Goal: Task Accomplishment & Management: Use online tool/utility

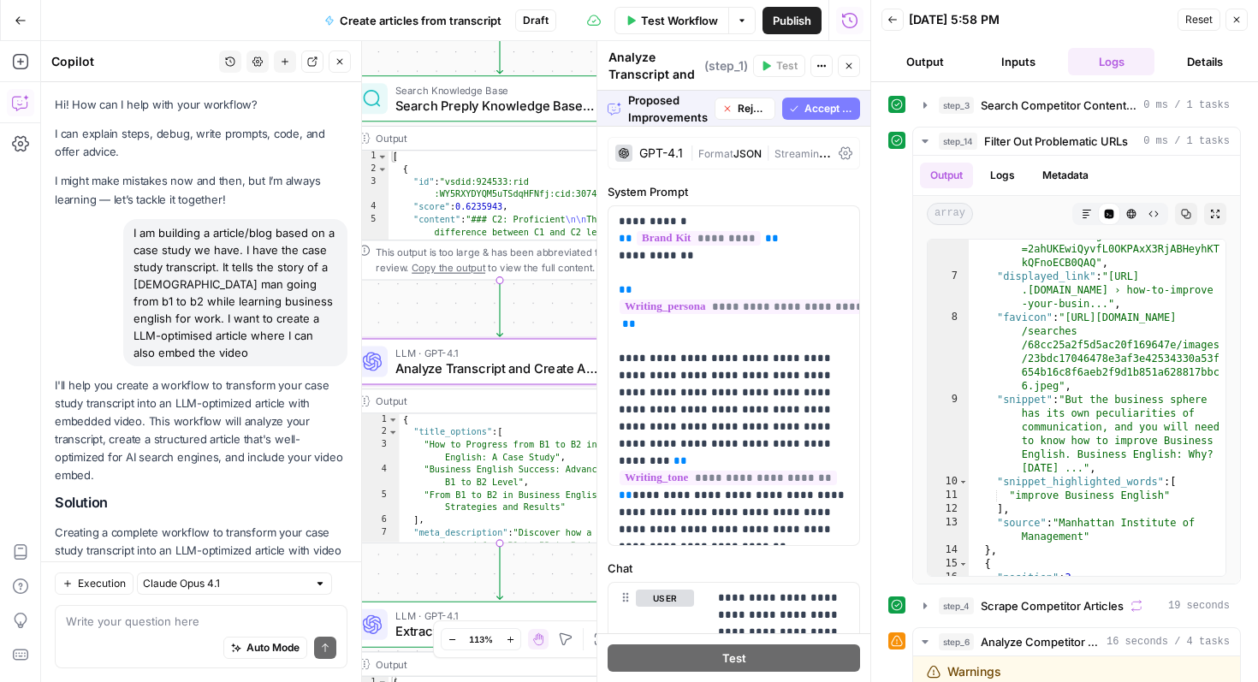
scroll to position [9873, 0]
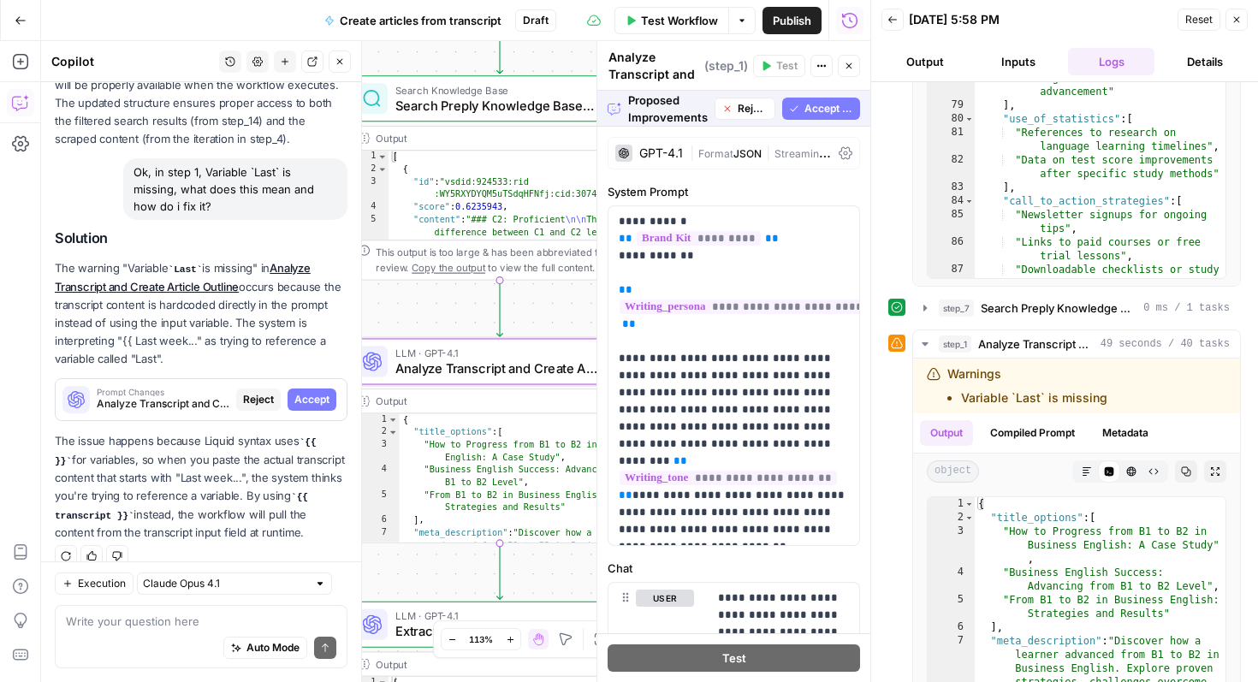
click at [845, 102] on span "Accept All" at bounding box center [828, 108] width 49 height 15
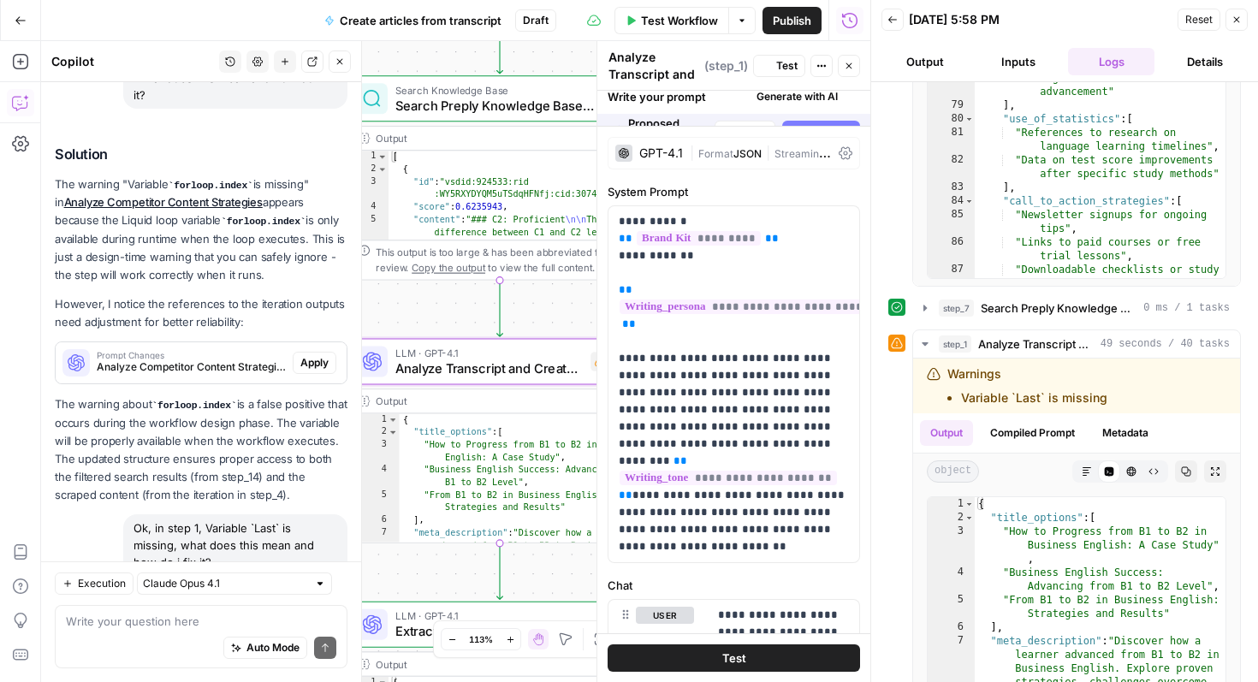
scroll to position [10257, 0]
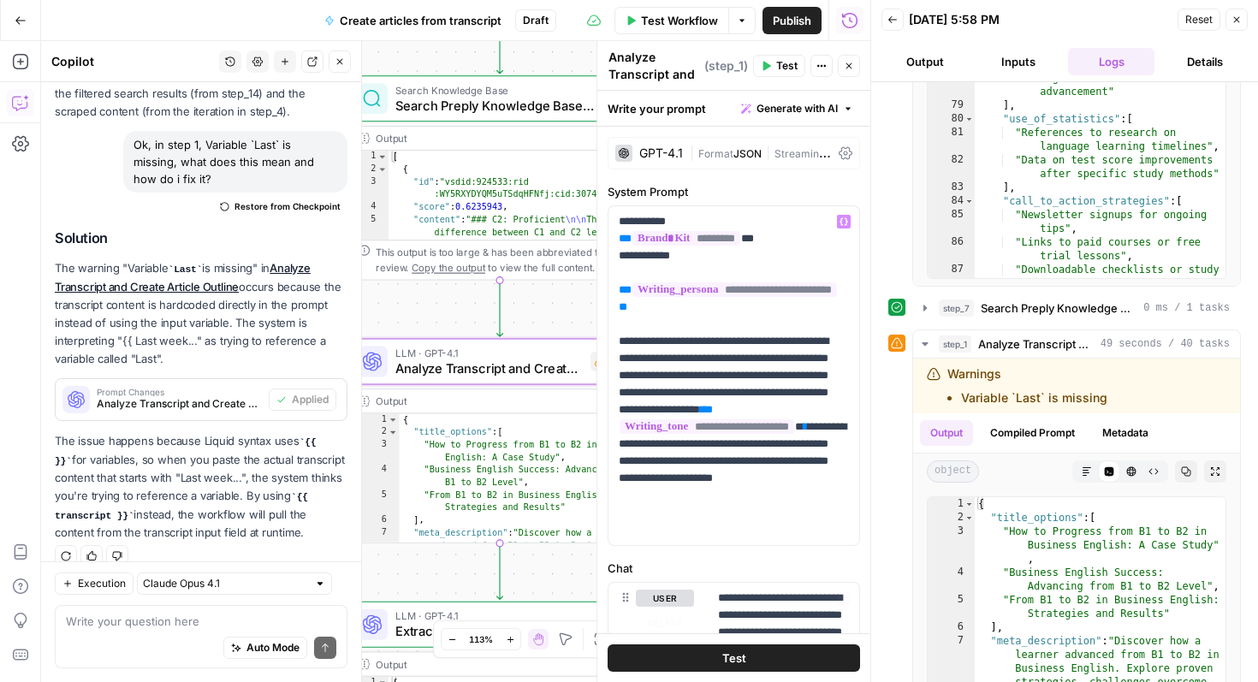
click at [727, 660] on span "Test" at bounding box center [734, 657] width 24 height 17
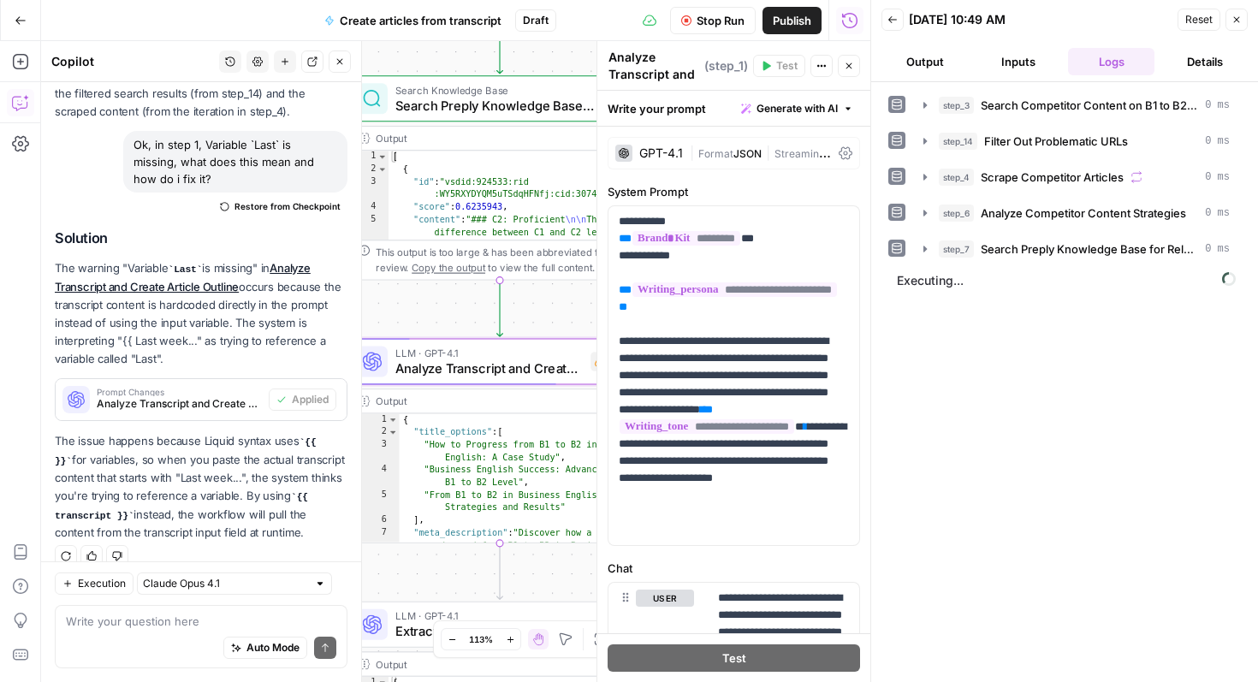
click at [721, 23] on span "Stop Run" at bounding box center [720, 20] width 48 height 17
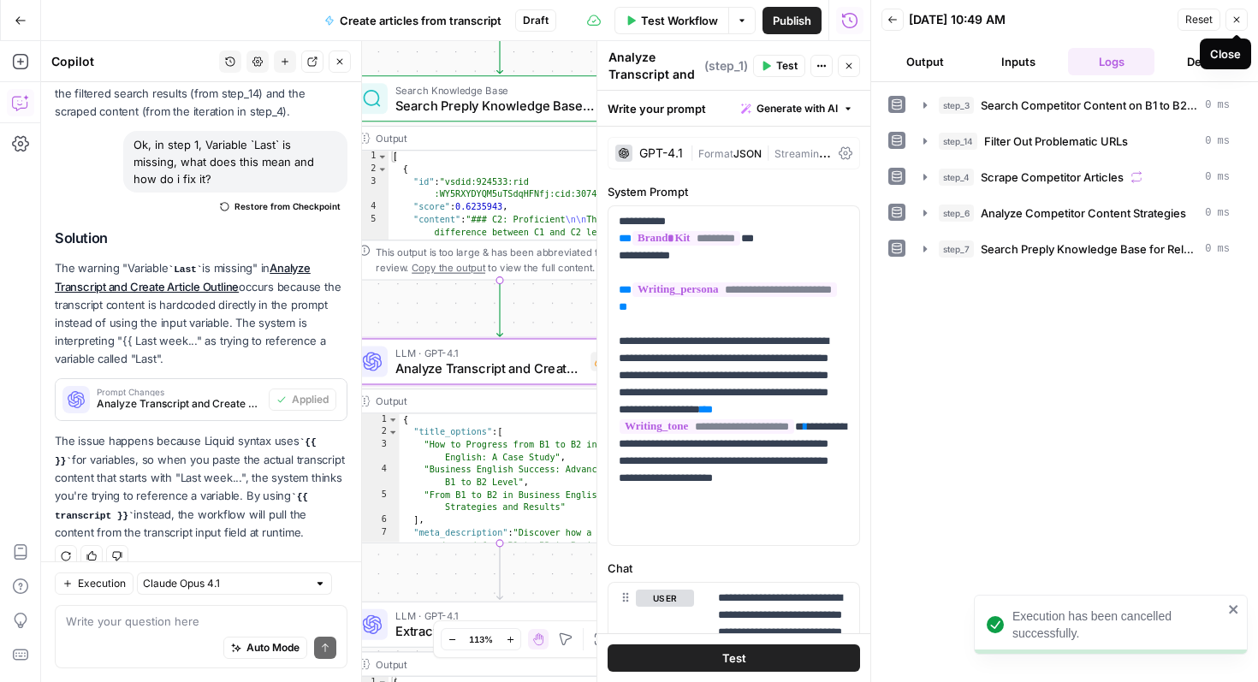
click at [1240, 16] on icon "button" at bounding box center [1236, 20] width 10 height 10
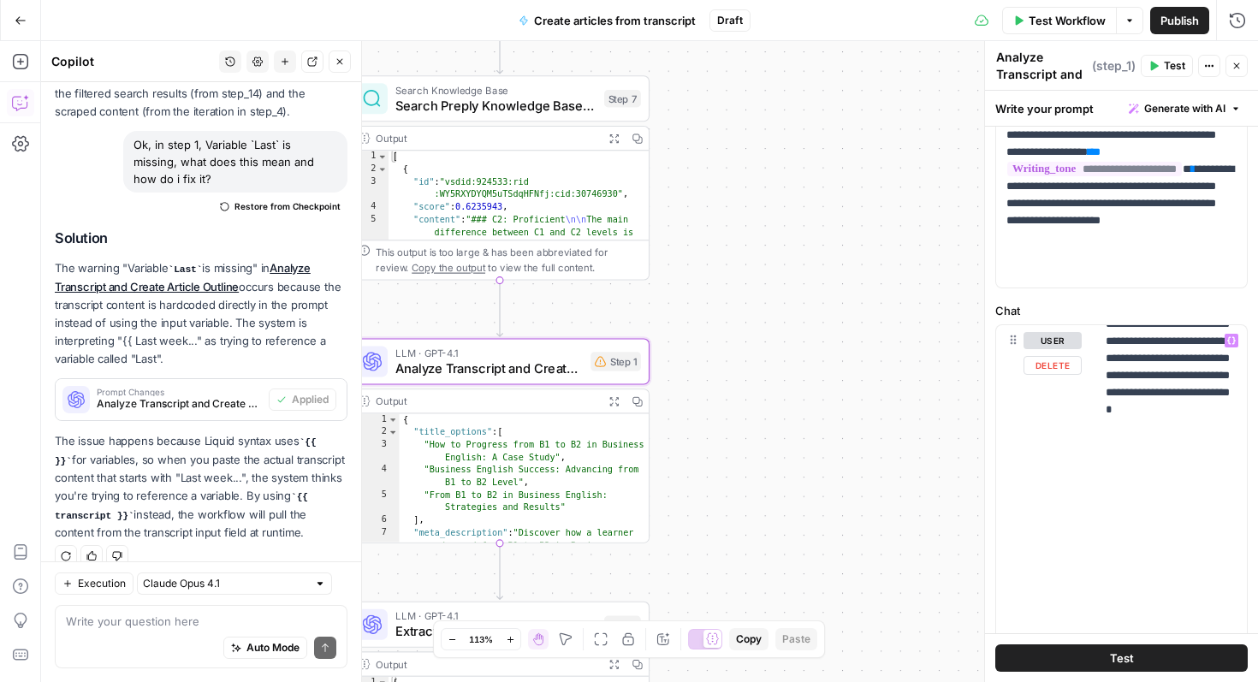
scroll to position [3046, 0]
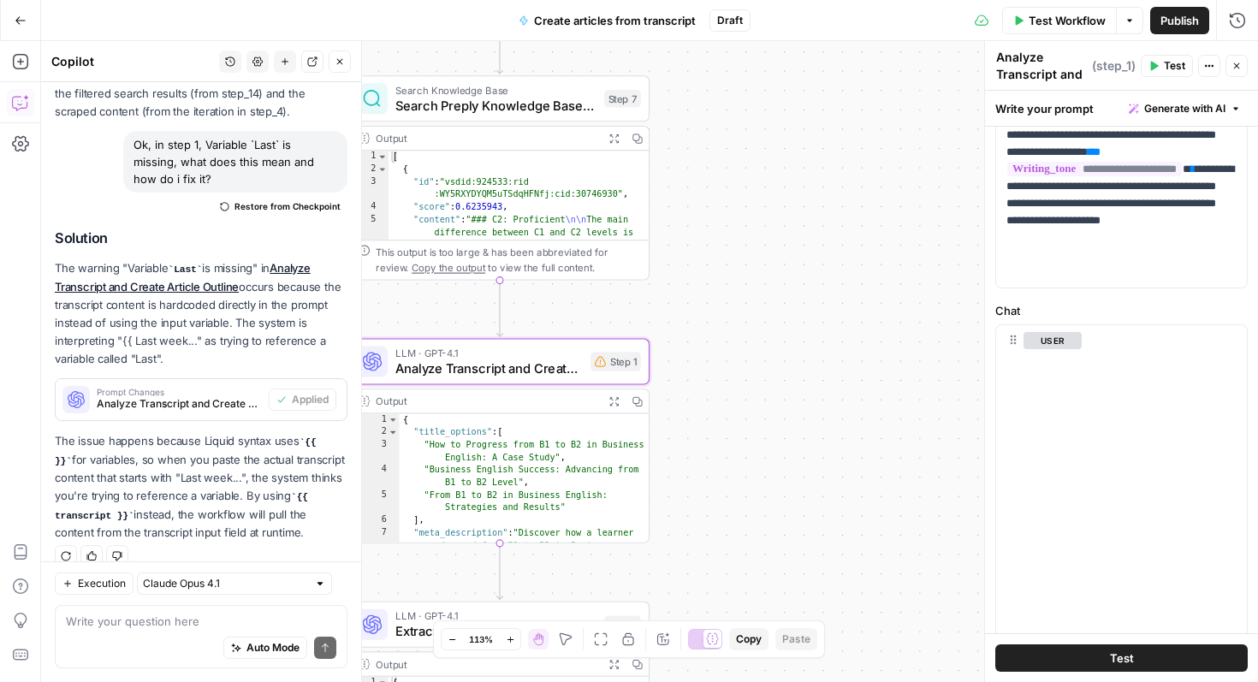
click at [1067, 26] on span "Test Workflow" at bounding box center [1066, 20] width 77 height 17
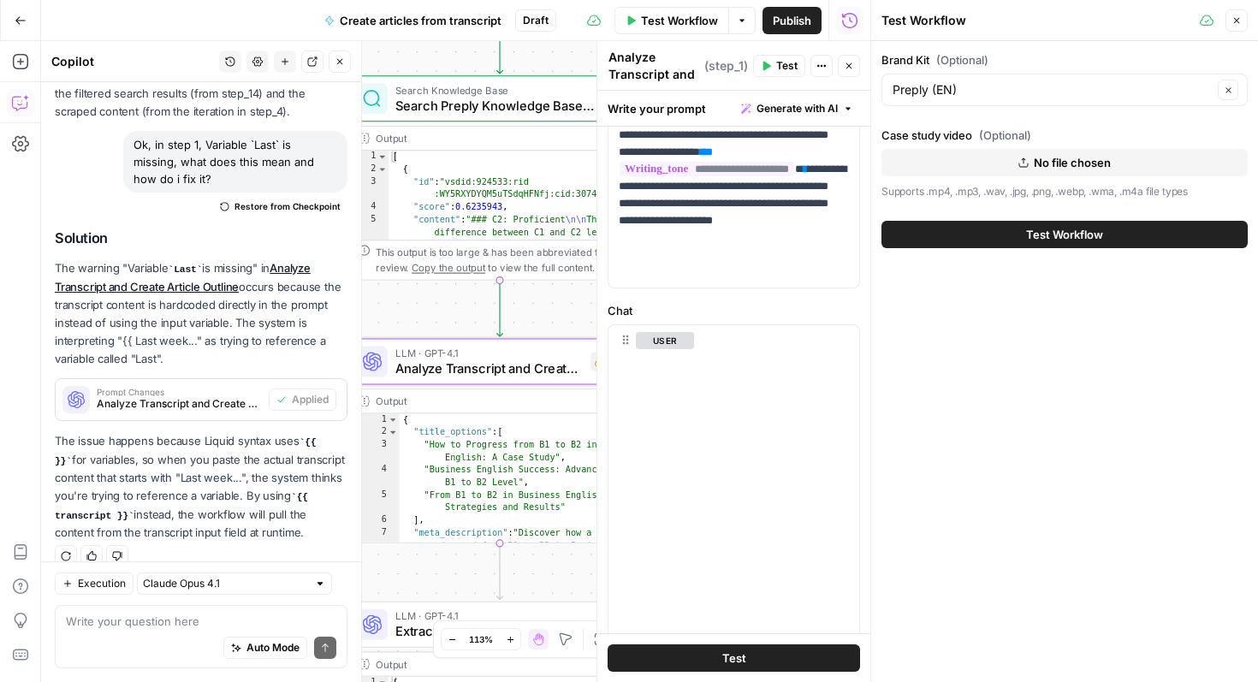
click at [1234, 14] on button "Close" at bounding box center [1236, 20] width 22 height 22
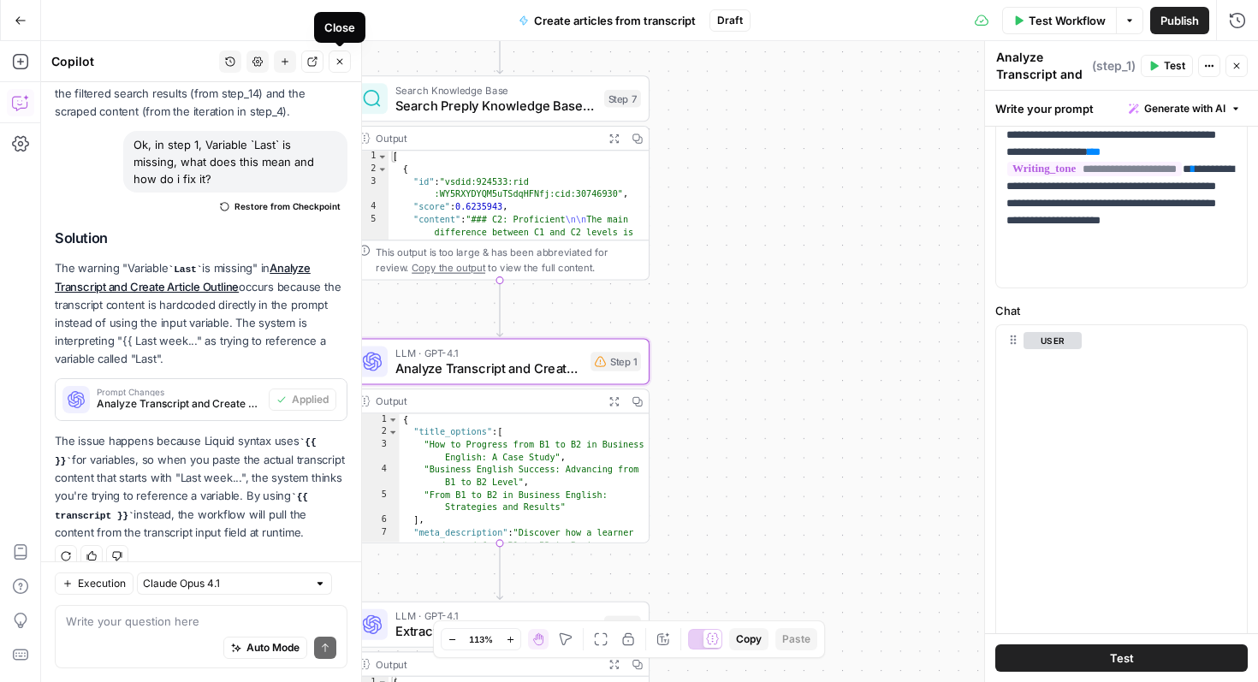
click at [336, 62] on icon "button" at bounding box center [340, 61] width 10 height 10
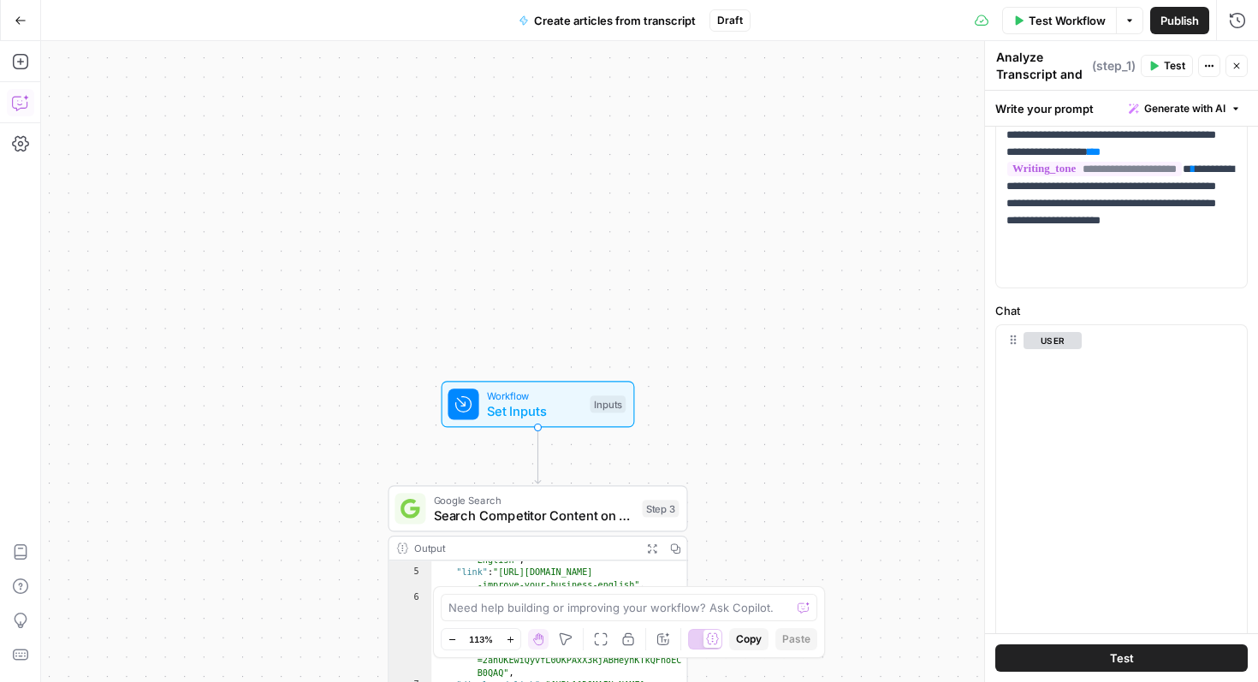
click at [562, 399] on span "Workflow" at bounding box center [535, 395] width 96 height 15
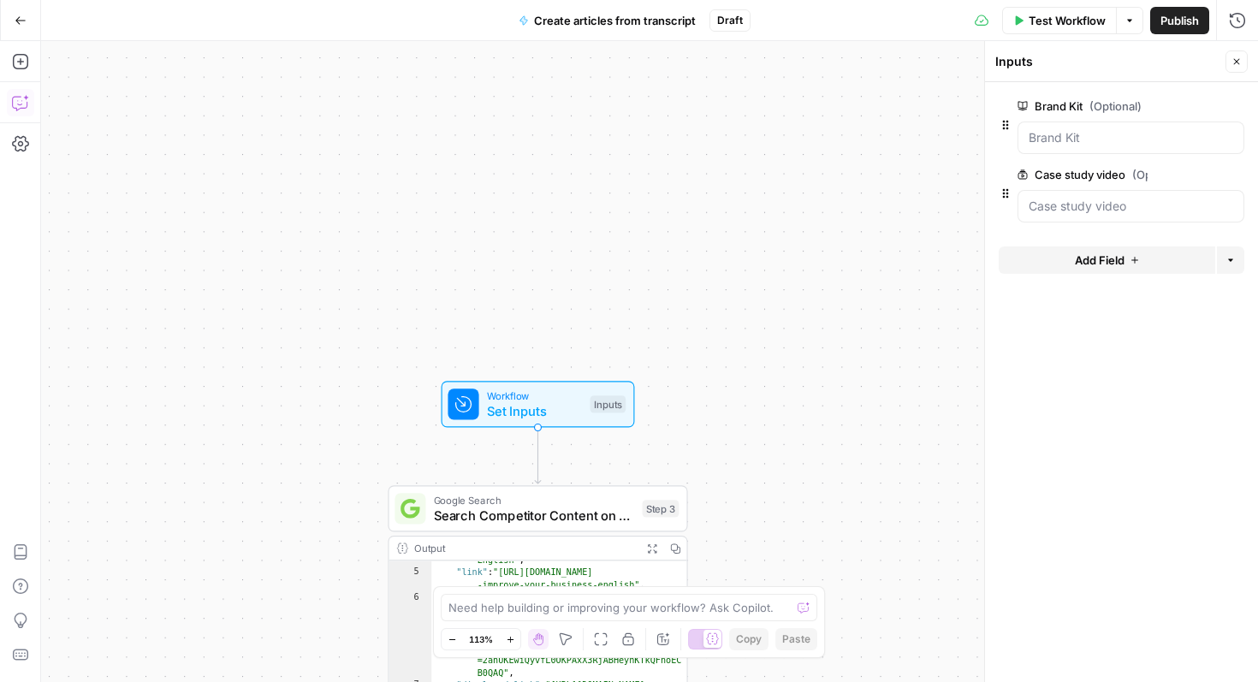
click at [1102, 263] on span "Add Field" at bounding box center [1100, 260] width 50 height 17
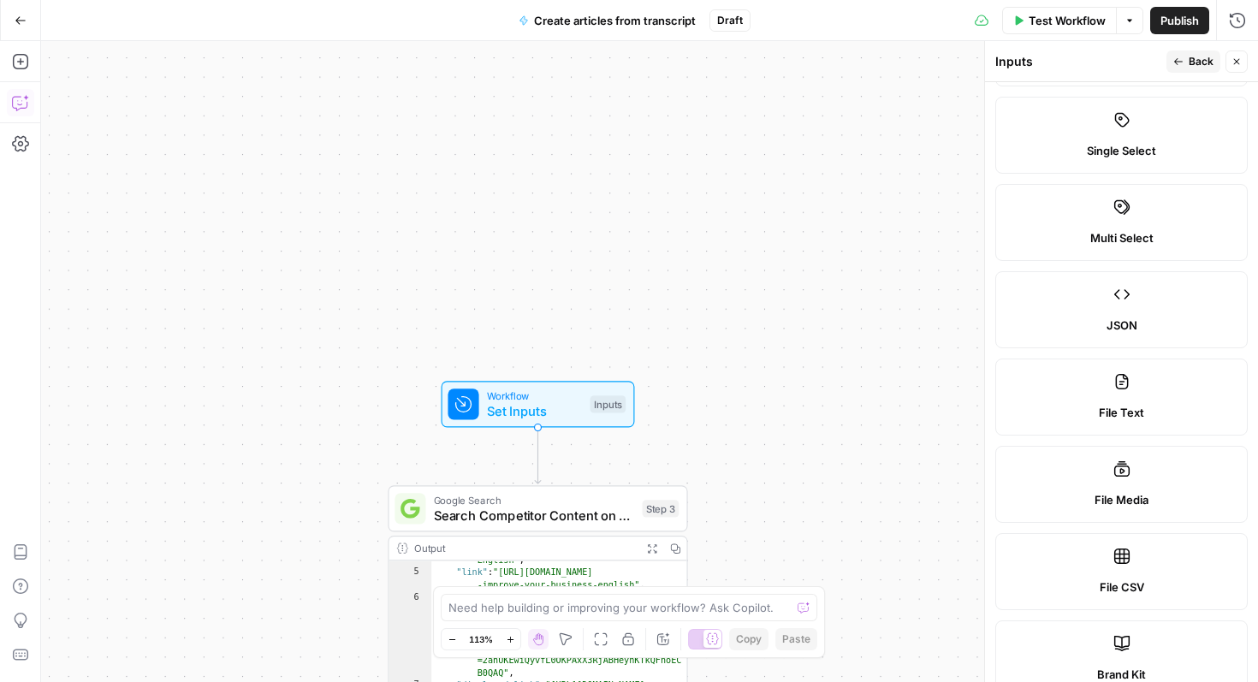
scroll to position [192, 0]
click at [1117, 384] on icon at bounding box center [1121, 381] width 17 height 17
type textarea "Supports .pdf, .txt, .docx, .md file types"
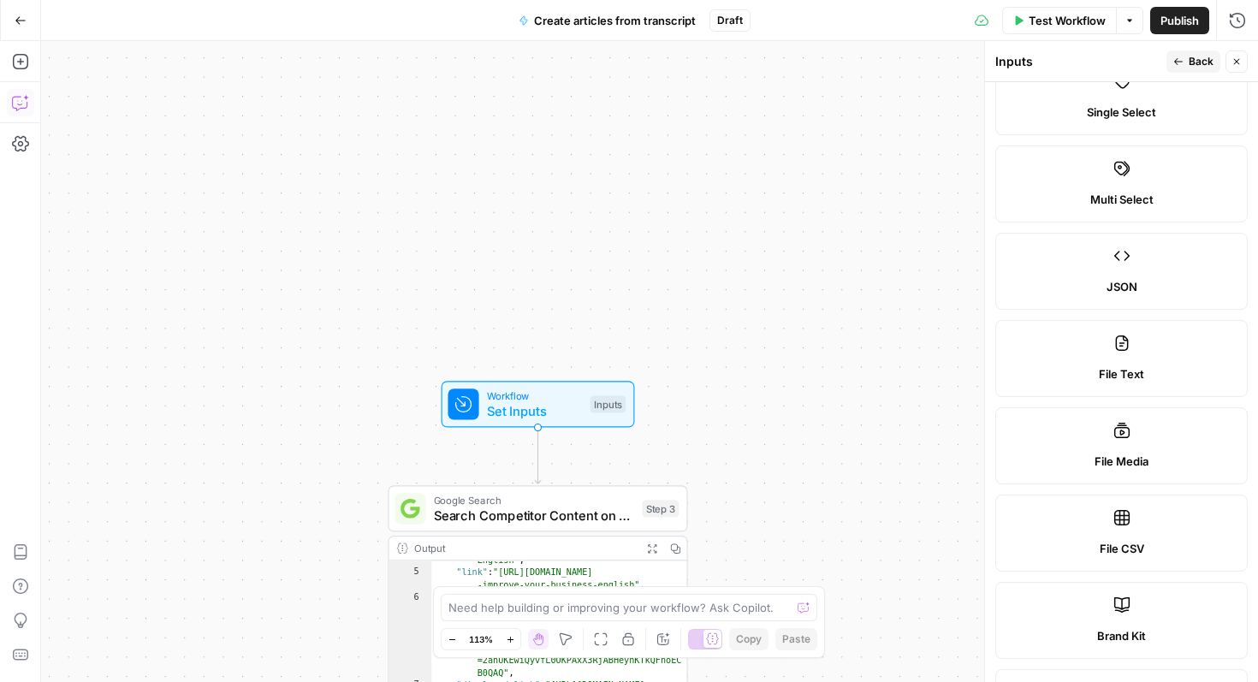
click at [1101, 391] on label "File Text" at bounding box center [1121, 358] width 252 height 77
click at [1109, 357] on label "File Text" at bounding box center [1121, 358] width 252 height 77
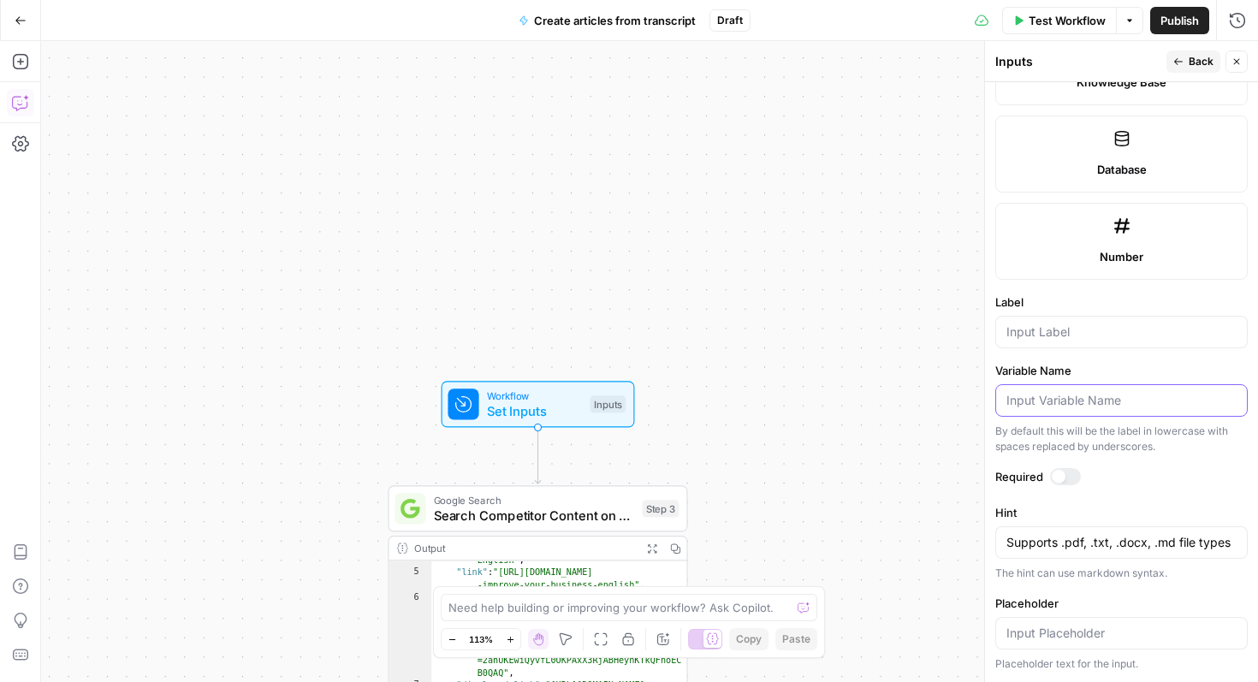
click at [1087, 398] on input "Variable Name" at bounding box center [1121, 400] width 230 height 17
type input "Transcript"
click at [1043, 332] on input "Label" at bounding box center [1121, 331] width 230 height 17
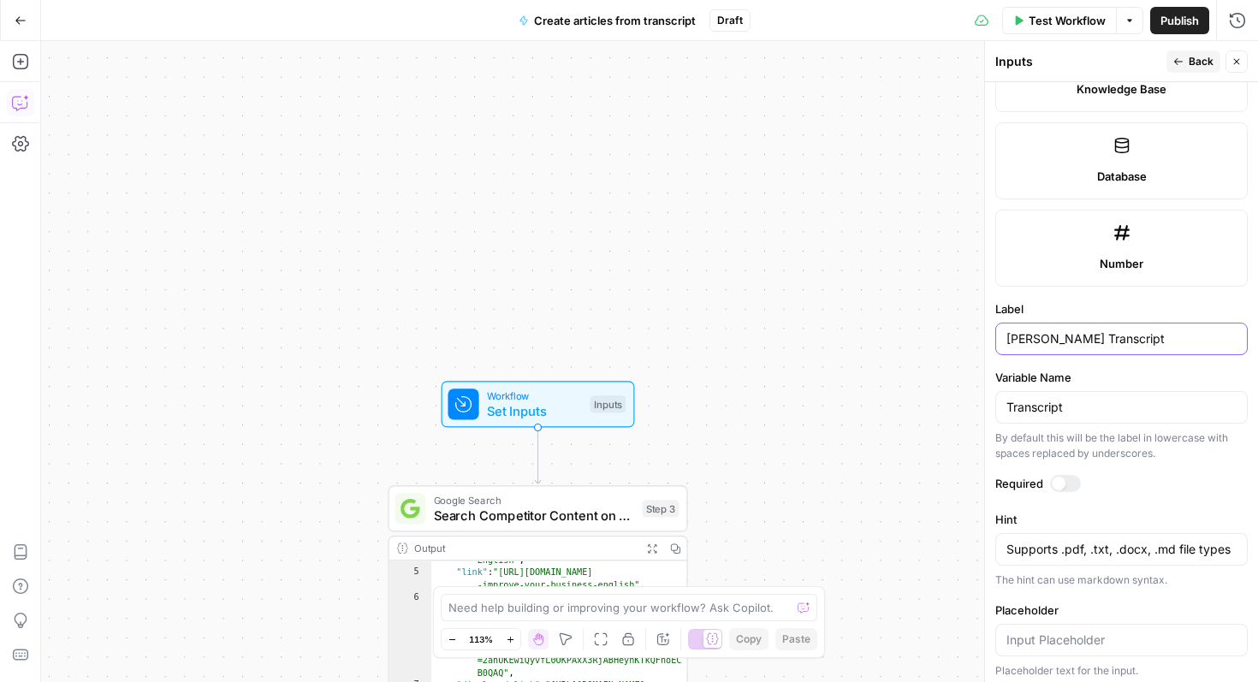
type input "[PERSON_NAME] Transcript"
click at [1187, 61] on button "Back" at bounding box center [1193, 61] width 54 height 22
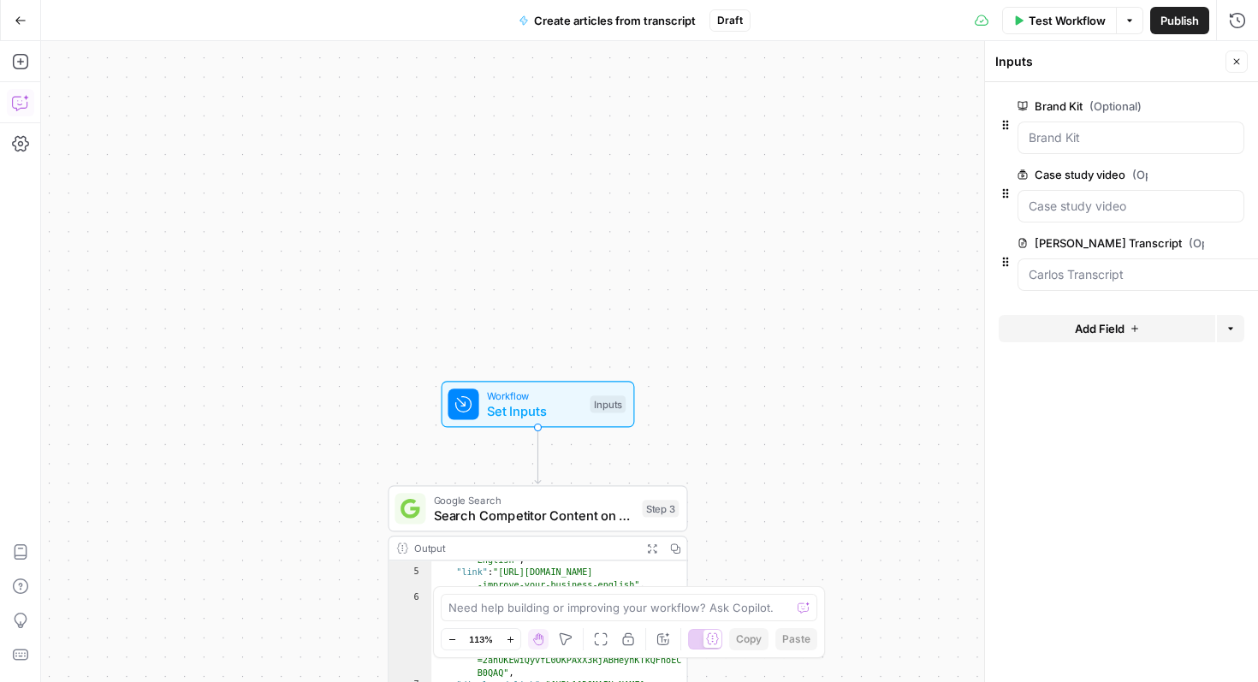
click at [1063, 25] on span "Test Workflow" at bounding box center [1066, 20] width 77 height 17
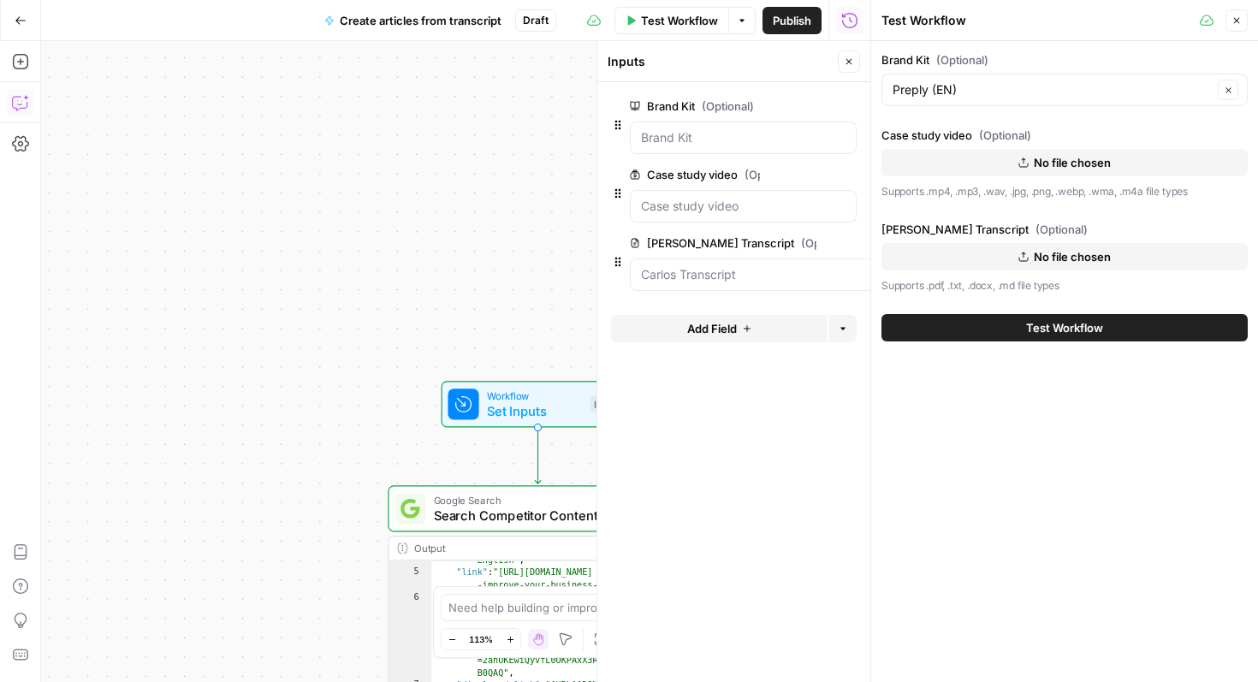
click at [1045, 246] on button "No file chosen" at bounding box center [1064, 256] width 366 height 27
click at [1237, 21] on icon "button" at bounding box center [1236, 20] width 10 height 10
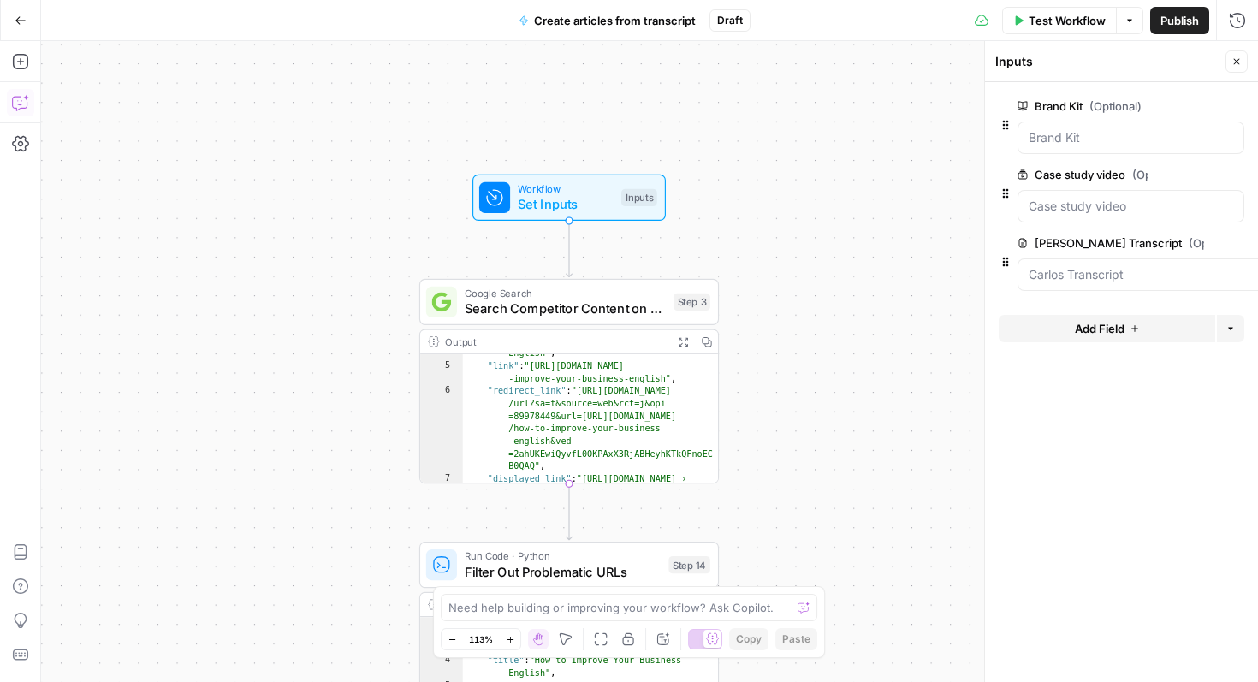
click at [28, 106] on icon "button" at bounding box center [20, 102] width 17 height 17
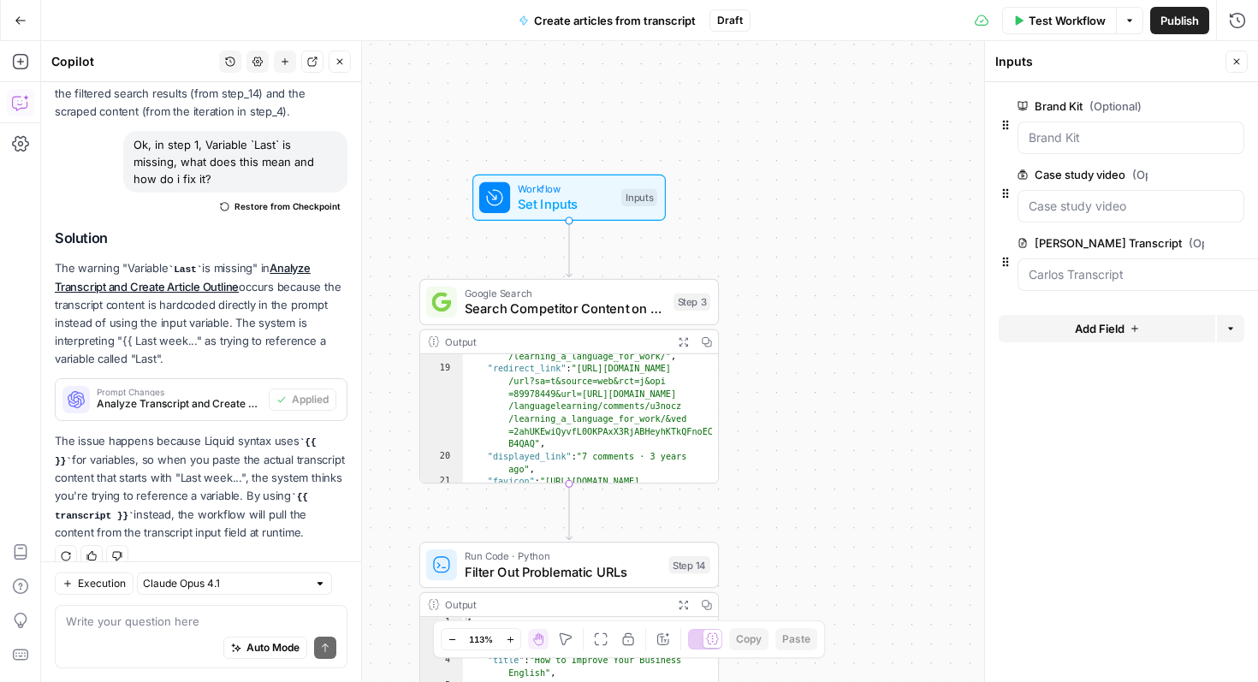
scroll to position [417, 0]
click at [1236, 62] on icon "button" at bounding box center [1237, 62] width 6 height 6
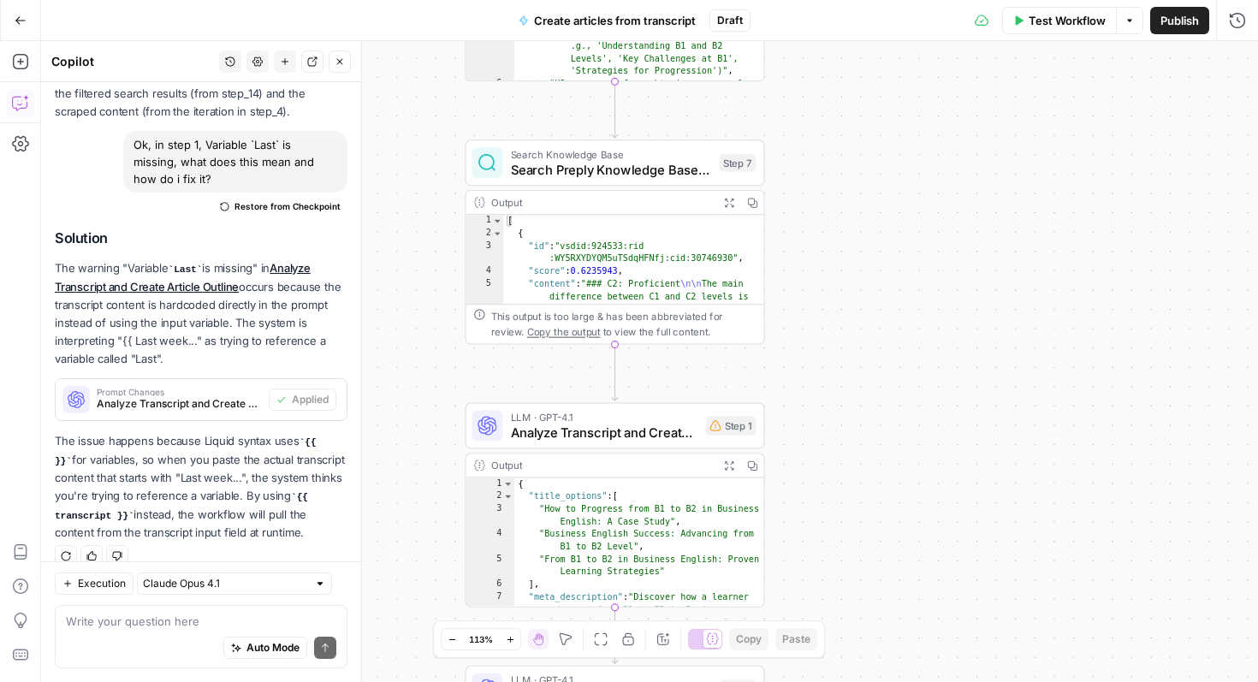
click at [729, 420] on div "Step 1" at bounding box center [731, 426] width 50 height 20
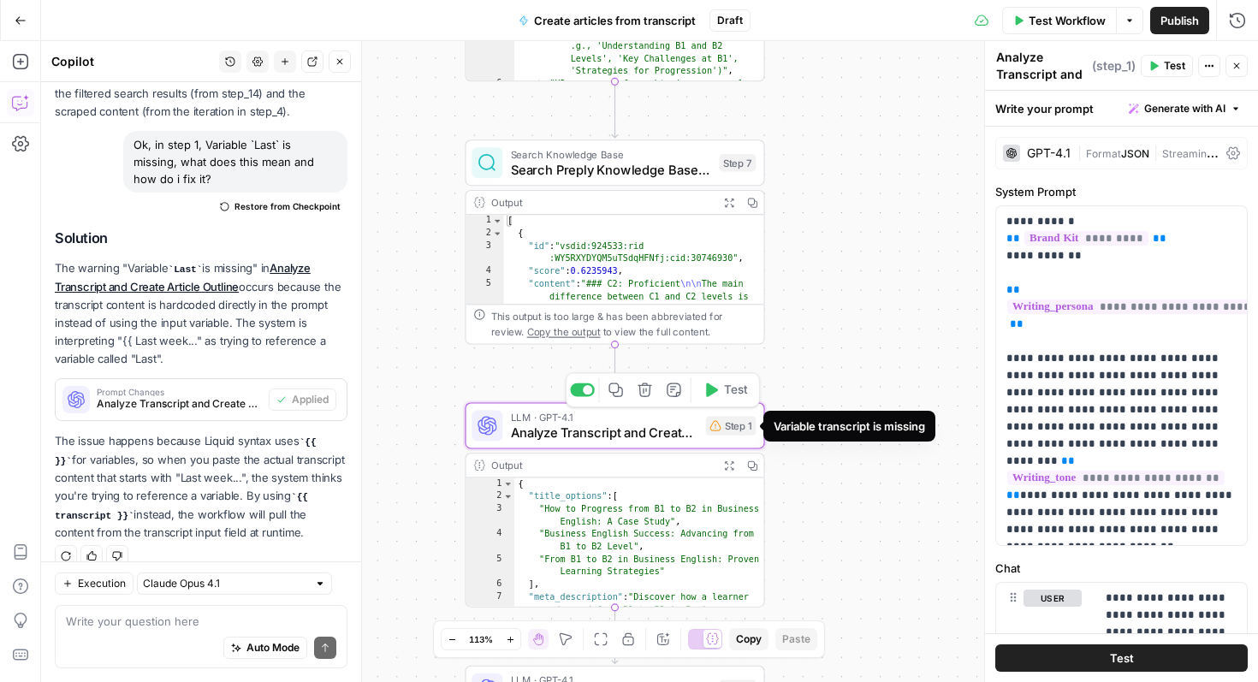
click at [740, 428] on div "Step 1" at bounding box center [731, 426] width 50 height 20
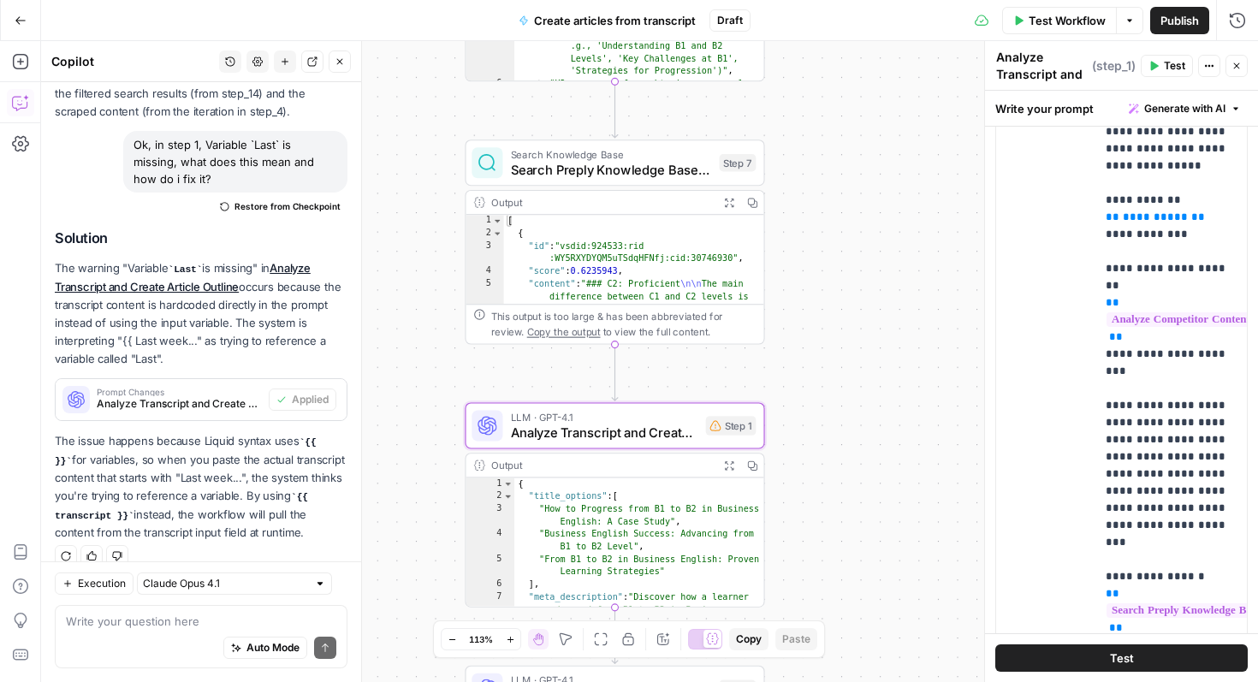
scroll to position [554, 0]
click at [151, 625] on textarea at bounding box center [201, 621] width 270 height 17
type textarea "How do i add the variable transcript?"
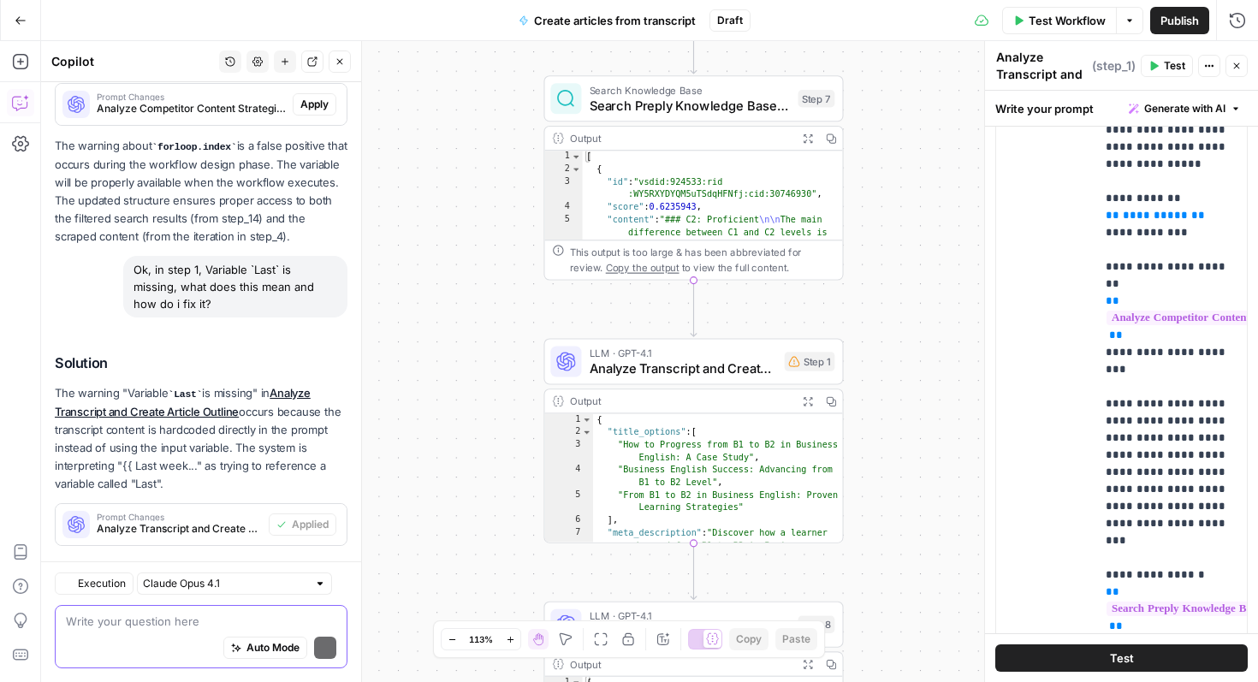
scroll to position [10596, 0]
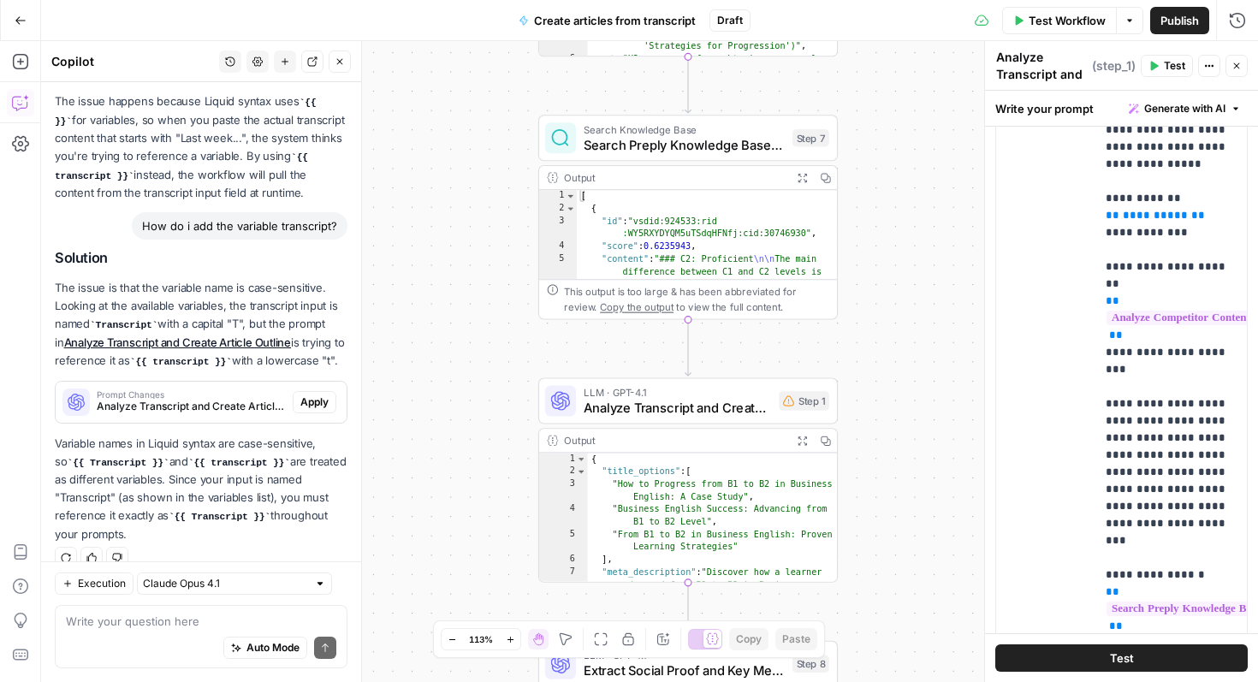
click at [1233, 68] on icon "button" at bounding box center [1236, 66] width 10 height 10
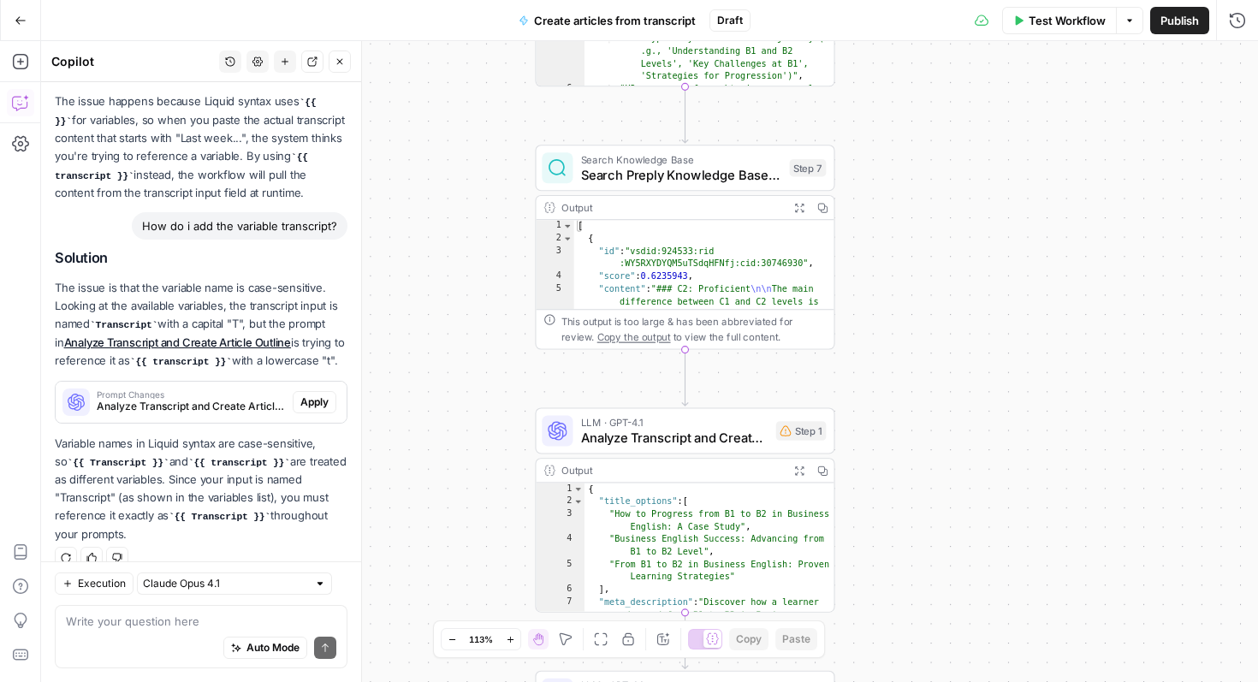
click at [338, 65] on icon "button" at bounding box center [340, 61] width 10 height 10
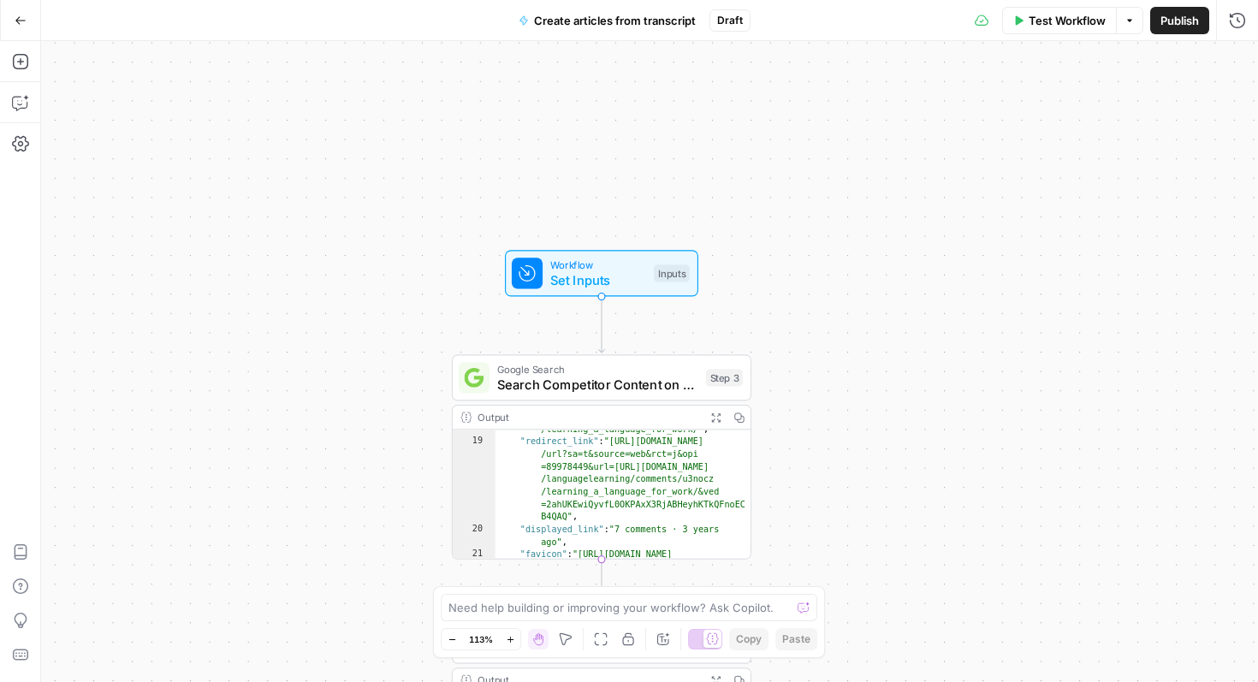
click at [610, 275] on span "Set Inputs" at bounding box center [598, 280] width 96 height 20
click at [1217, 246] on span "edit field" at bounding box center [1236, 243] width 38 height 14
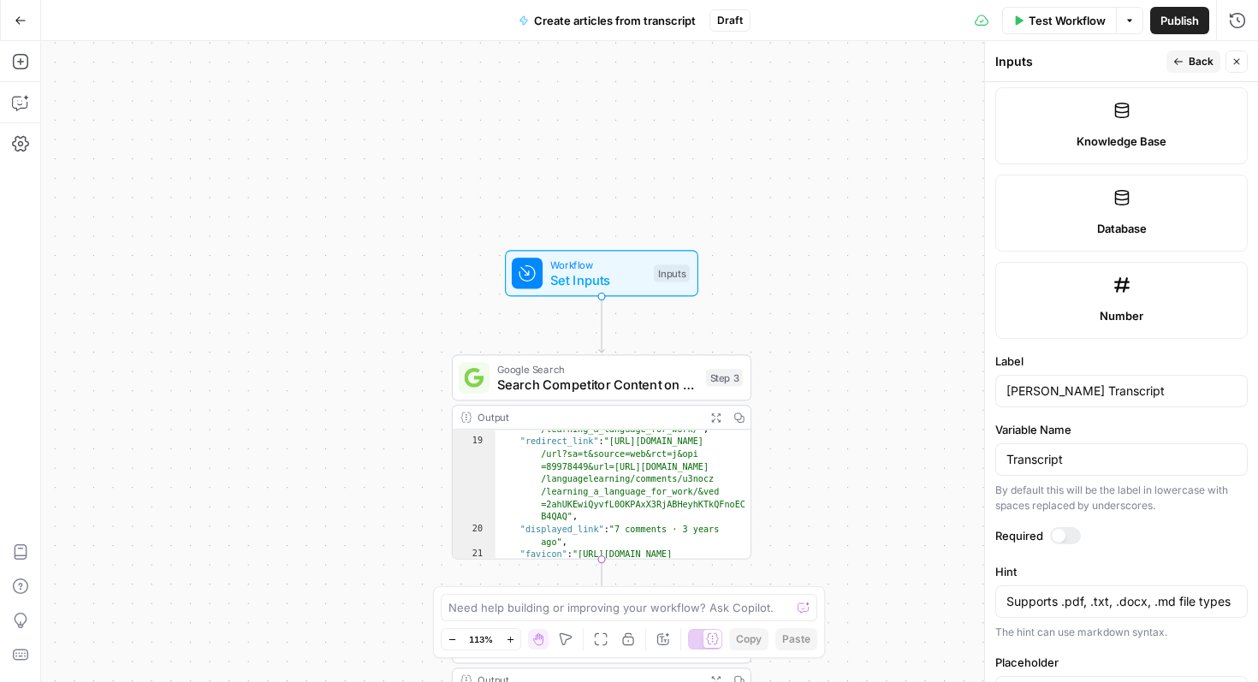
scroll to position [872, 0]
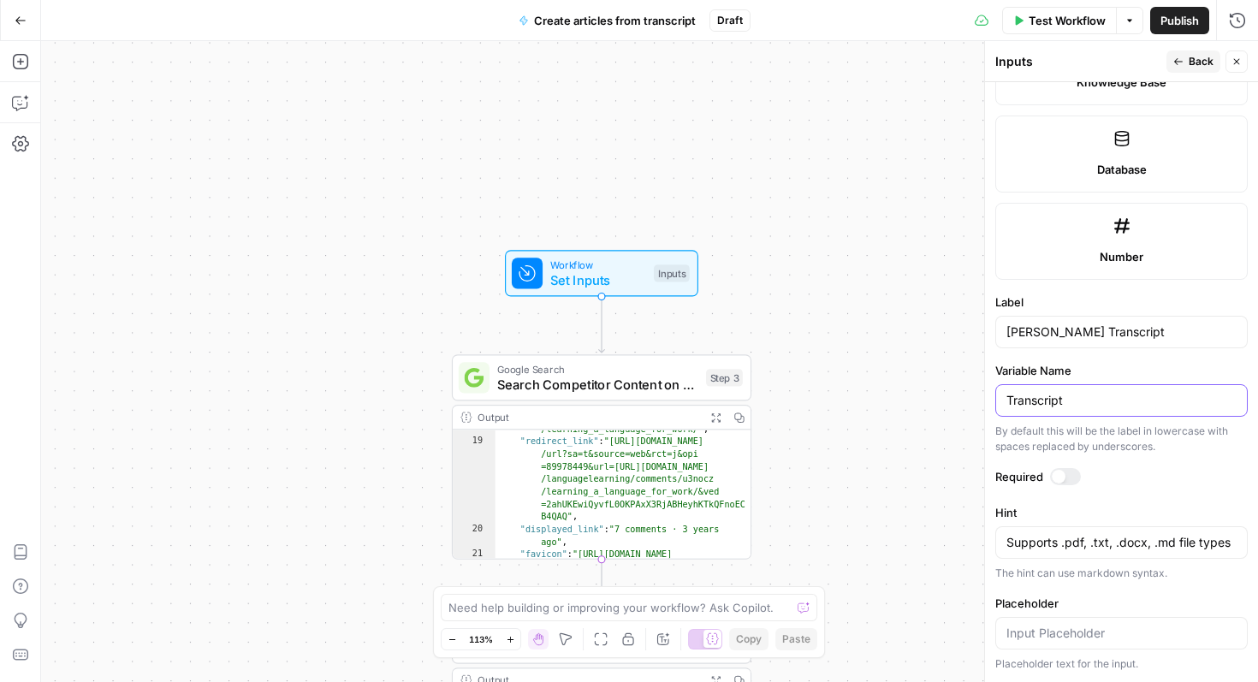
click at [1013, 405] on input "Transcript" at bounding box center [1121, 400] width 230 height 17
type input "transcript"
click at [1176, 63] on icon "button" at bounding box center [1178, 61] width 9 height 7
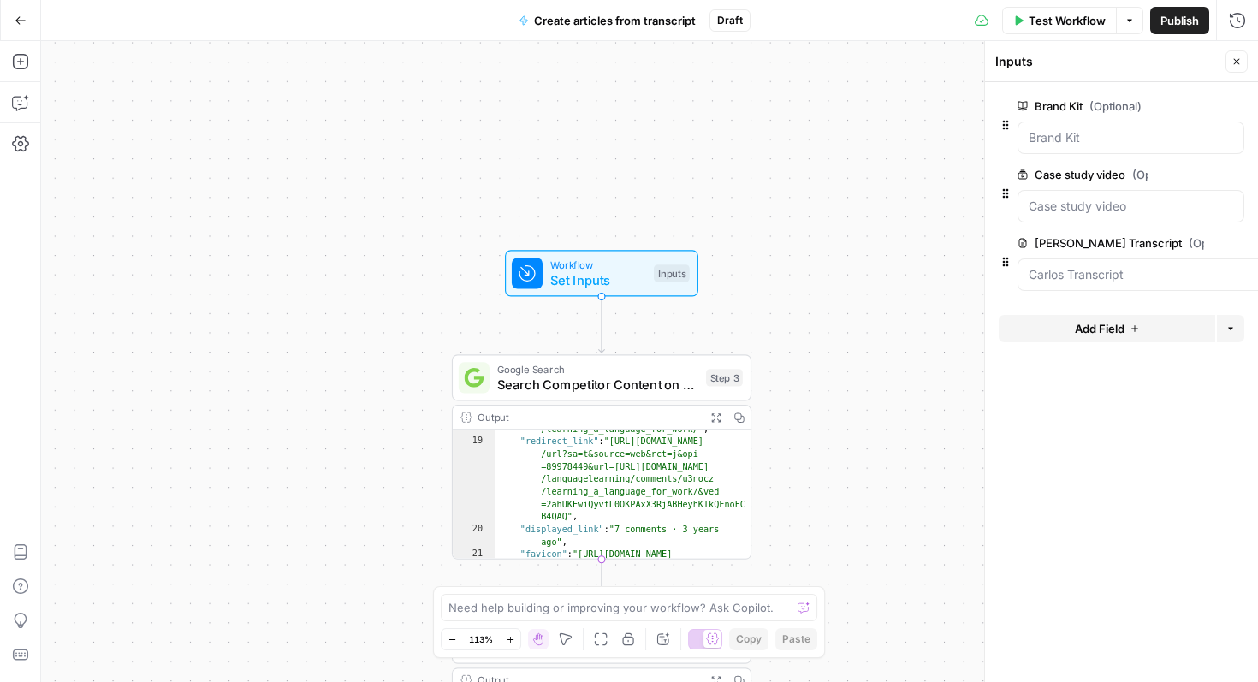
click at [1241, 62] on button "Close" at bounding box center [1236, 61] width 22 height 22
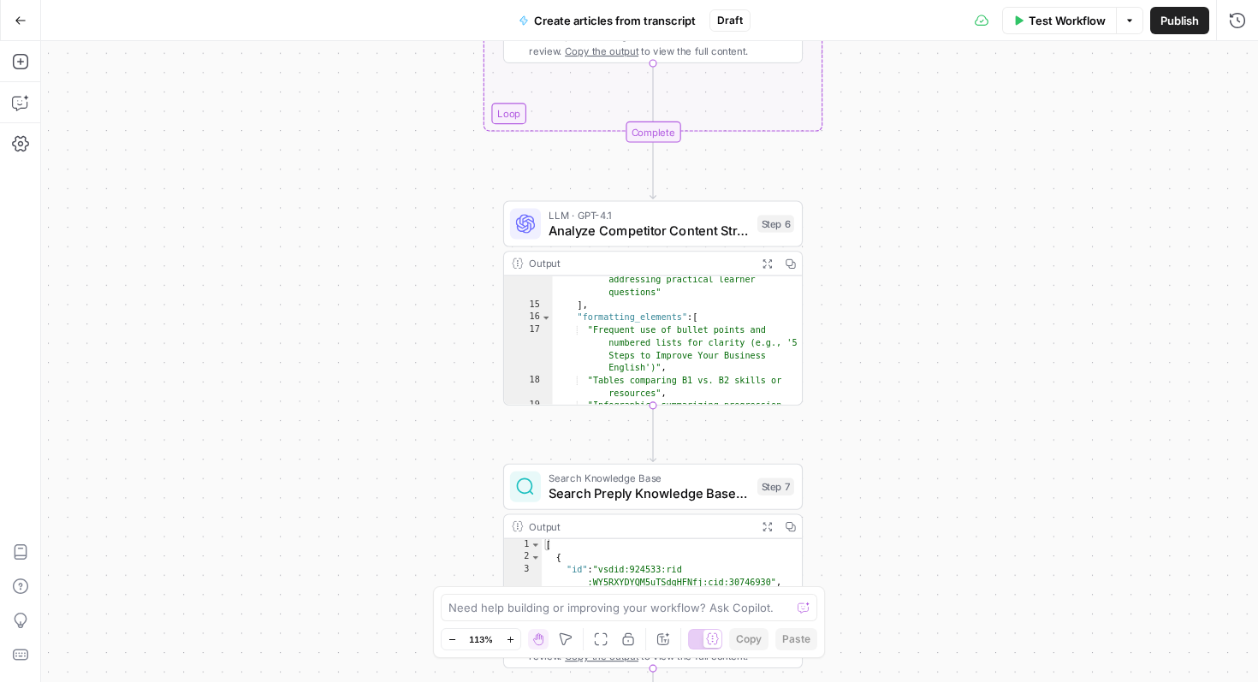
scroll to position [325, 0]
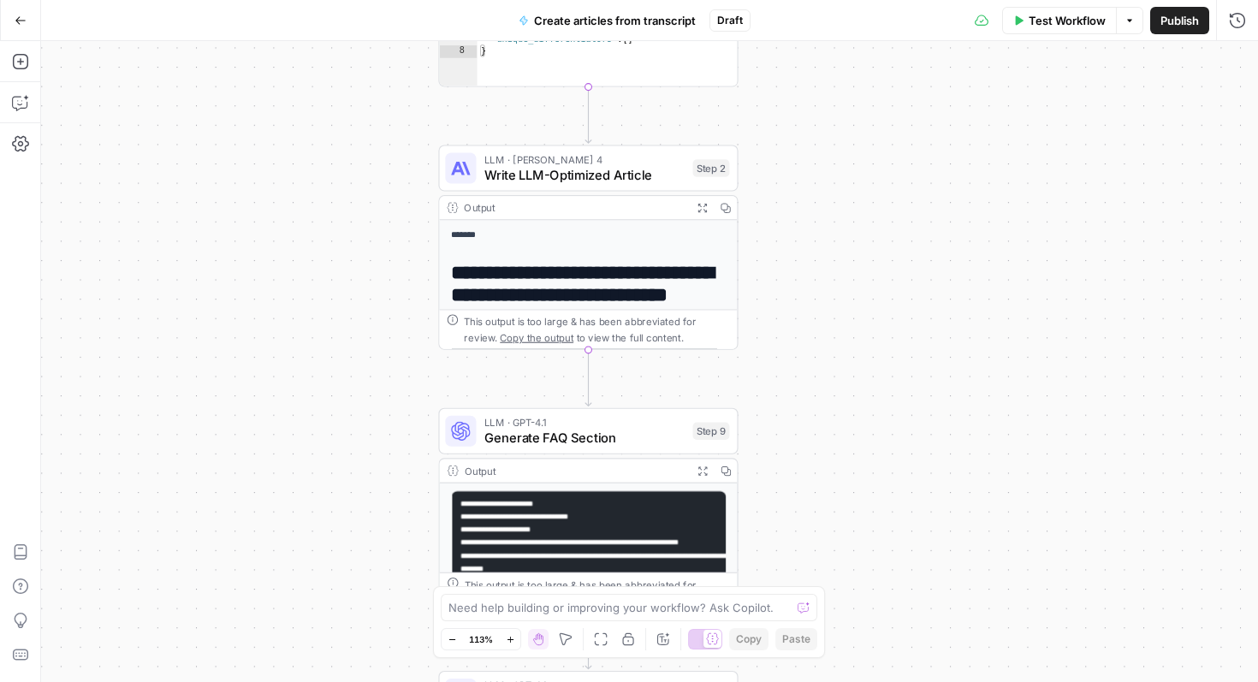
click at [9, 26] on button "Go Back" at bounding box center [20, 20] width 31 height 31
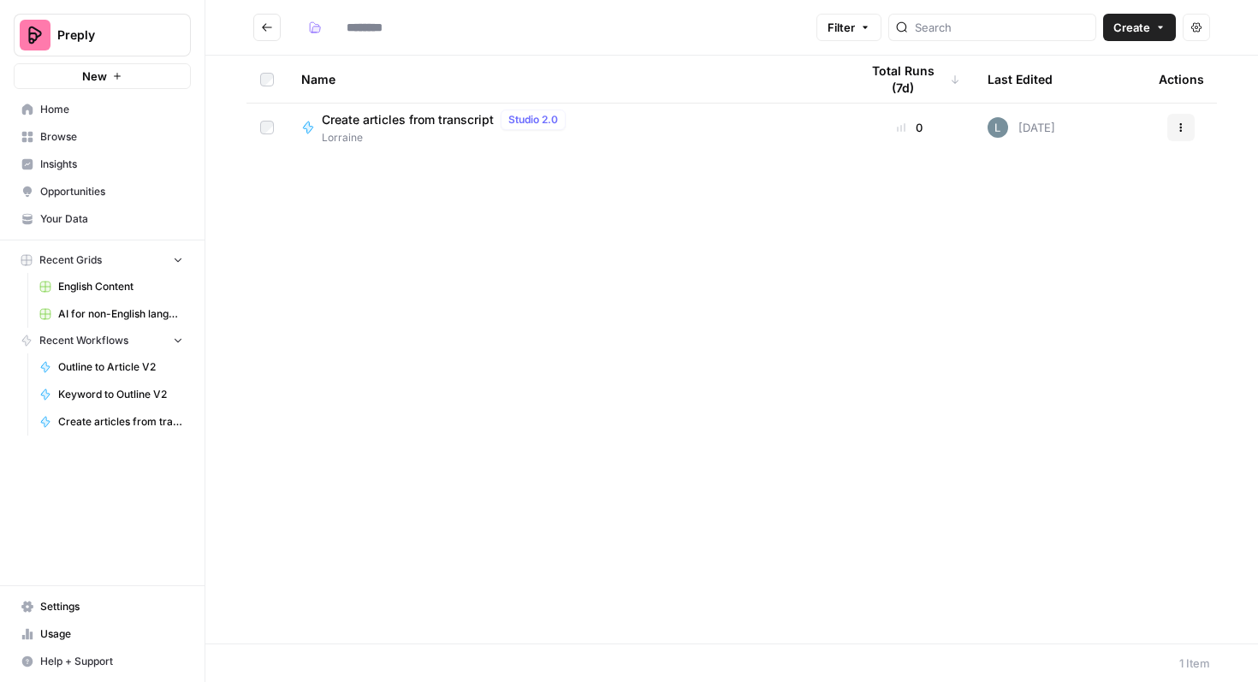
type input "********"
click at [394, 123] on span "Create articles from transcript" at bounding box center [408, 119] width 172 height 17
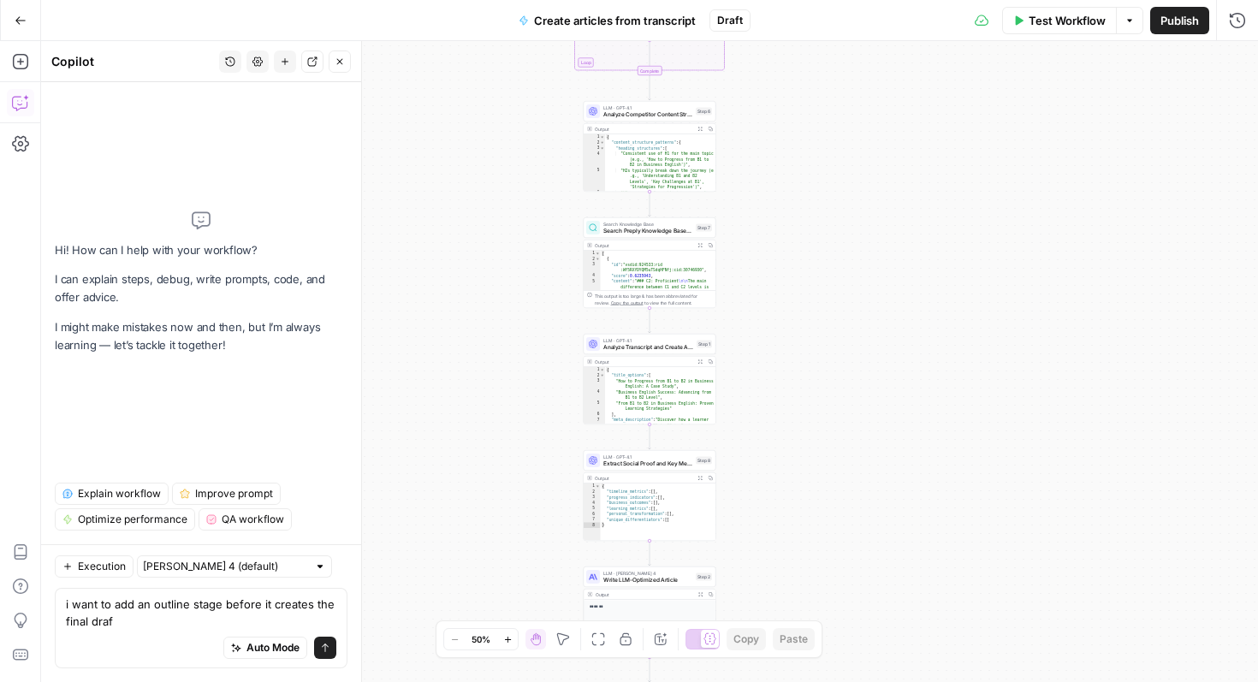
type textarea "i want to add an outline stage before it creates the final draft"
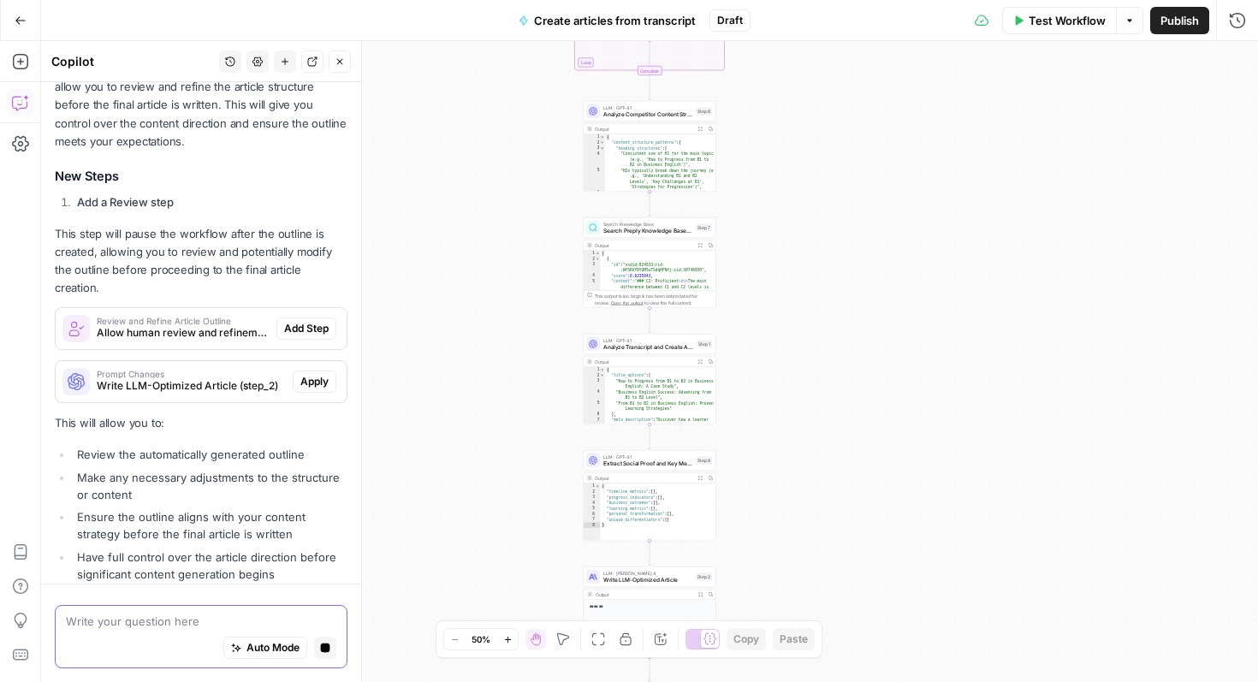
scroll to position [464, 0]
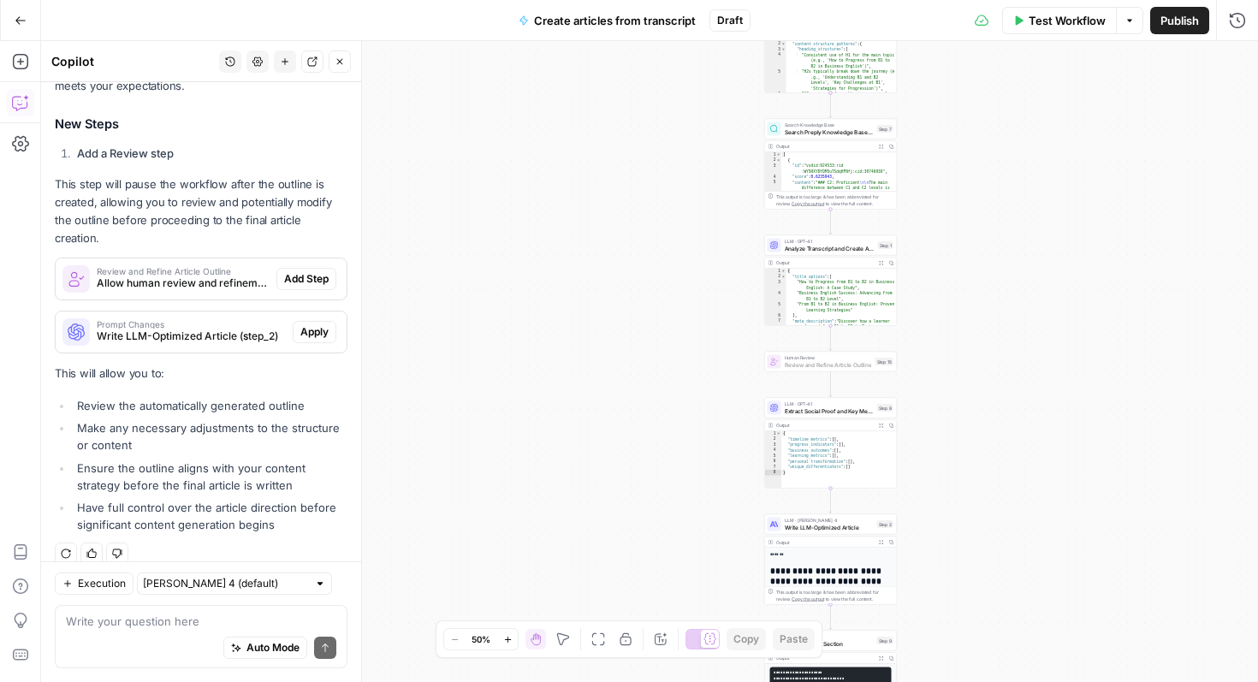
click at [306, 271] on span "Add Step" at bounding box center [306, 278] width 44 height 15
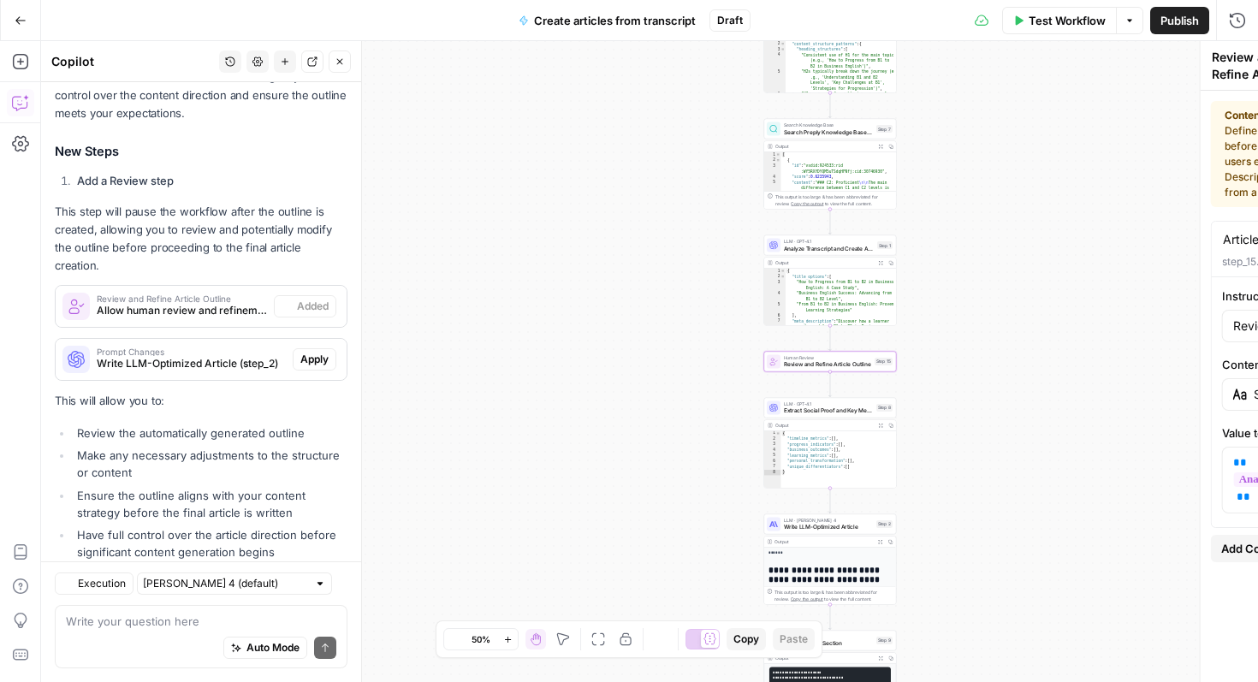
scroll to position [491, 0]
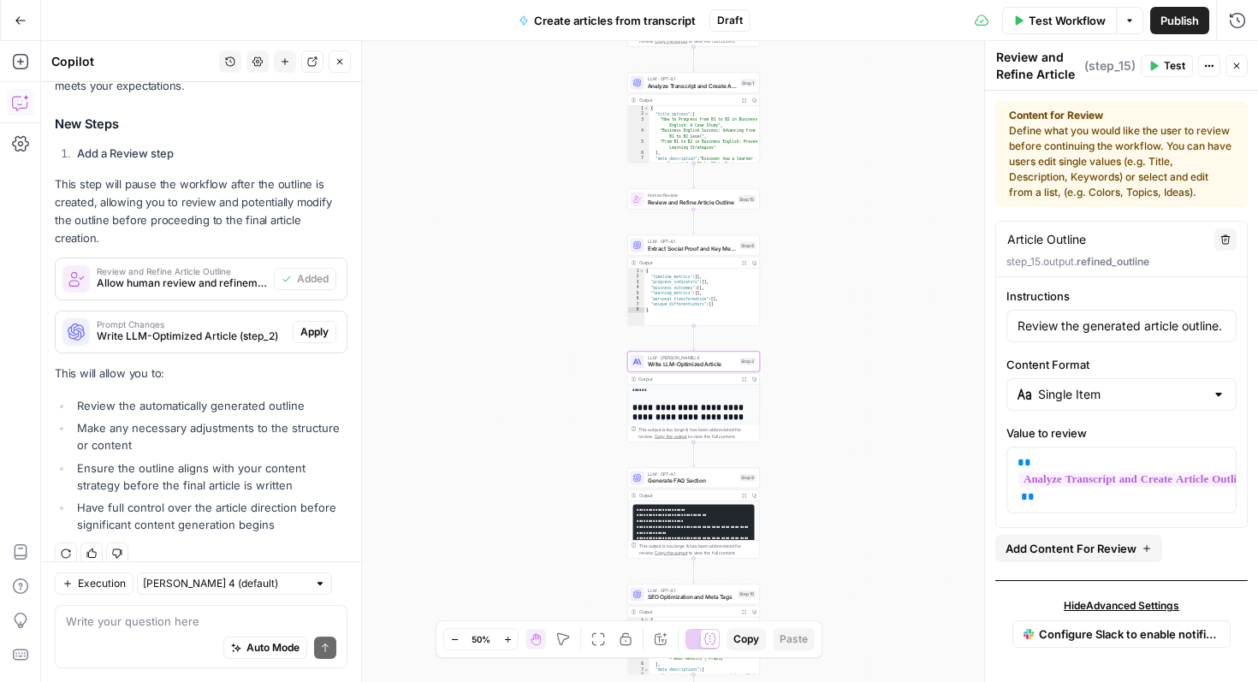
click at [308, 324] on span "Apply" at bounding box center [314, 331] width 28 height 15
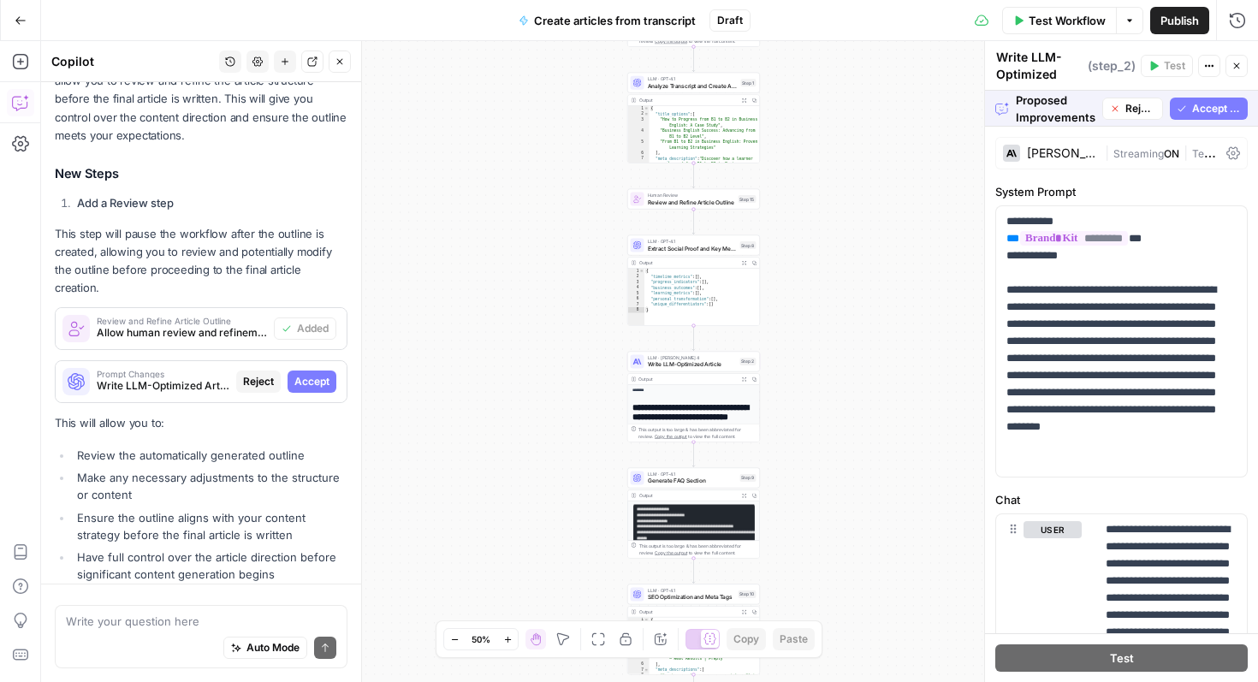
scroll to position [464, 0]
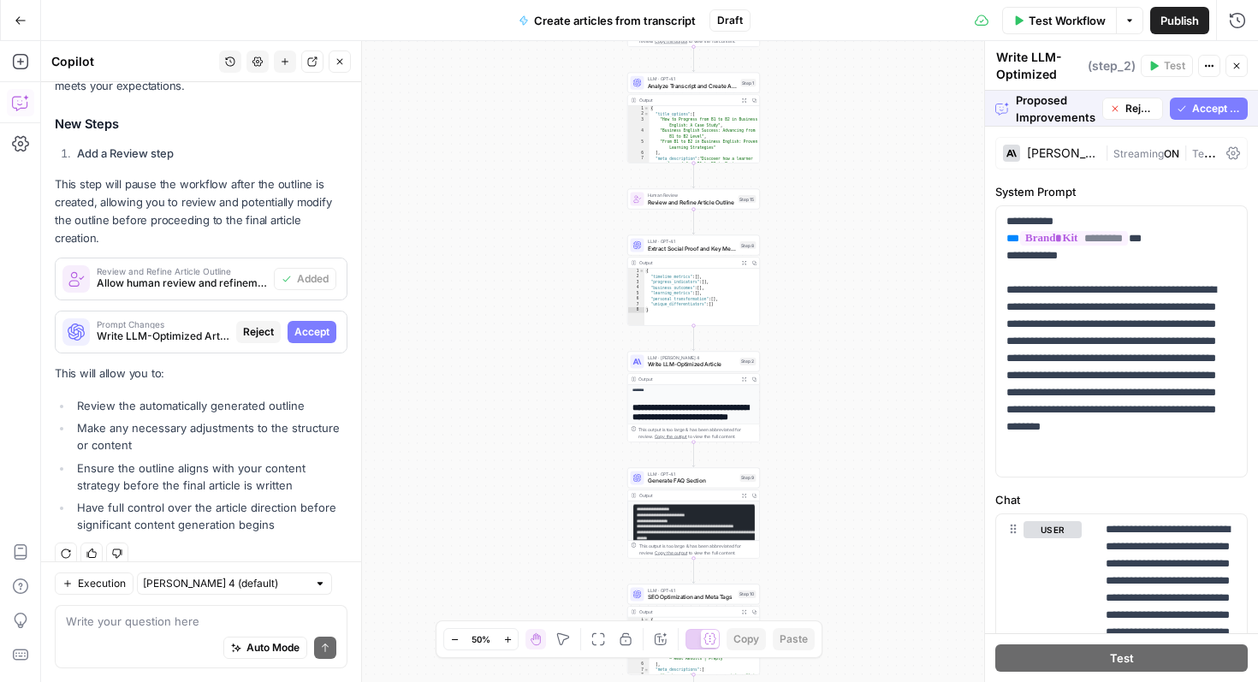
click at [1208, 107] on span "Accept All" at bounding box center [1216, 108] width 49 height 15
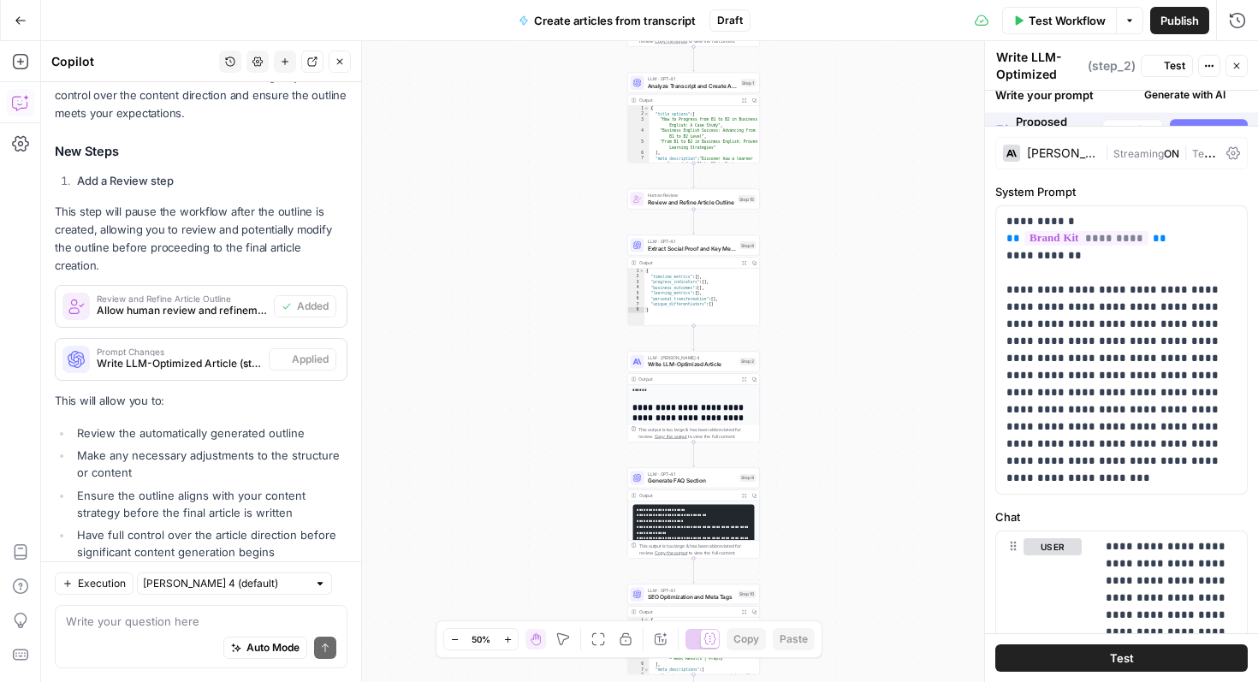
scroll to position [491, 0]
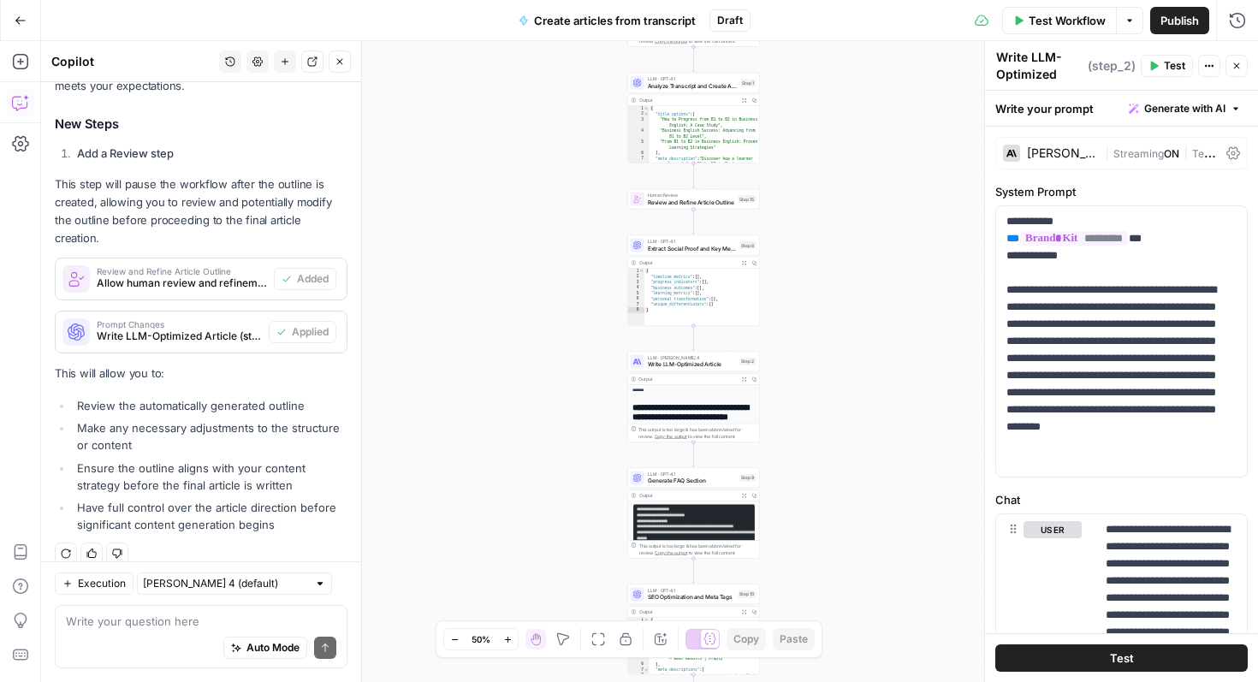
click at [1239, 64] on icon "button" at bounding box center [1236, 66] width 10 height 10
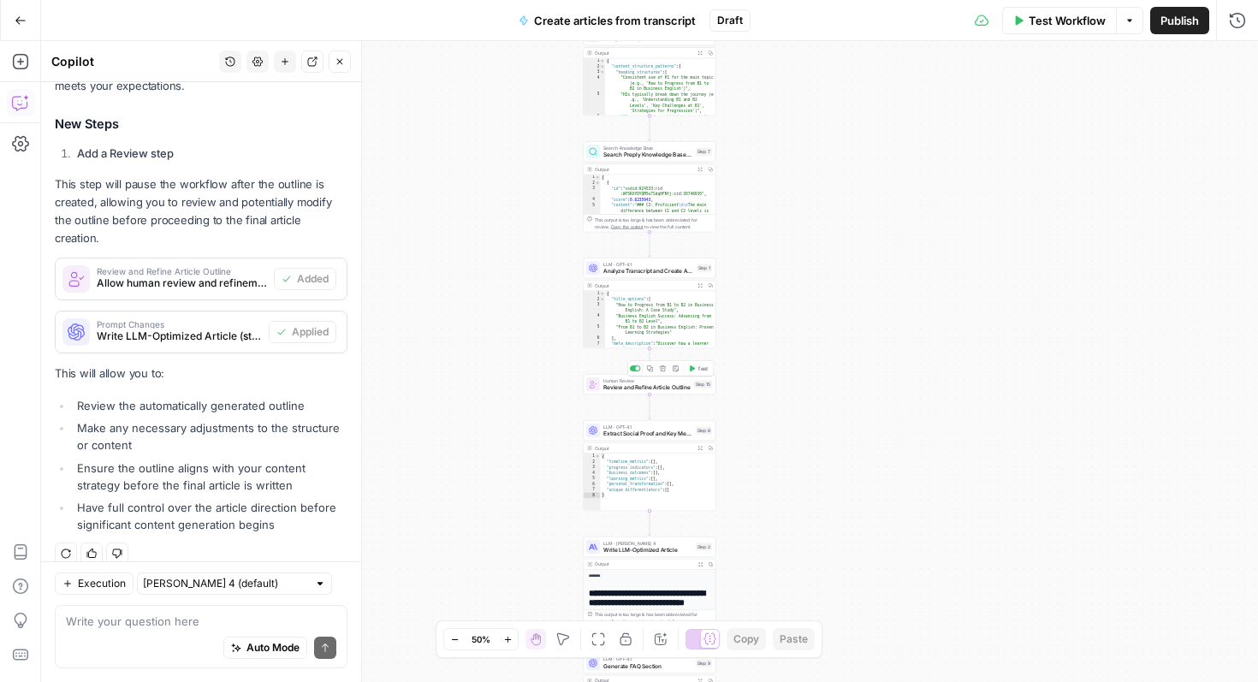
click at [654, 394] on div "Human Review Review and Refine Article Outline Step 15 Copy step Delete step Ad…" at bounding box center [649, 384] width 133 height 21
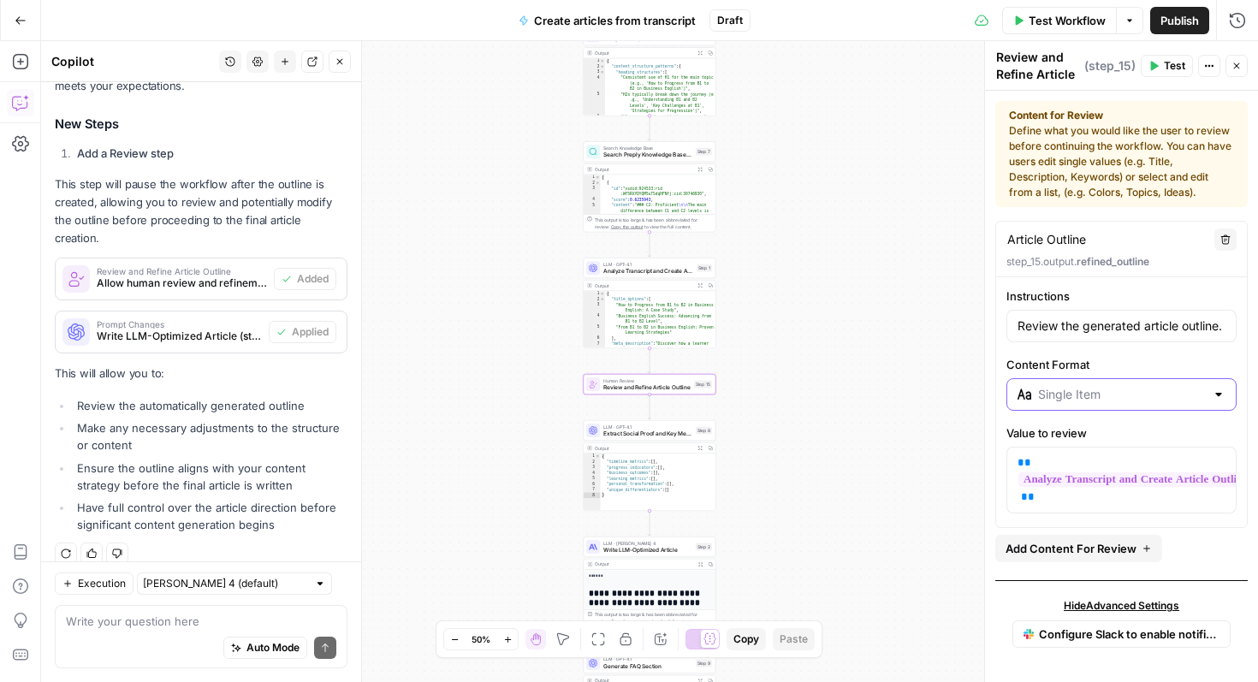
click at [1115, 395] on input "Content Format" at bounding box center [1121, 394] width 167 height 17
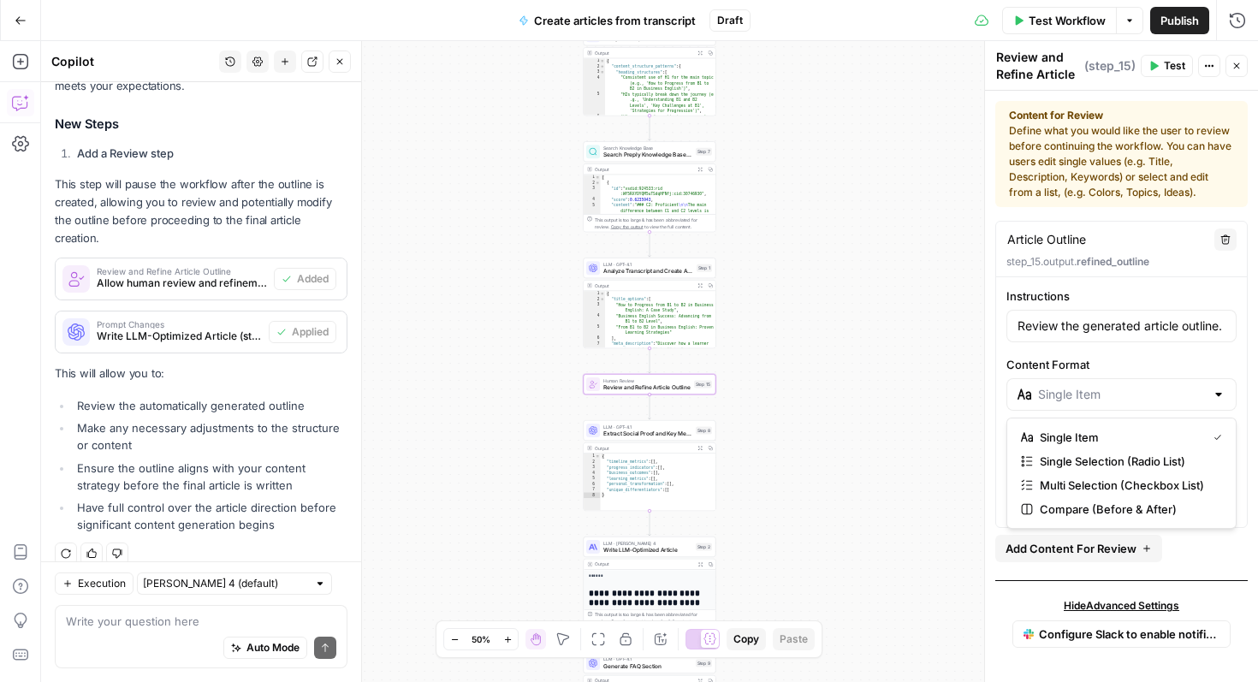
type input "Single Item"
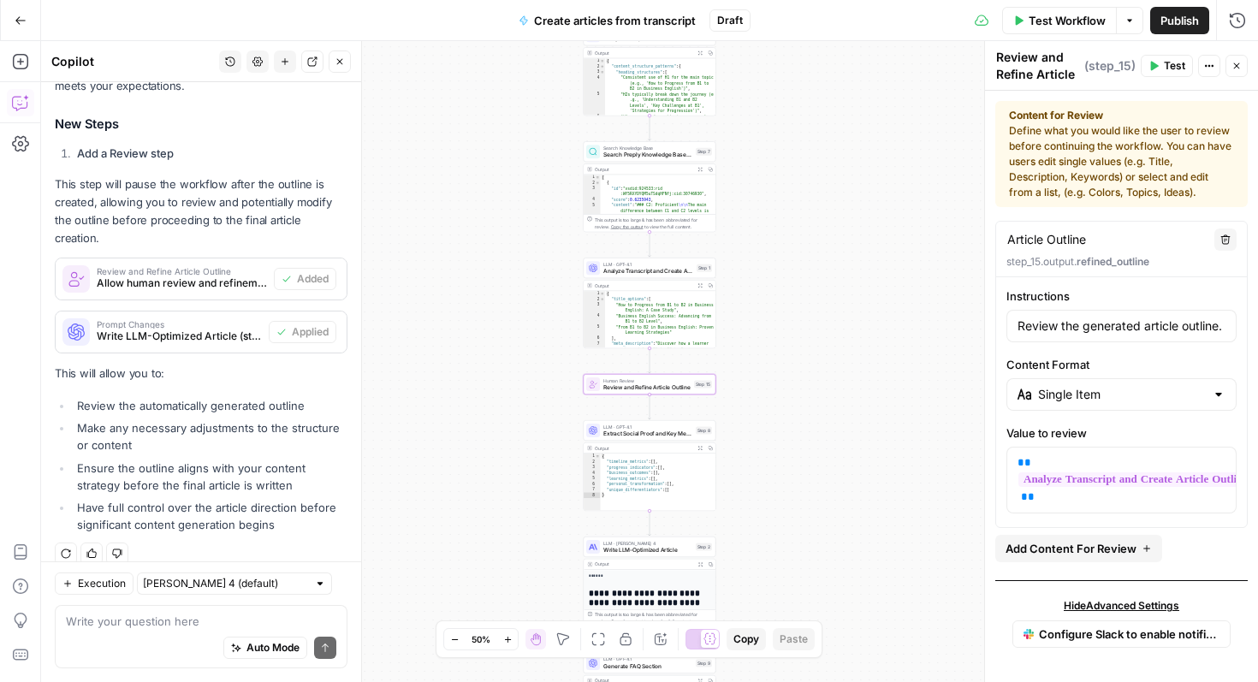
click at [968, 358] on div "Workflow Set Inputs Inputs Google Search Search Competitor Content on B1 to B2 …" at bounding box center [649, 361] width 1217 height 641
click at [1166, 63] on span "Test" at bounding box center [1173, 65] width 21 height 15
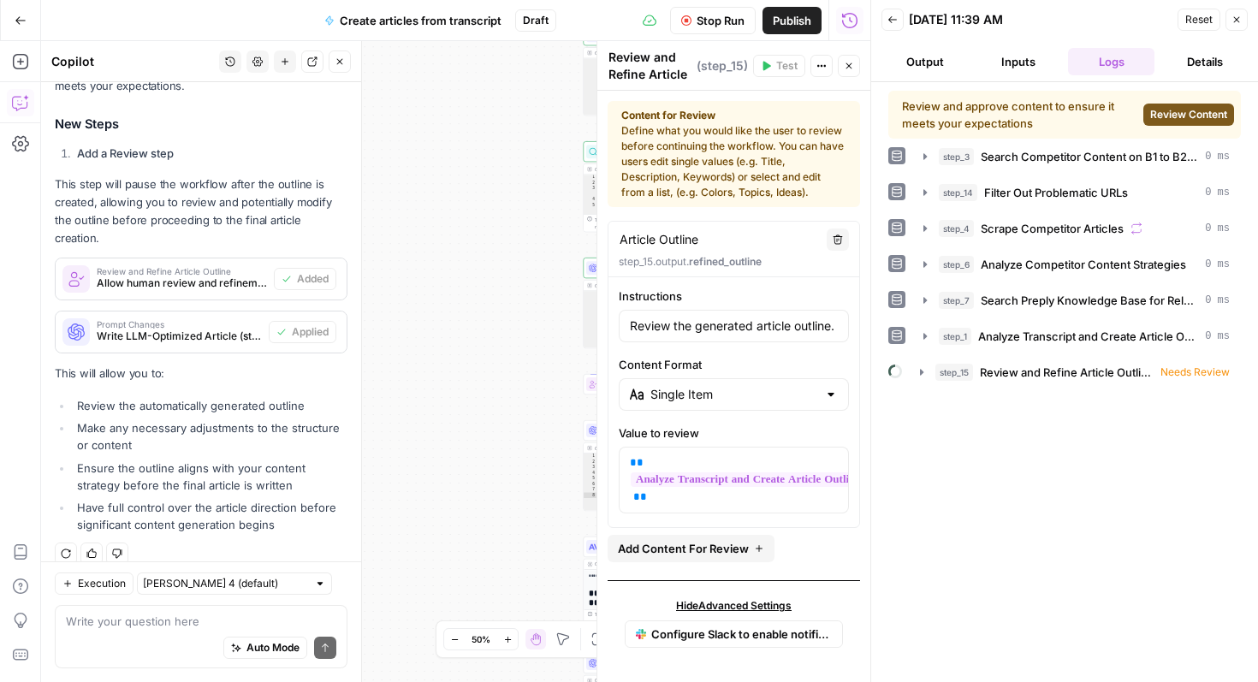
click at [1192, 111] on span "Review Content" at bounding box center [1188, 114] width 77 height 15
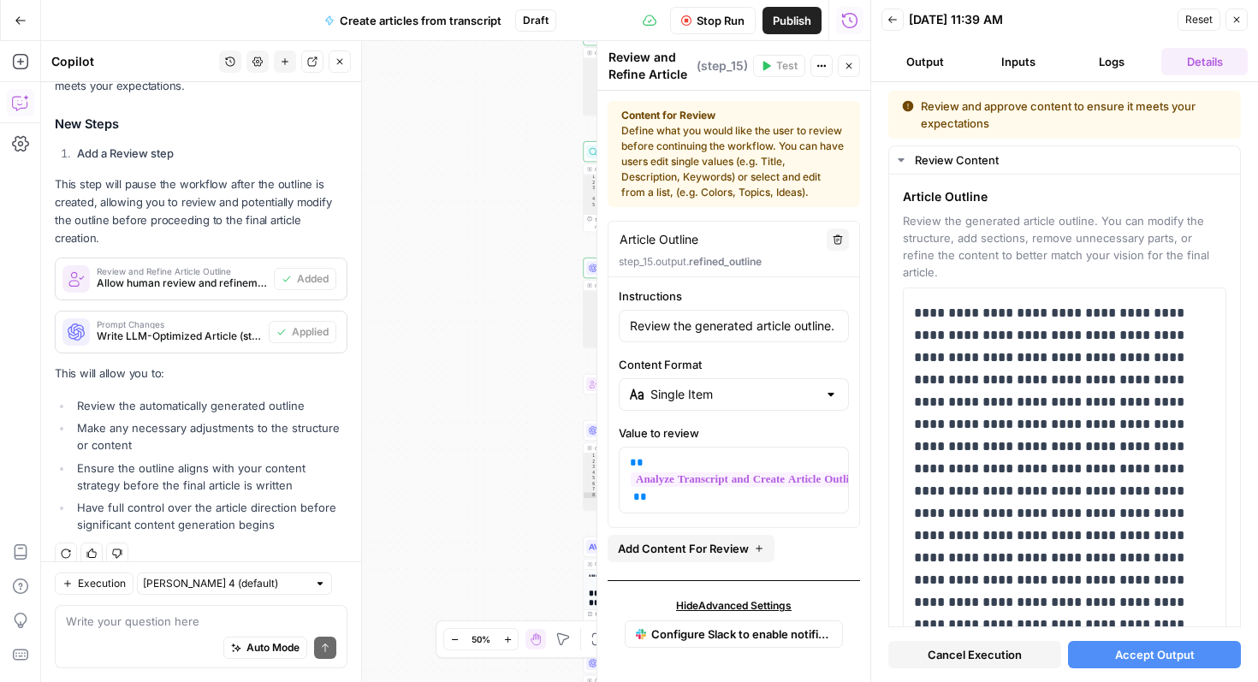
click at [933, 62] on button "Output" at bounding box center [924, 61] width 86 height 27
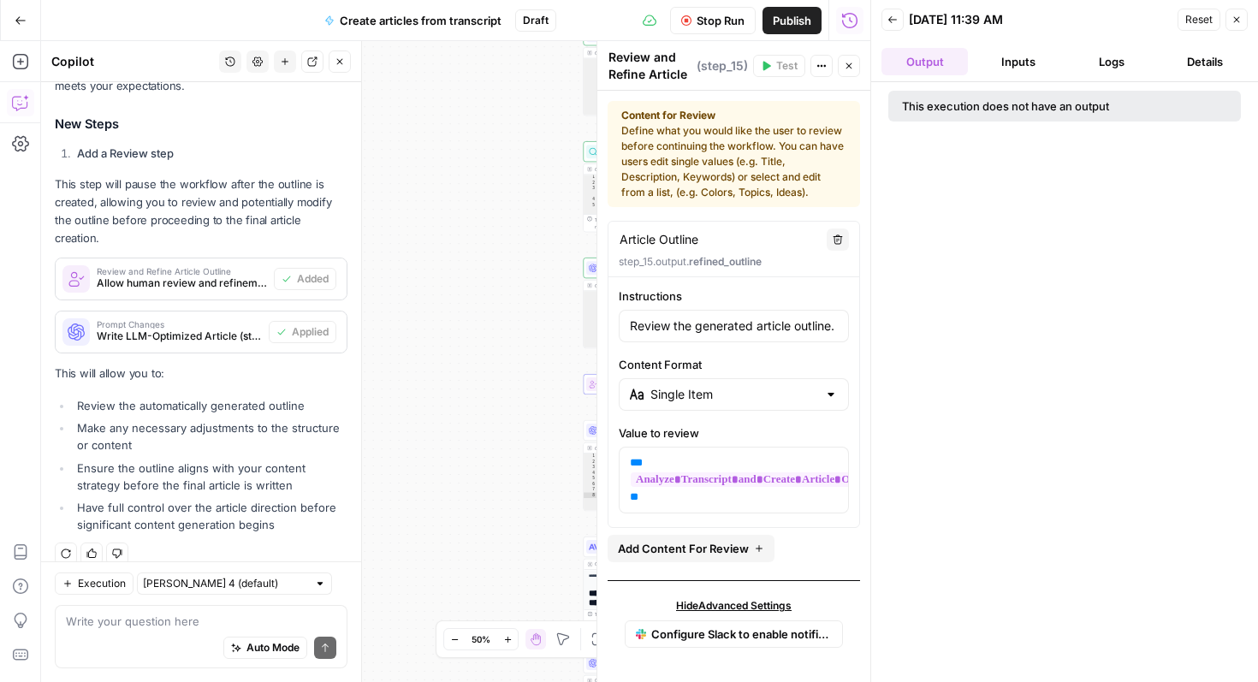
click at [1021, 64] on button "Inputs" at bounding box center [1017, 61] width 86 height 27
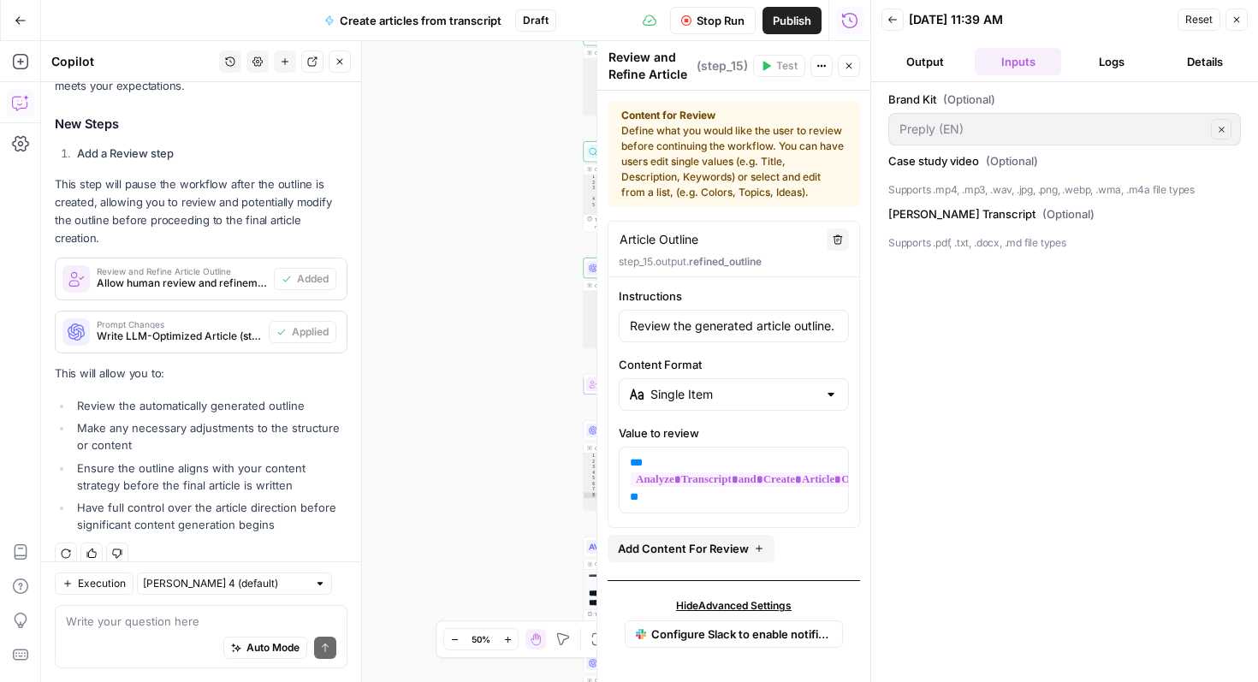
click at [1232, 22] on icon "button" at bounding box center [1236, 20] width 10 height 10
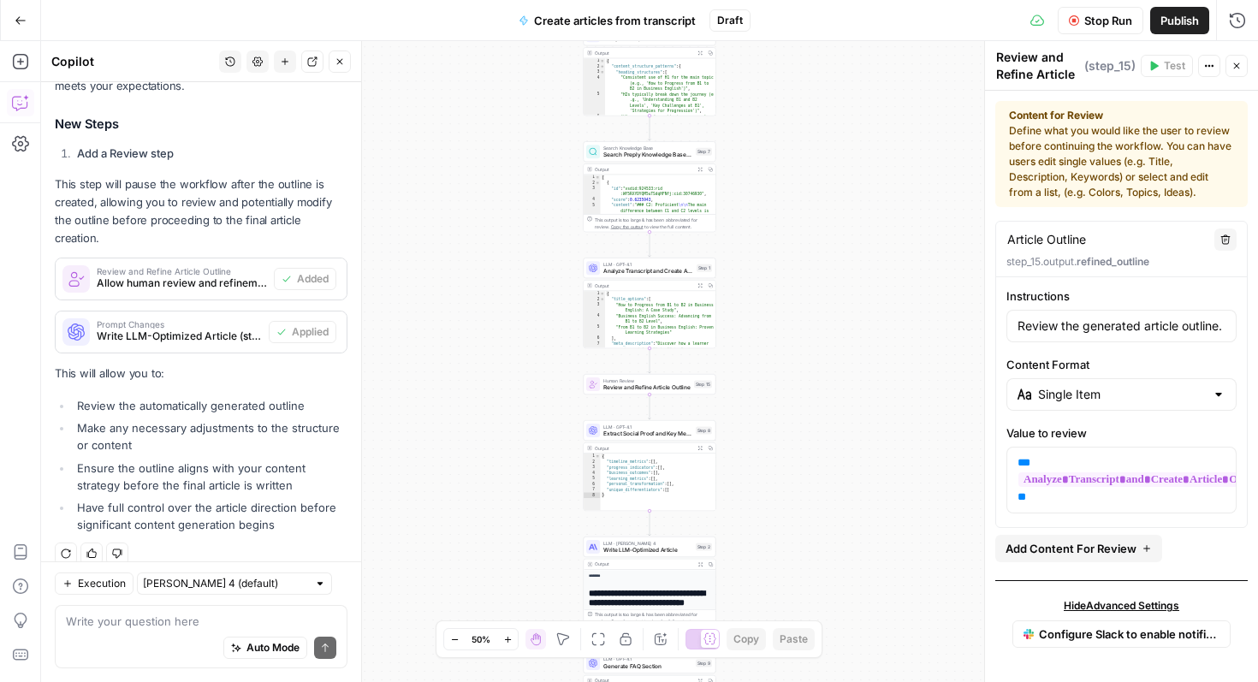
click at [1218, 394] on div at bounding box center [1218, 394] width 14 height 17
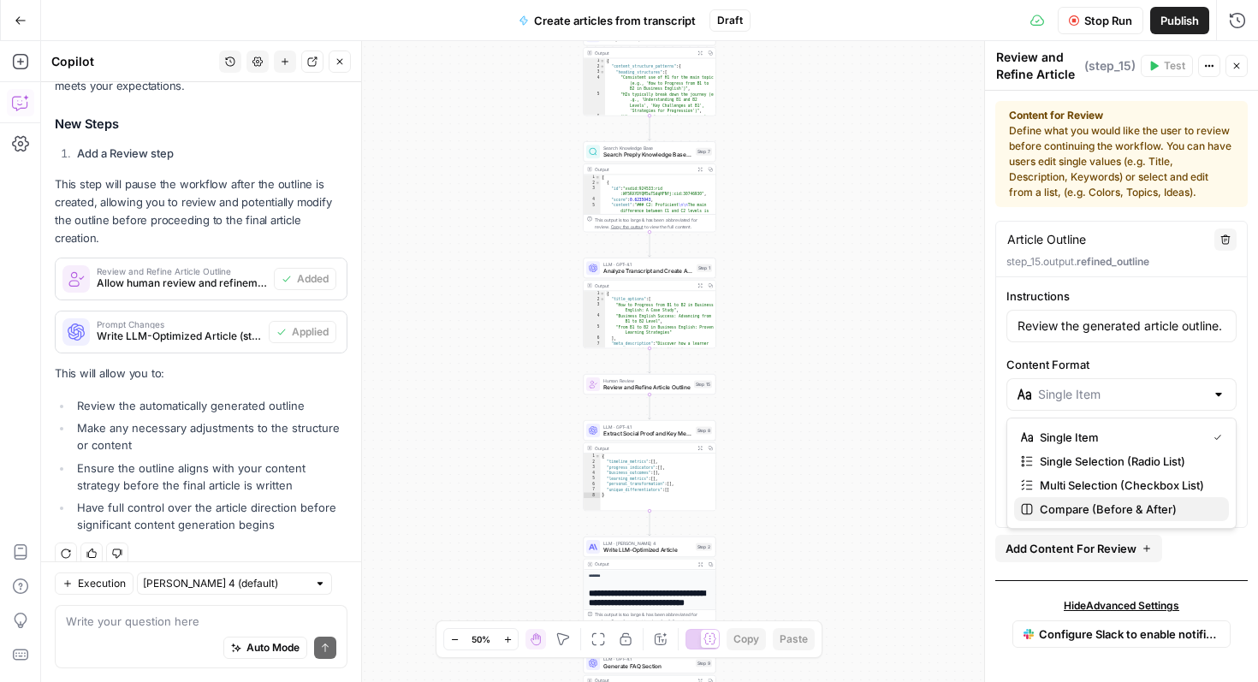
click at [1102, 510] on span "Compare (Before & After)" at bounding box center [1126, 508] width 175 height 17
type input "Compare (Before & After)"
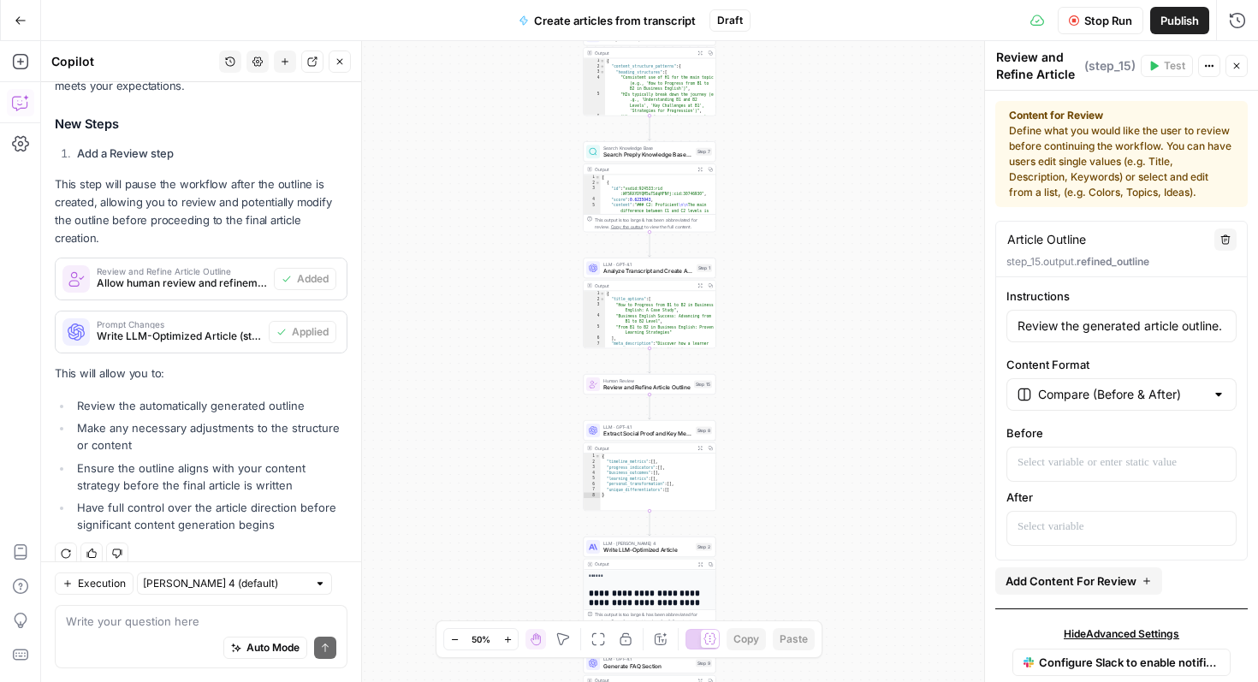
click at [1210, 405] on div "Compare (Before & After)" at bounding box center [1121, 394] width 230 height 33
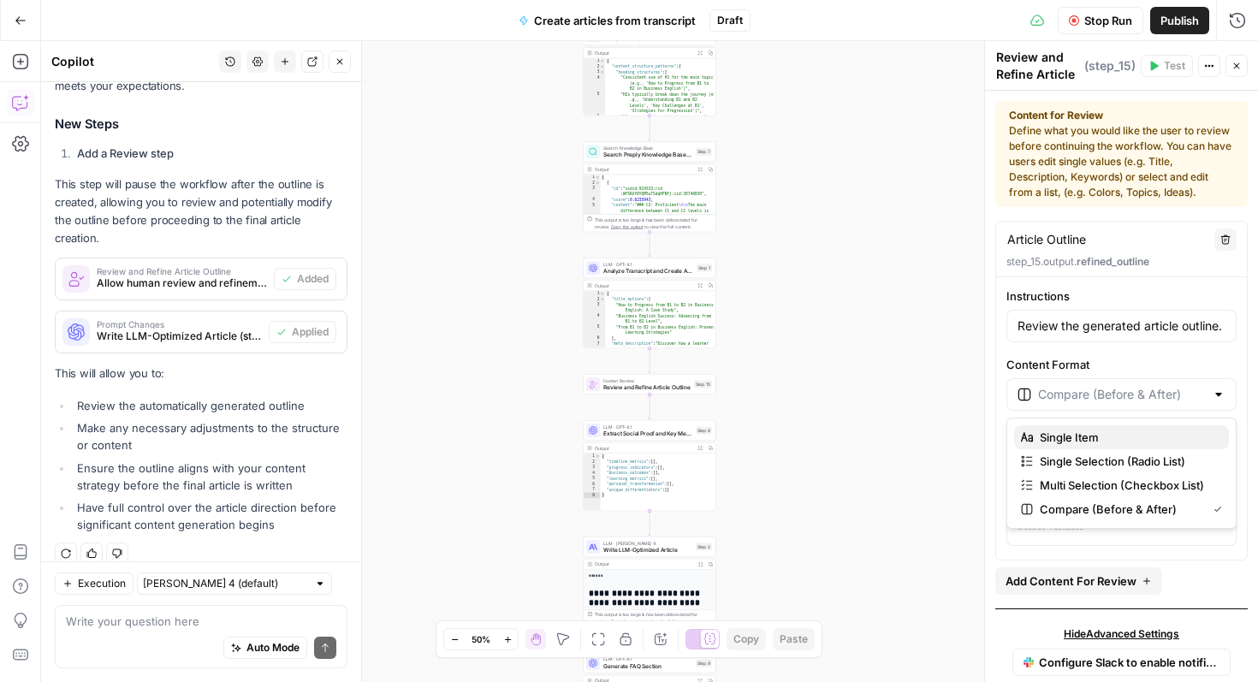
click at [1146, 447] on button "Single Item" at bounding box center [1121, 437] width 215 height 24
type input "Single Item"
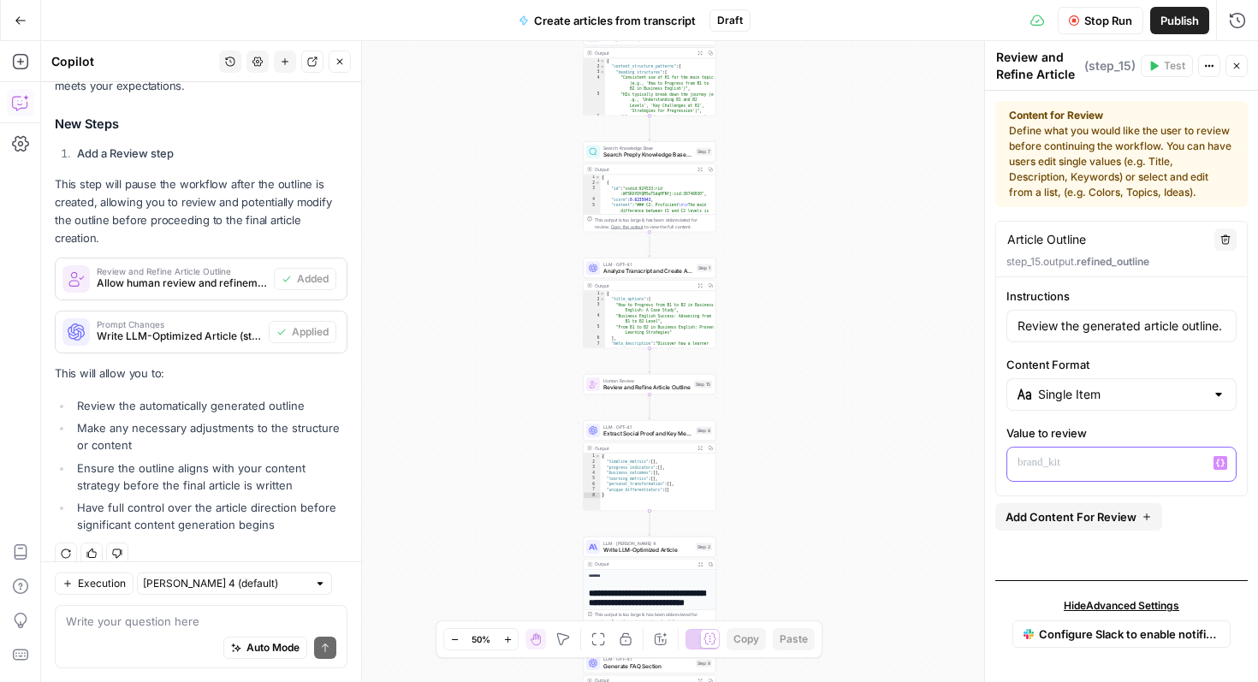
click at [1139, 468] on p at bounding box center [1121, 462] width 208 height 17
click at [1199, 386] on input "Content Format" at bounding box center [1121, 394] width 167 height 17
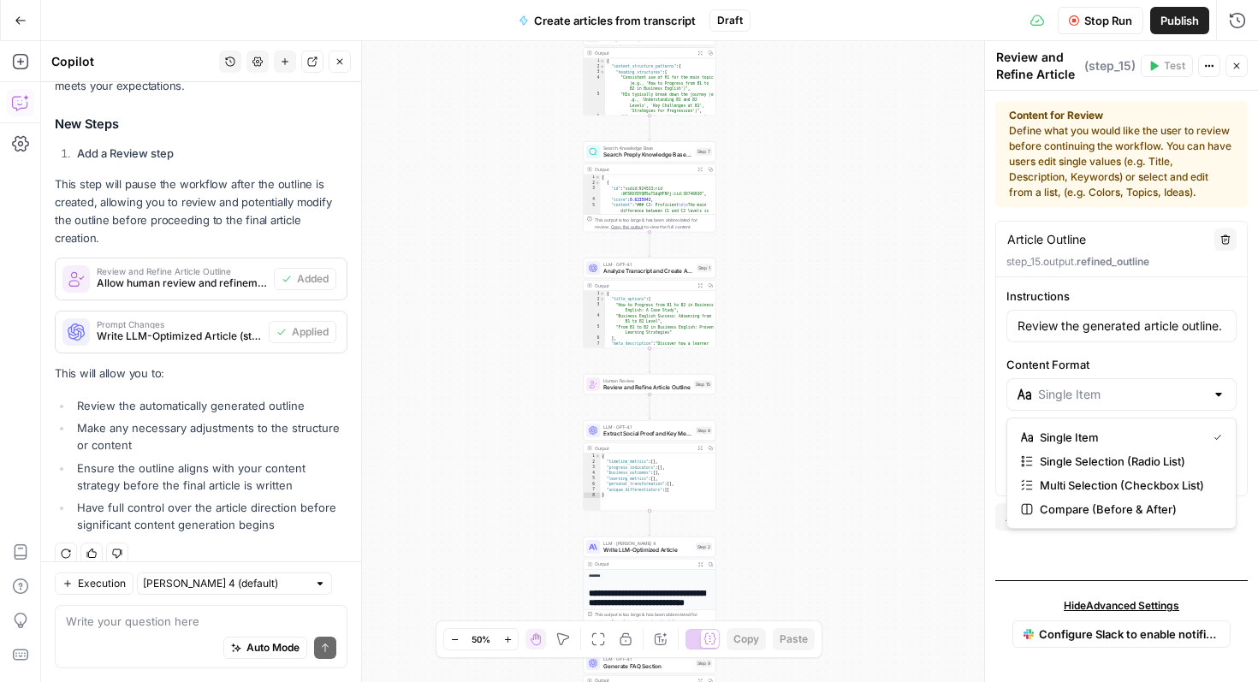
click at [1160, 451] on button "Single Selection (Radio List)" at bounding box center [1121, 461] width 215 height 24
type input "Single Selection (Radio List)"
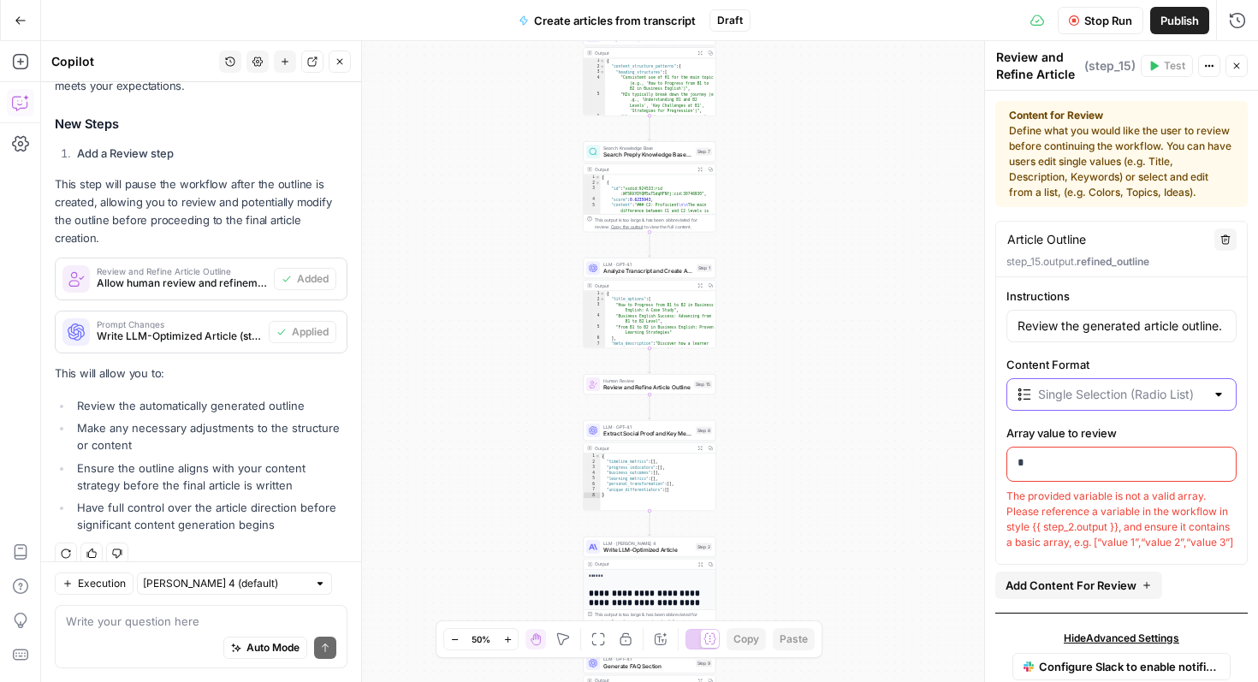
click at [1203, 392] on input "Content Format" at bounding box center [1121, 394] width 167 height 17
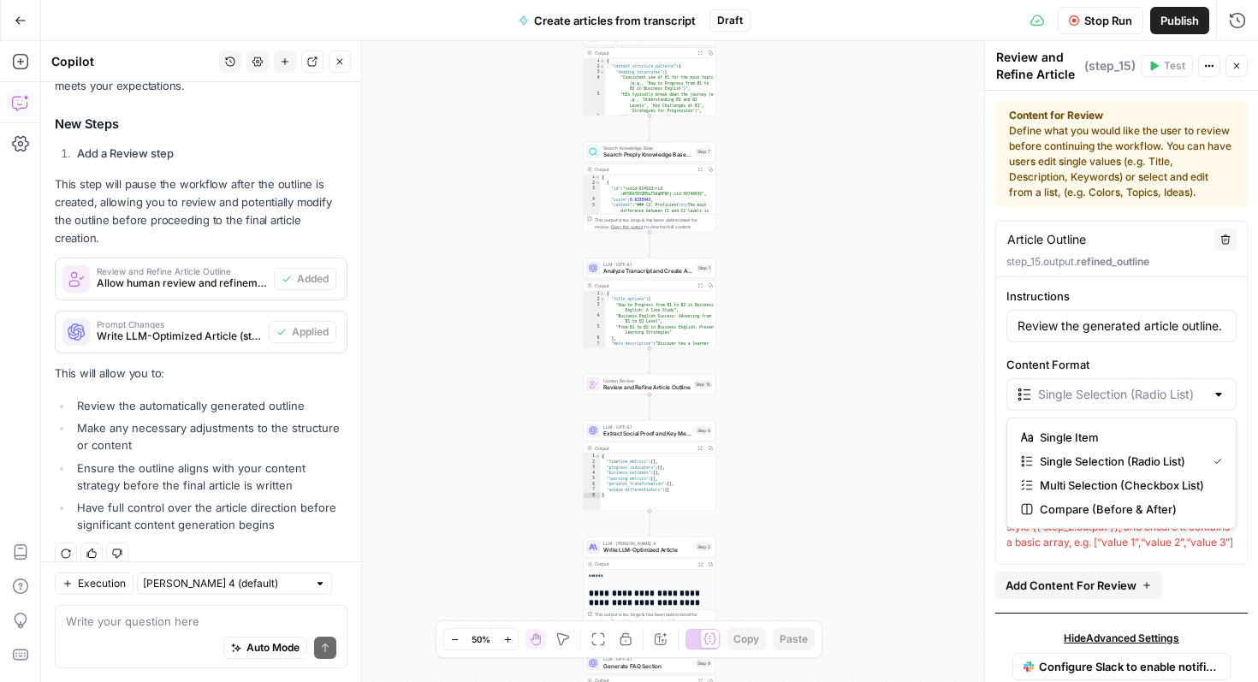
click at [1157, 487] on span "Multi Selection (Checkbox List)" at bounding box center [1126, 485] width 175 height 17
type input "Multi Selection (Checkbox List)"
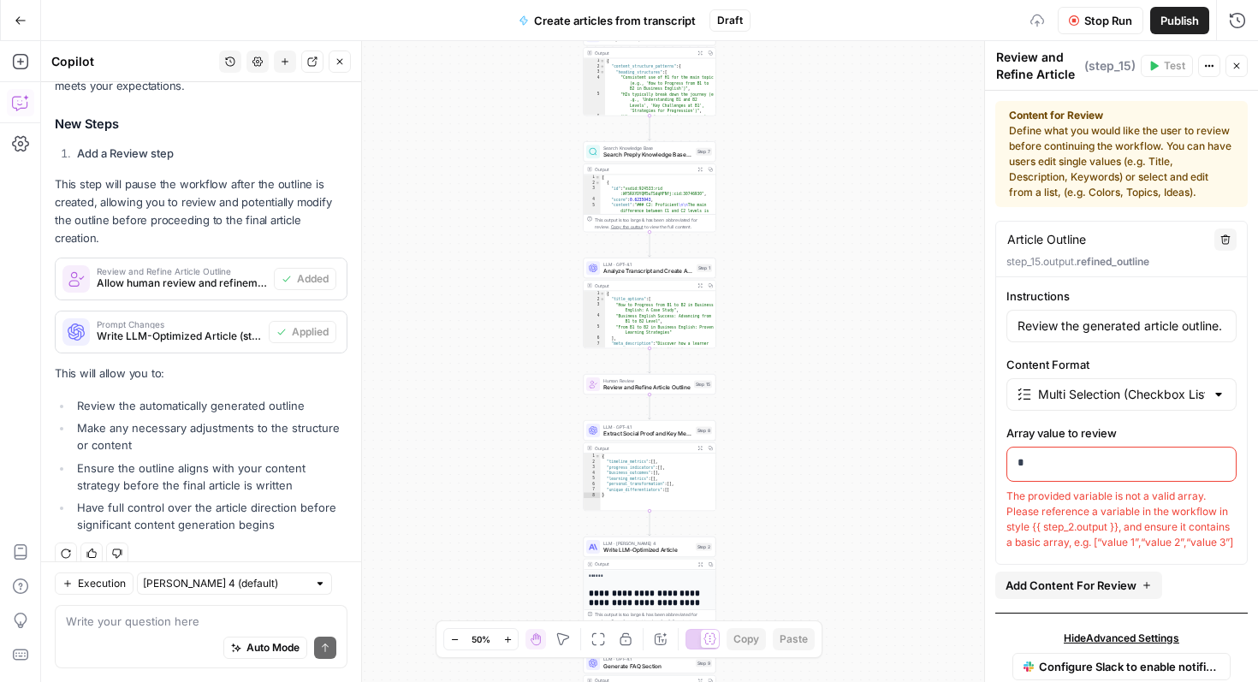
click at [1219, 394] on div at bounding box center [1218, 394] width 14 height 17
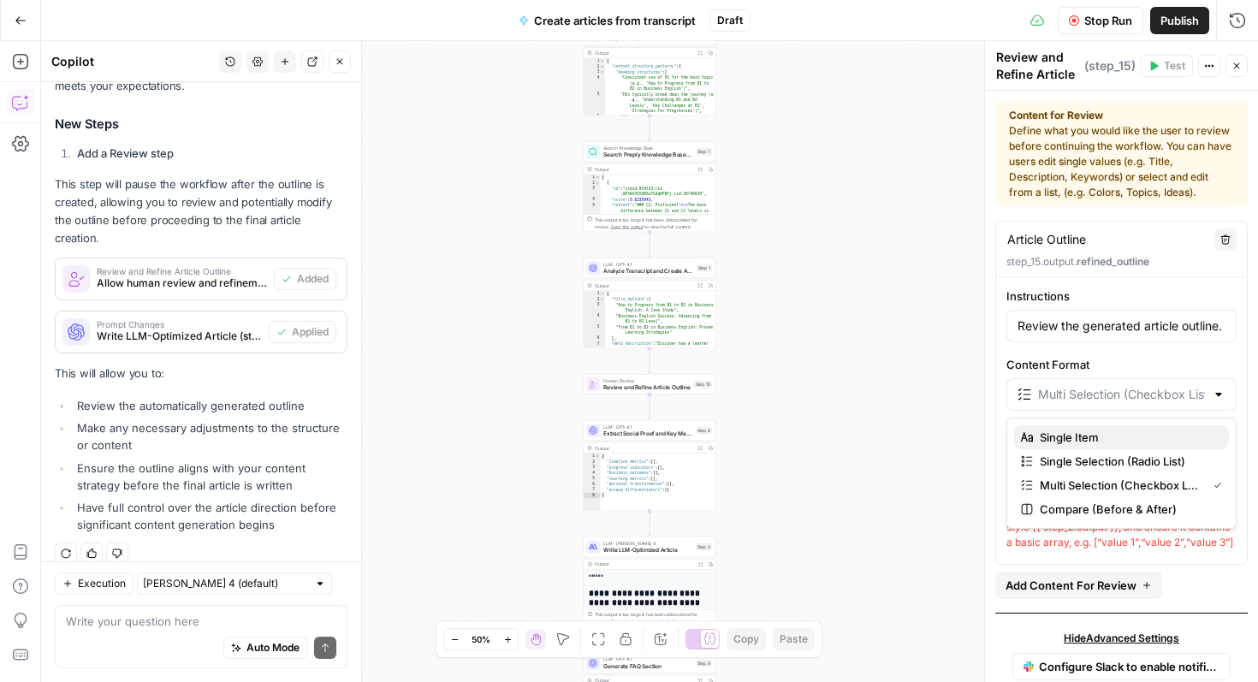
click at [1138, 434] on span "Single Item" at bounding box center [1126, 437] width 175 height 17
type input "Single Item"
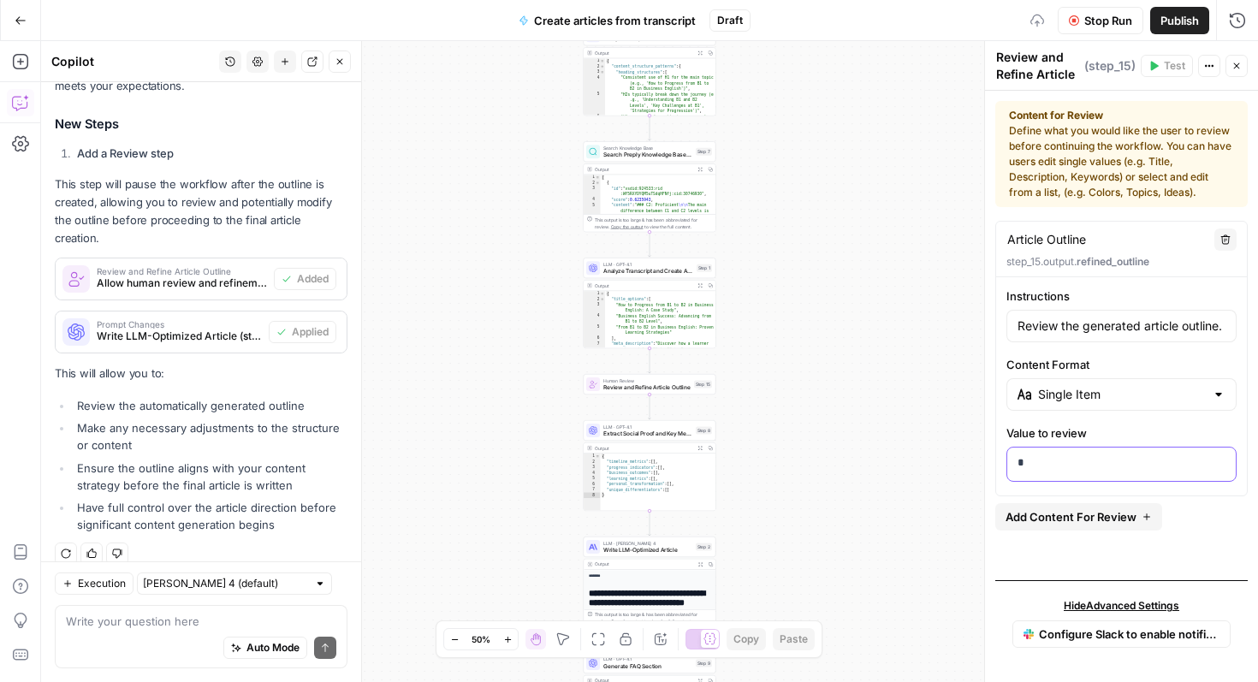
click at [1080, 463] on p "*" at bounding box center [1121, 462] width 208 height 17
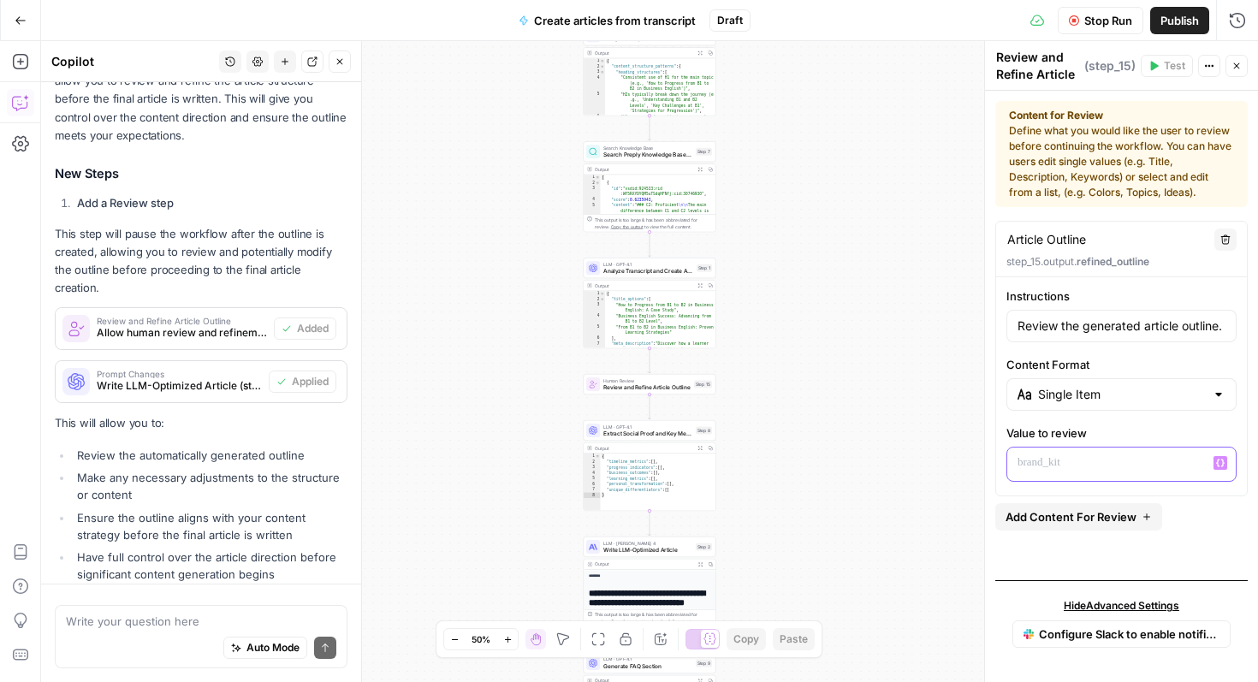
scroll to position [491, 0]
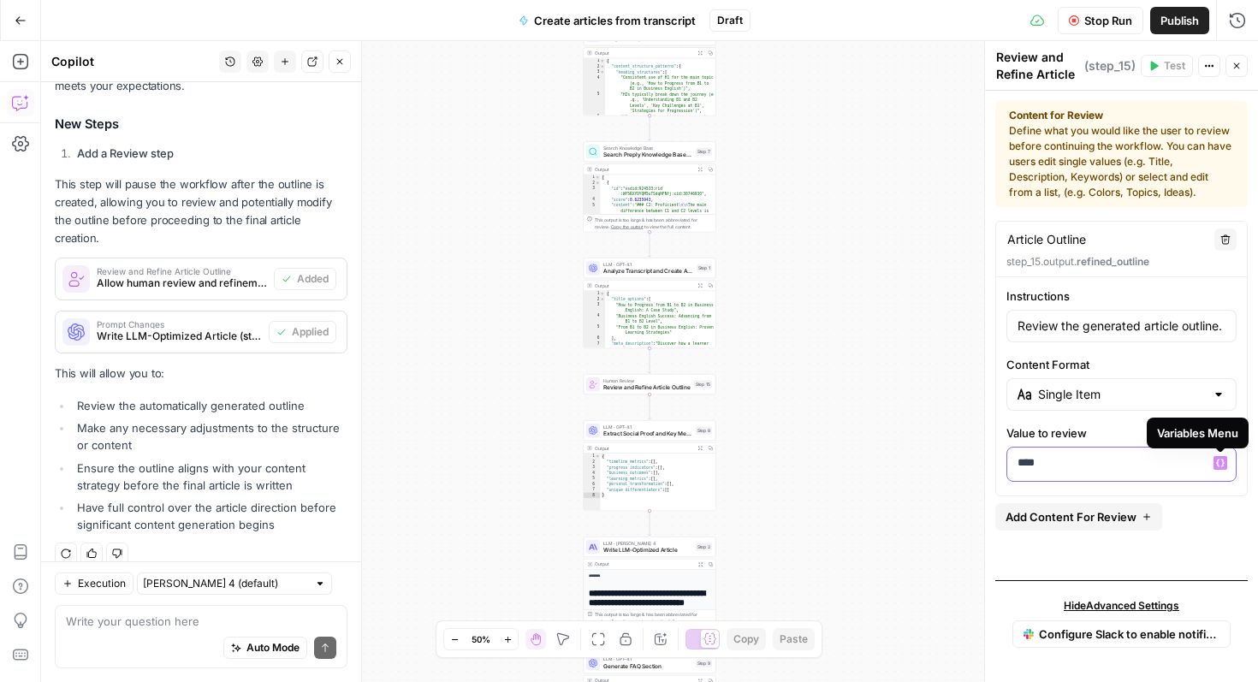
click at [1218, 459] on icon "button" at bounding box center [1220, 463] width 9 height 8
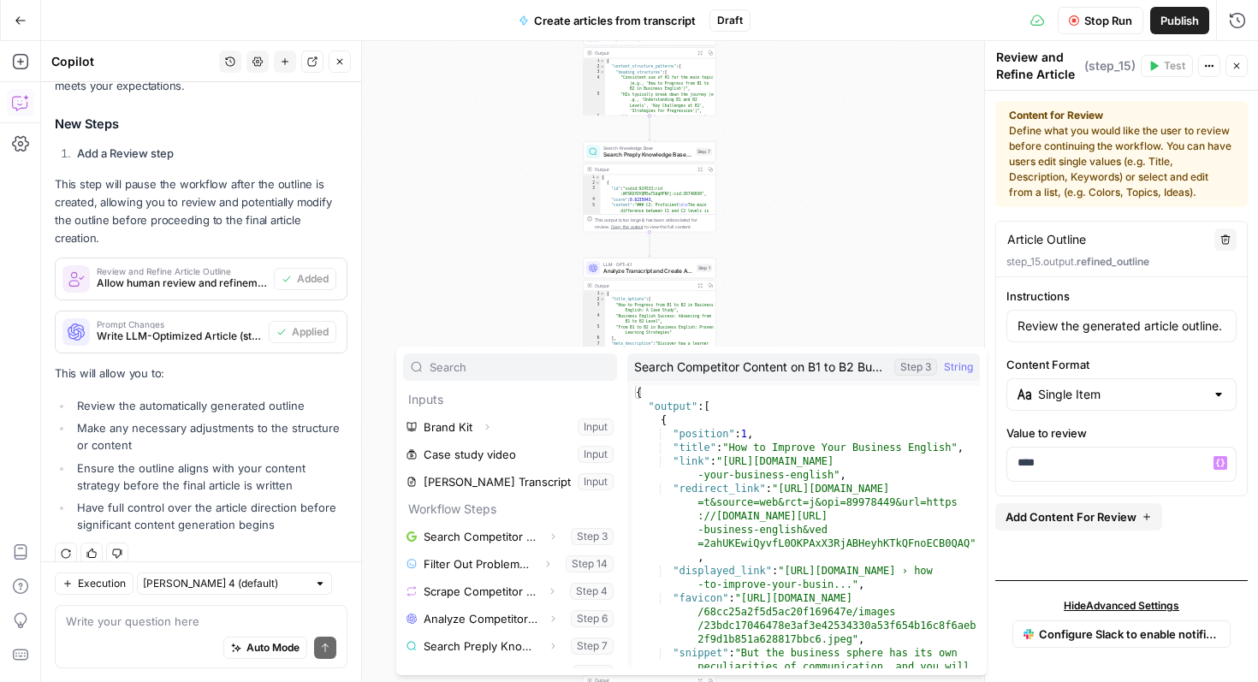
scroll to position [19, 0]
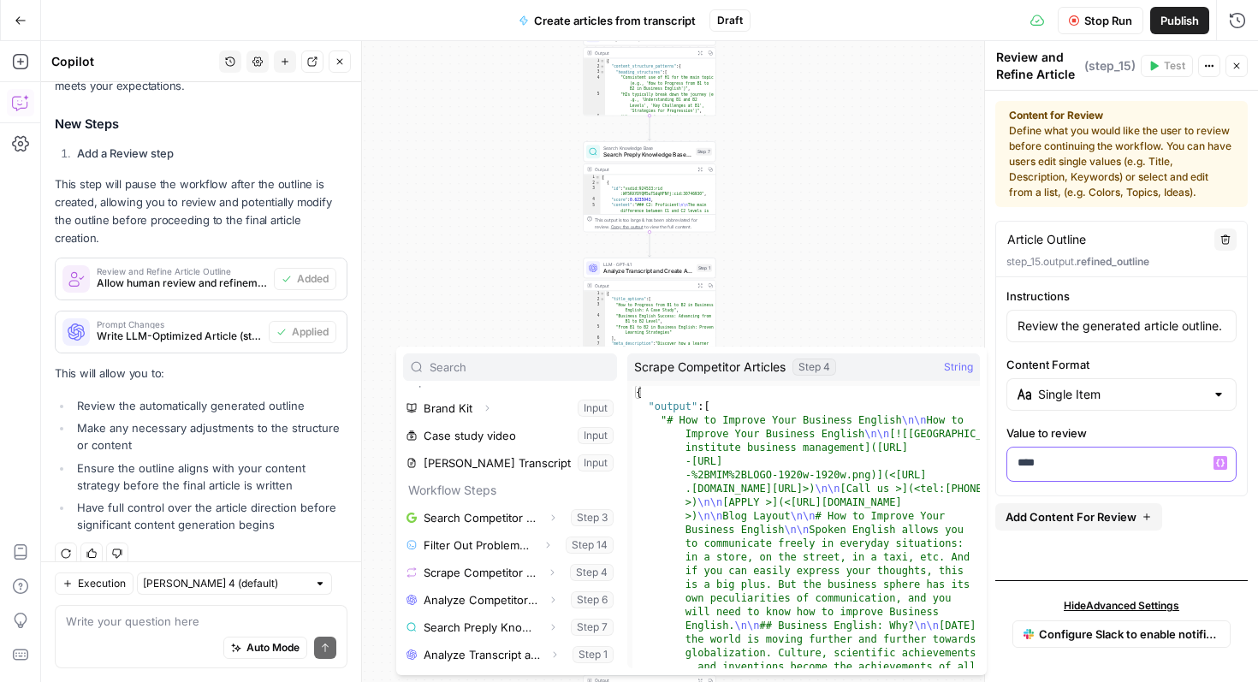
click at [1070, 455] on p "****" at bounding box center [1121, 462] width 208 height 17
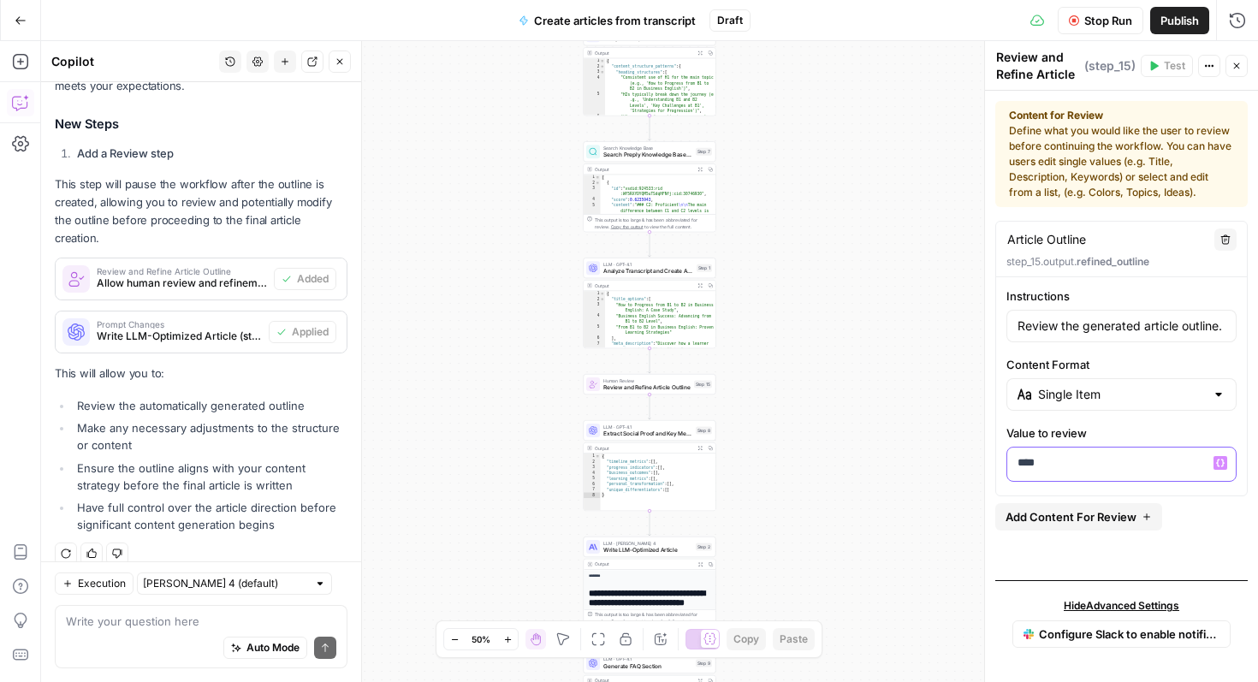
click at [1223, 459] on icon "button" at bounding box center [1220, 463] width 9 height 9
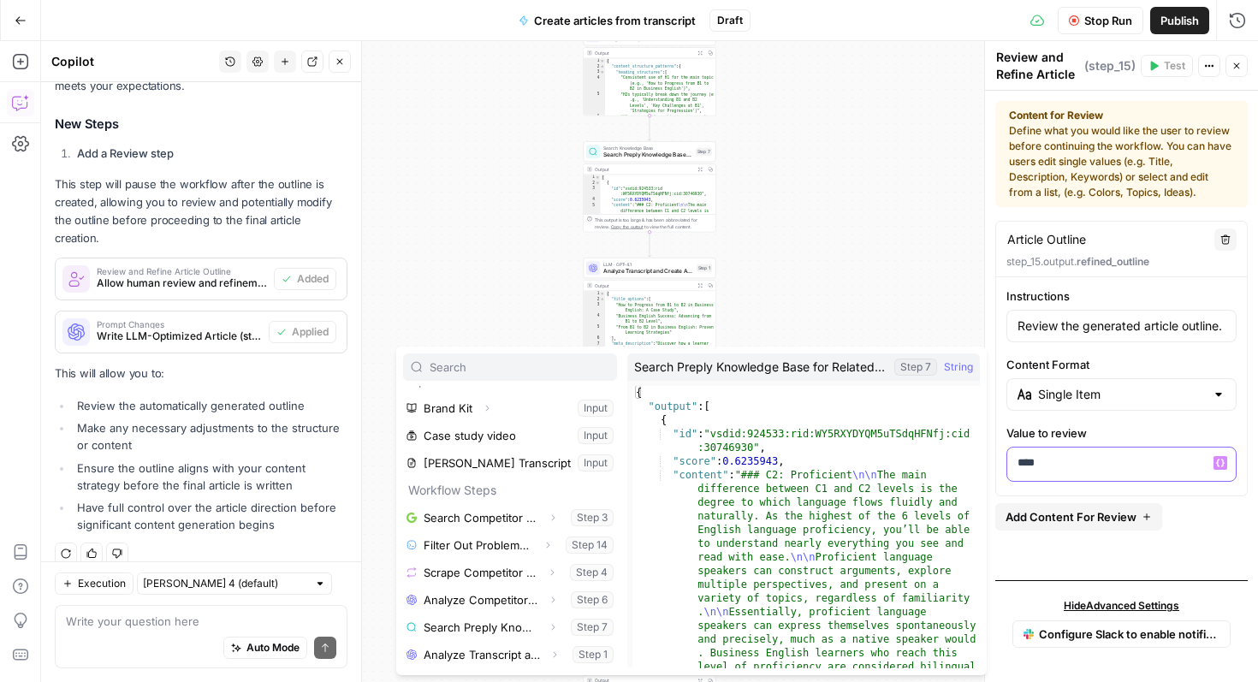
click at [1084, 466] on p "****" at bounding box center [1121, 462] width 208 height 17
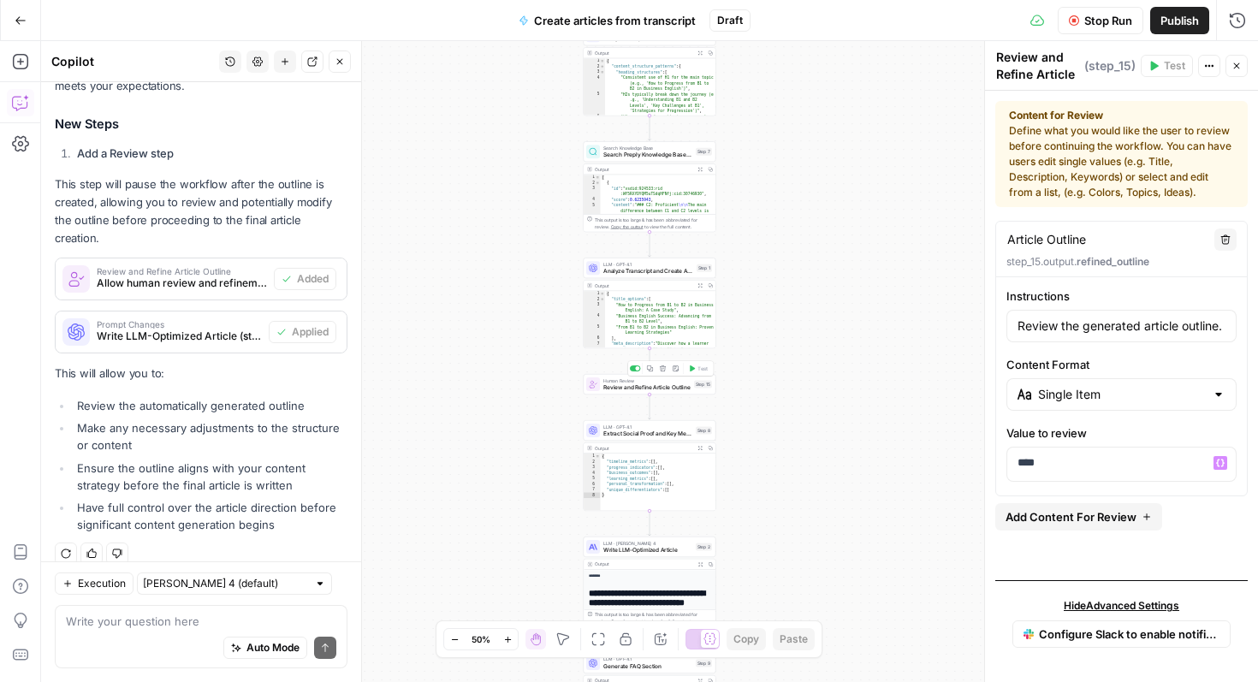
click at [664, 391] on div "Human Review Review and Refine Article Outline Step 15 Copy step Delete step Ad…" at bounding box center [649, 384] width 133 height 21
click at [1238, 52] on span "E" at bounding box center [1231, 57] width 13 height 16
click at [1238, 67] on div "Run History E" at bounding box center [1201, 57] width 100 height 31
click at [135, 616] on textarea at bounding box center [201, 621] width 270 height 17
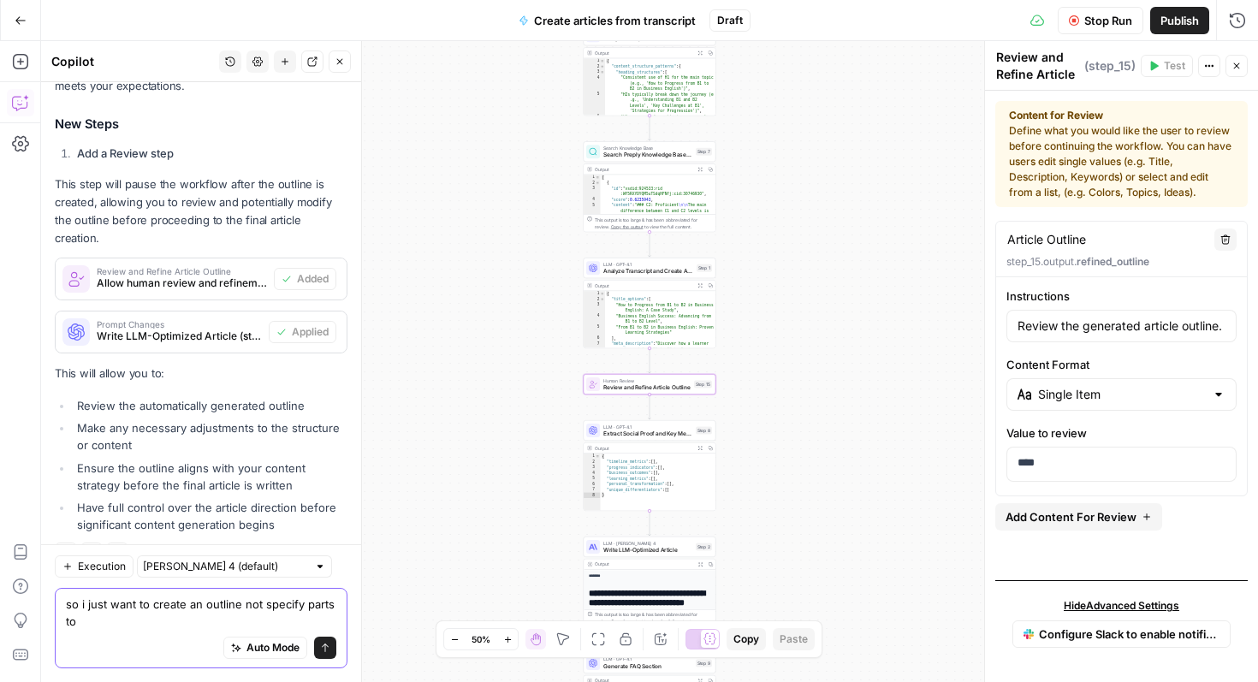
scroll to position [508, 0]
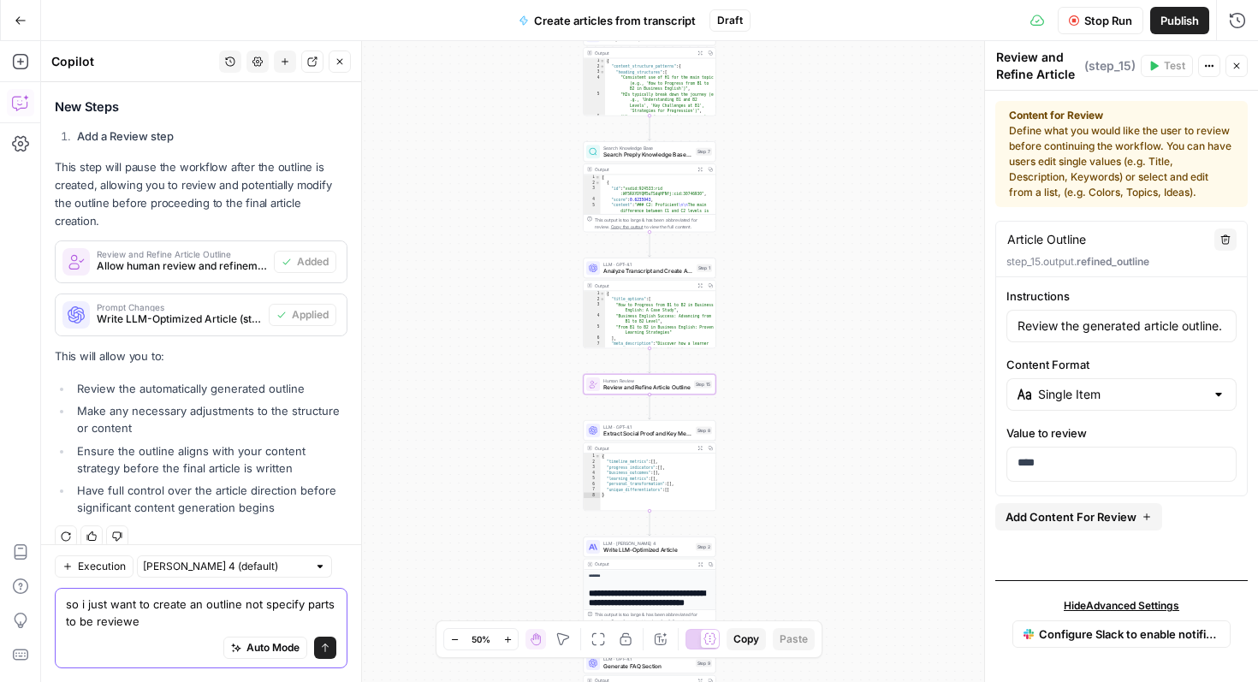
type textarea "so i just want to create an outline not specify parts to be reviewed"
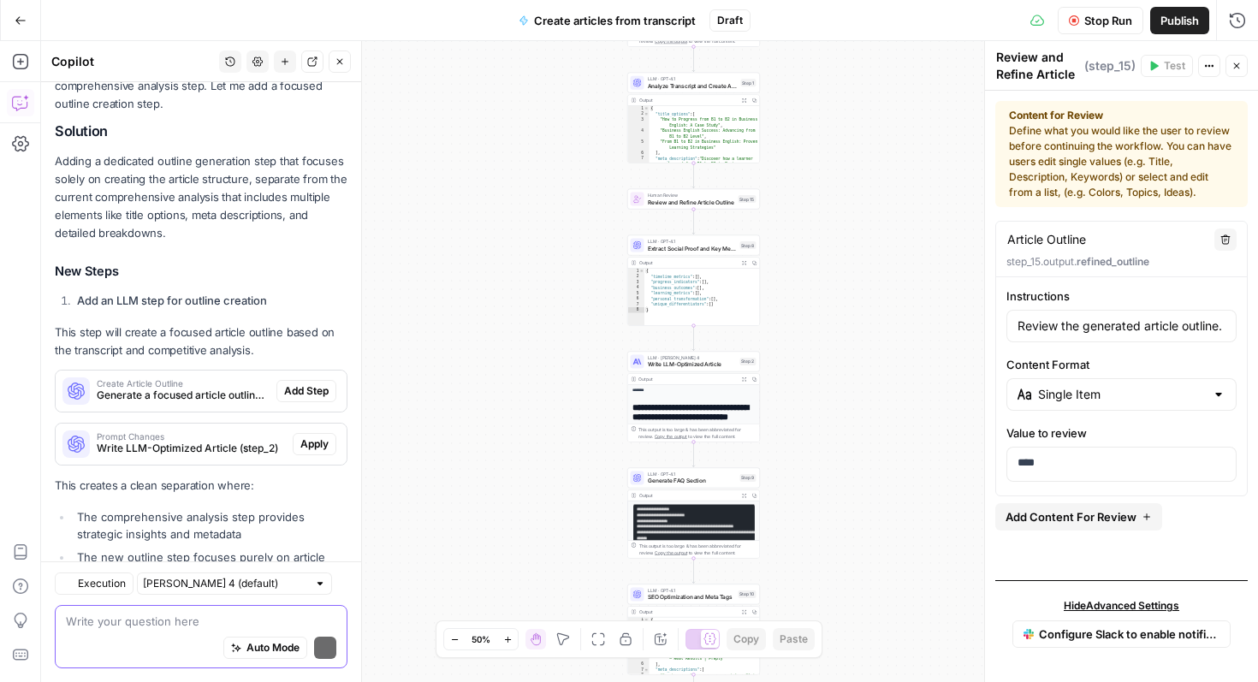
scroll to position [1143, 0]
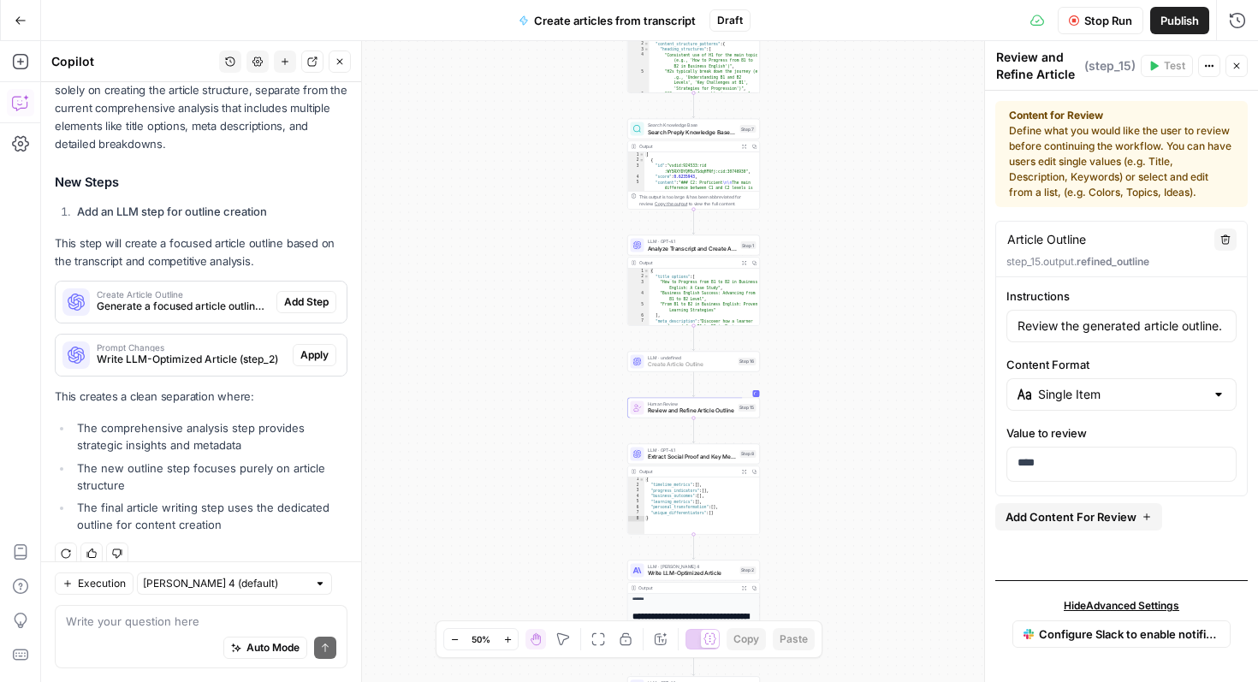
click at [310, 294] on span "Add Step" at bounding box center [306, 301] width 44 height 15
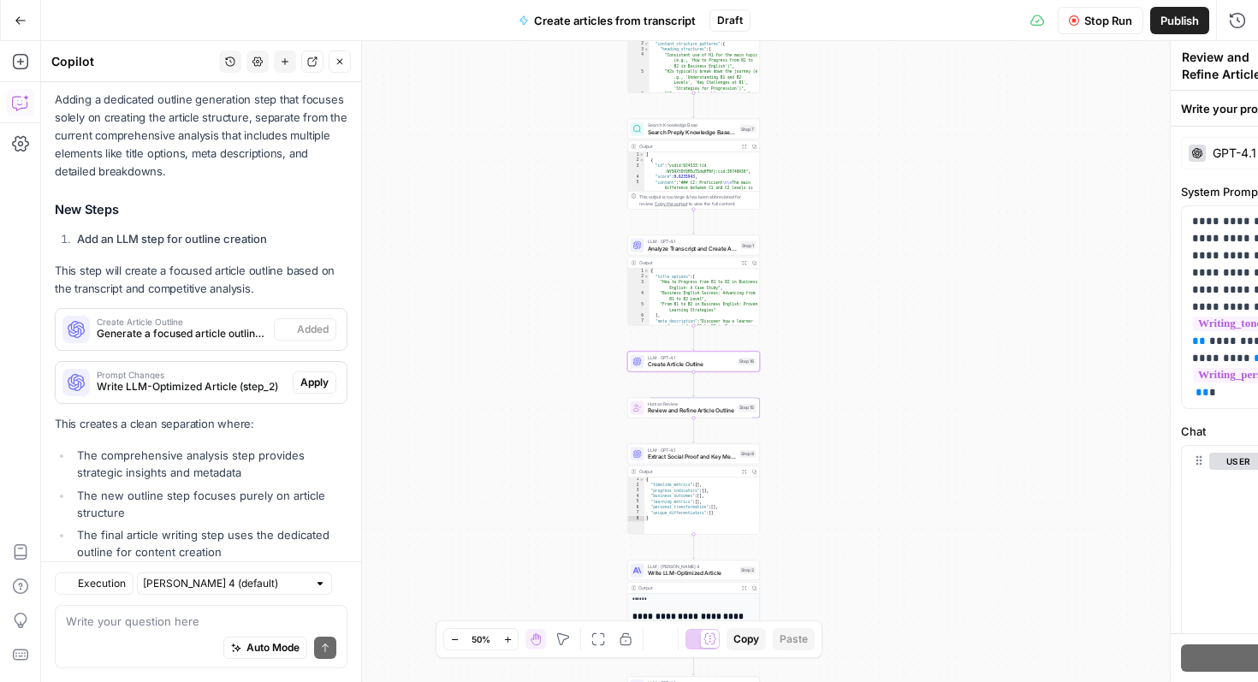
type textarea "Create Article Outline"
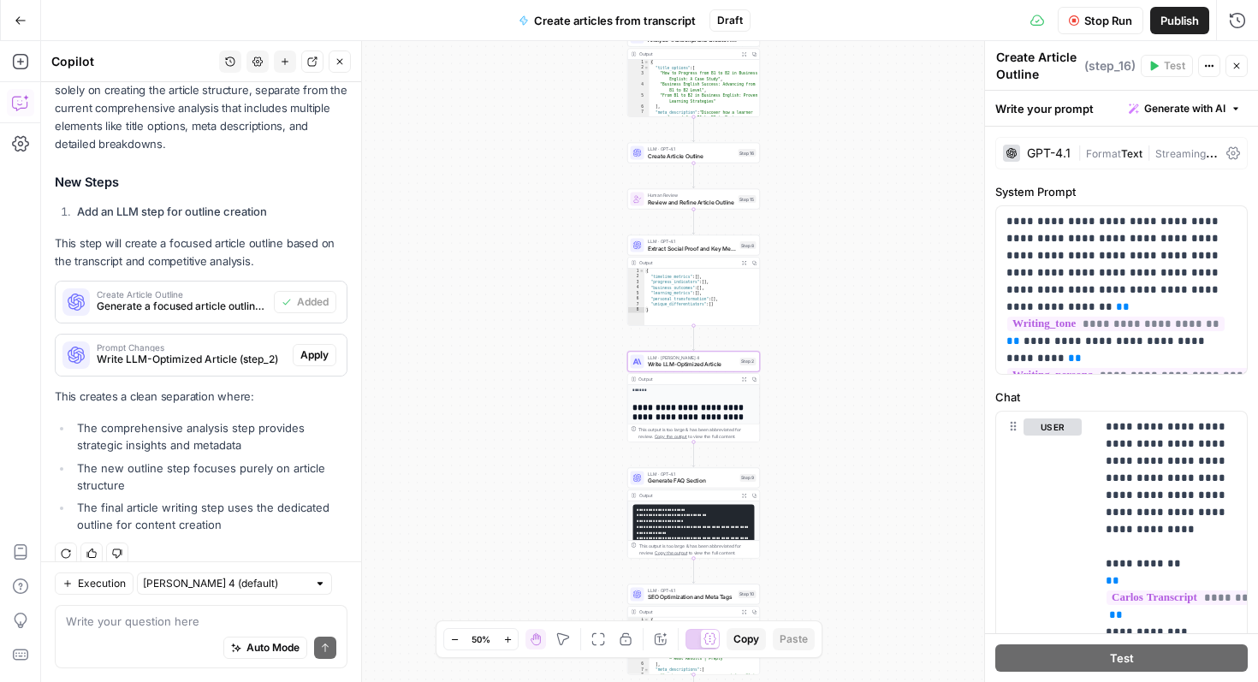
click at [321, 347] on span "Apply" at bounding box center [314, 354] width 28 height 15
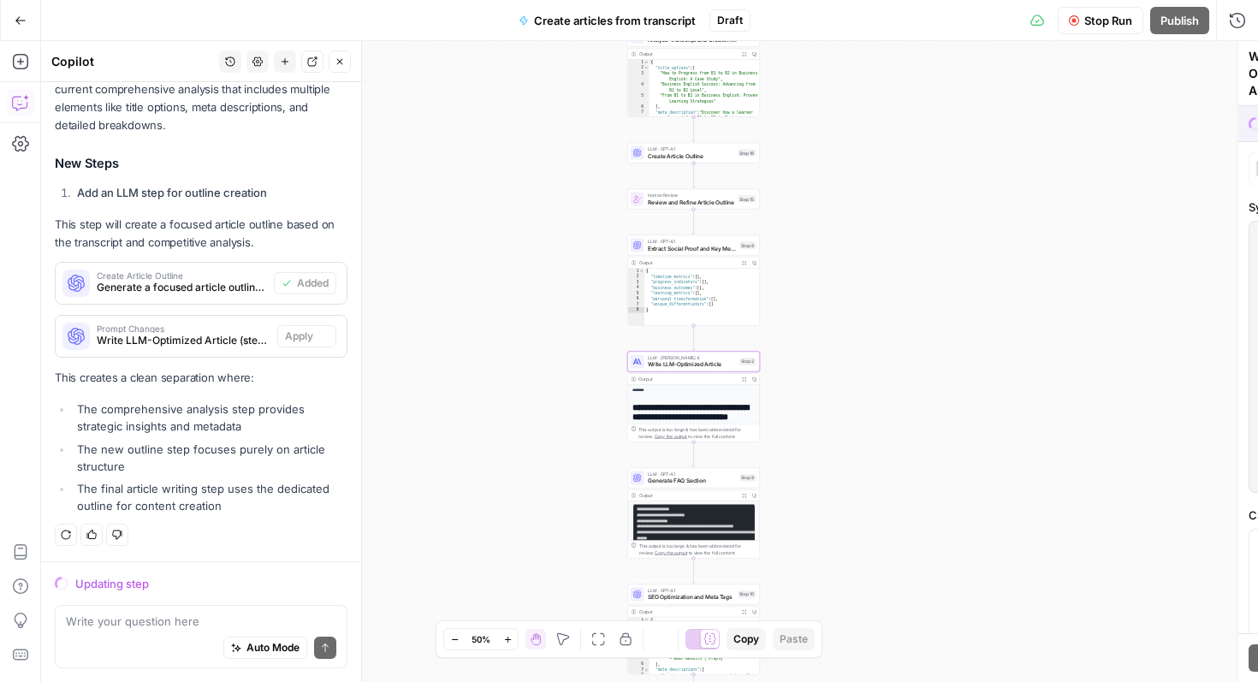
scroll to position [1116, 0]
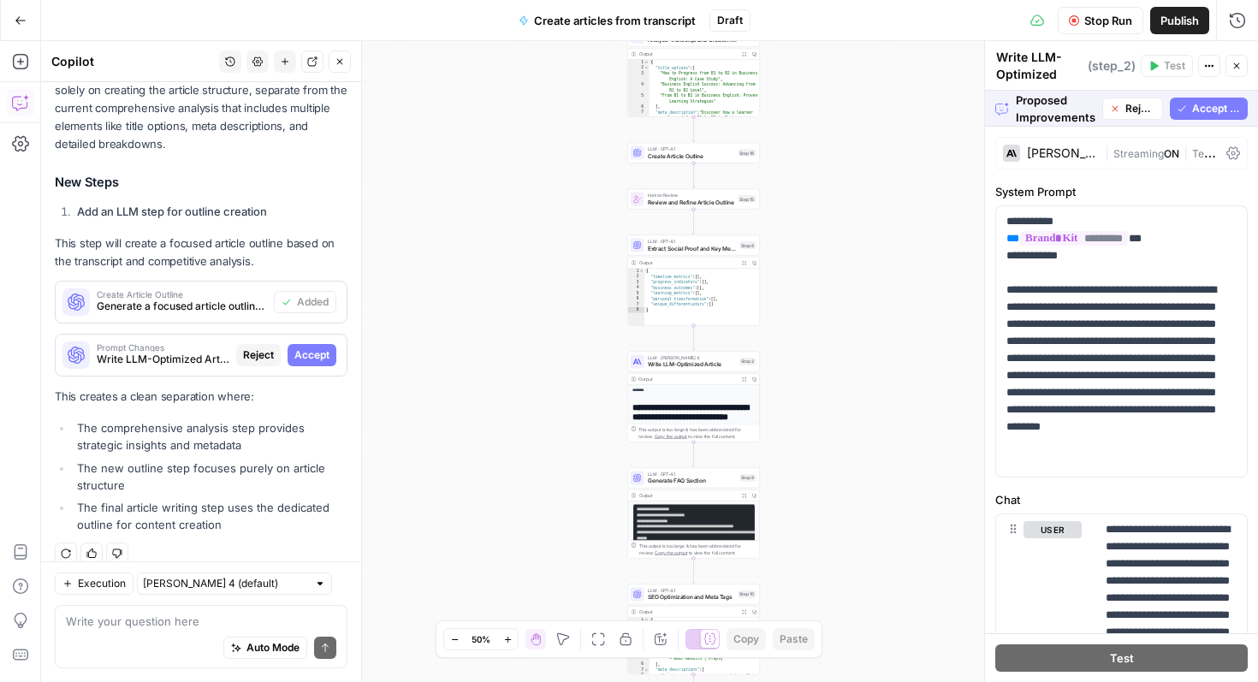
drag, startPoint x: 1217, startPoint y: 109, endPoint x: 1205, endPoint y: 110, distance: 12.0
click at [1217, 109] on span "Accept All" at bounding box center [1216, 108] width 49 height 15
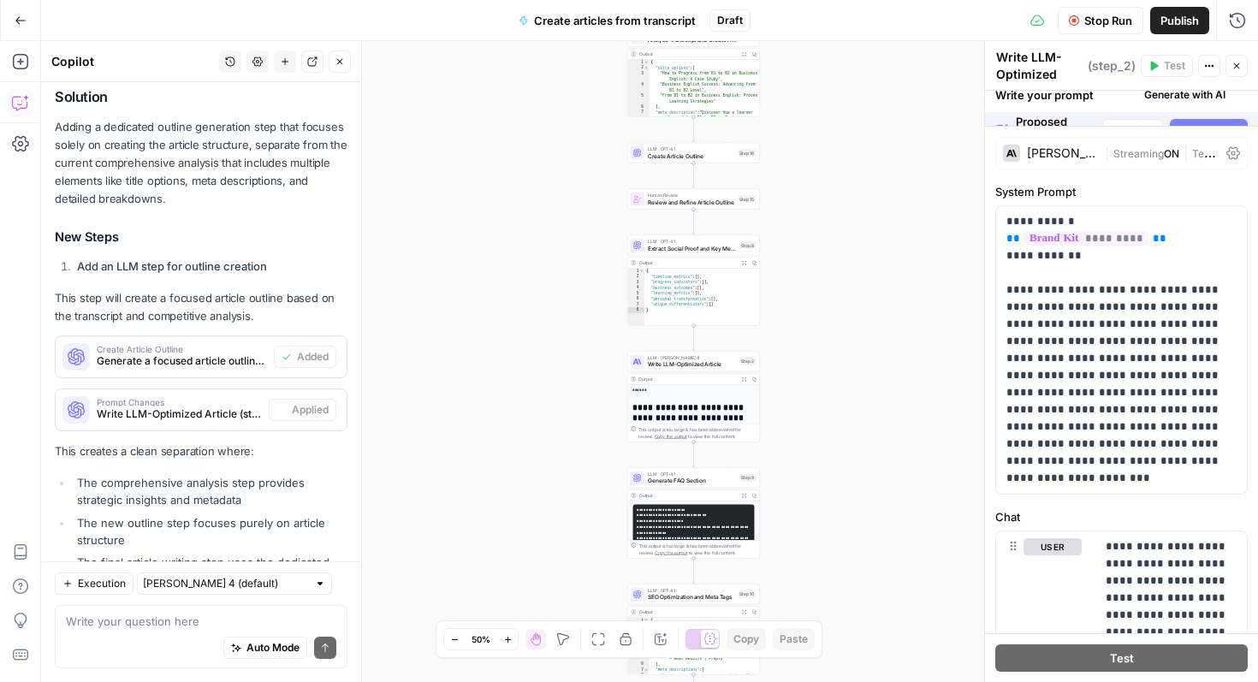
scroll to position [1170, 0]
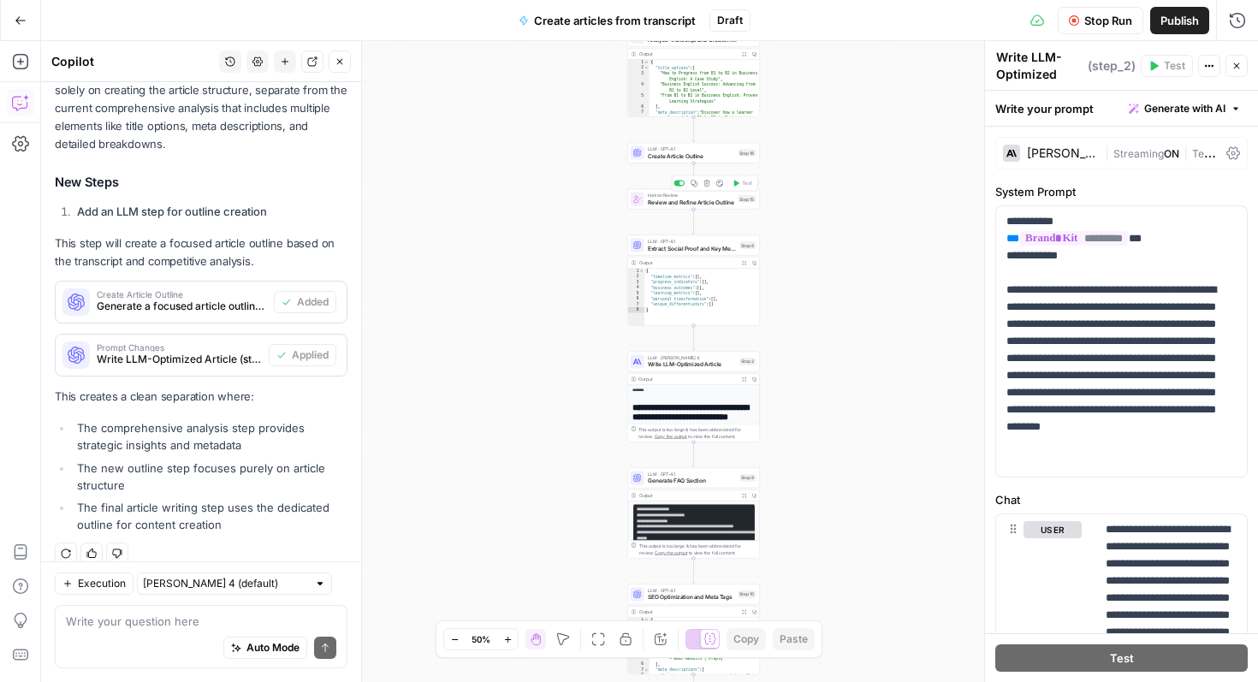
click at [702, 206] on div "Human Review Review and Refine Article Outline Step 15 Copy step Delete step Ad…" at bounding box center [693, 199] width 133 height 21
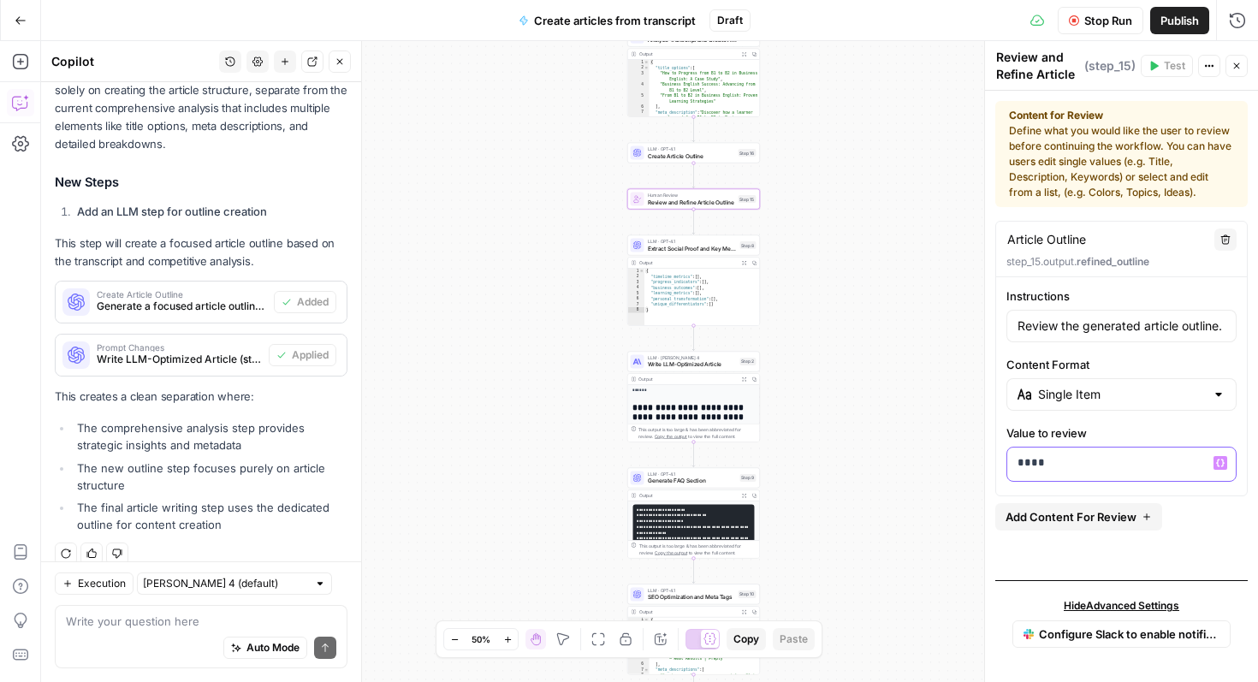
click at [1144, 462] on p "****" at bounding box center [1121, 462] width 208 height 17
click at [1223, 465] on icon "button" at bounding box center [1220, 463] width 9 height 9
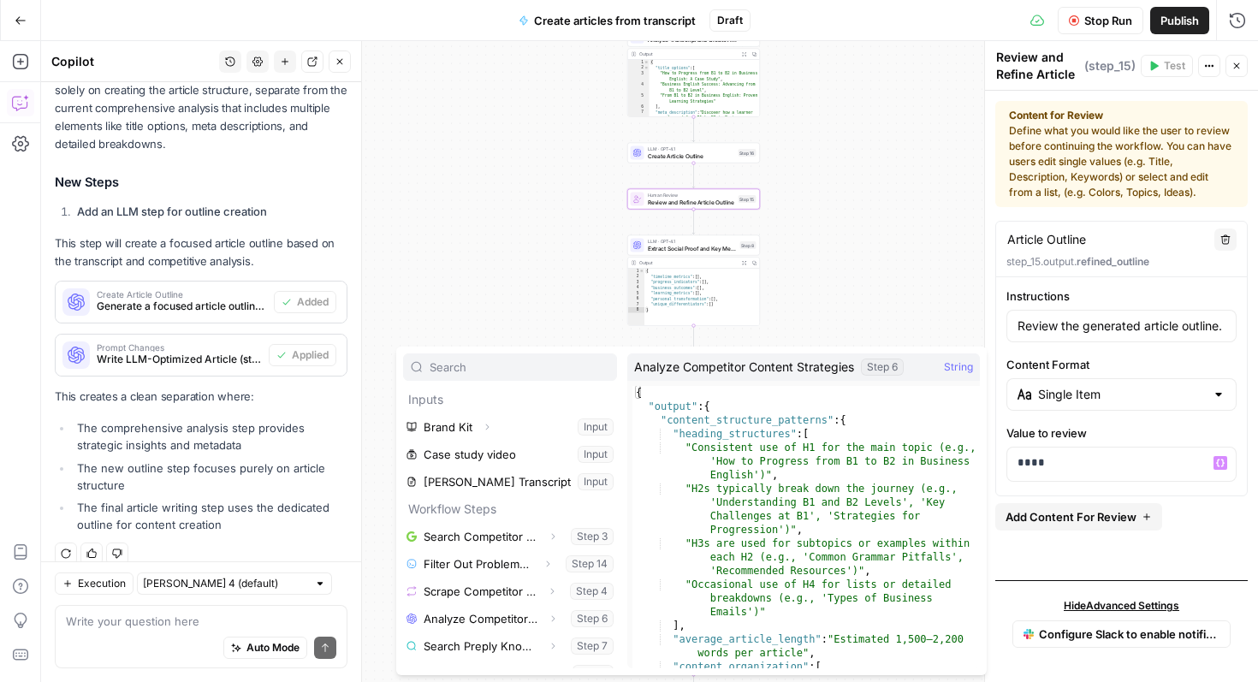
scroll to position [46, 0]
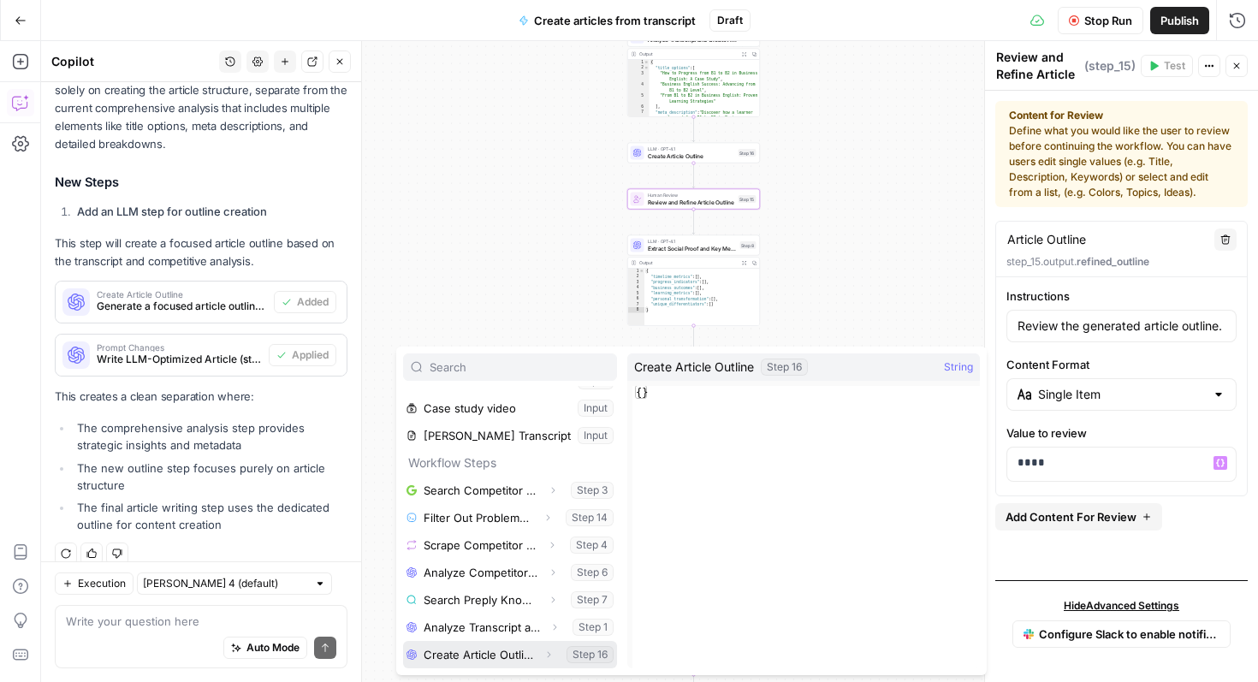
click at [490, 653] on button "Select variable Create Article Outline" at bounding box center [510, 654] width 214 height 27
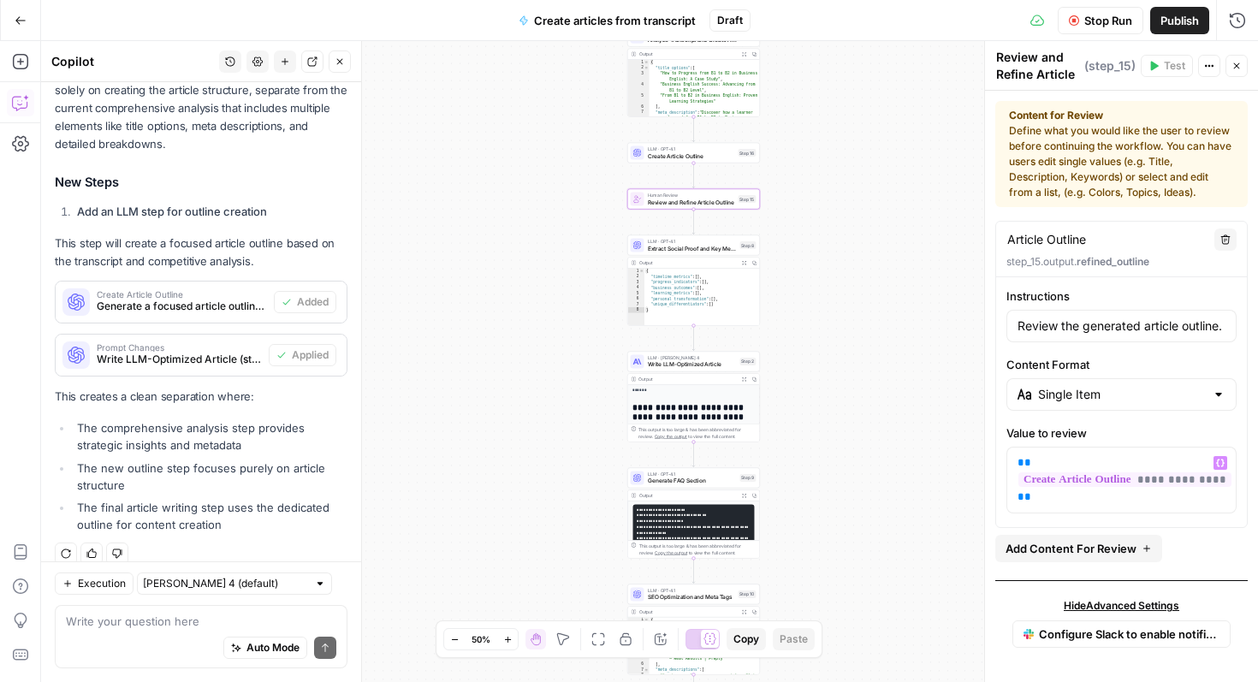
click at [1078, 545] on span "Add Content For Review" at bounding box center [1070, 548] width 131 height 17
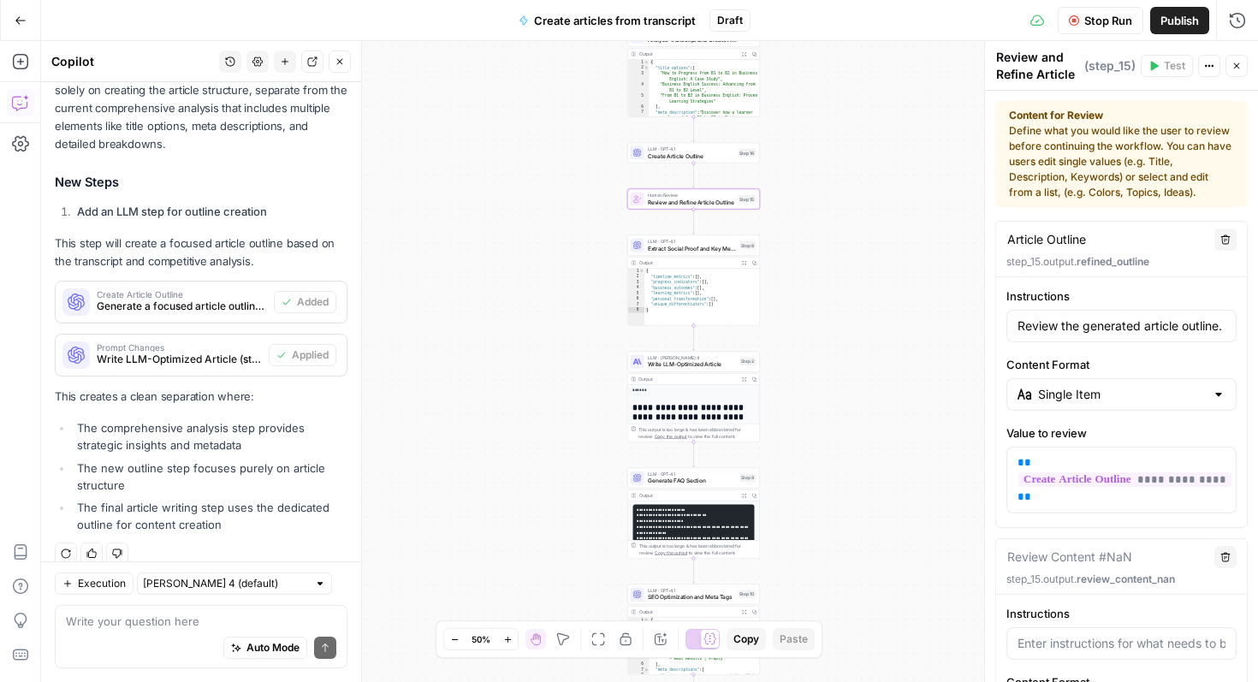
click at [1225, 554] on icon "button" at bounding box center [1225, 557] width 9 height 9
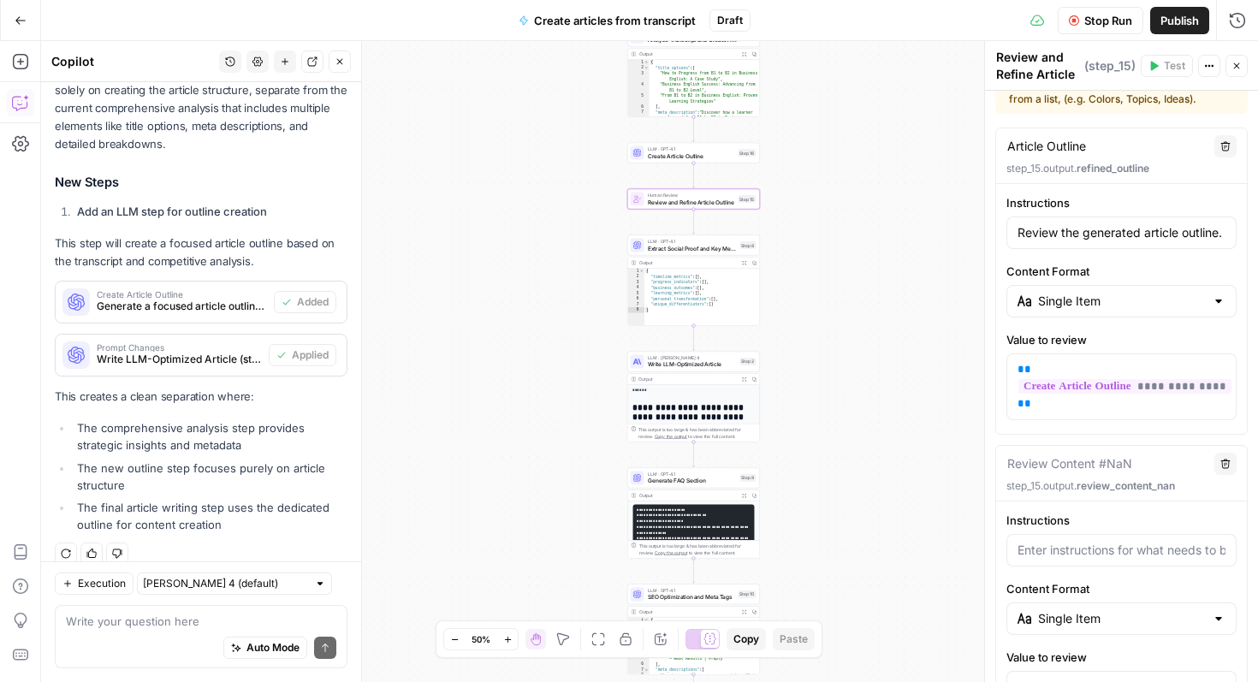
scroll to position [0, 0]
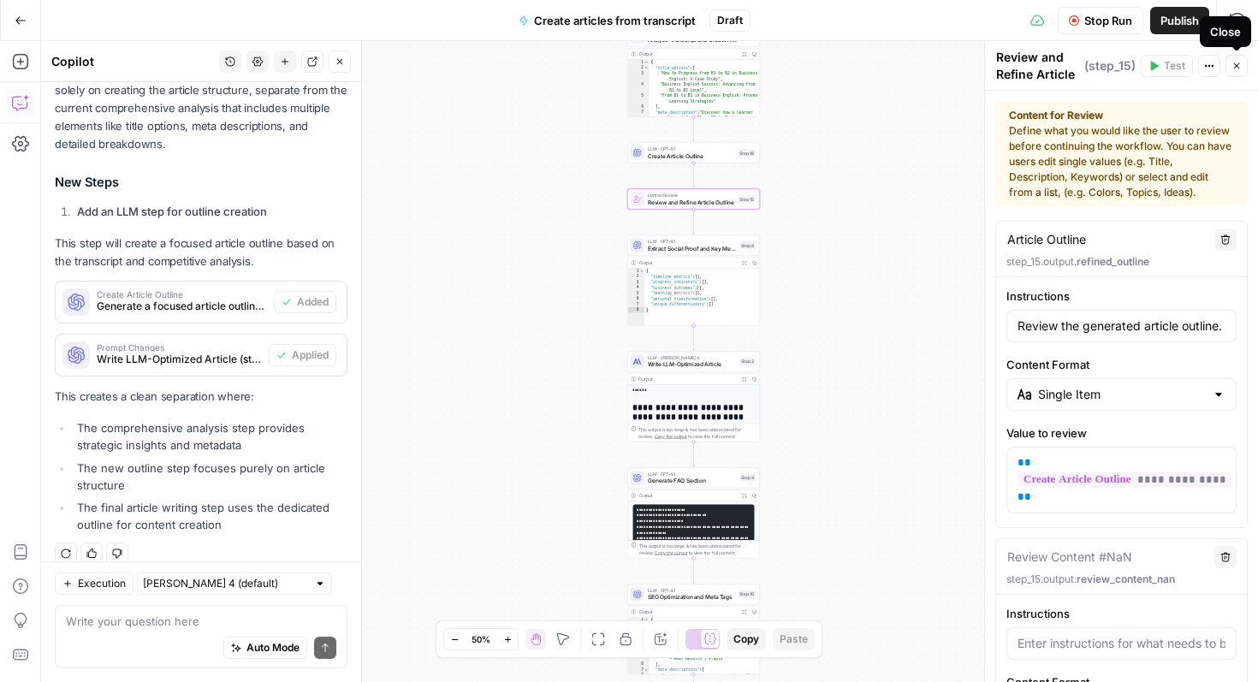
click at [1232, 69] on icon "button" at bounding box center [1236, 66] width 10 height 10
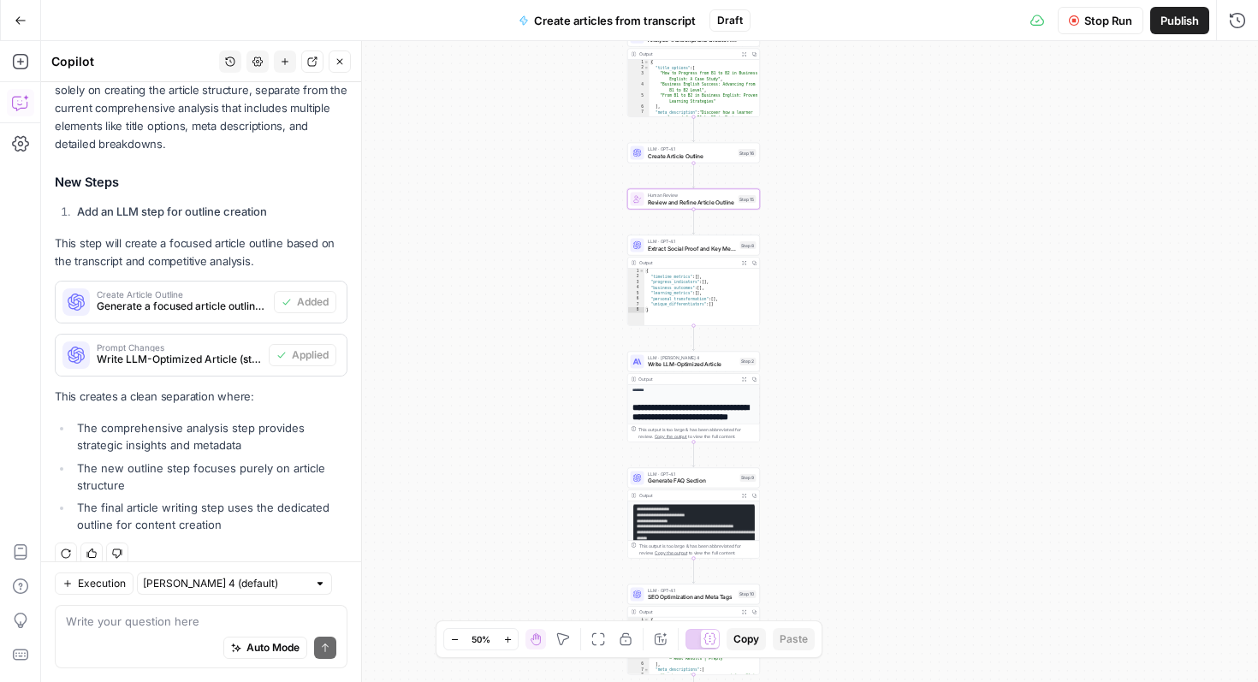
click at [711, 206] on div "Human Review Review and Refine Article Outline Step 15 Copy step Delete step Ad…" at bounding box center [693, 199] width 133 height 21
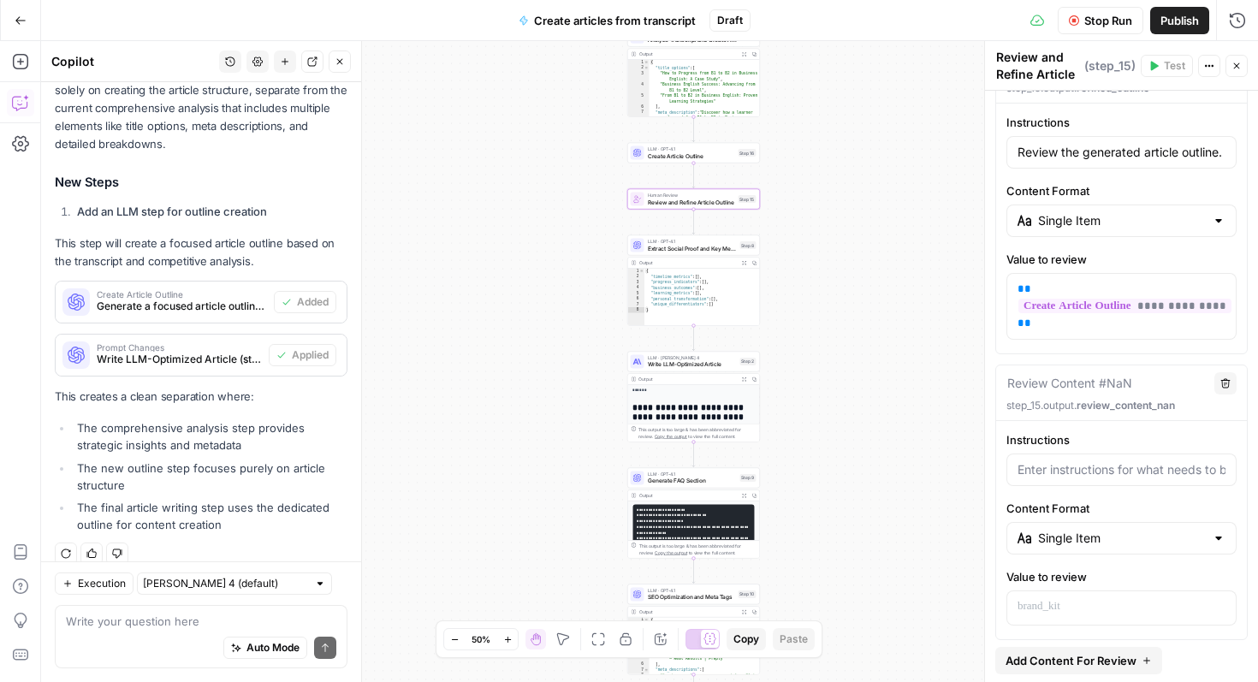
scroll to position [177, 0]
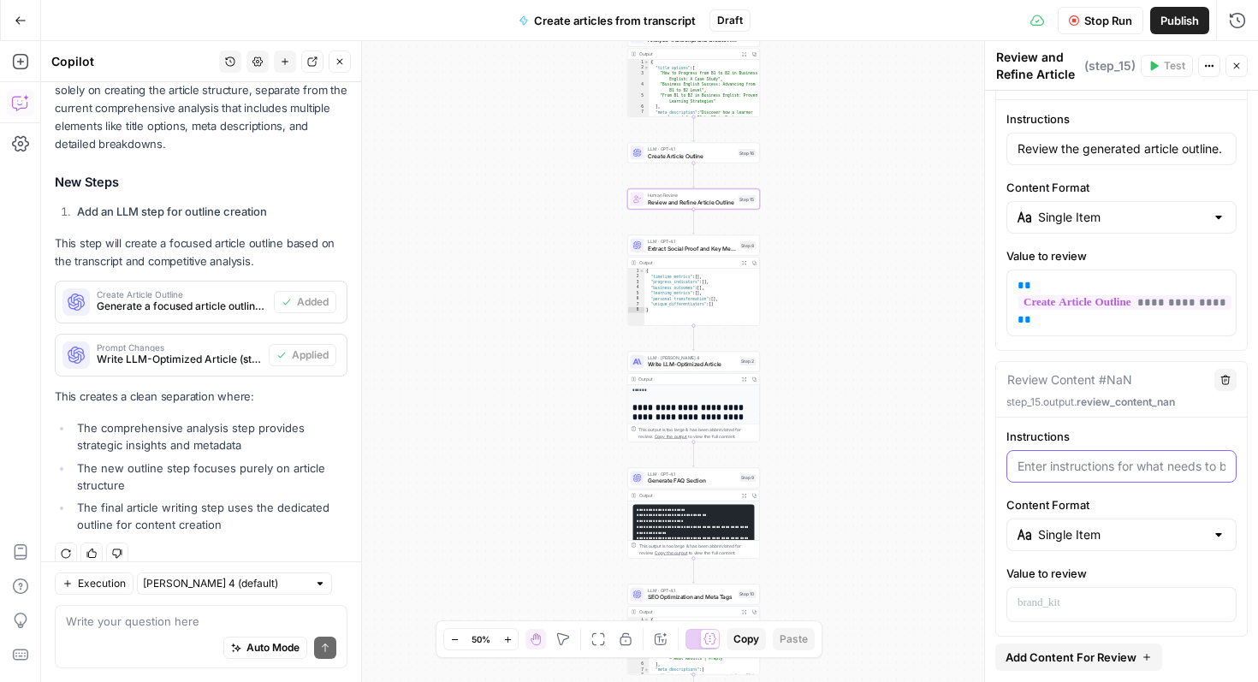
click at [1130, 465] on input "Instructions" at bounding box center [1121, 466] width 208 height 17
click at [1110, 465] on input "Instructions" at bounding box center [1121, 466] width 208 height 17
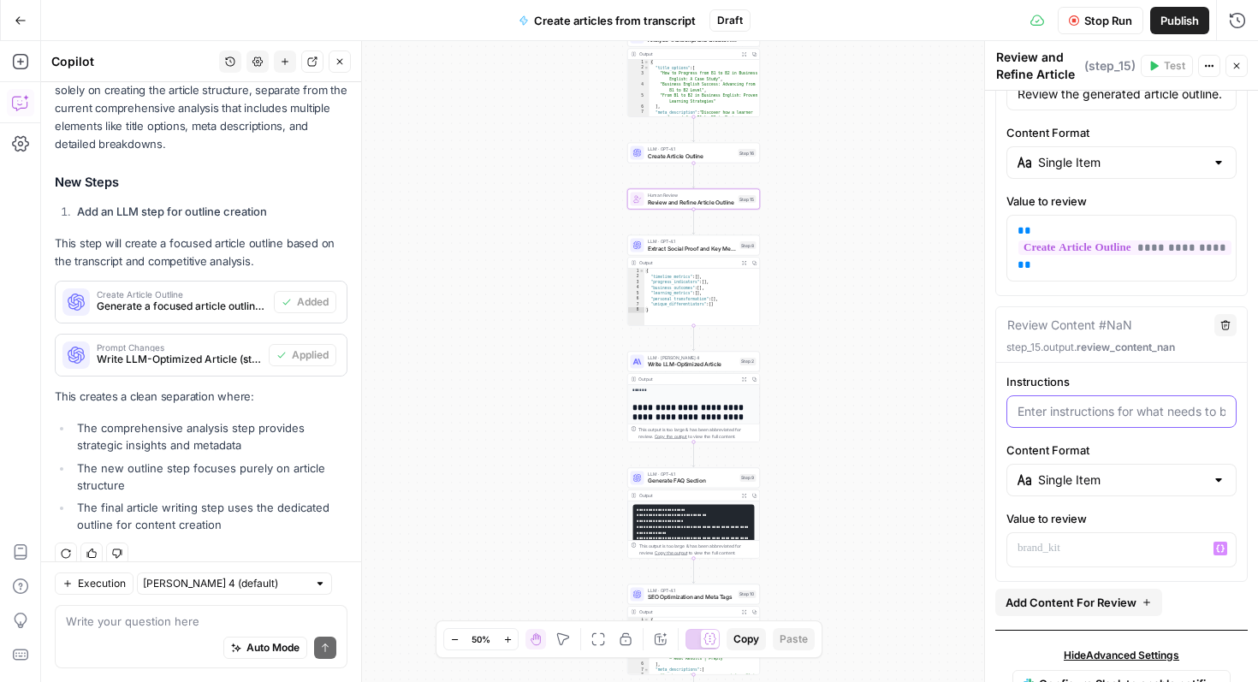
scroll to position [236, 0]
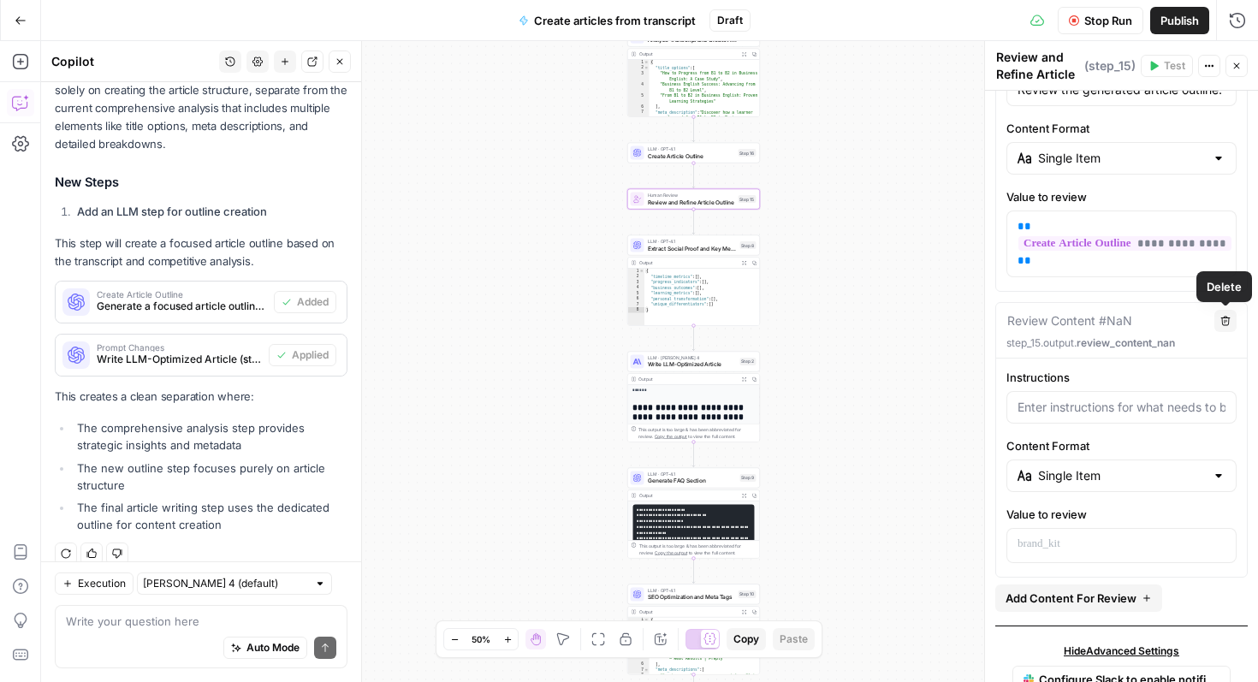
click at [1225, 321] on icon "button" at bounding box center [1225, 321] width 9 height 9
click at [1225, 322] on icon "button" at bounding box center [1225, 321] width 9 height 9
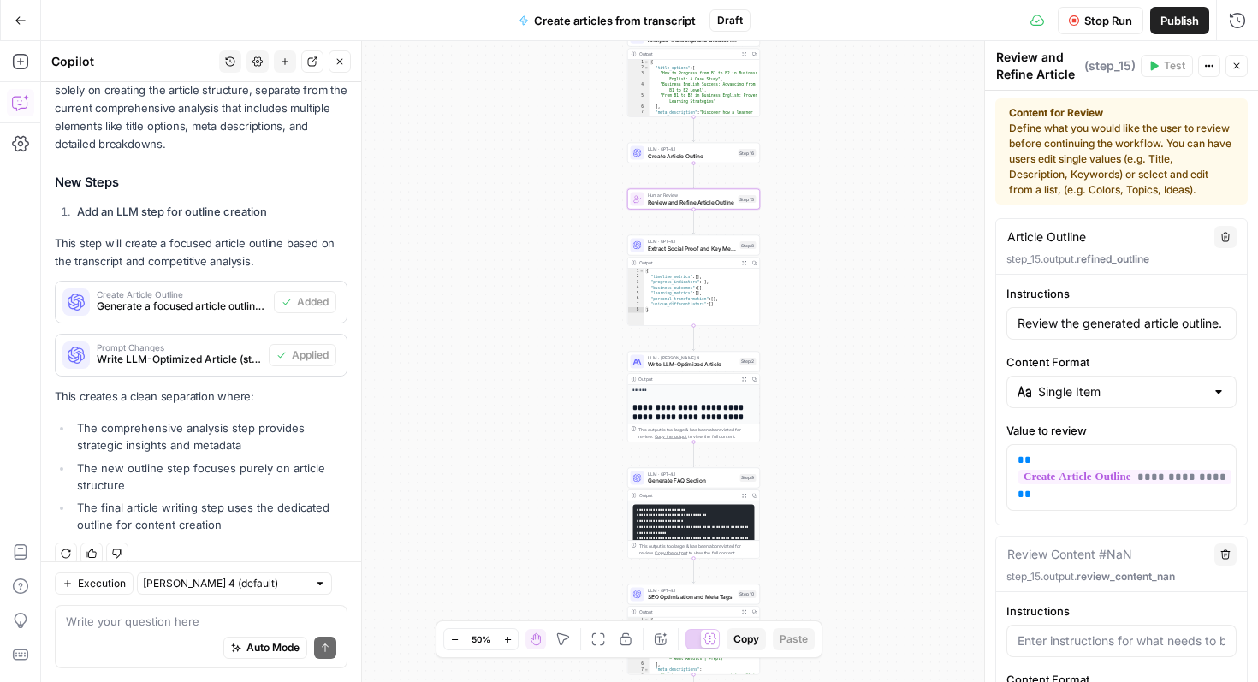
scroll to position [0, 0]
click at [1242, 72] on button "Close" at bounding box center [1236, 66] width 22 height 22
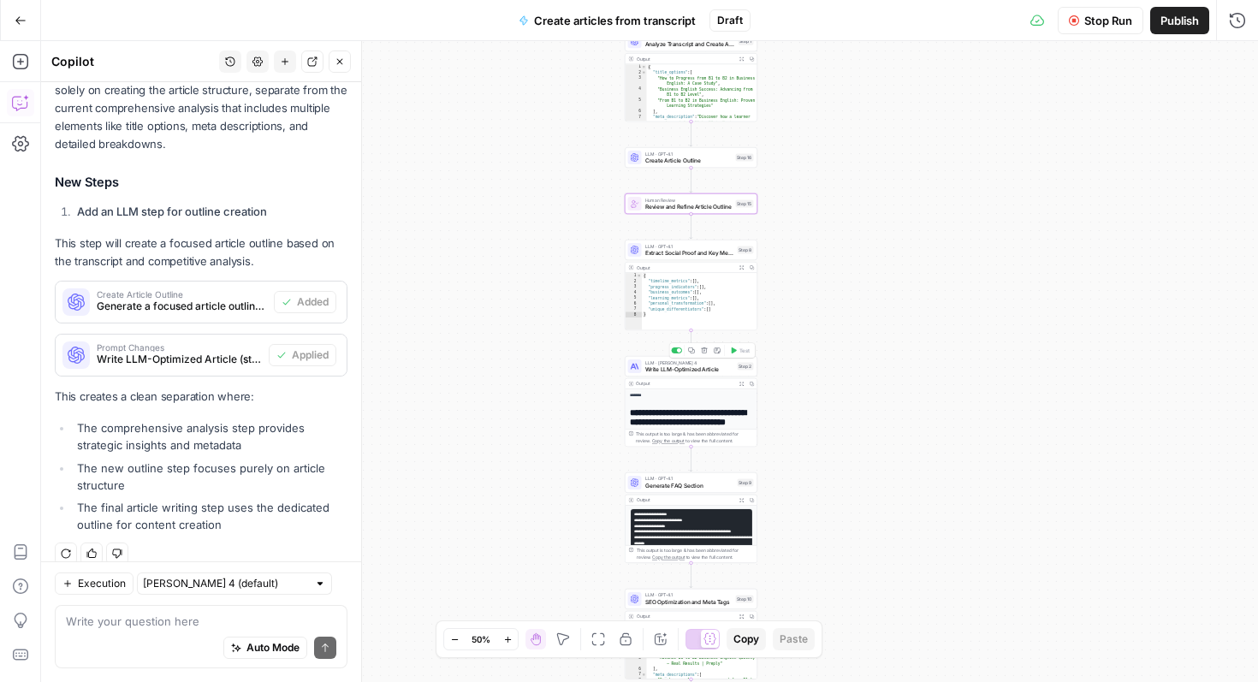
click at [700, 365] on span "Write LLM-Optimized Article" at bounding box center [689, 369] width 89 height 9
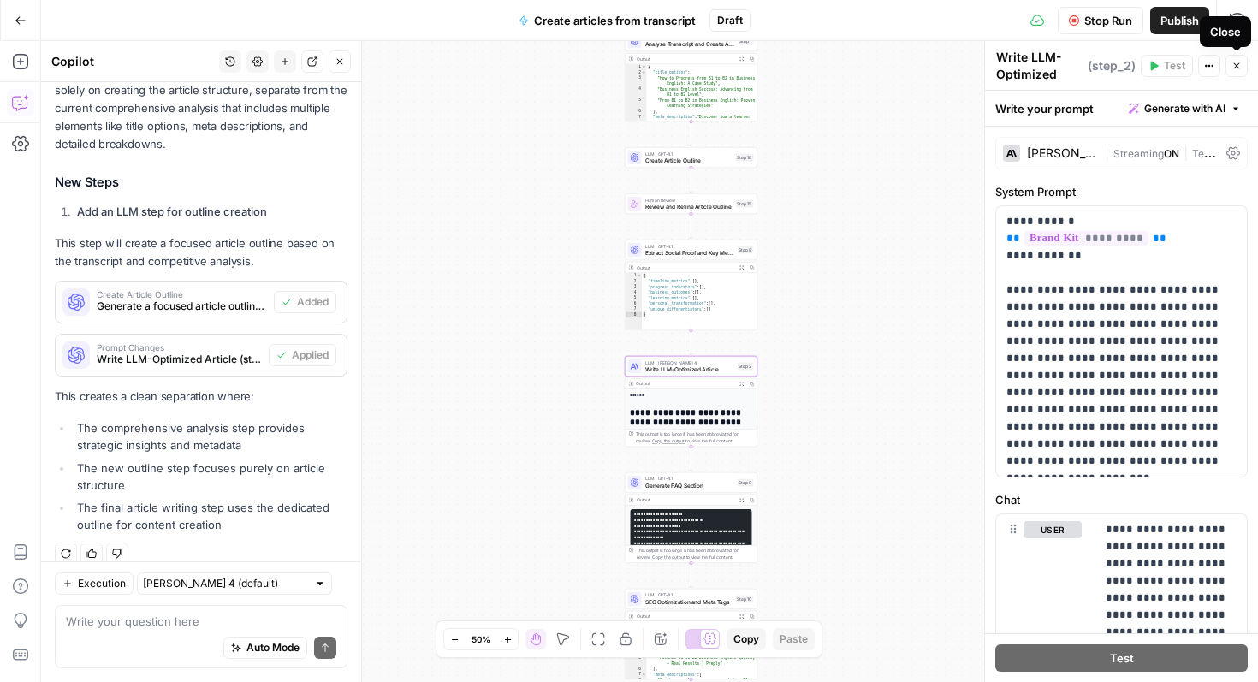
click at [1238, 67] on icon "button" at bounding box center [1236, 66] width 10 height 10
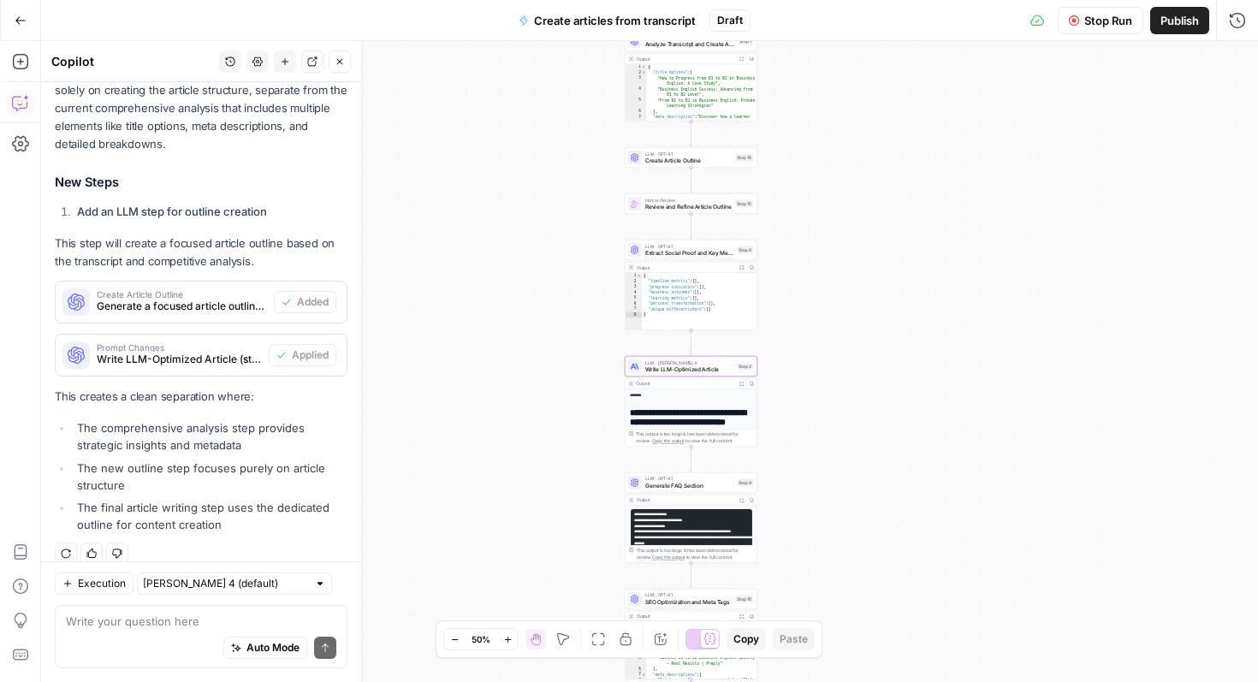
click at [1036, 23] on icon at bounding box center [1037, 21] width 14 height 14
click at [1102, 22] on span "Stop Run" at bounding box center [1108, 20] width 48 height 17
click at [702, 368] on span "Write LLM-Optimized Article" at bounding box center [689, 369] width 89 height 9
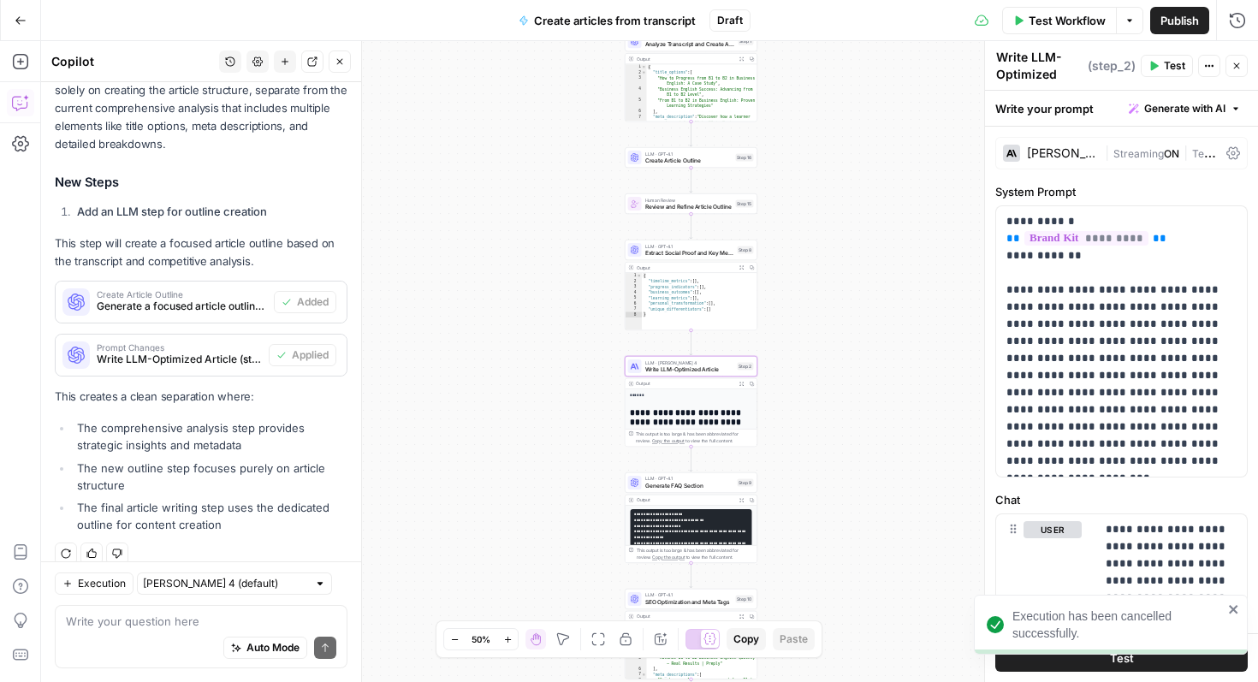
click at [1167, 63] on div "Publish P" at bounding box center [1179, 57] width 54 height 16
click at [1156, 84] on header "Write LLM-Optimized Article Write LLM-Optimized Article ( step_2 ) Test Actions…" at bounding box center [1121, 66] width 273 height 50
click at [1156, 62] on icon "button" at bounding box center [1153, 66] width 10 height 10
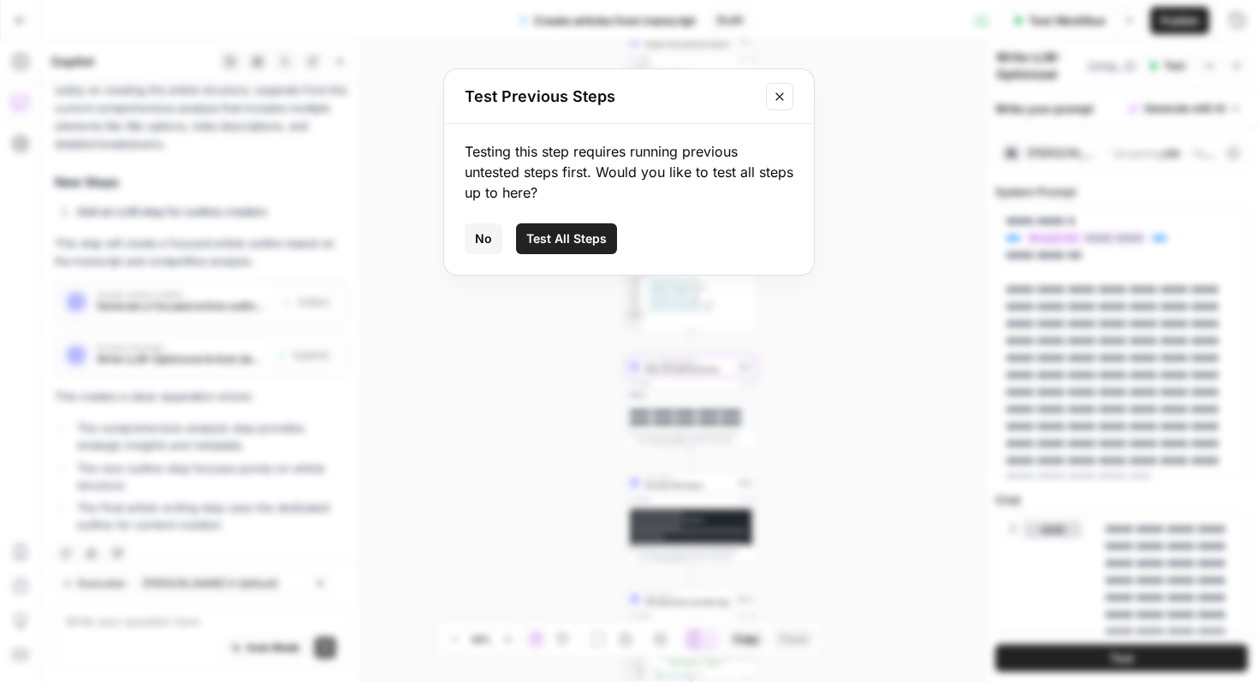
click at [588, 239] on span "Test All Steps" at bounding box center [566, 238] width 80 height 17
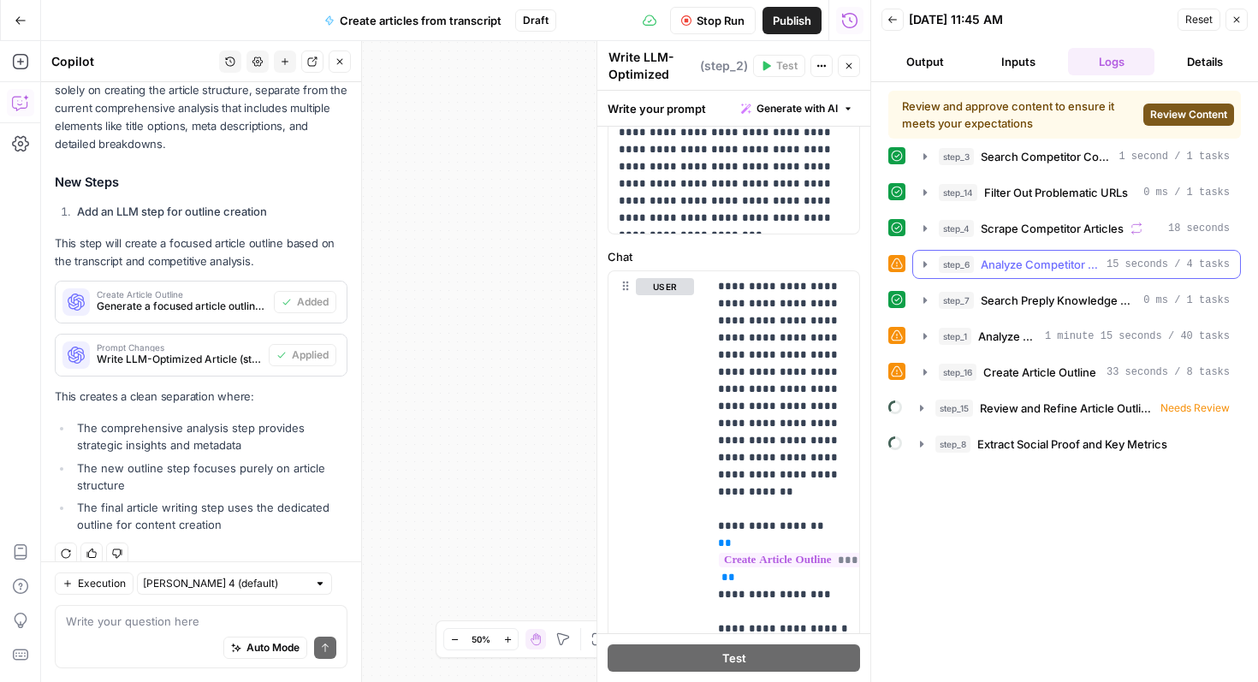
click at [1034, 269] on span "Analyze Competitor Content Strategies" at bounding box center [1039, 264] width 119 height 17
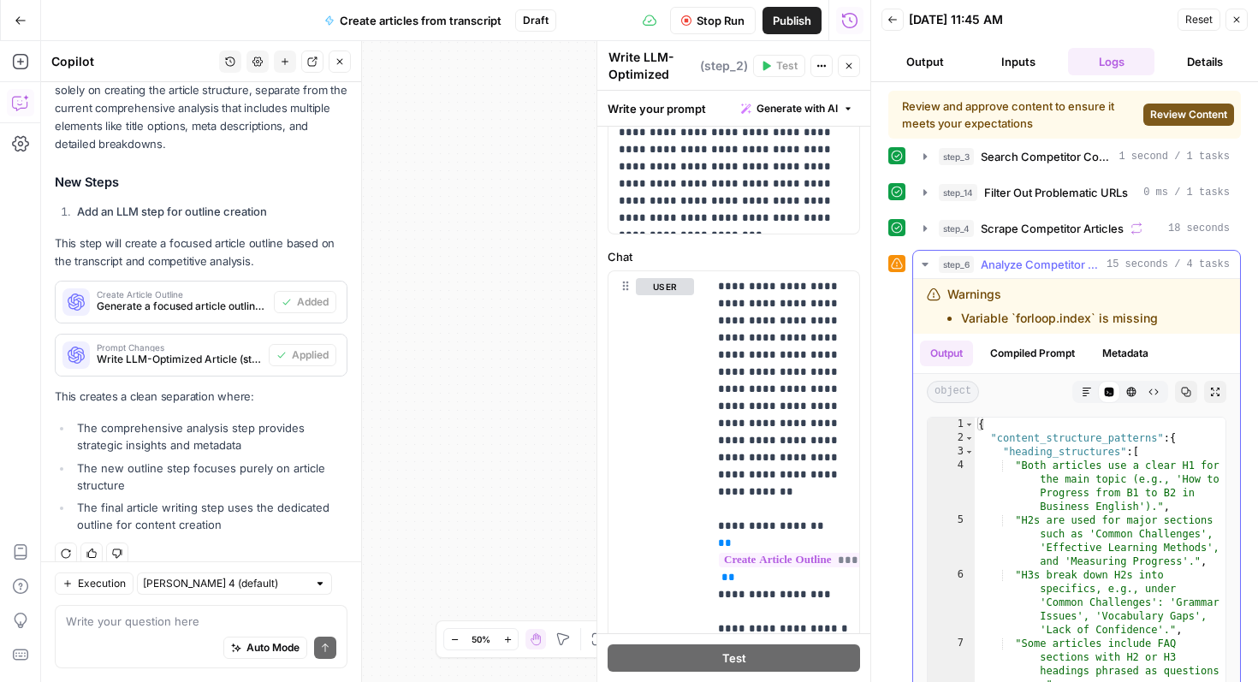
click at [1015, 275] on button "step_6 Analyze Competitor Content Strategies 15 seconds / 4 tasks" at bounding box center [1076, 264] width 327 height 27
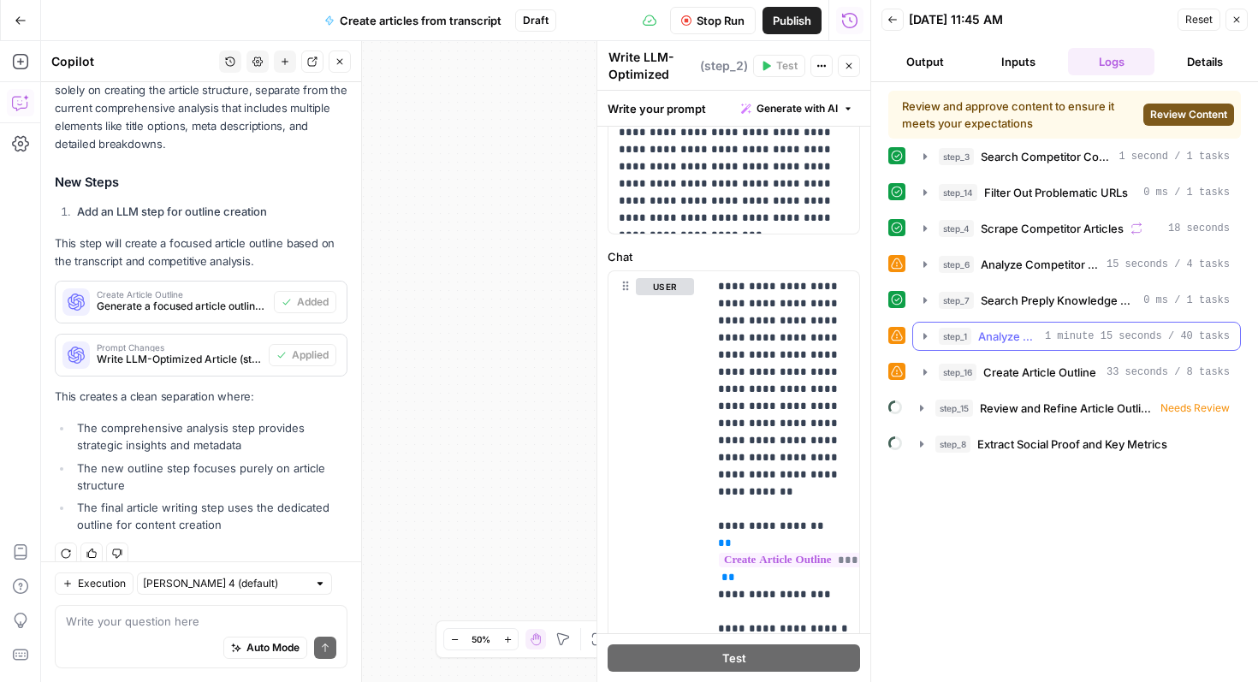
click at [1016, 337] on span "Analyze Transcript and Create Article Outline" at bounding box center [1008, 336] width 60 height 17
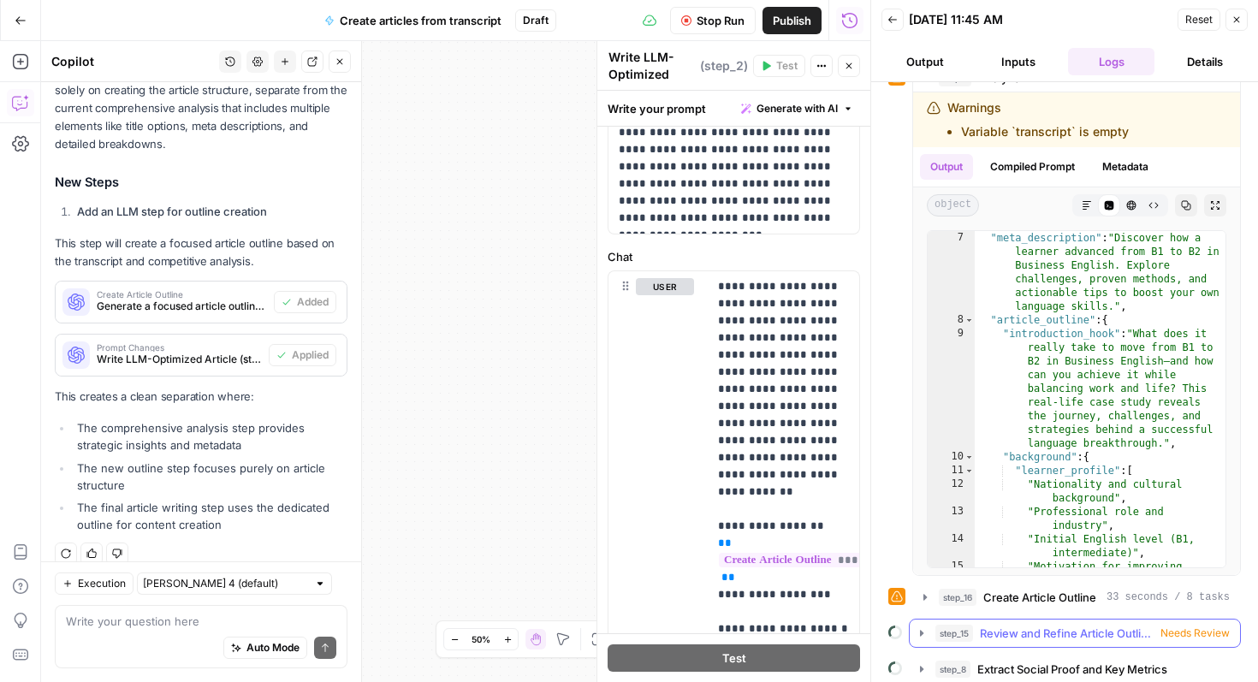
scroll to position [269, 0]
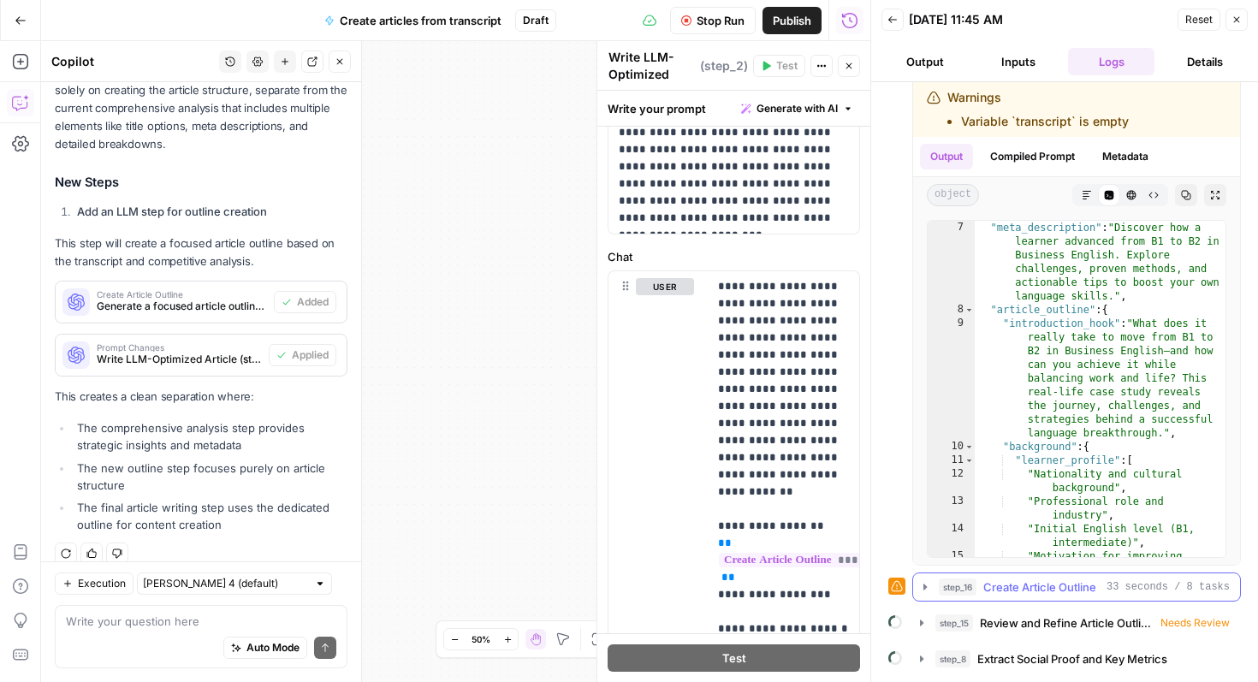
click at [1035, 595] on span "Create Article Outline" at bounding box center [1039, 586] width 113 height 17
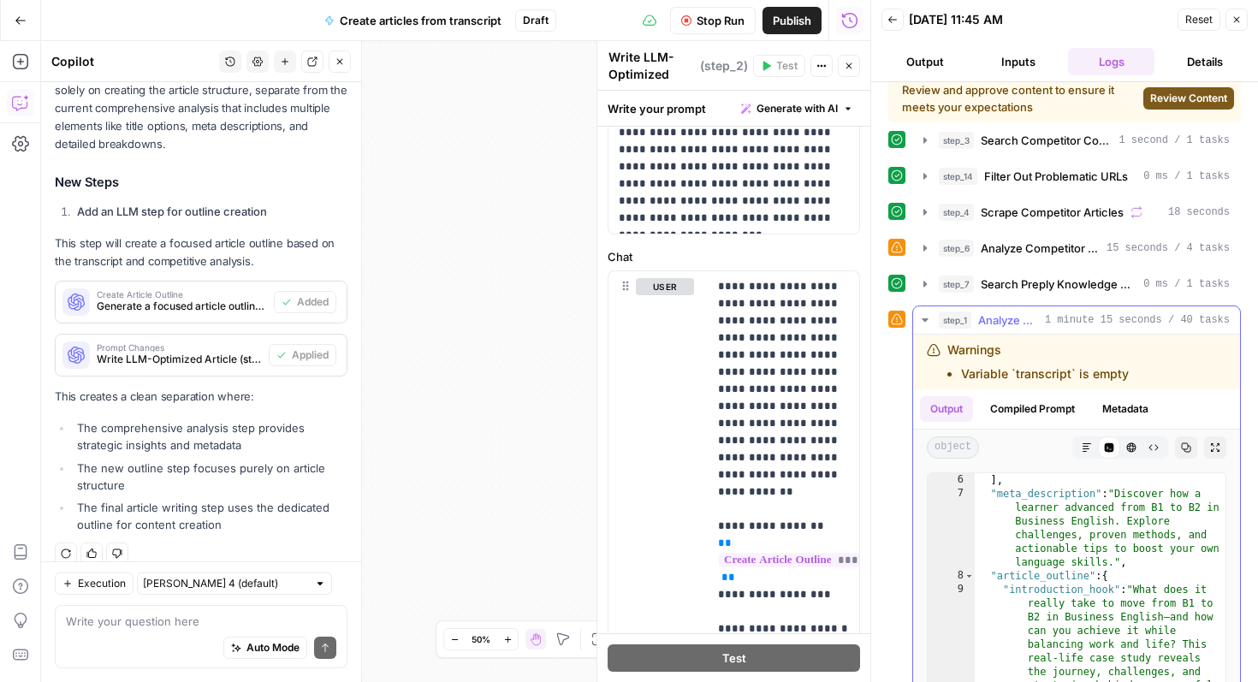
scroll to position [122, 0]
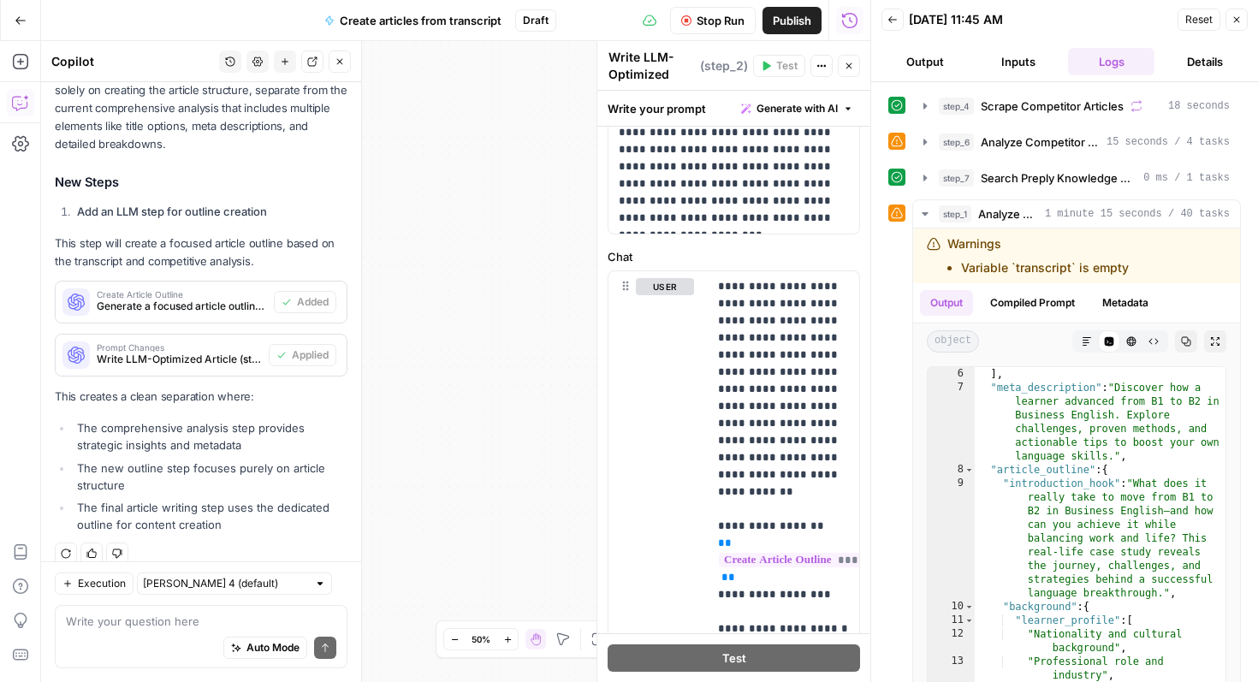
click at [688, 7] on button "Stop Run" at bounding box center [713, 20] width 86 height 27
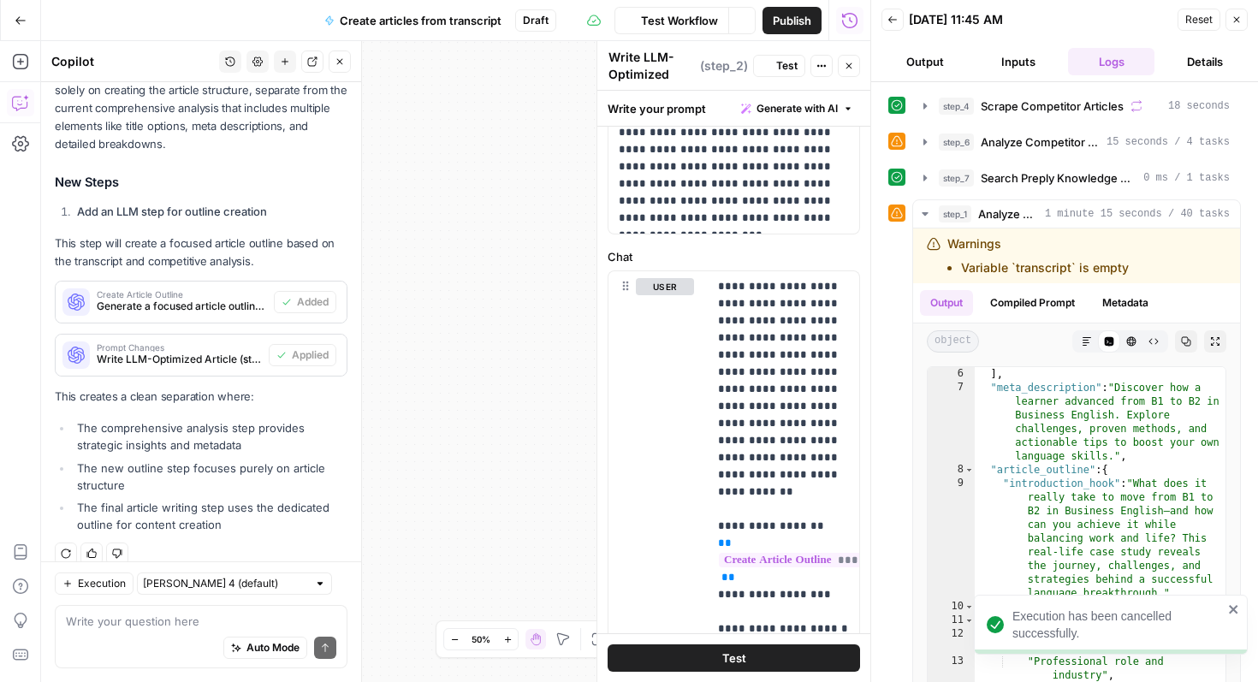
scroll to position [71, 0]
click at [890, 27] on button "Back" at bounding box center [892, 20] width 22 height 22
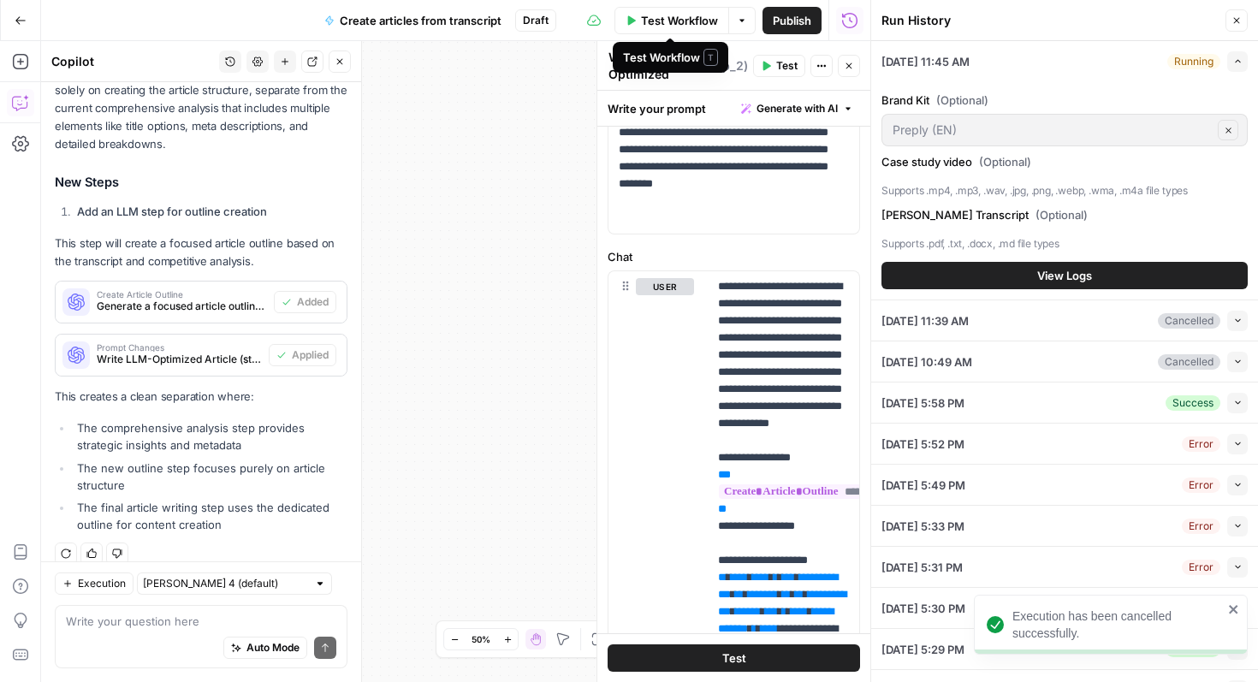
click at [673, 29] on button "Test Workflow" at bounding box center [671, 20] width 115 height 27
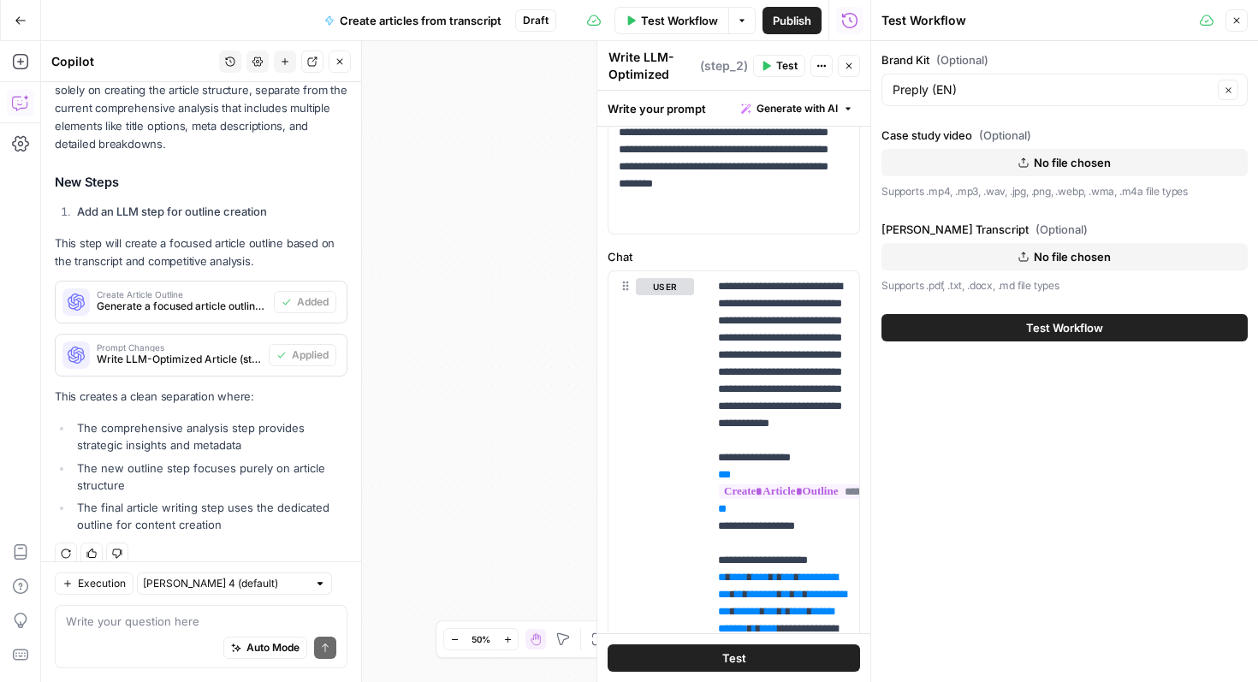
click at [1051, 259] on span "No file chosen" at bounding box center [1071, 256] width 77 height 17
click at [1234, 18] on icon "button" at bounding box center [1236, 20] width 10 height 10
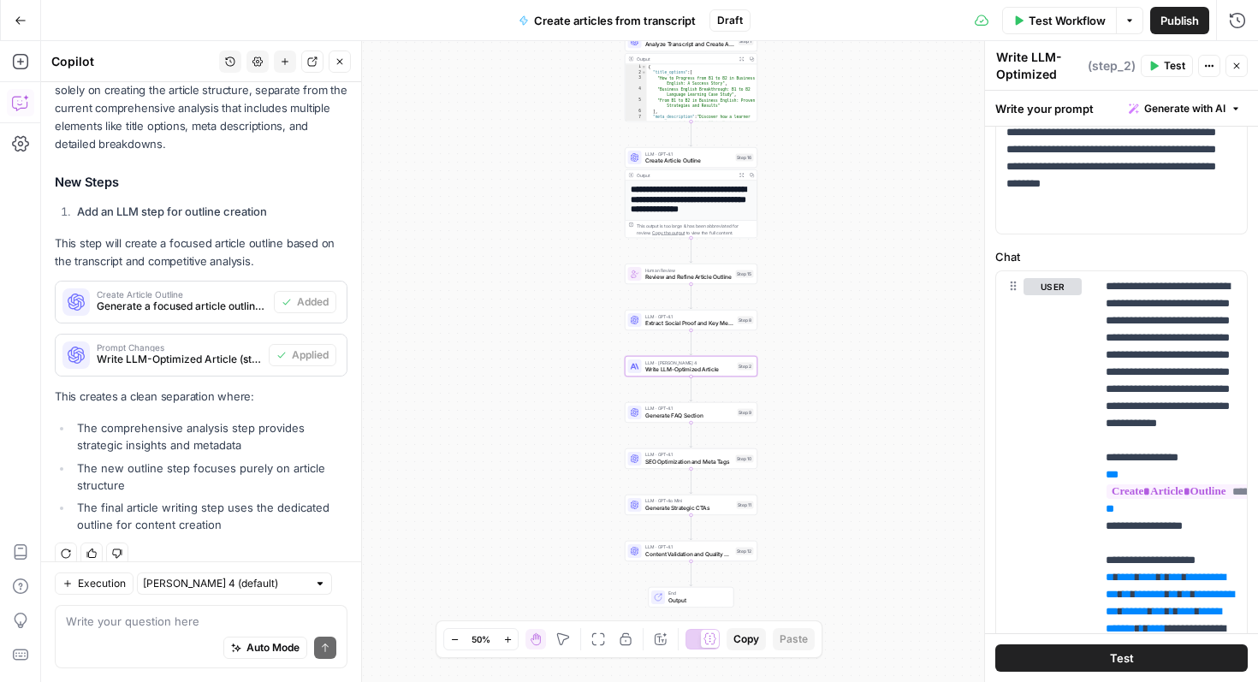
click at [1030, 7] on button "Test Workflow" at bounding box center [1059, 20] width 115 height 27
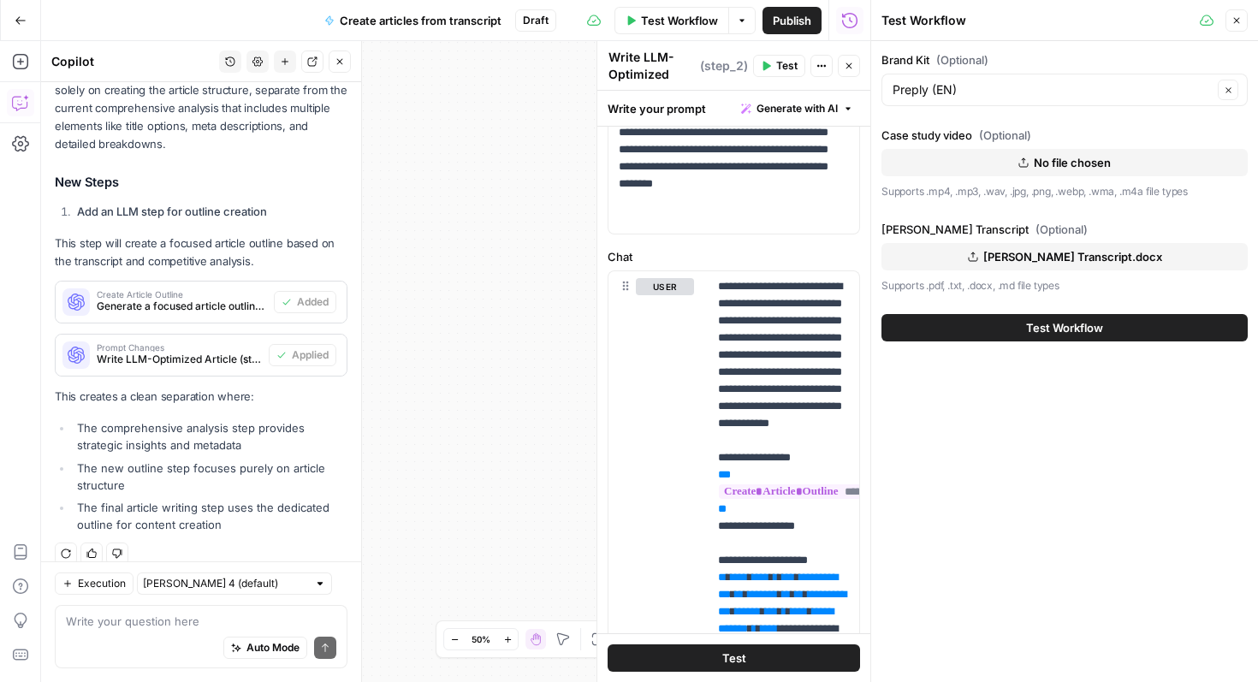
click at [1234, 15] on icon "button" at bounding box center [1236, 20] width 10 height 10
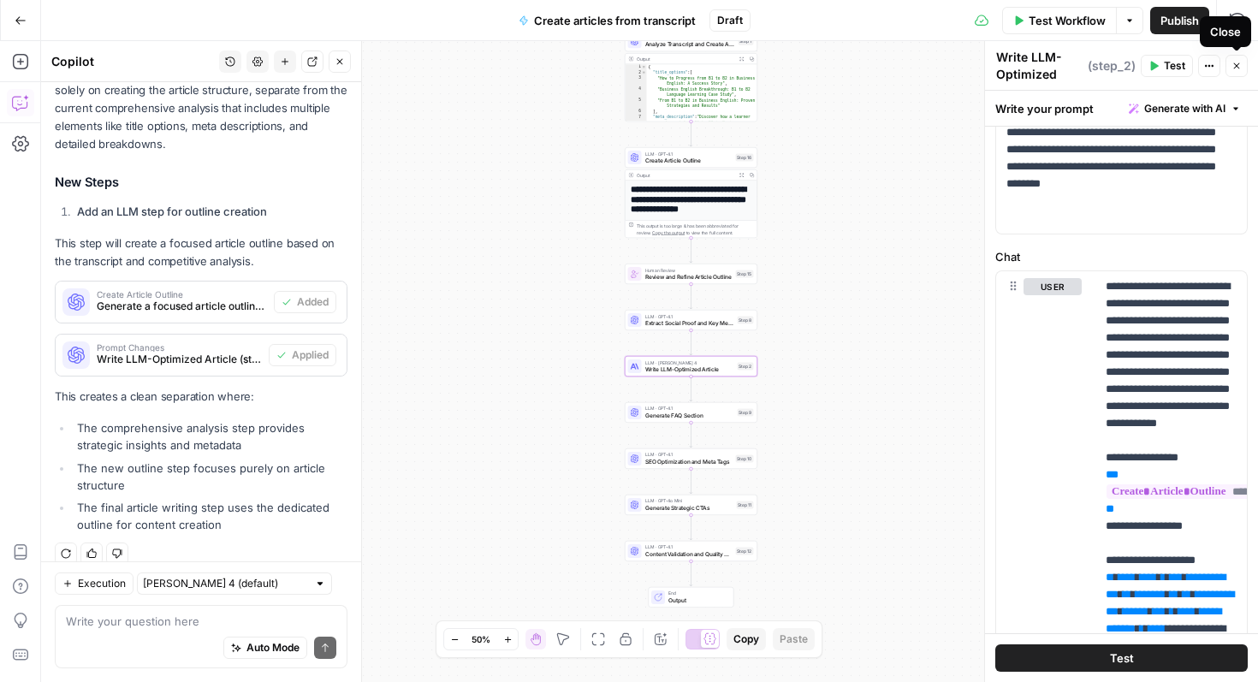
click at [1234, 75] on button "Close" at bounding box center [1236, 66] width 22 height 22
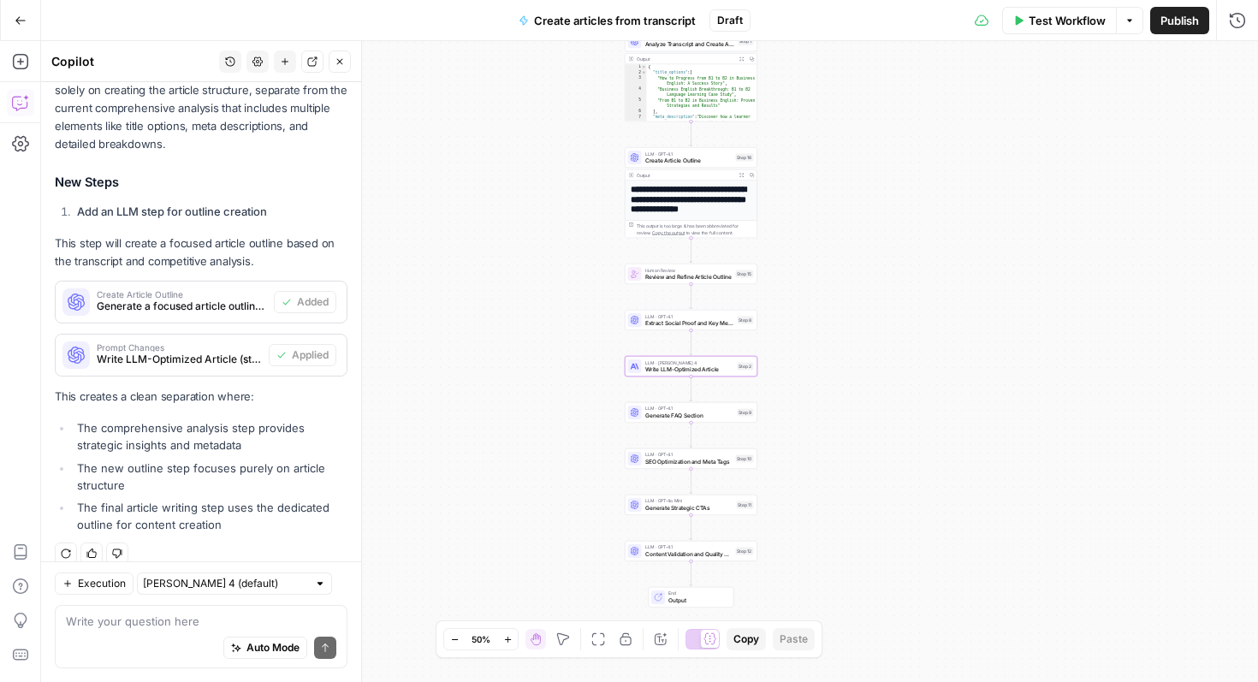
click at [818, 323] on div "Workflow Set Inputs Inputs Google Search Search Competitor Content on B1 to B2 …" at bounding box center [649, 361] width 1217 height 641
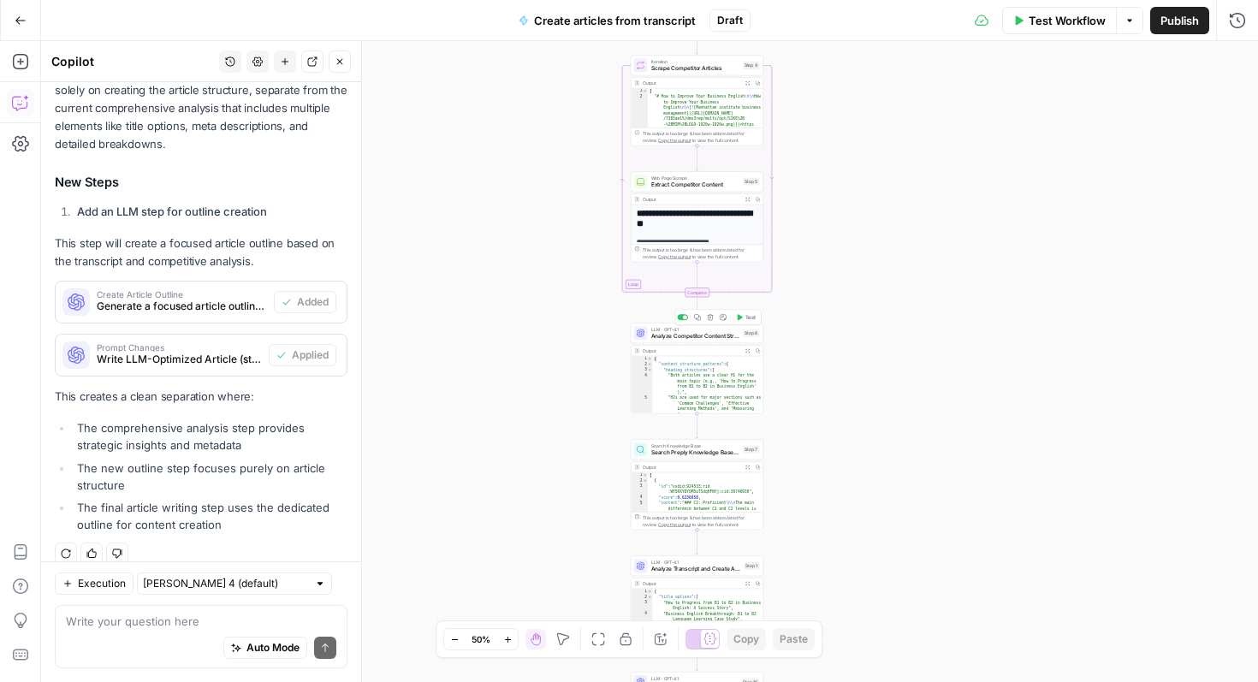
click at [720, 337] on span "Analyze Competitor Content Strategies" at bounding box center [695, 336] width 89 height 9
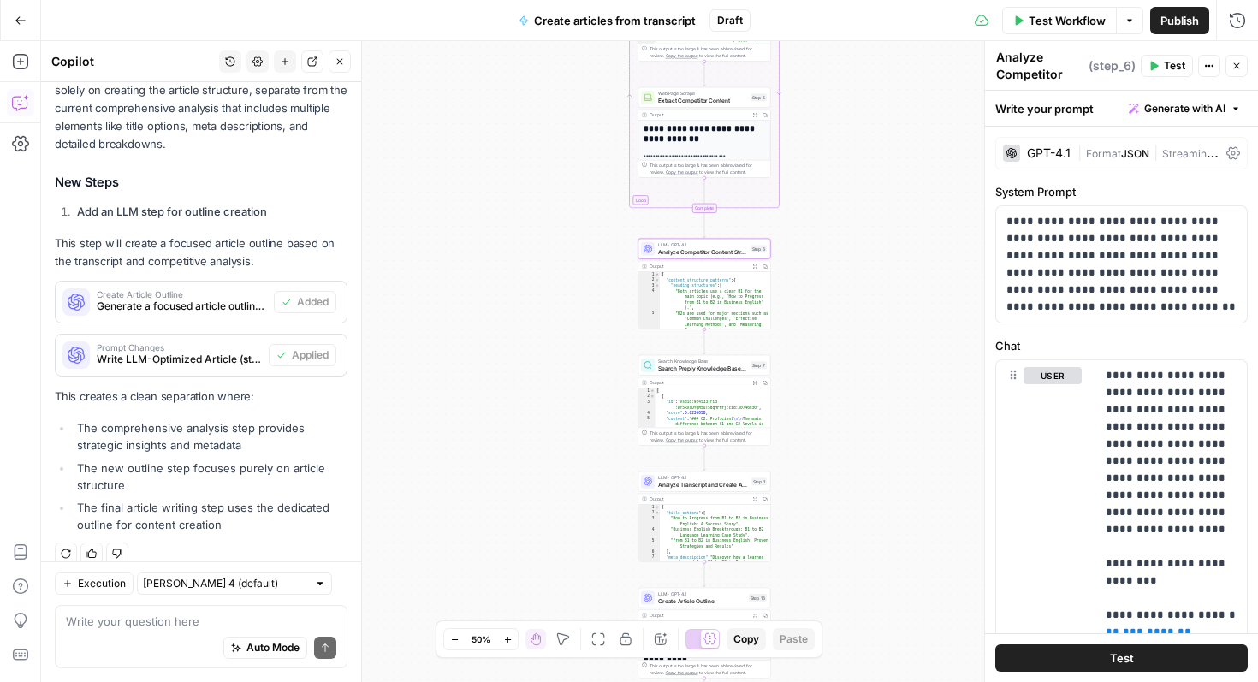
click at [1236, 57] on button "Close" at bounding box center [1236, 66] width 22 height 22
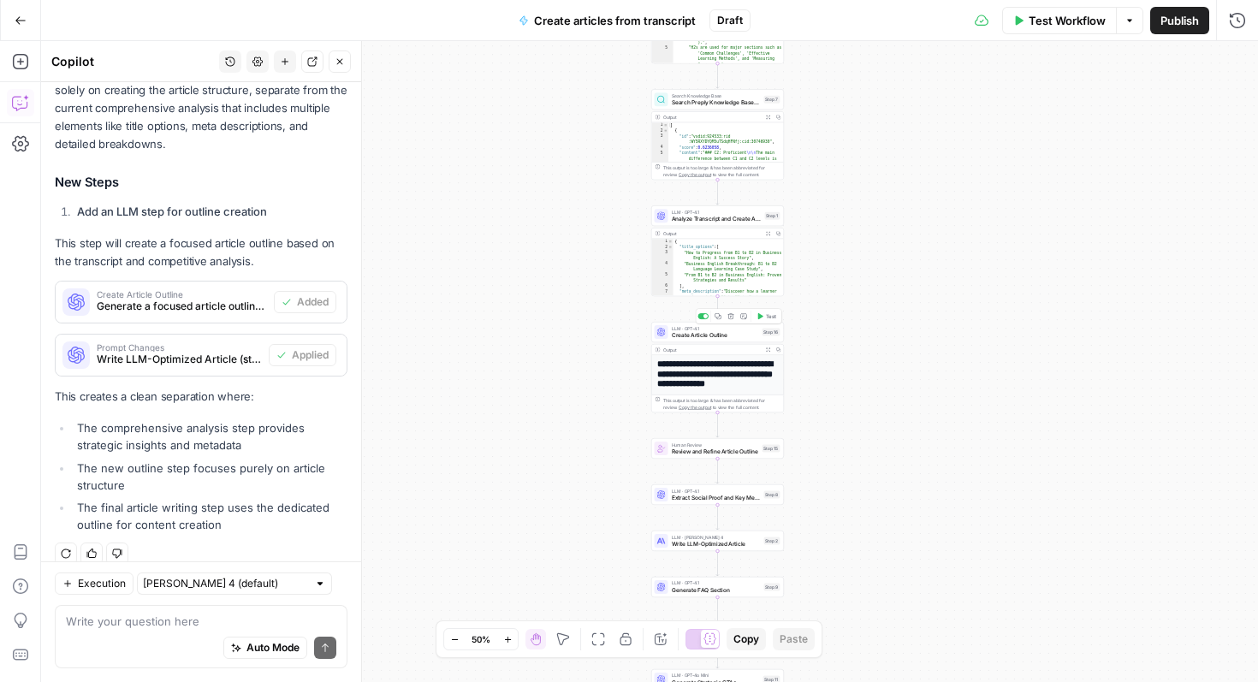
click at [746, 336] on span "Create Article Outline" at bounding box center [715, 335] width 87 height 9
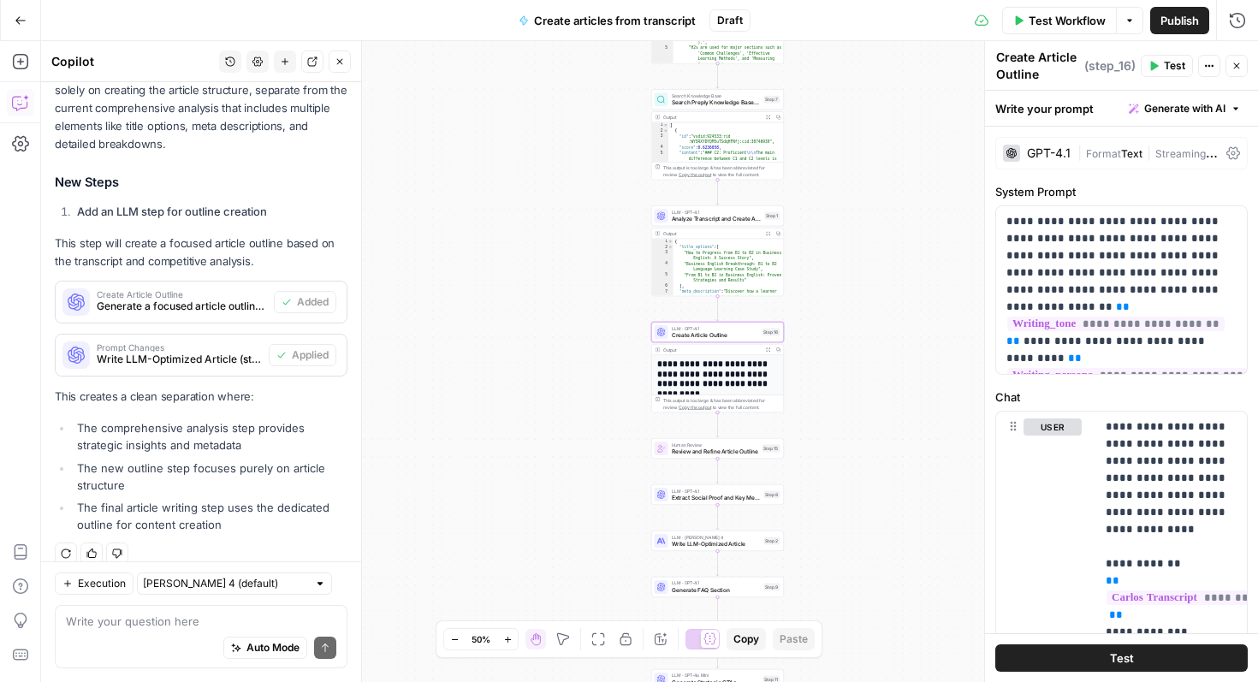
click at [1169, 63] on span "Test" at bounding box center [1173, 65] width 21 height 15
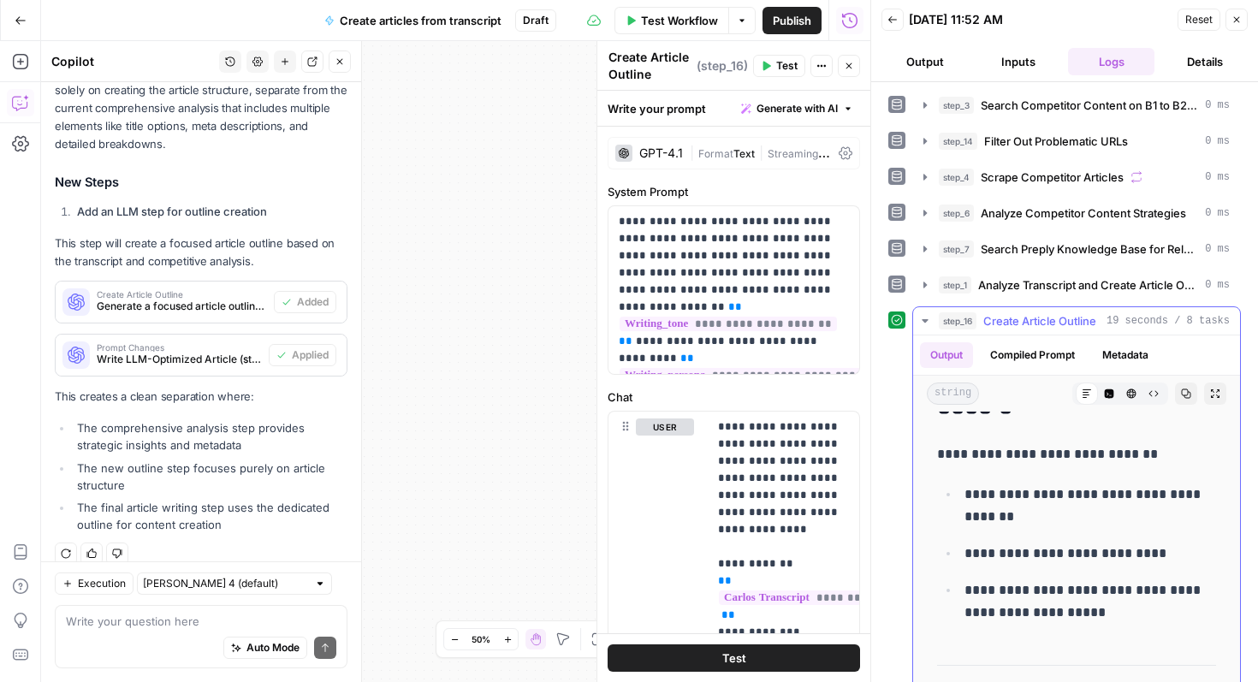
scroll to position [4260, 0]
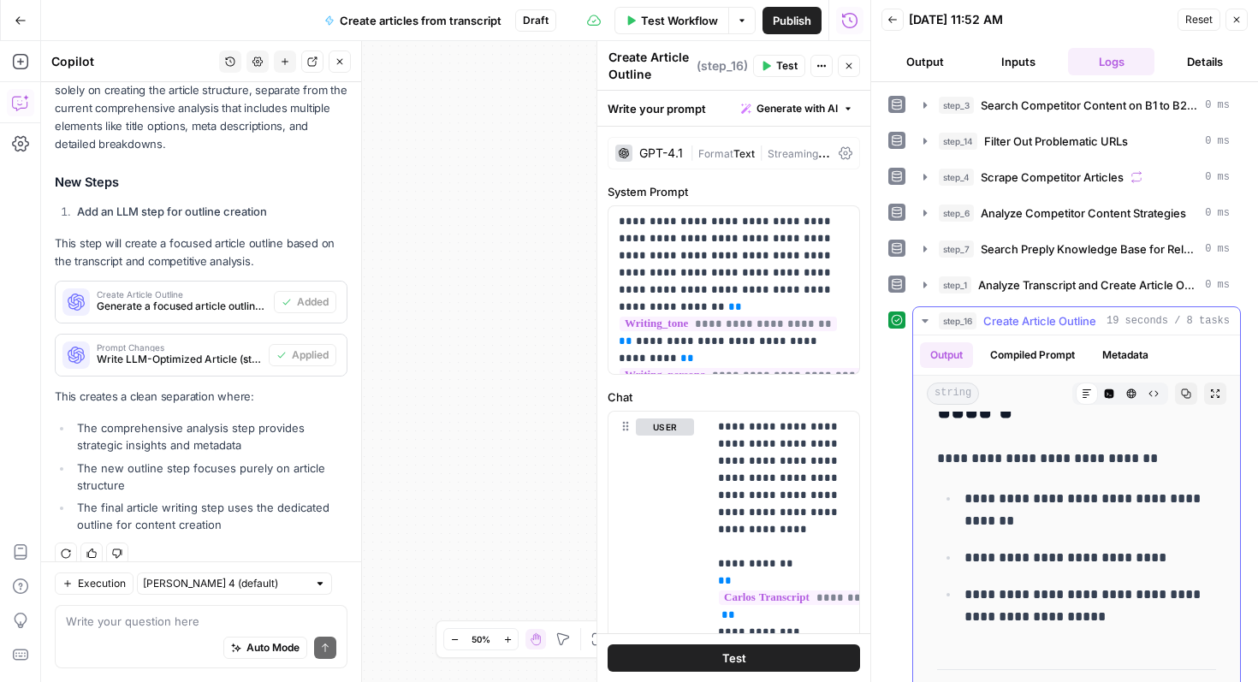
click at [968, 499] on p "**********" at bounding box center [1090, 510] width 252 height 44
click at [978, 508] on p "**********" at bounding box center [1090, 510] width 252 height 44
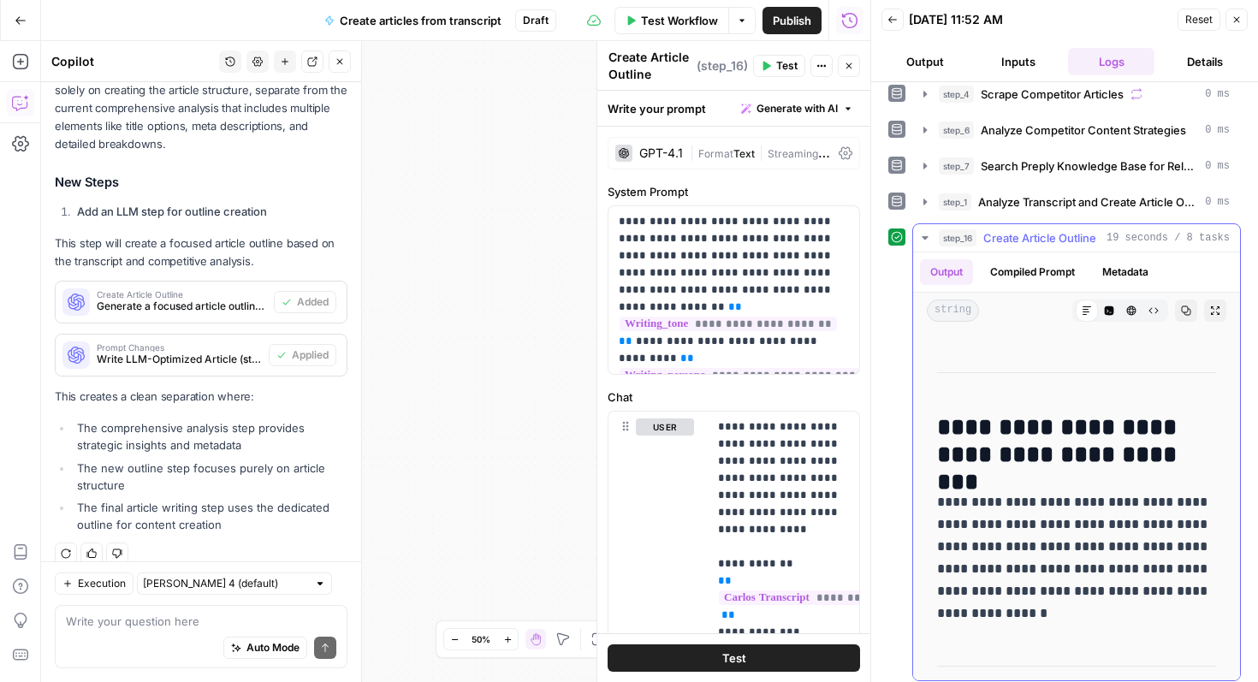
scroll to position [91, 0]
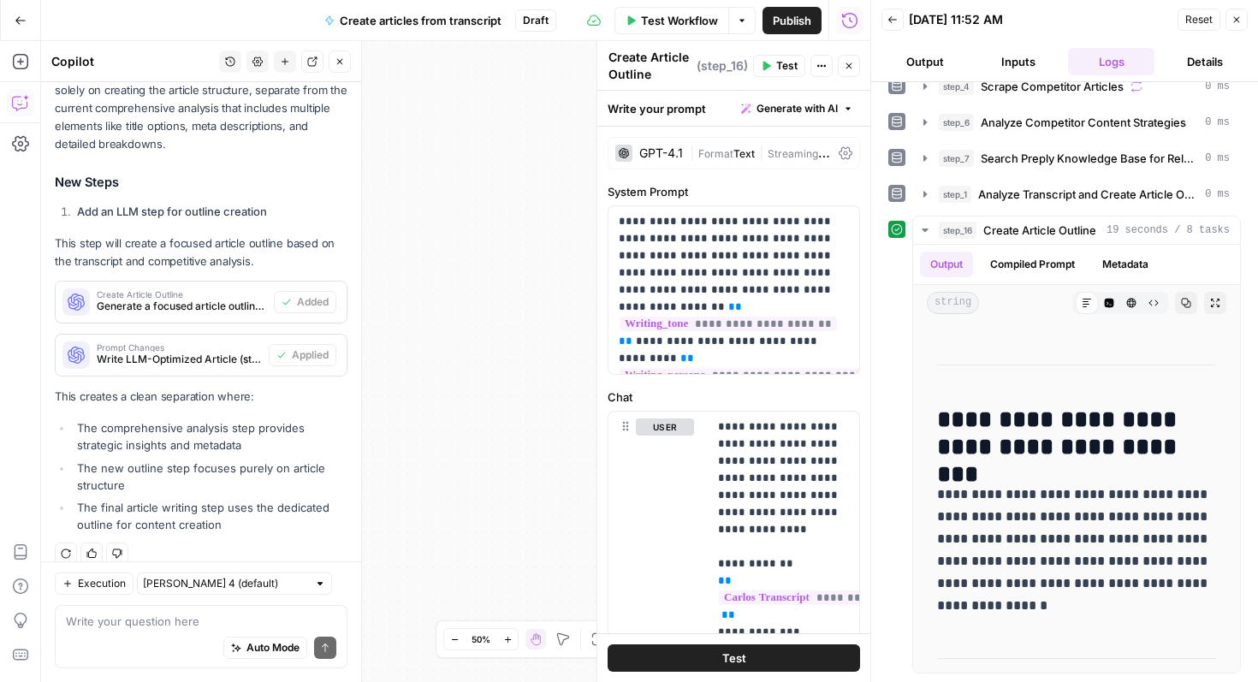
click at [1233, 23] on icon "button" at bounding box center [1236, 20] width 10 height 10
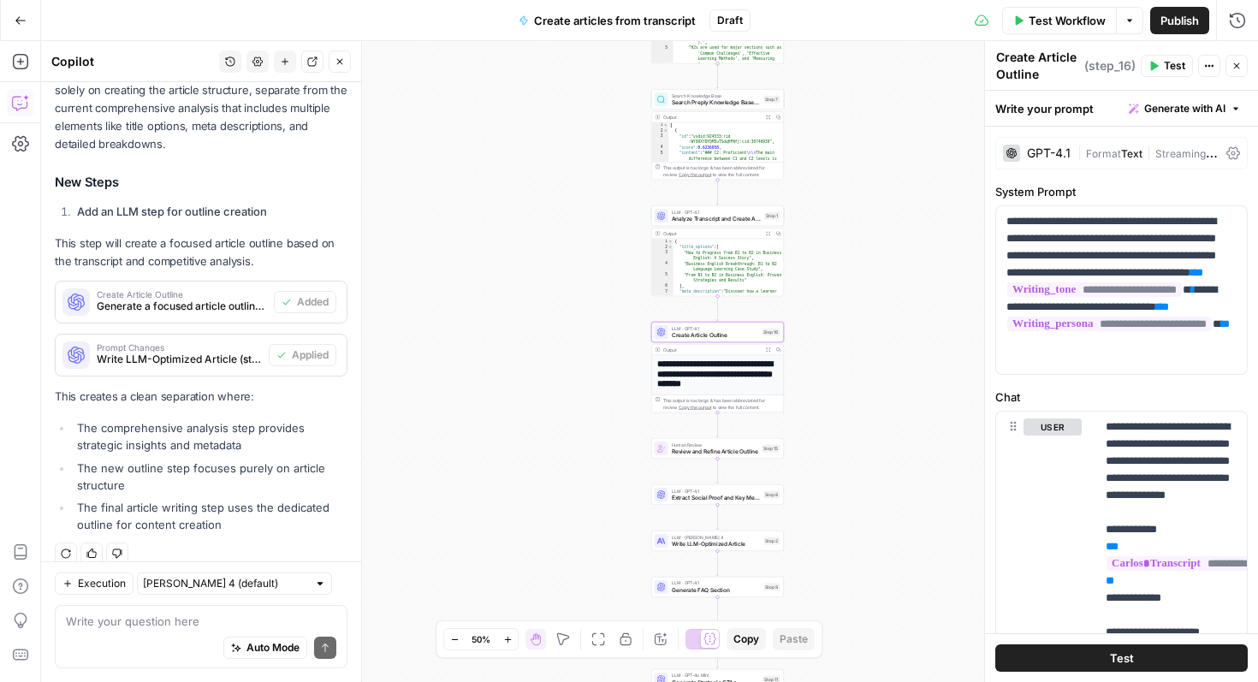
click at [1231, 67] on icon "button" at bounding box center [1236, 66] width 10 height 10
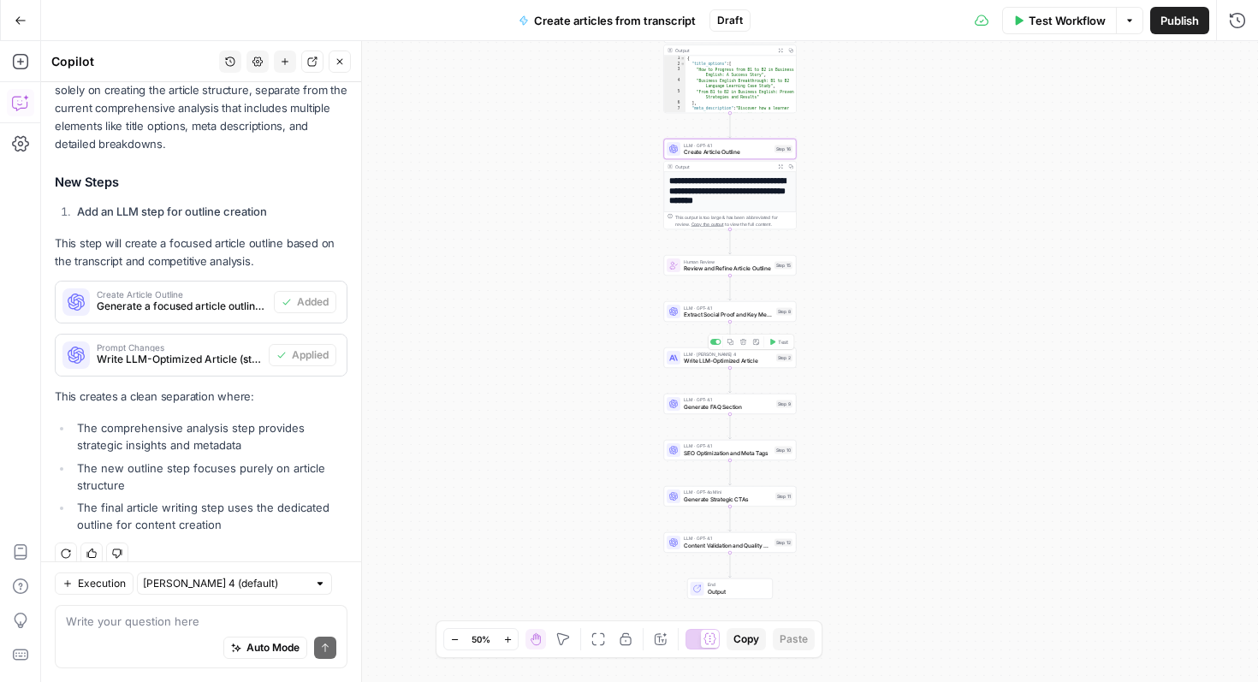
click at [738, 311] on span "Extract Social Proof and Key Metrics" at bounding box center [728, 315] width 89 height 9
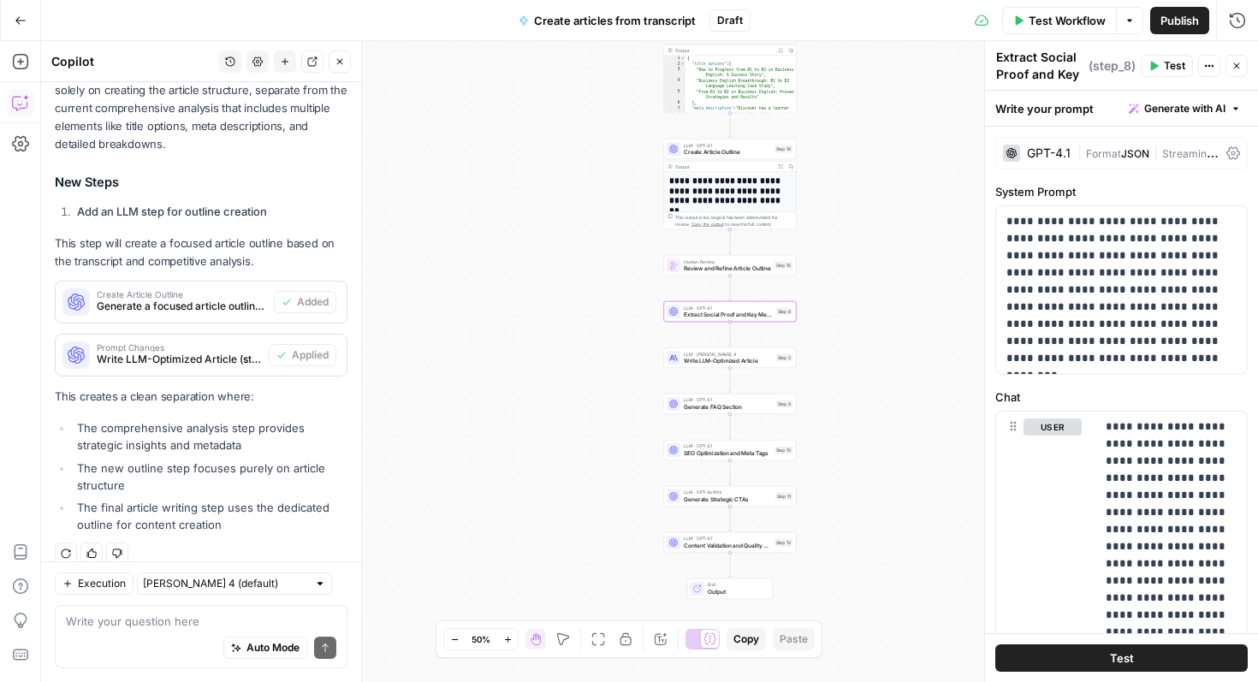
click at [1164, 67] on span "Test" at bounding box center [1173, 65] width 21 height 15
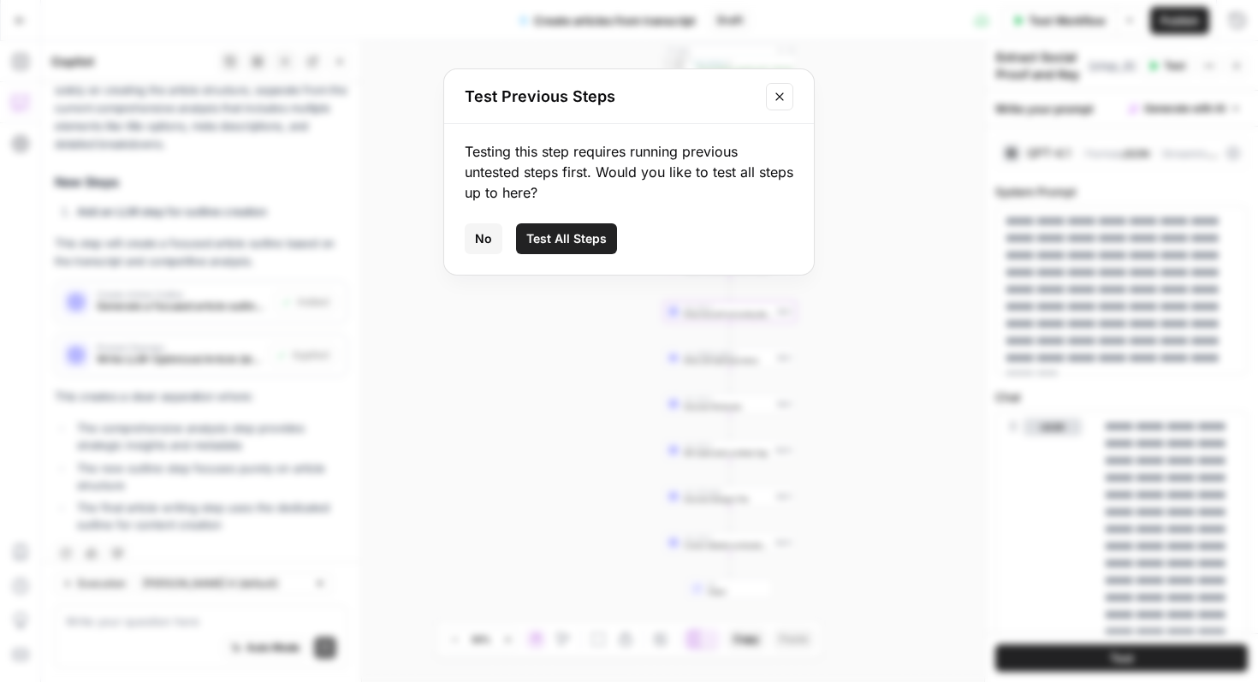
click at [773, 100] on icon "Close modal" at bounding box center [780, 97] width 14 height 14
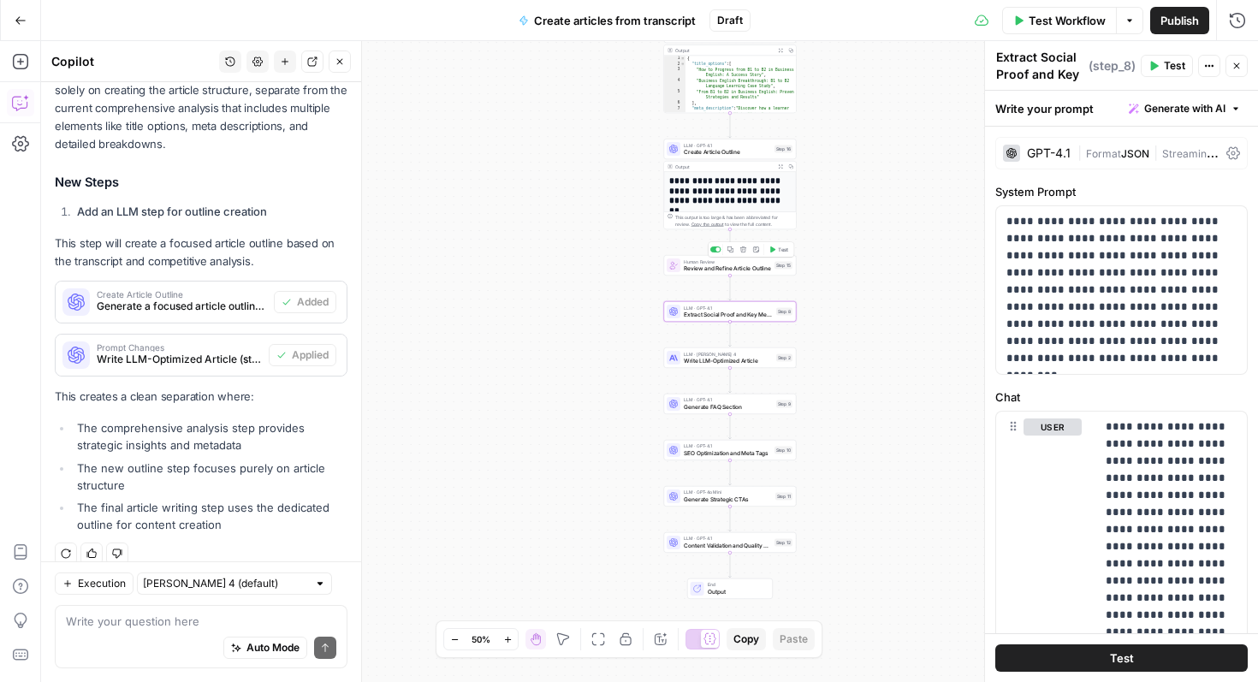
click at [749, 189] on h1 "**********" at bounding box center [729, 190] width 121 height 30
click at [748, 271] on span "Review and Refine Article Outline" at bounding box center [727, 268] width 87 height 9
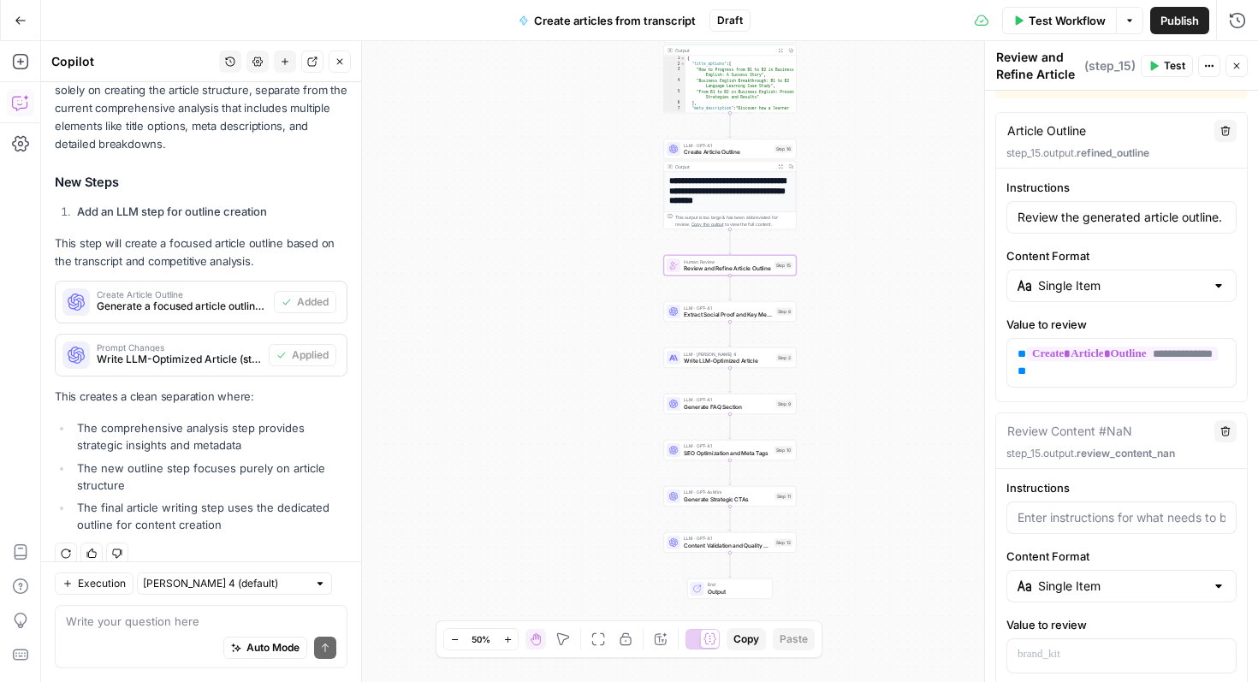
scroll to position [281, 0]
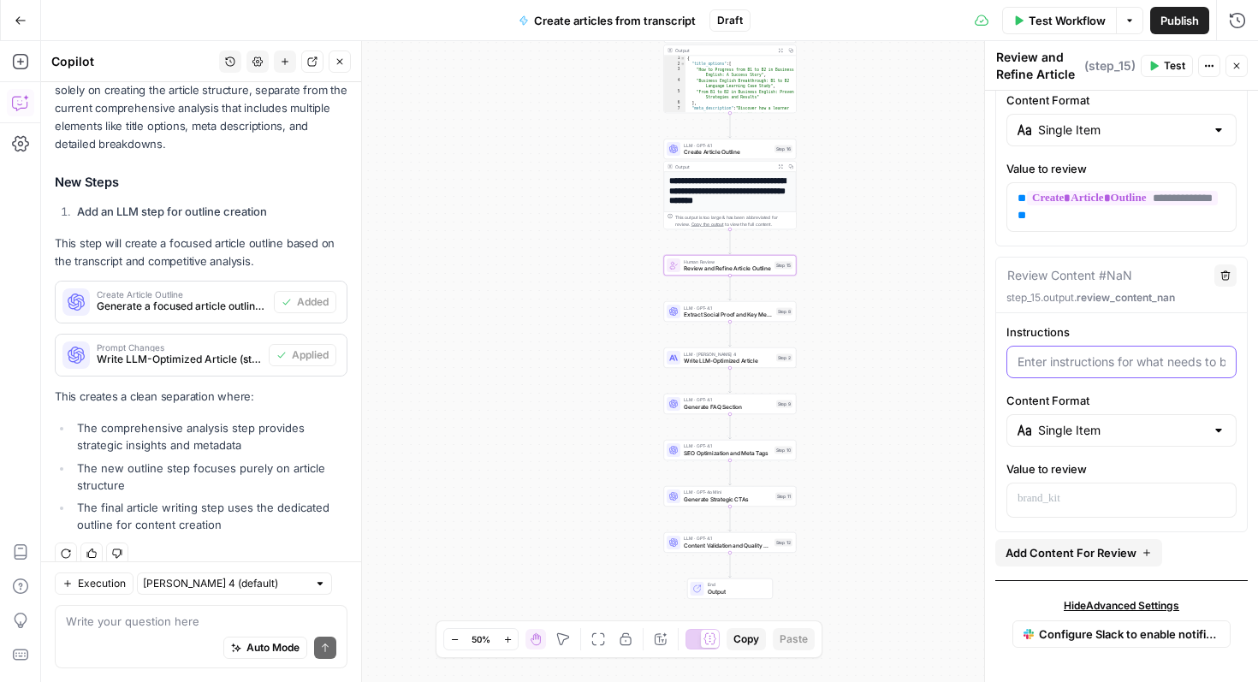
click at [1136, 369] on input "Instructions" at bounding box center [1121, 361] width 208 height 17
click at [1231, 274] on button "Delete" at bounding box center [1225, 275] width 22 height 22
click at [1125, 561] on button "Add Content For Review" at bounding box center [1078, 552] width 167 height 27
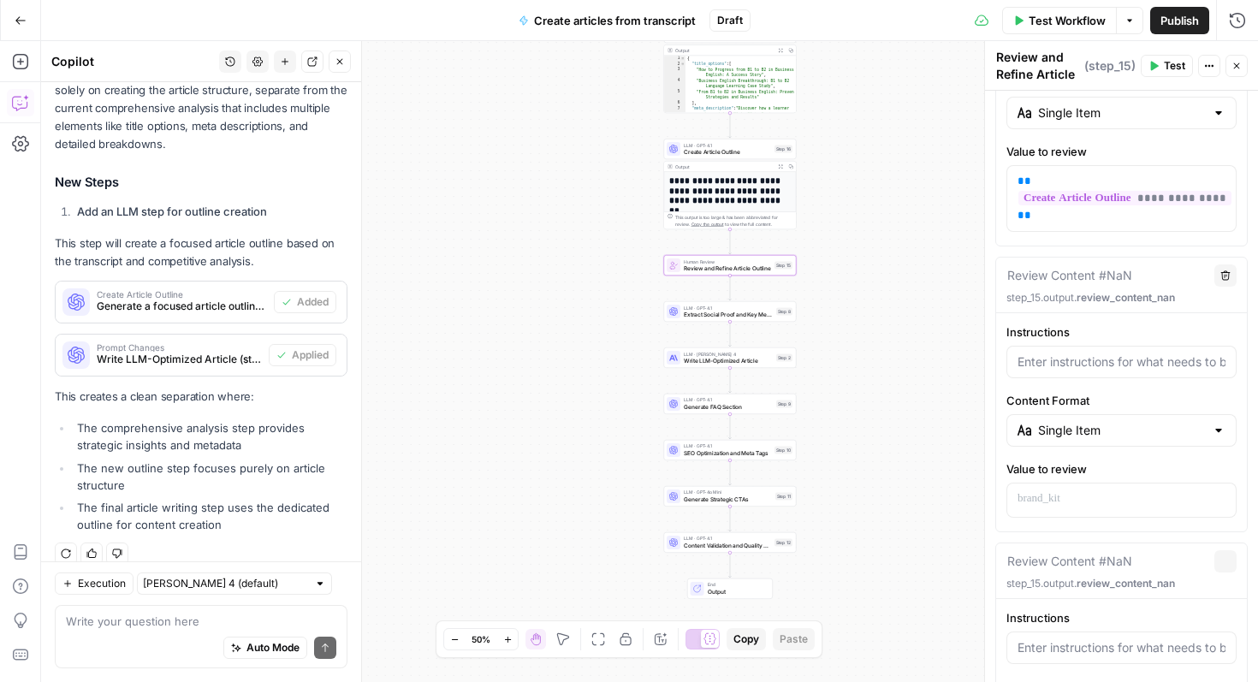
scroll to position [566, 0]
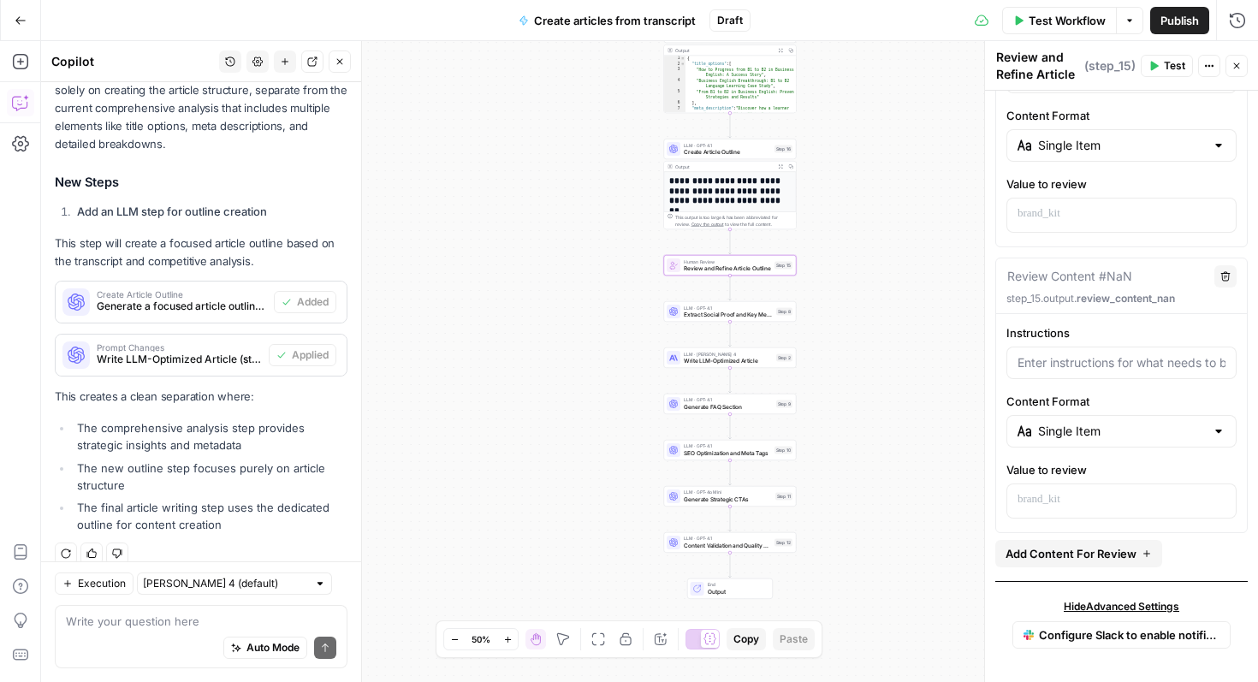
click at [1115, 275] on textarea at bounding box center [1069, 276] width 125 height 17
click at [1104, 373] on div at bounding box center [1121, 362] width 230 height 33
click at [1226, 496] on button "Variables Menu" at bounding box center [1220, 500] width 14 height 14
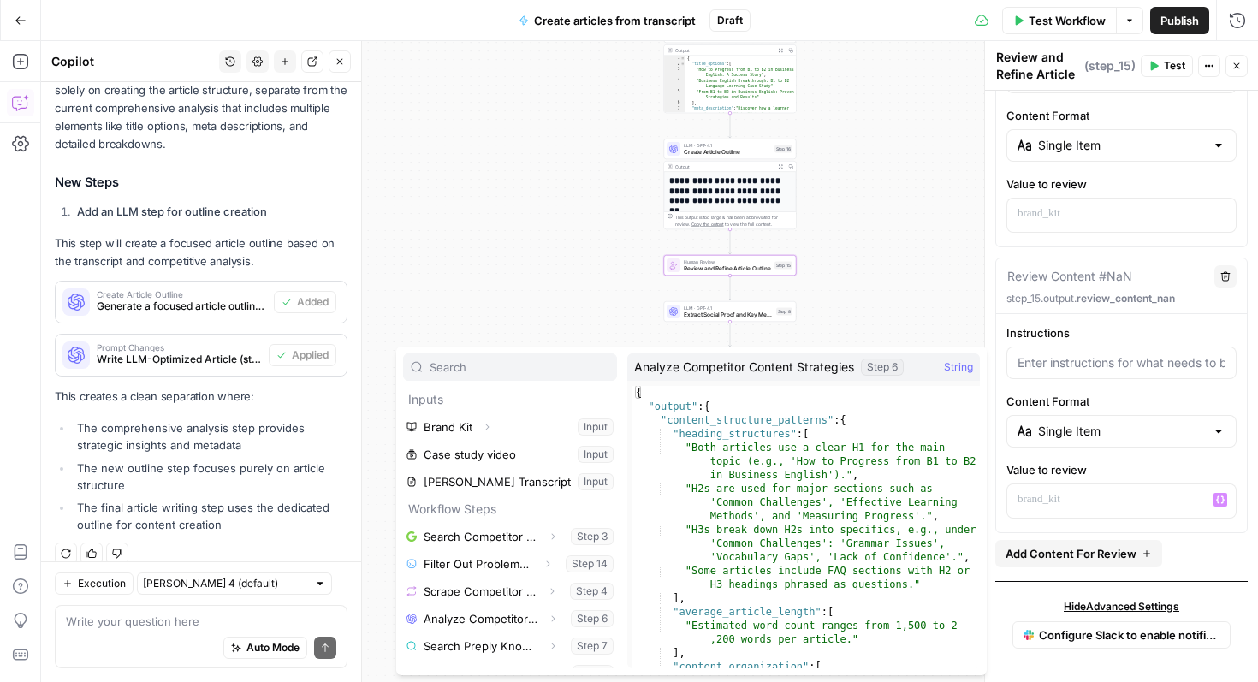
scroll to position [46, 0]
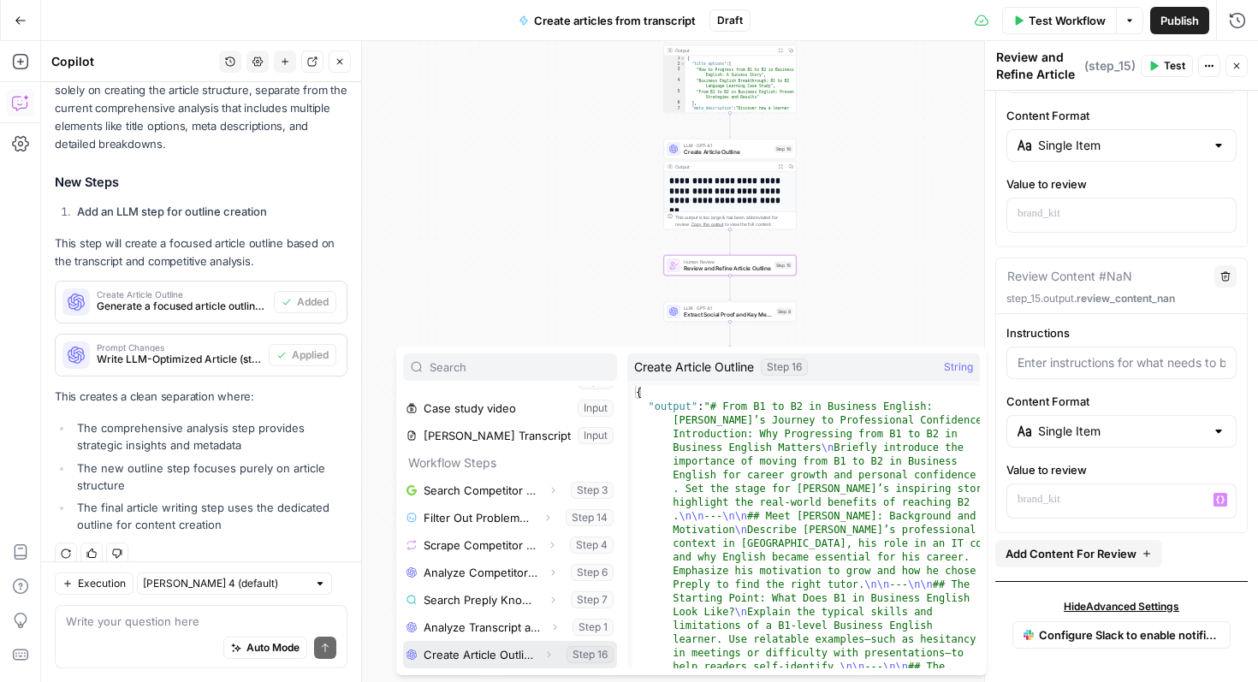
click at [527, 654] on button "Select variable Create Article Outline" at bounding box center [510, 654] width 214 height 27
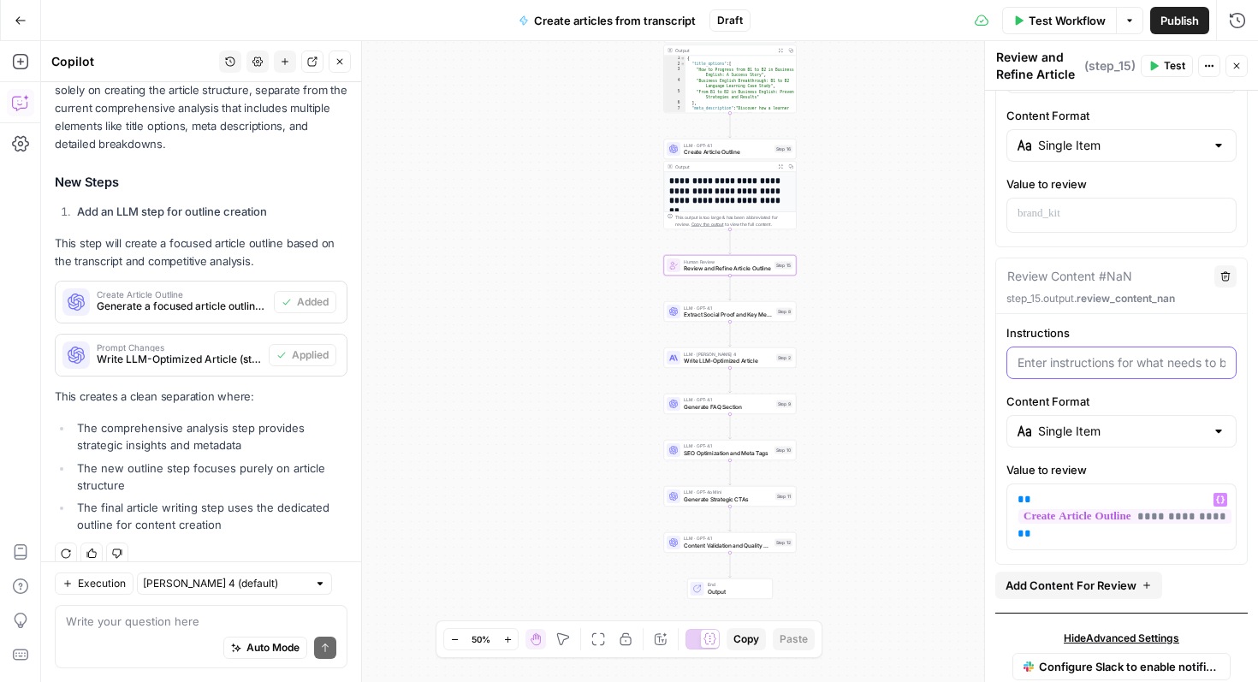
click at [1133, 366] on input "Instructions" at bounding box center [1121, 362] width 208 height 17
click at [1169, 364] on input "Instructions" at bounding box center [1121, 362] width 208 height 17
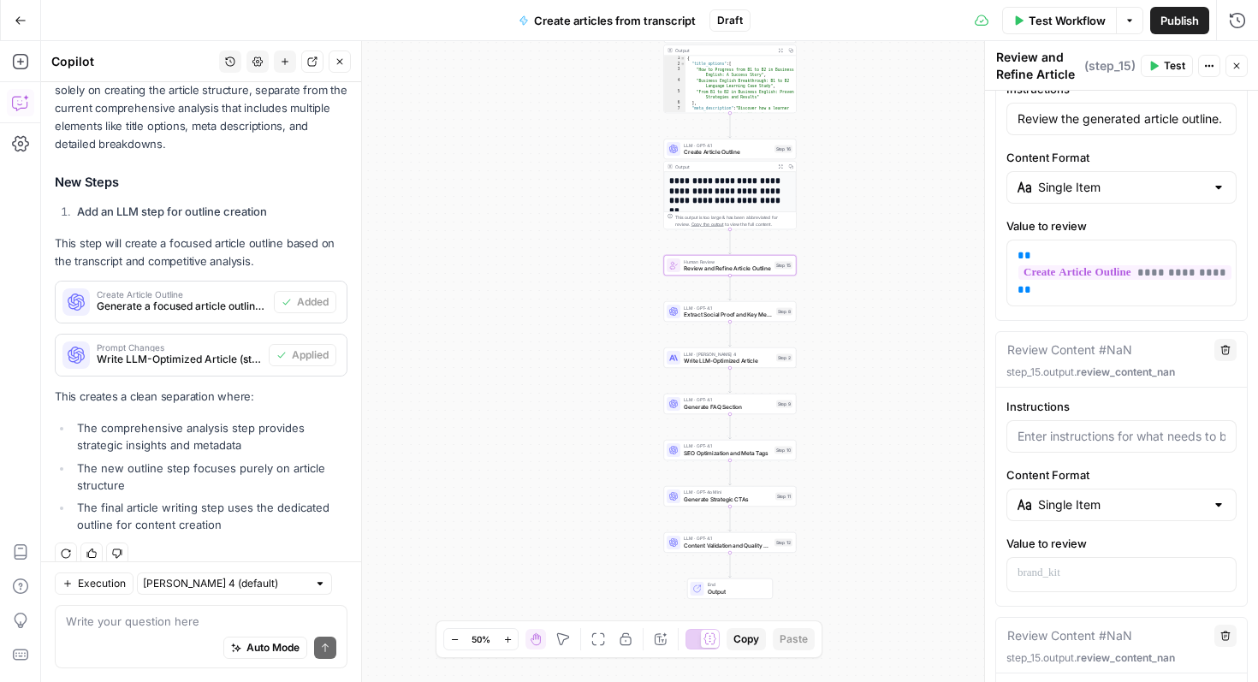
scroll to position [0, 0]
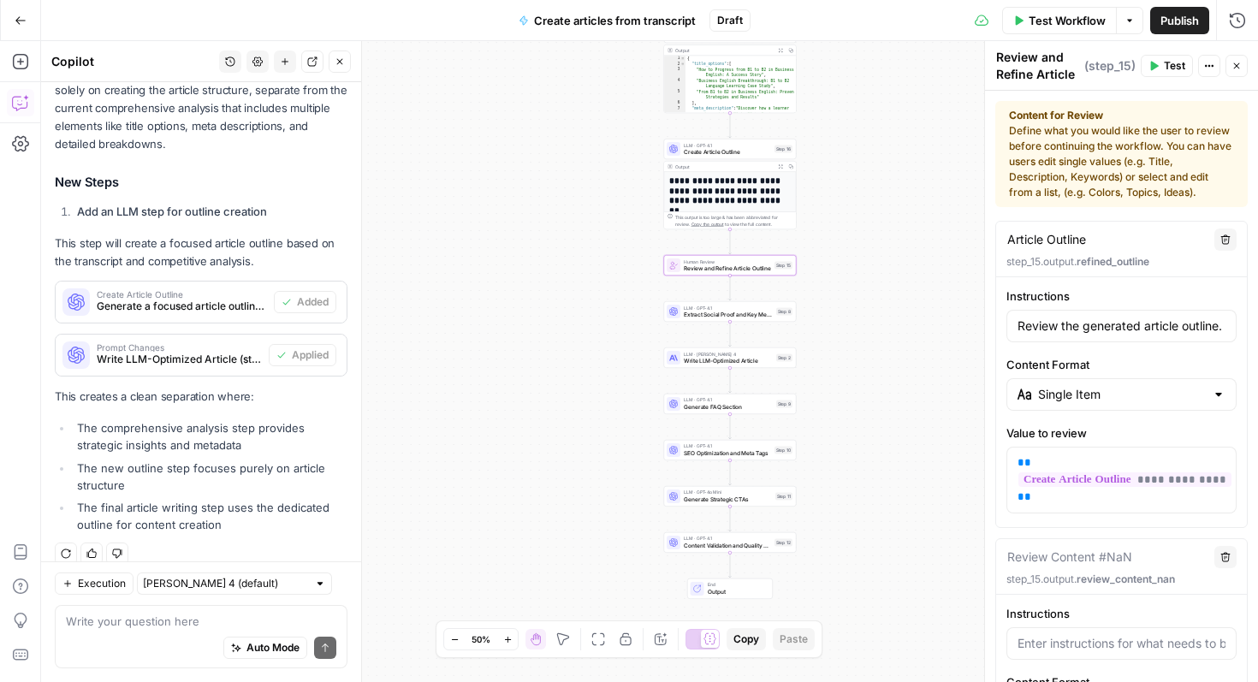
click at [1173, 63] on span "Test" at bounding box center [1173, 65] width 21 height 15
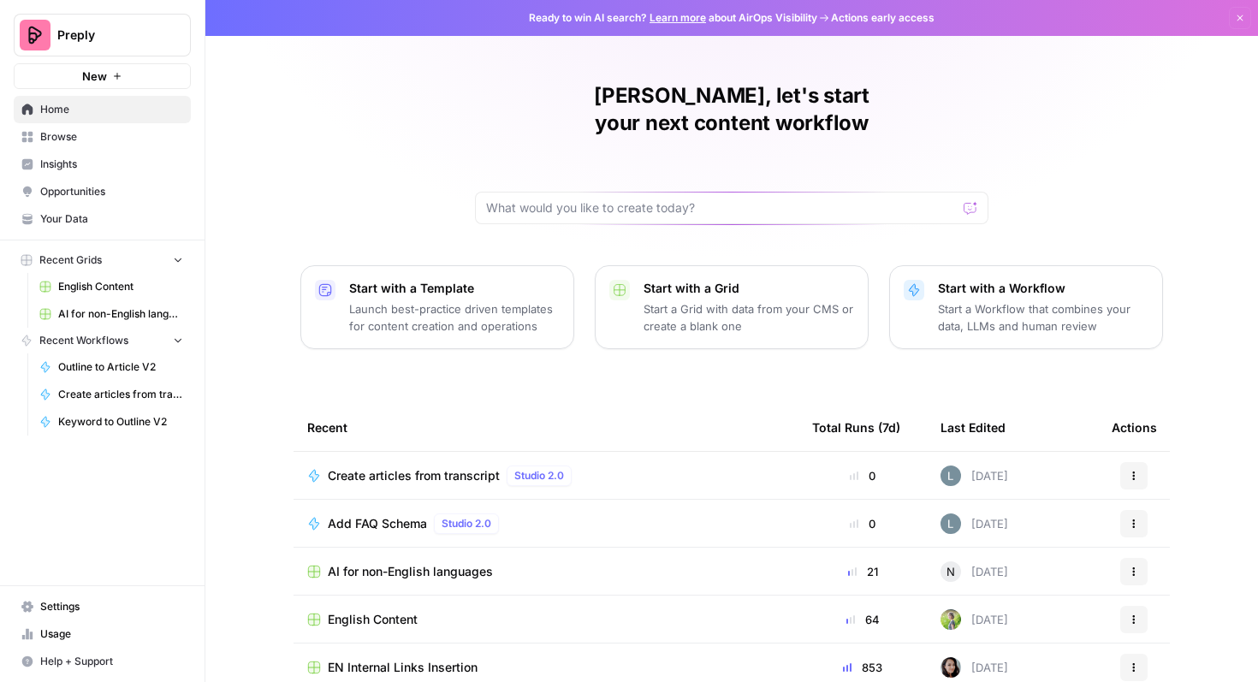
click at [118, 284] on span "English Content" at bounding box center [120, 286] width 125 height 15
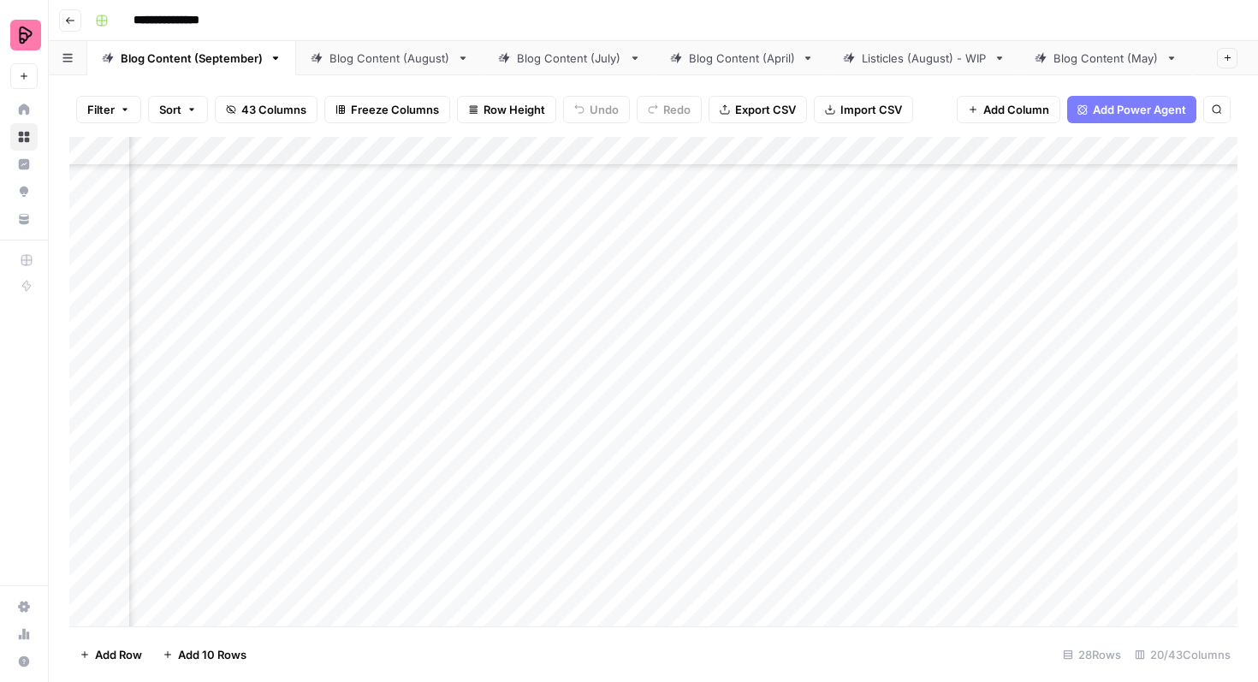
scroll to position [648, 1105]
click at [1006, 384] on div "Add Column" at bounding box center [653, 381] width 1168 height 489
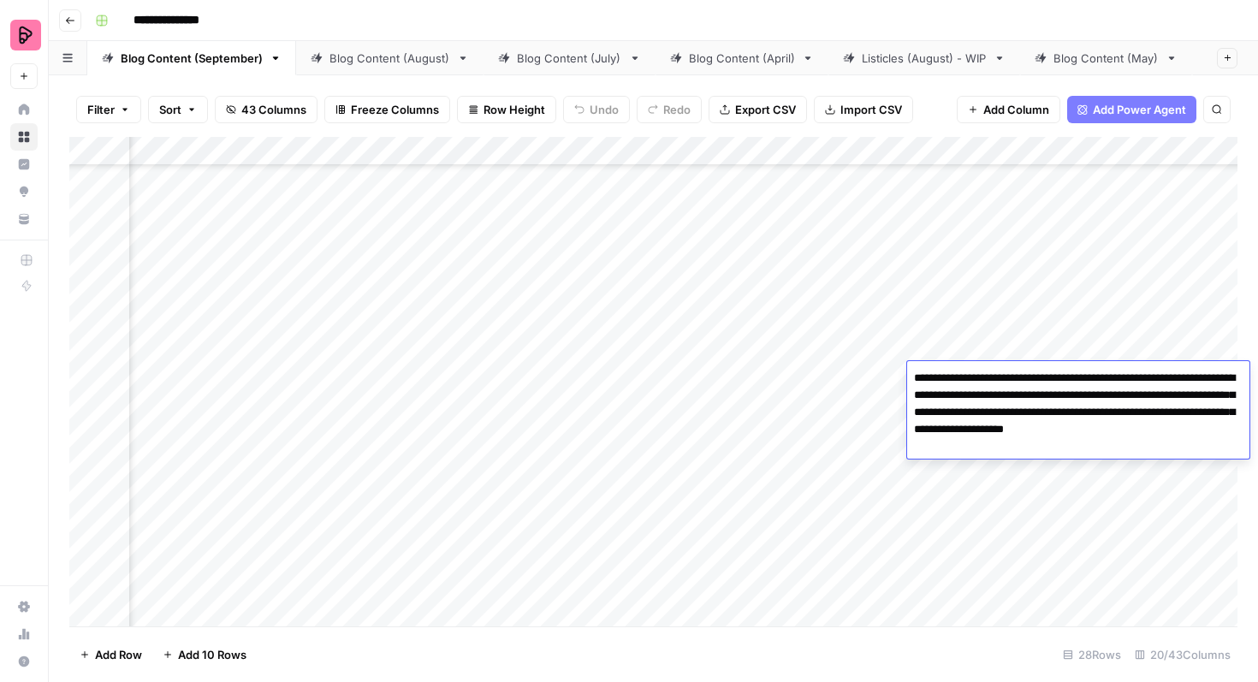
click at [1006, 486] on div "Add Column" at bounding box center [653, 381] width 1168 height 489
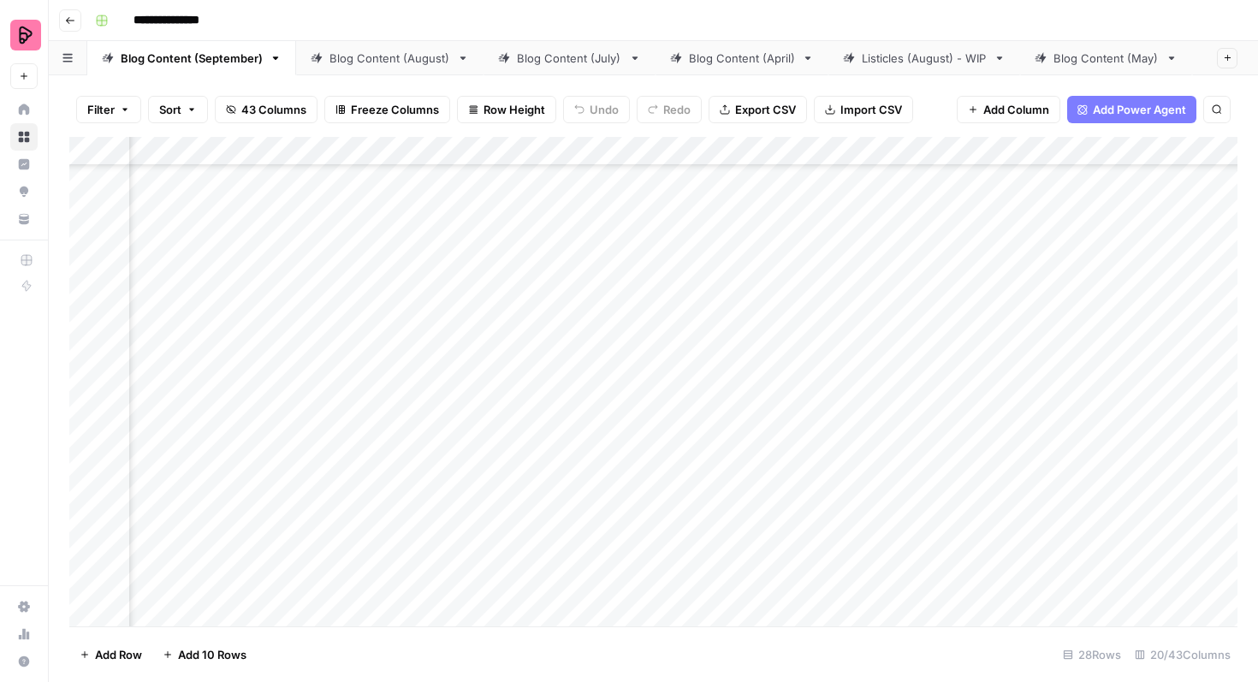
click at [1009, 437] on div "Add Column" at bounding box center [653, 381] width 1168 height 489
click at [996, 392] on div "Add Column" at bounding box center [653, 381] width 1168 height 489
click at [706, 393] on div "Add Column" at bounding box center [653, 381] width 1168 height 489
click at [743, 376] on div "Add Column" at bounding box center [653, 381] width 1168 height 489
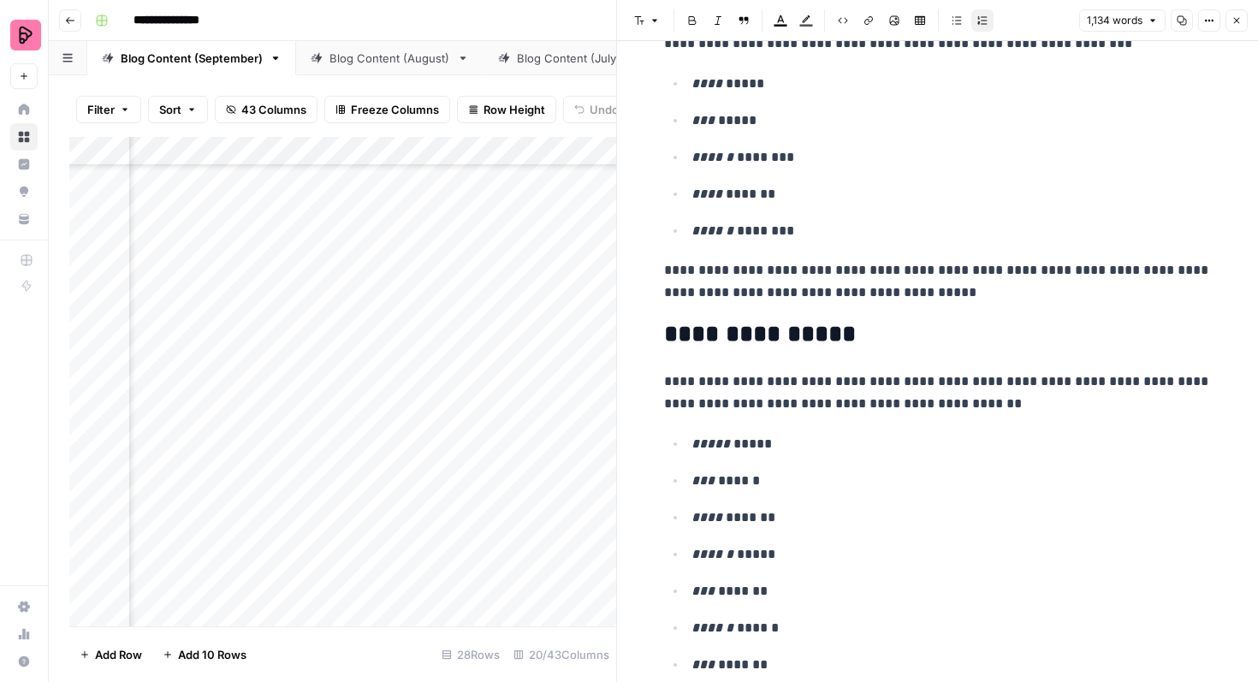
scroll to position [115, 0]
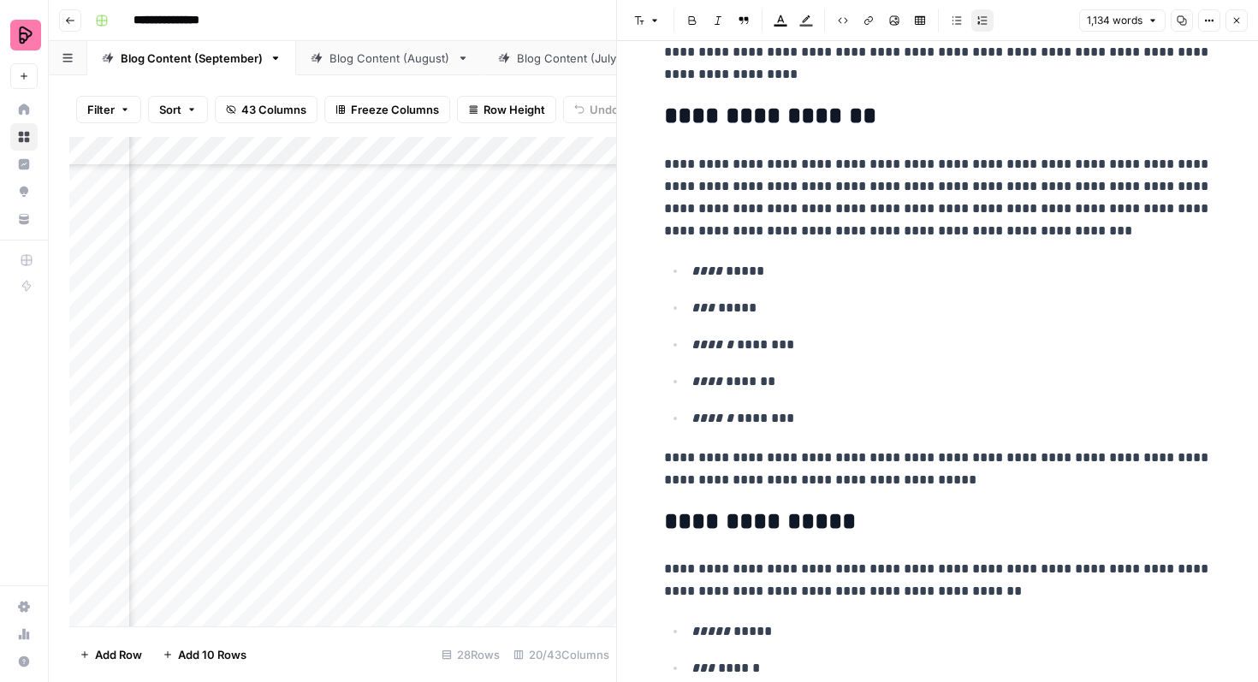
click at [1236, 21] on icon "button" at bounding box center [1236, 20] width 10 height 10
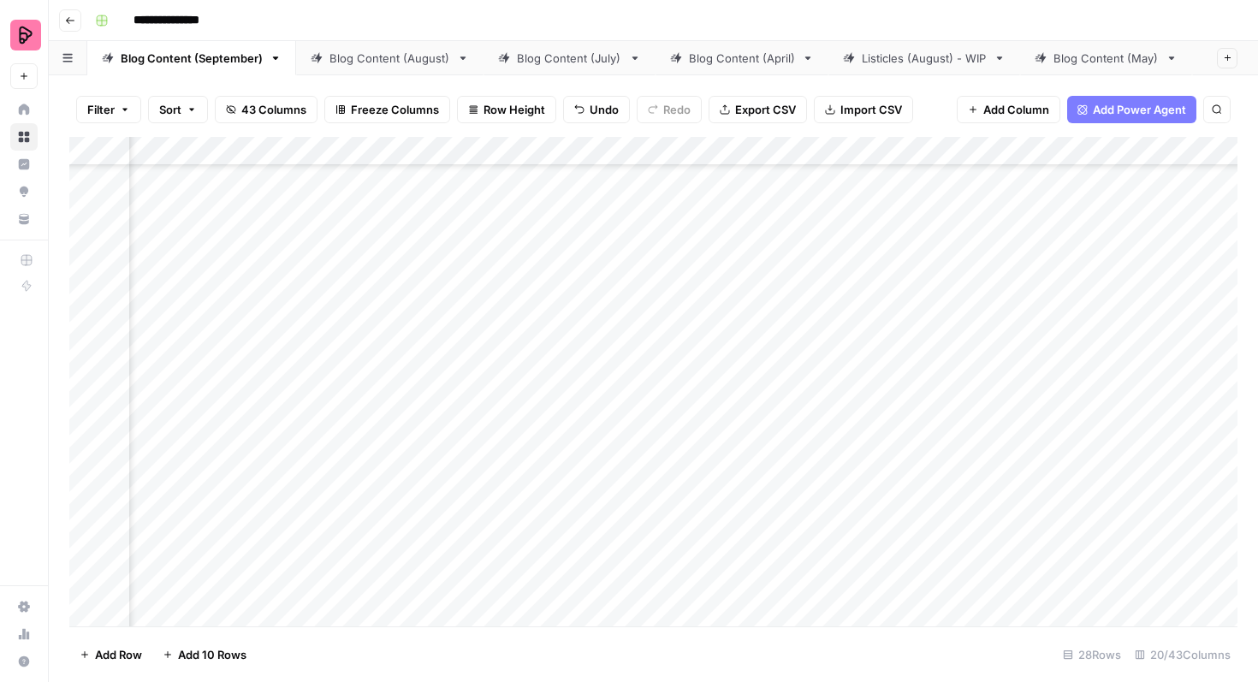
click at [1011, 381] on div "Add Column" at bounding box center [653, 381] width 1168 height 489
click at [1016, 344] on div "Add Column" at bounding box center [653, 381] width 1168 height 489
click at [1012, 425] on div "Add Column" at bounding box center [653, 381] width 1168 height 489
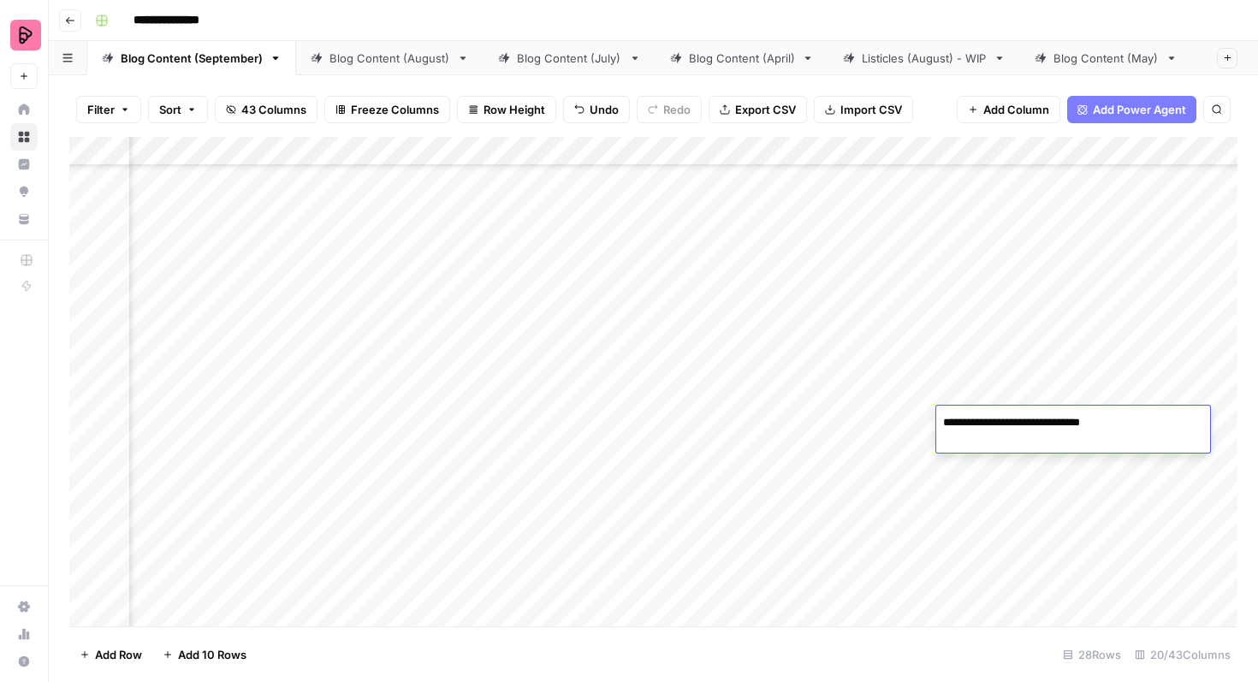
click at [1015, 326] on div "Add Column" at bounding box center [653, 381] width 1168 height 489
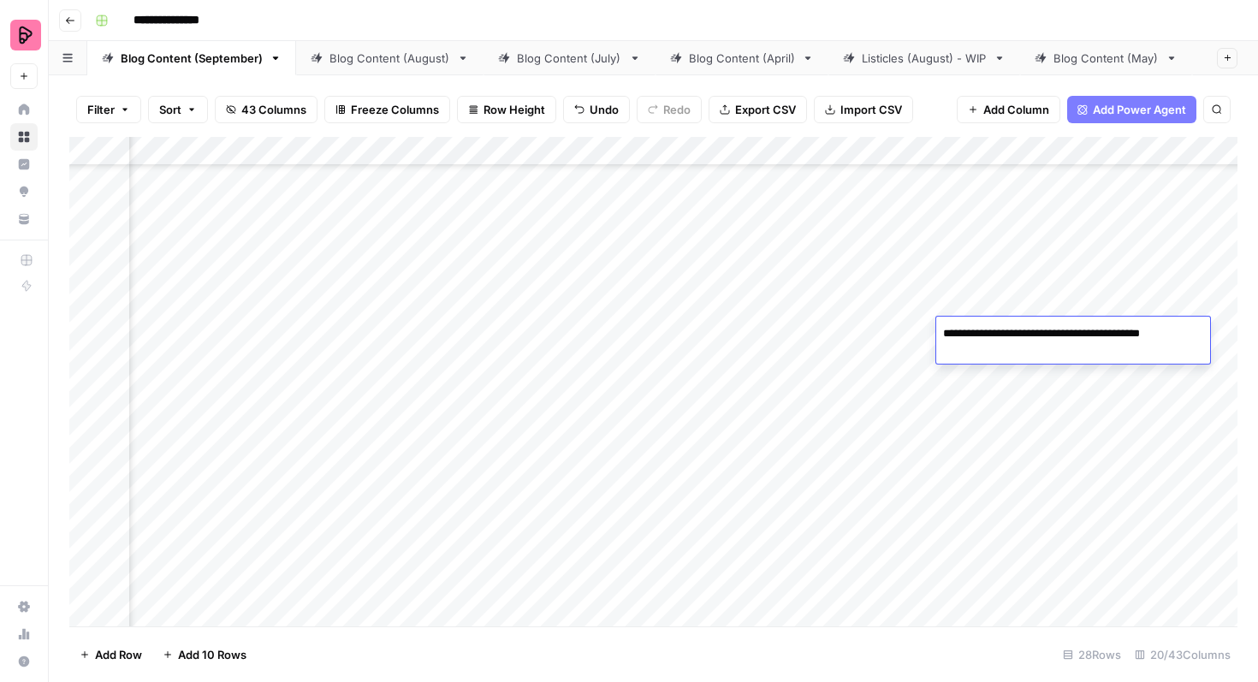
click at [680, 335] on div "Add Column" at bounding box center [653, 381] width 1168 height 489
click at [738, 332] on div "Add Column" at bounding box center [653, 381] width 1168 height 489
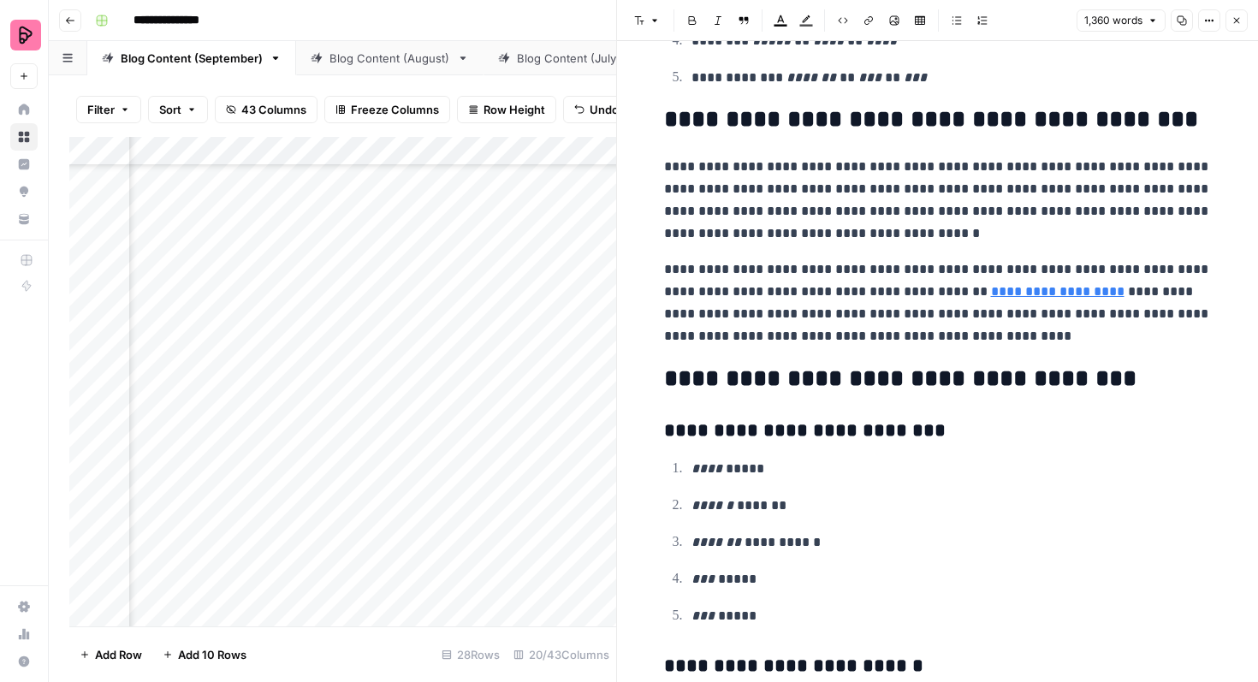
scroll to position [6313, 0]
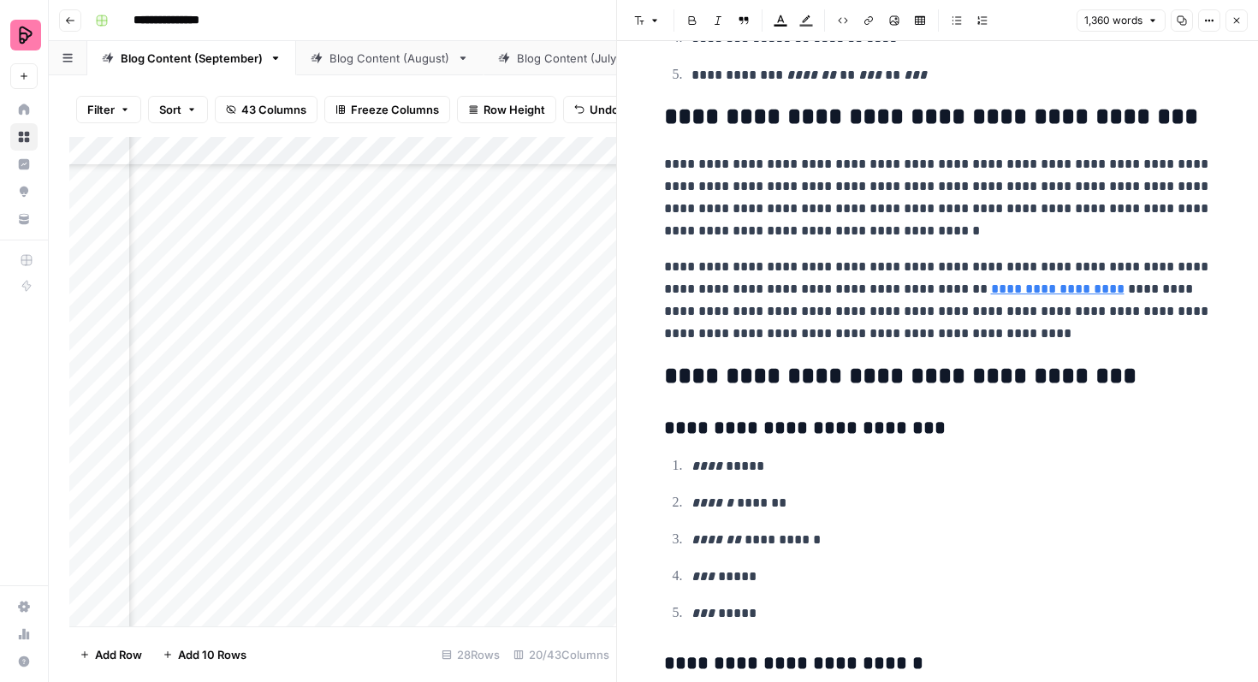
click at [1027, 283] on link "**********" at bounding box center [1057, 288] width 133 height 13
click at [958, 265] on input "https://preply.com/en/online/dutch-tutors" at bounding box center [889, 264] width 228 height 17
click at [976, 268] on input "https://preply.com/en/online/dutch-tutors" at bounding box center [889, 264] width 228 height 17
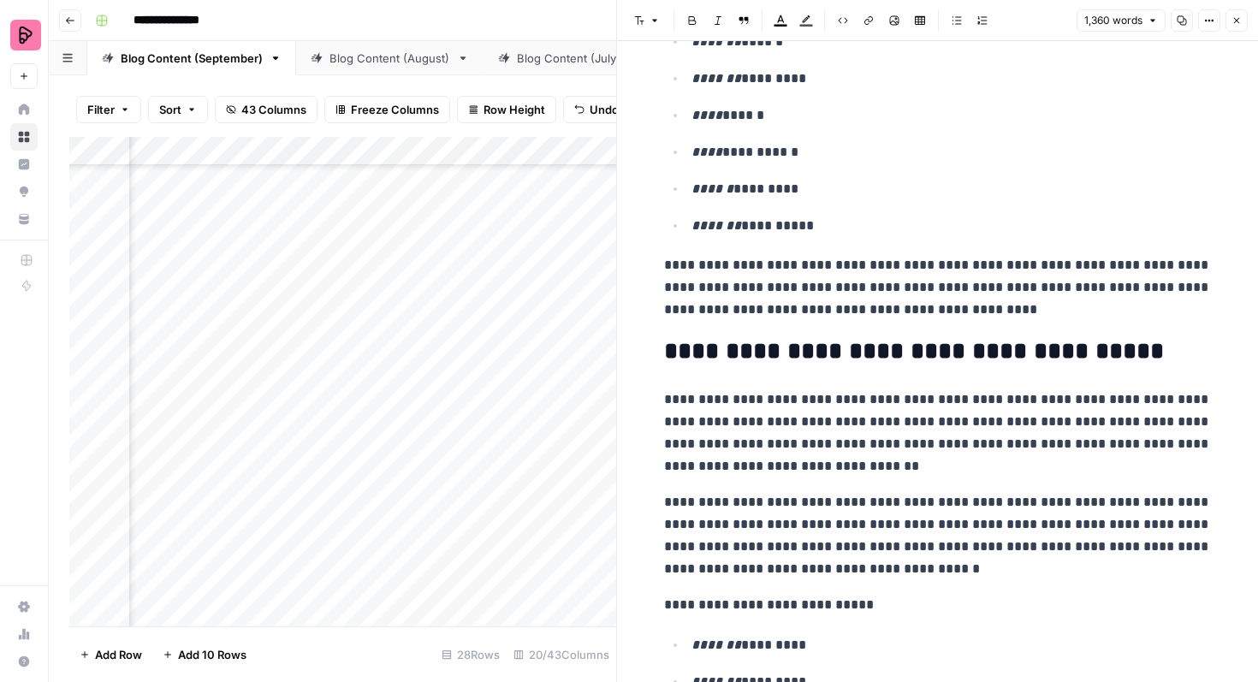
scroll to position [4158, 0]
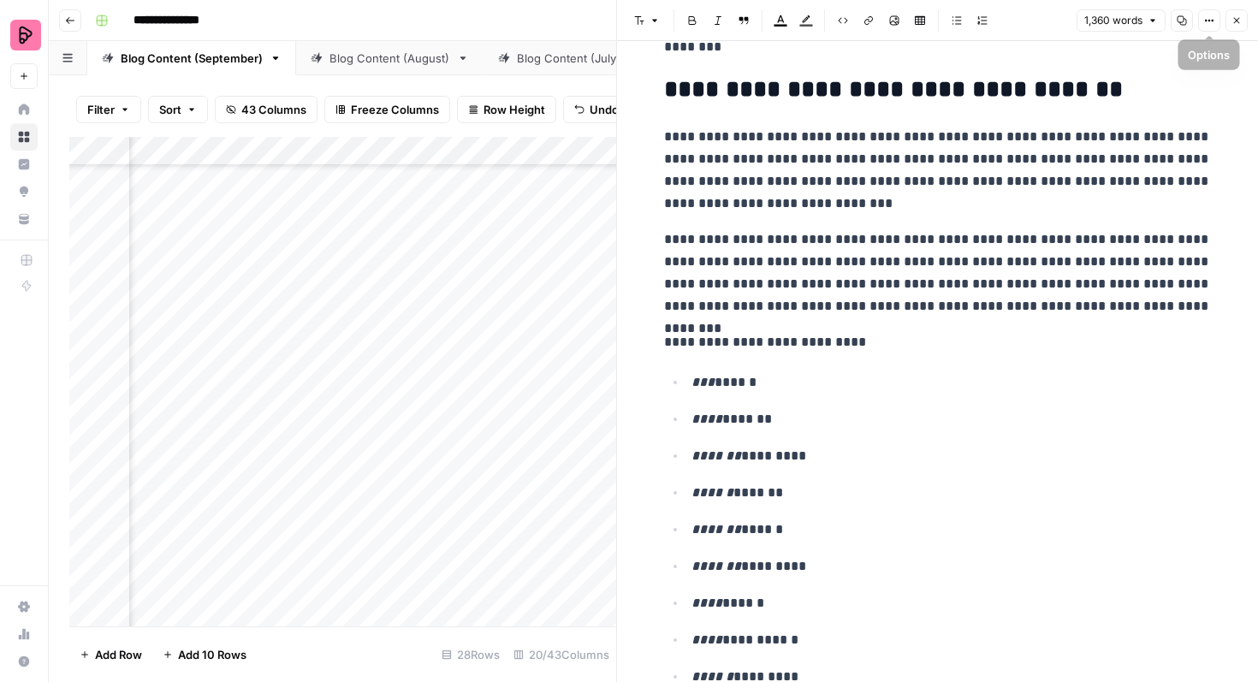
click at [1235, 19] on icon "button" at bounding box center [1237, 21] width 6 height 6
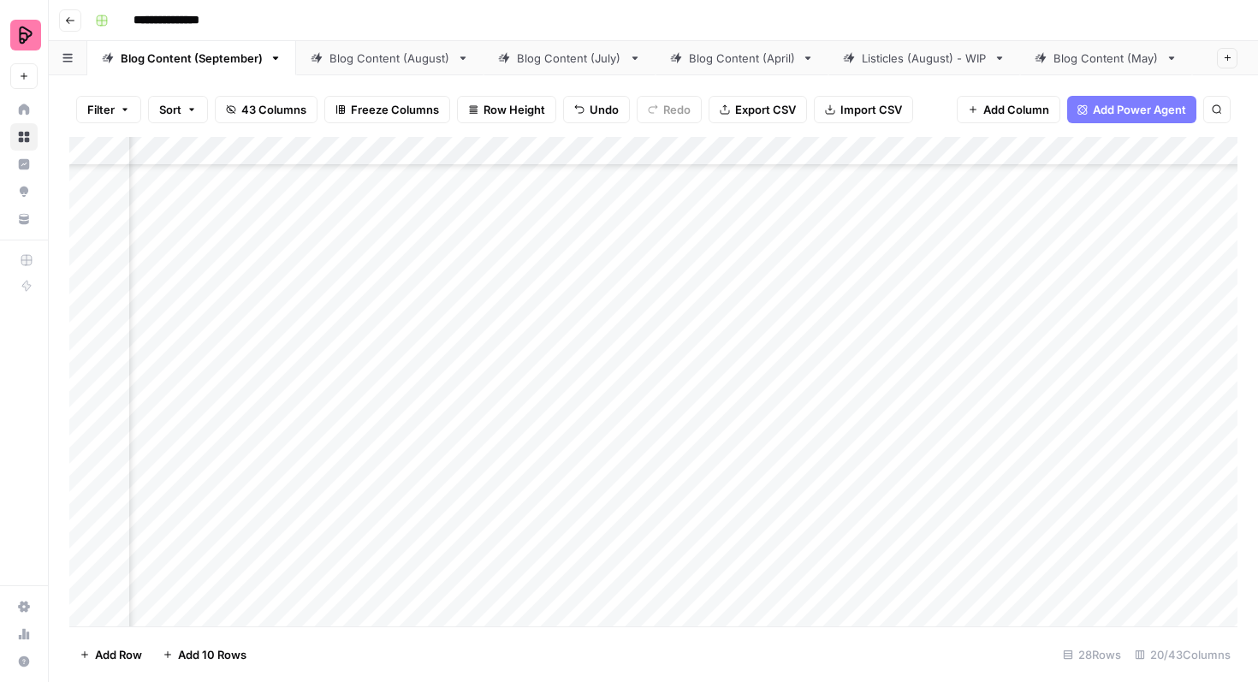
click at [1003, 389] on div "Add Column" at bounding box center [653, 381] width 1168 height 489
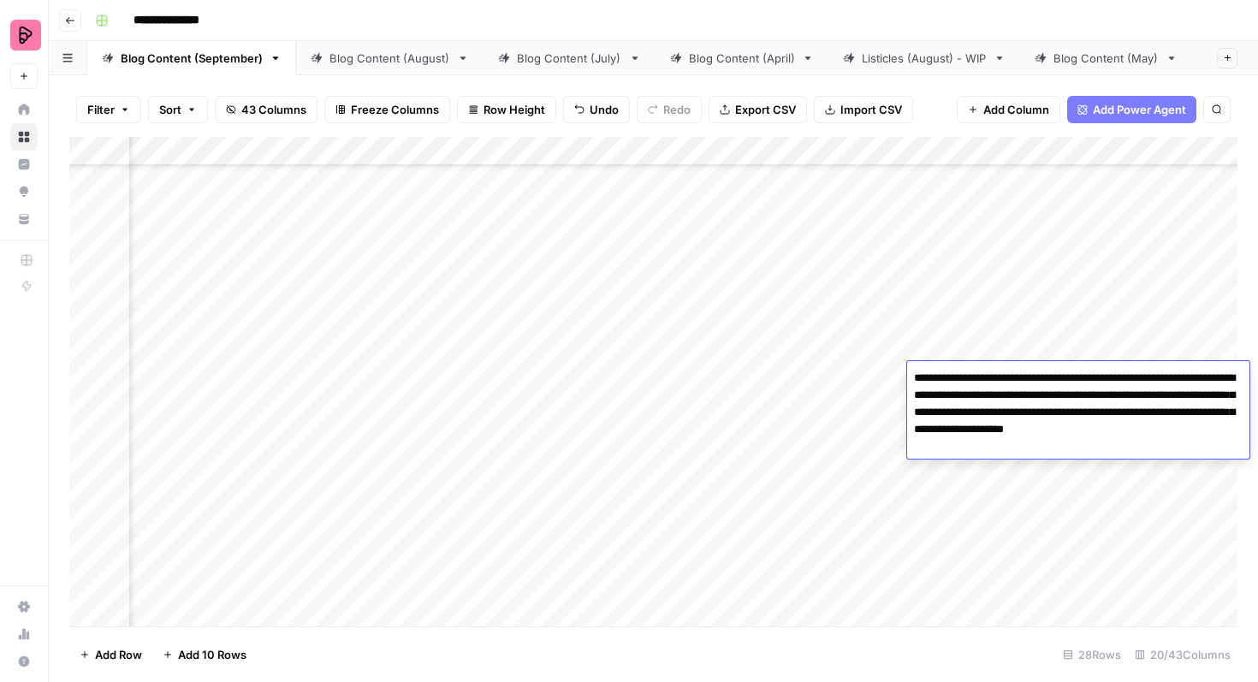
click at [728, 389] on div "Add Column" at bounding box center [653, 381] width 1168 height 489
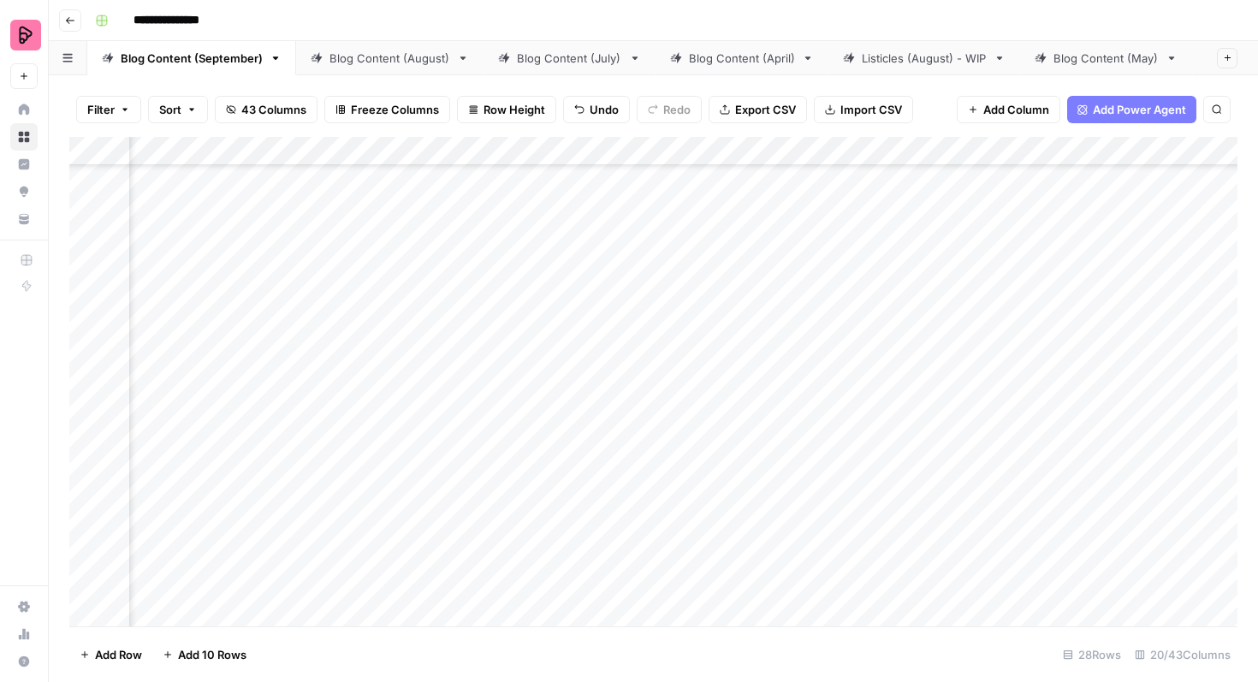
click at [744, 371] on div "Add Column" at bounding box center [653, 381] width 1168 height 489
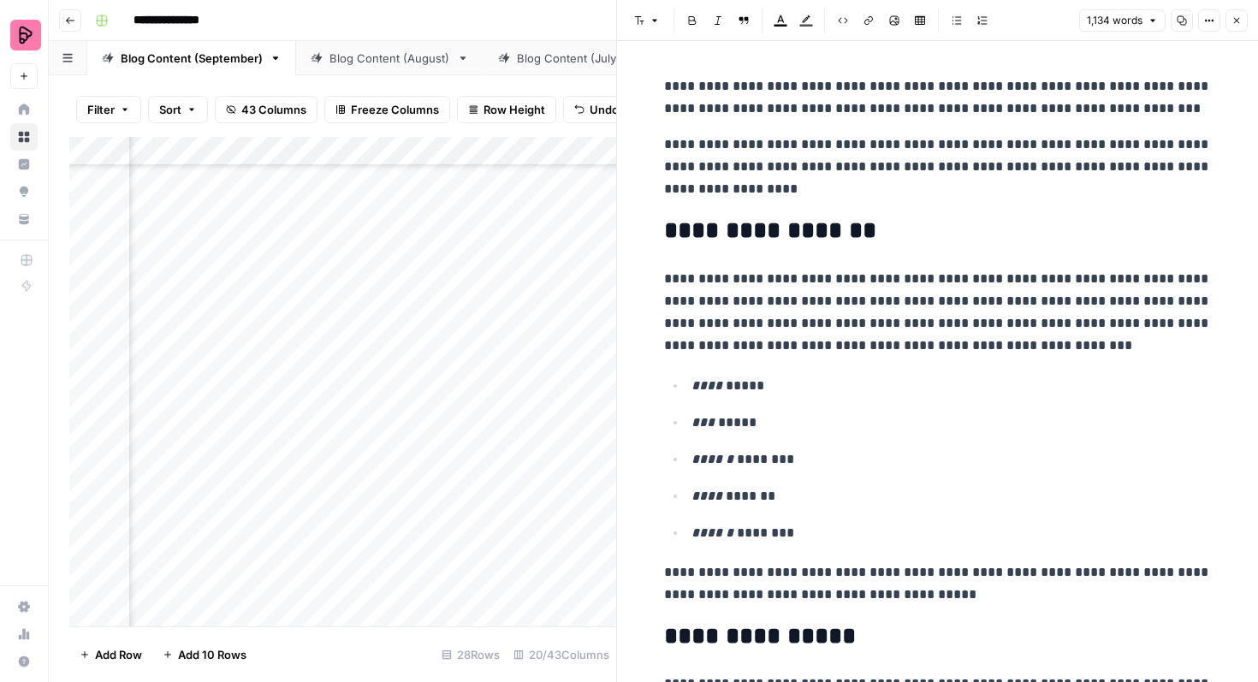
click at [802, 150] on p "**********" at bounding box center [938, 166] width 548 height 67
click at [838, 407] on ul "**** ***** *** ***** ****** ******** **** ******* ****** ********" at bounding box center [938, 459] width 548 height 170
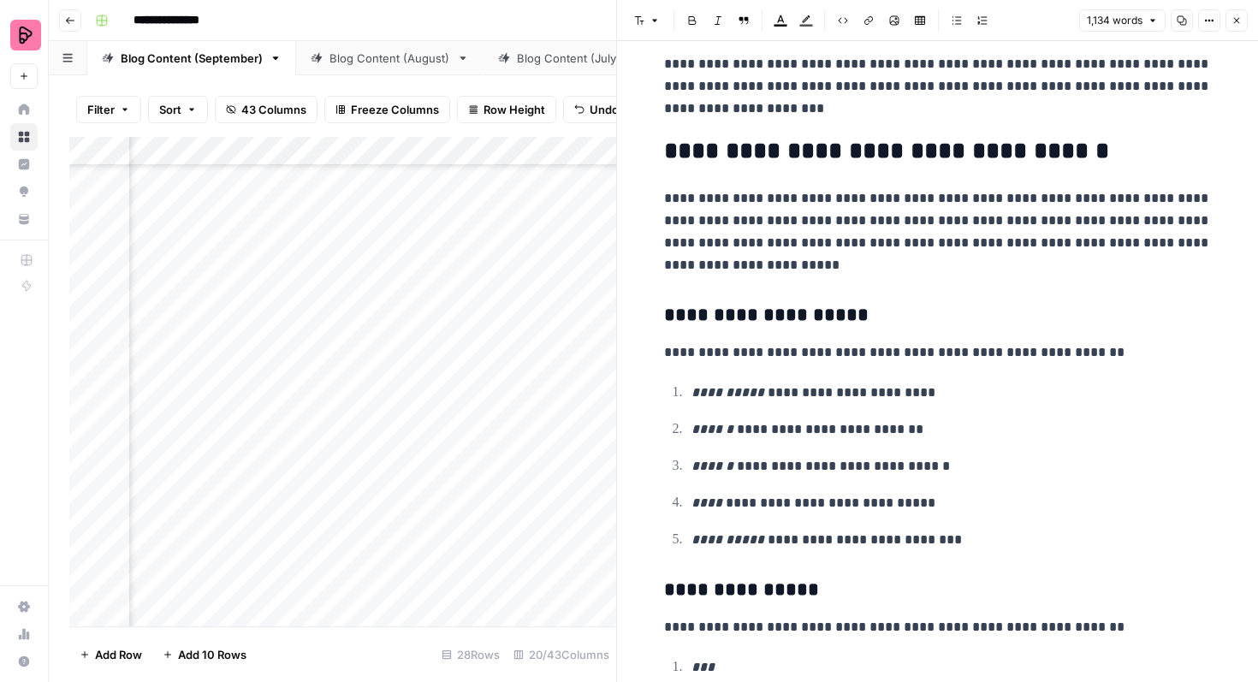
scroll to position [3404, 0]
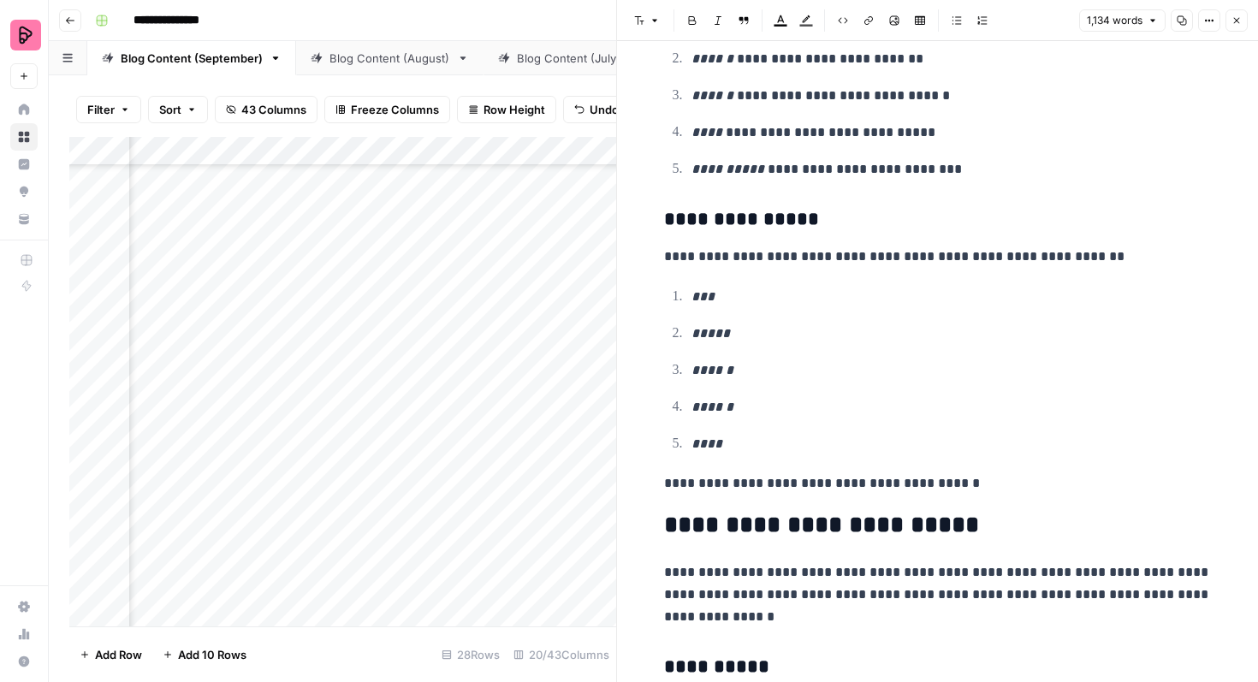
click at [1234, 21] on icon "button" at bounding box center [1236, 20] width 10 height 10
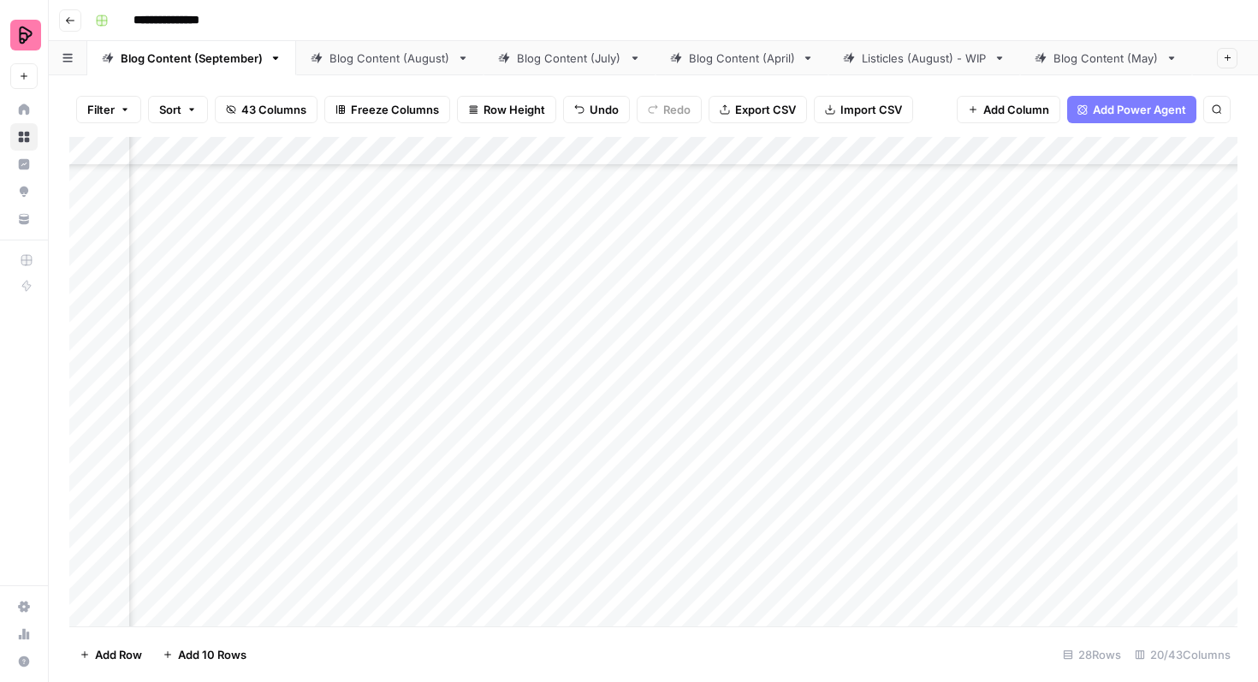
scroll to position [454, 1105]
click at [975, 429] on div "Add Column" at bounding box center [653, 381] width 1168 height 489
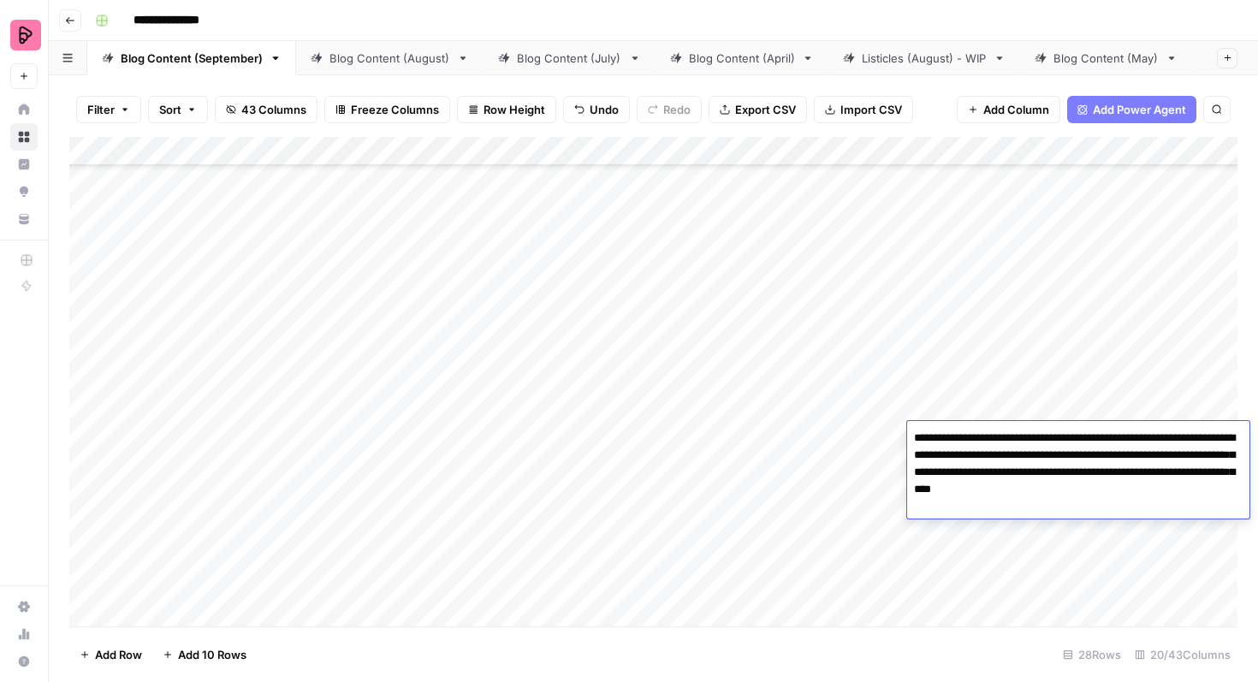
scroll to position [813, 0]
click at [1026, 564] on div "Add Column" at bounding box center [653, 381] width 1168 height 489
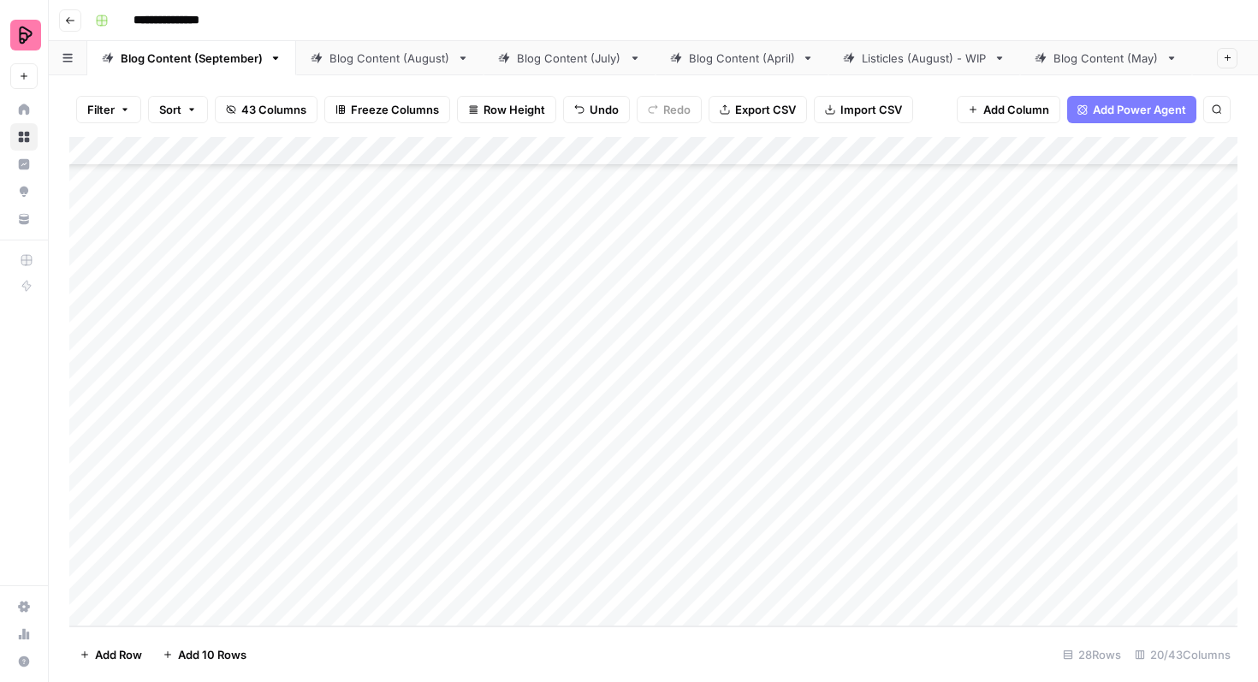
click at [145, 611] on div "Add Column" at bounding box center [653, 381] width 1168 height 489
click at [141, 614] on div "Add Column" at bounding box center [653, 381] width 1168 height 489
click at [142, 613] on div "Add Column" at bounding box center [653, 381] width 1168 height 489
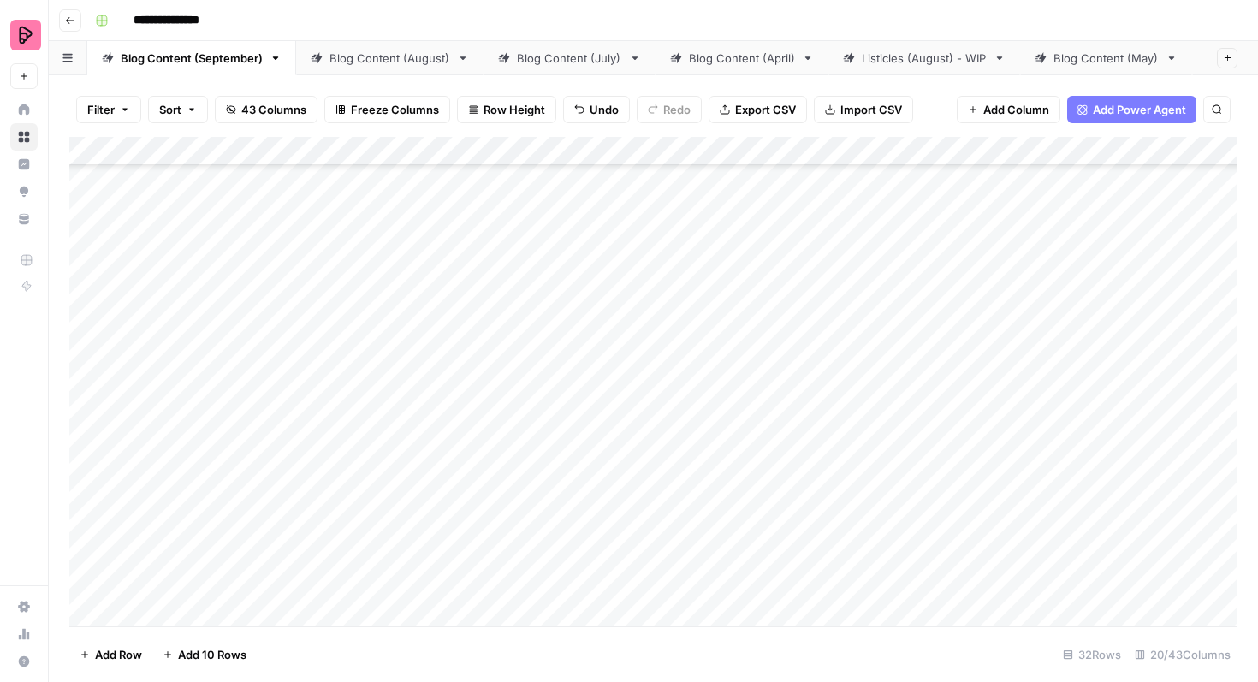
click at [142, 613] on div "Add Column" at bounding box center [653, 381] width 1168 height 489
click at [143, 613] on div "Add Column" at bounding box center [653, 381] width 1168 height 489
click at [142, 614] on div "Add Column" at bounding box center [653, 381] width 1168 height 489
click at [143, 614] on div "Add Column" at bounding box center [653, 381] width 1168 height 489
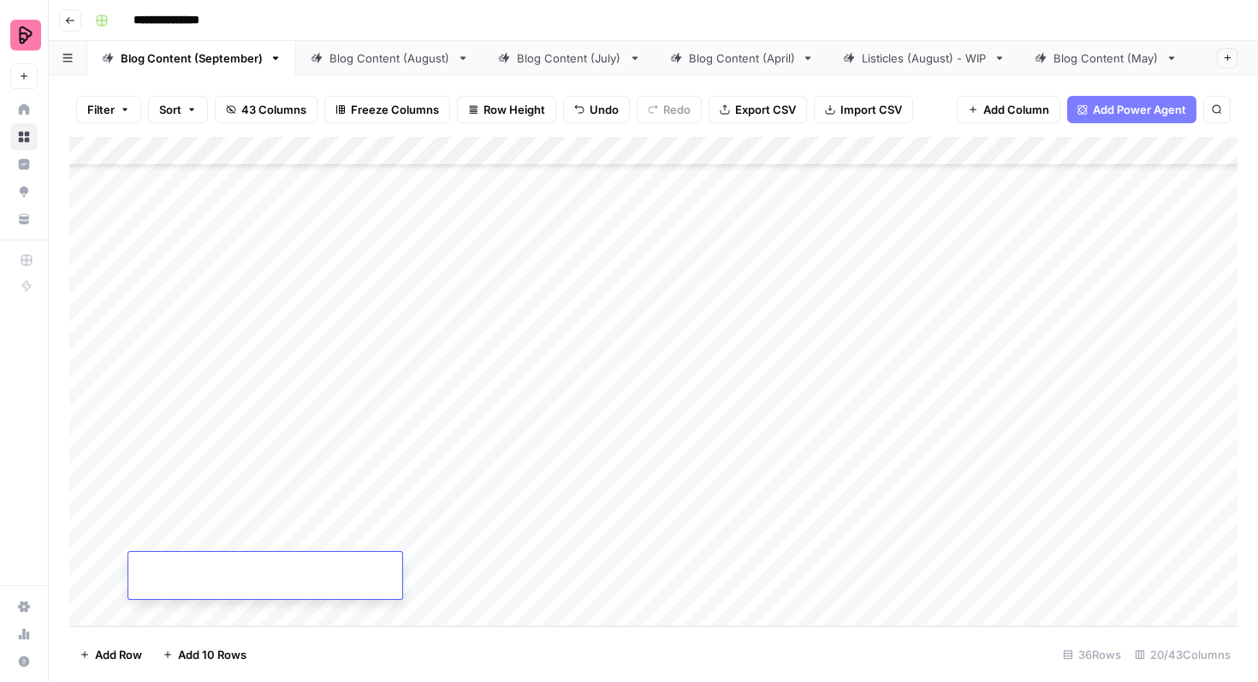
click at [143, 614] on div "Add Column" at bounding box center [653, 381] width 1168 height 489
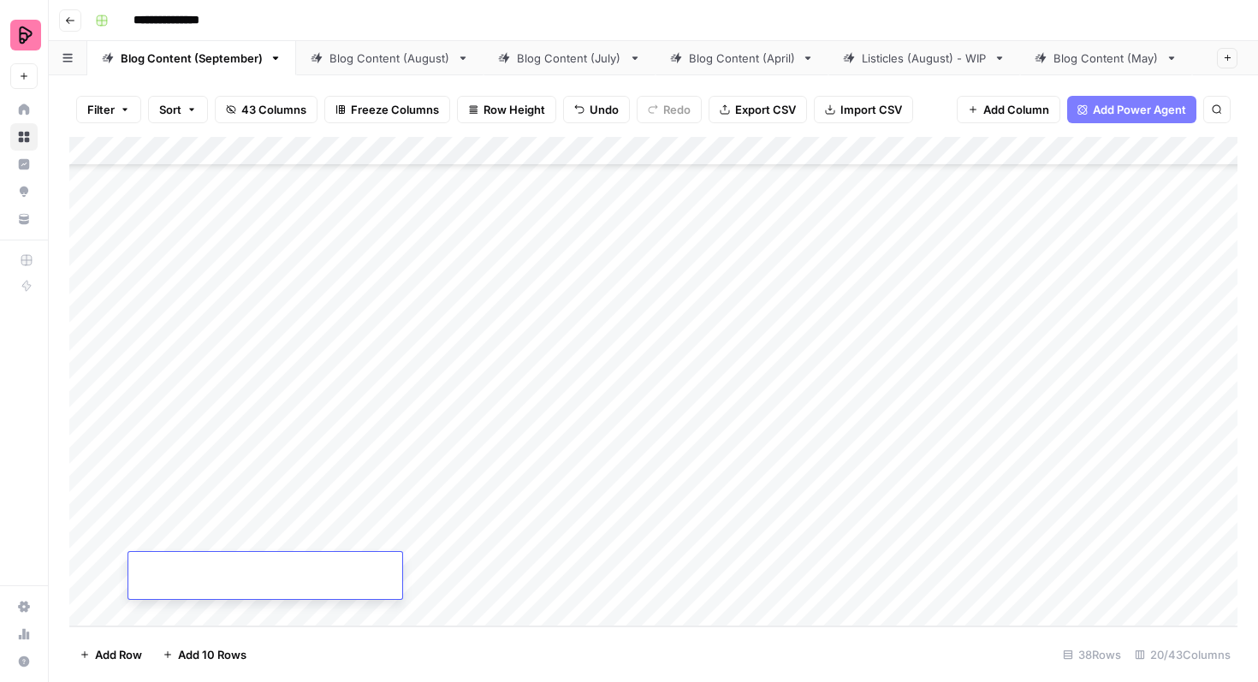
click at [143, 614] on div "Add Column" at bounding box center [653, 381] width 1168 height 489
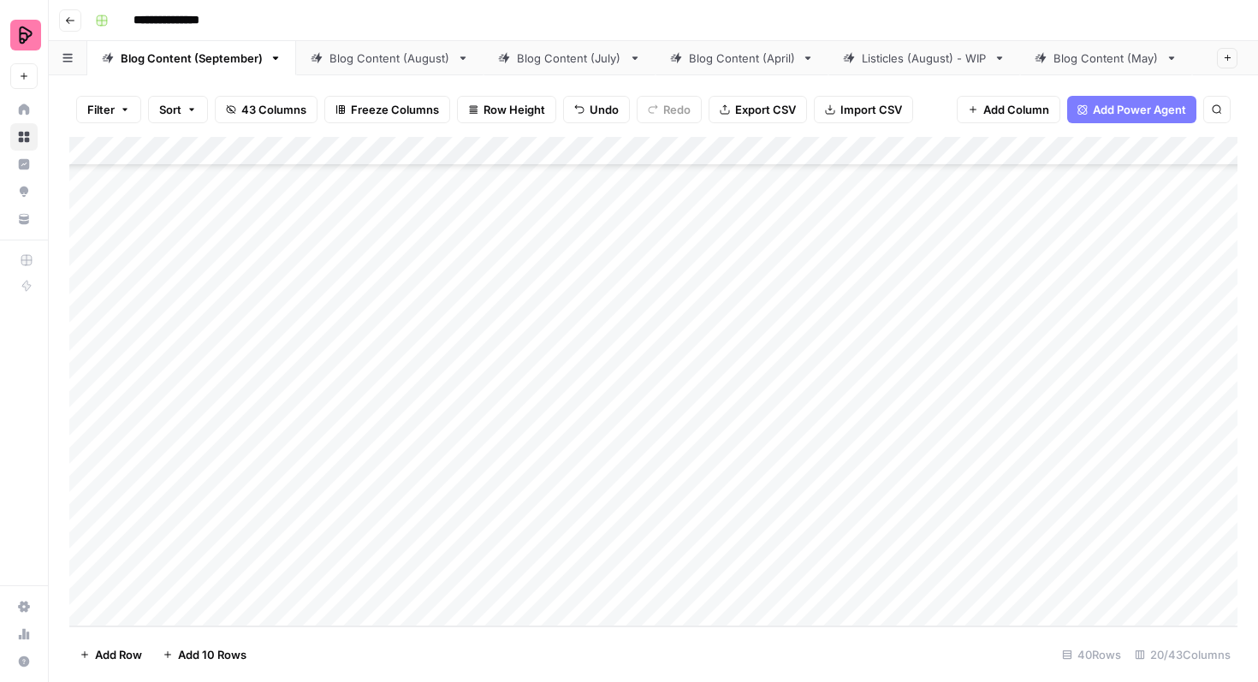
click at [143, 614] on div "Add Column" at bounding box center [653, 381] width 1168 height 489
click at [142, 607] on div "Add Column" at bounding box center [653, 381] width 1168 height 489
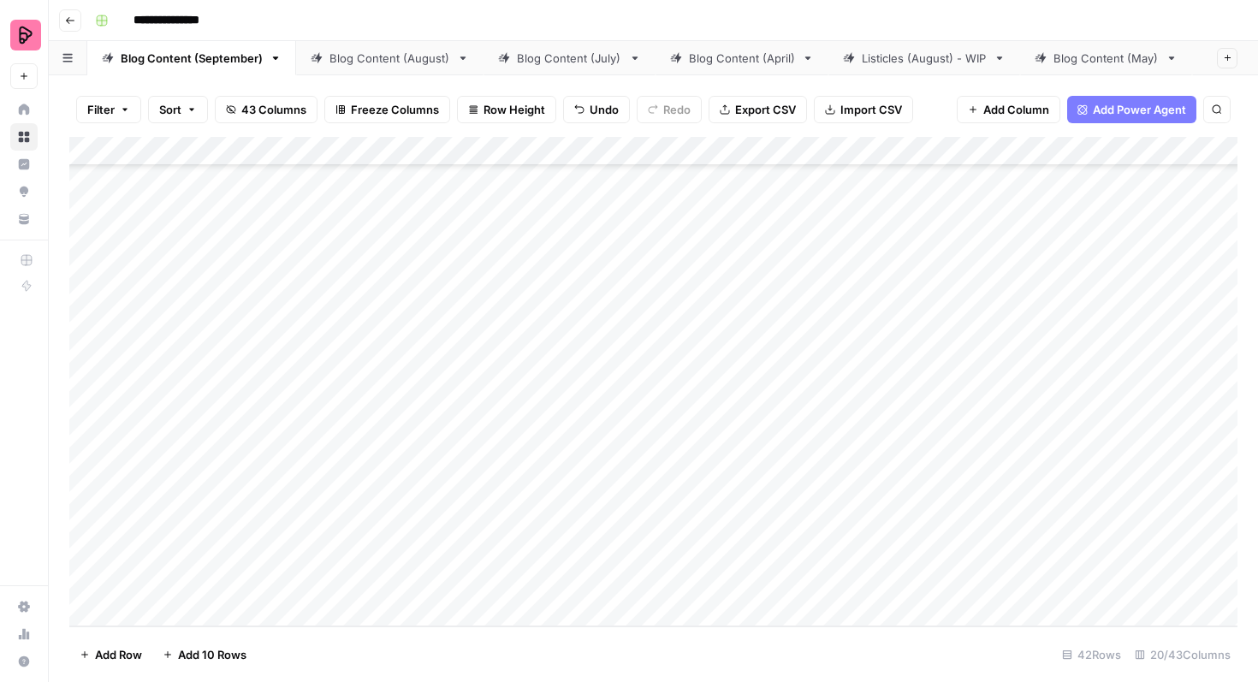
click at [142, 607] on div "Add Column" at bounding box center [653, 381] width 1168 height 489
click at [176, 344] on div "Add Column" at bounding box center [653, 381] width 1168 height 489
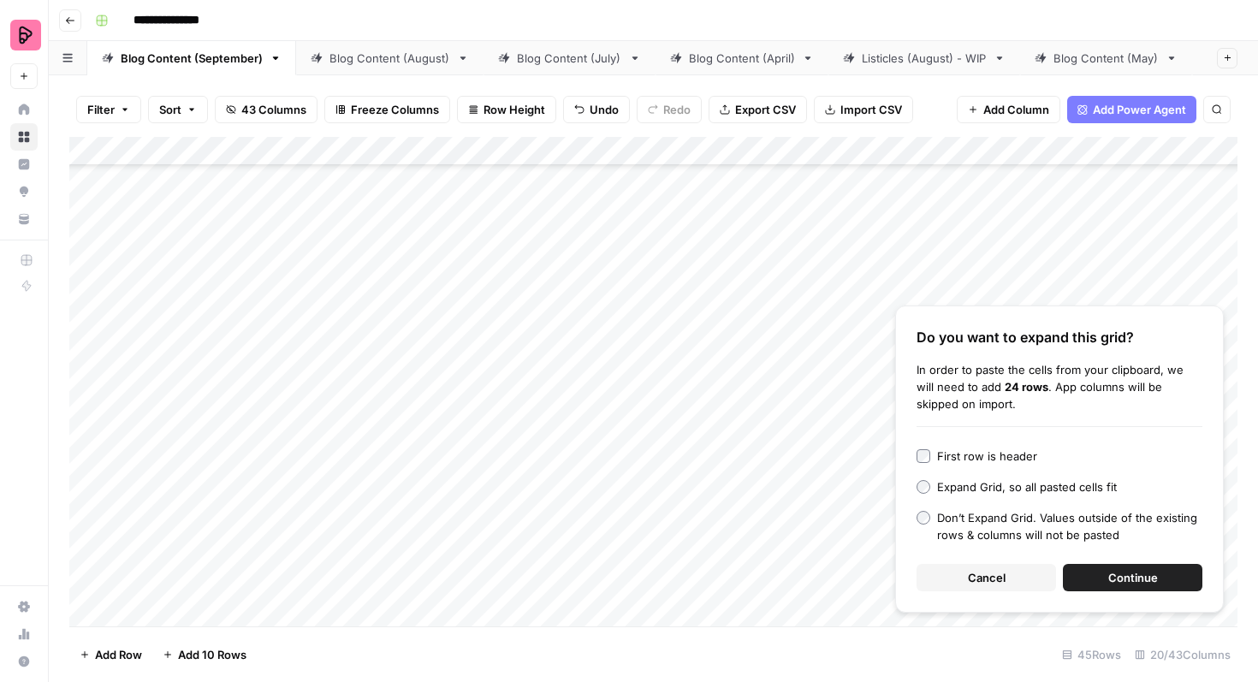
click at [1115, 583] on span "Continue" at bounding box center [1133, 577] width 50 height 17
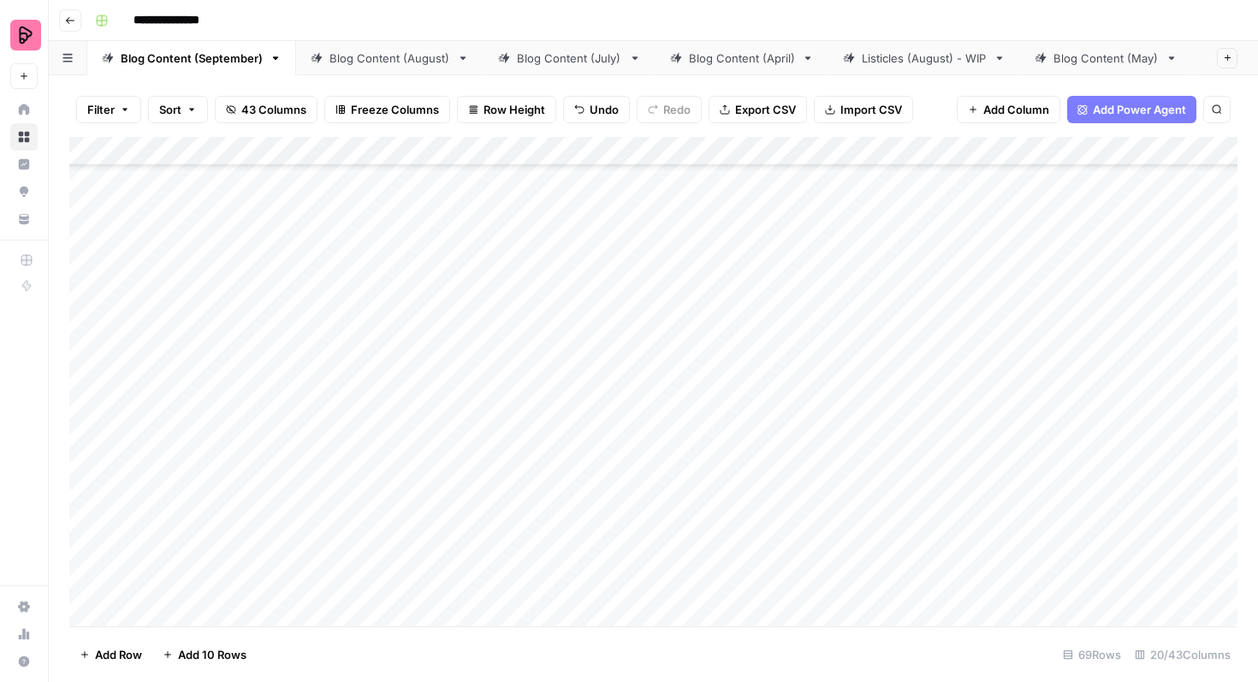
scroll to position [2477, 0]
click at [727, 292] on div "Add Column" at bounding box center [653, 381] width 1168 height 489
type textarea "*"
type textarea "*****"
click at [580, 287] on div "Add Column" at bounding box center [653, 381] width 1168 height 489
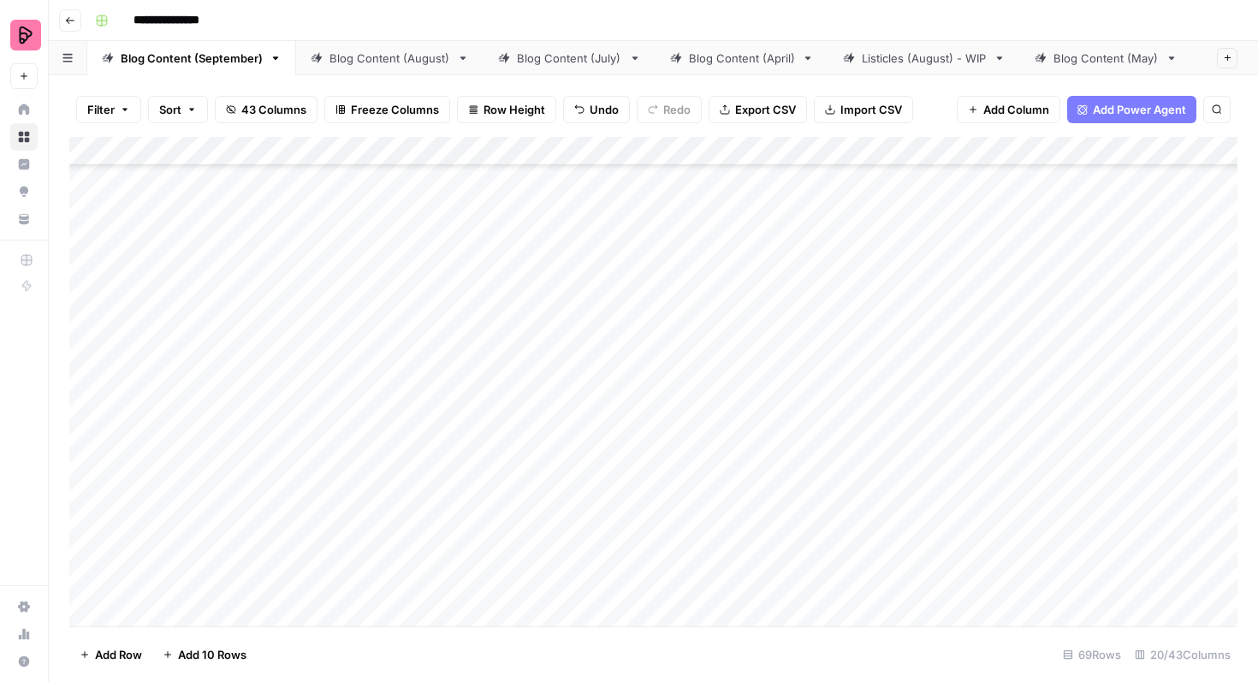
click at [726, 305] on div "Add Column" at bounding box center [653, 381] width 1168 height 489
drag, startPoint x: 786, startPoint y: 187, endPoint x: 767, endPoint y: 581, distance: 394.0
click at [767, 581] on div "Add Column" at bounding box center [653, 381] width 1168 height 489
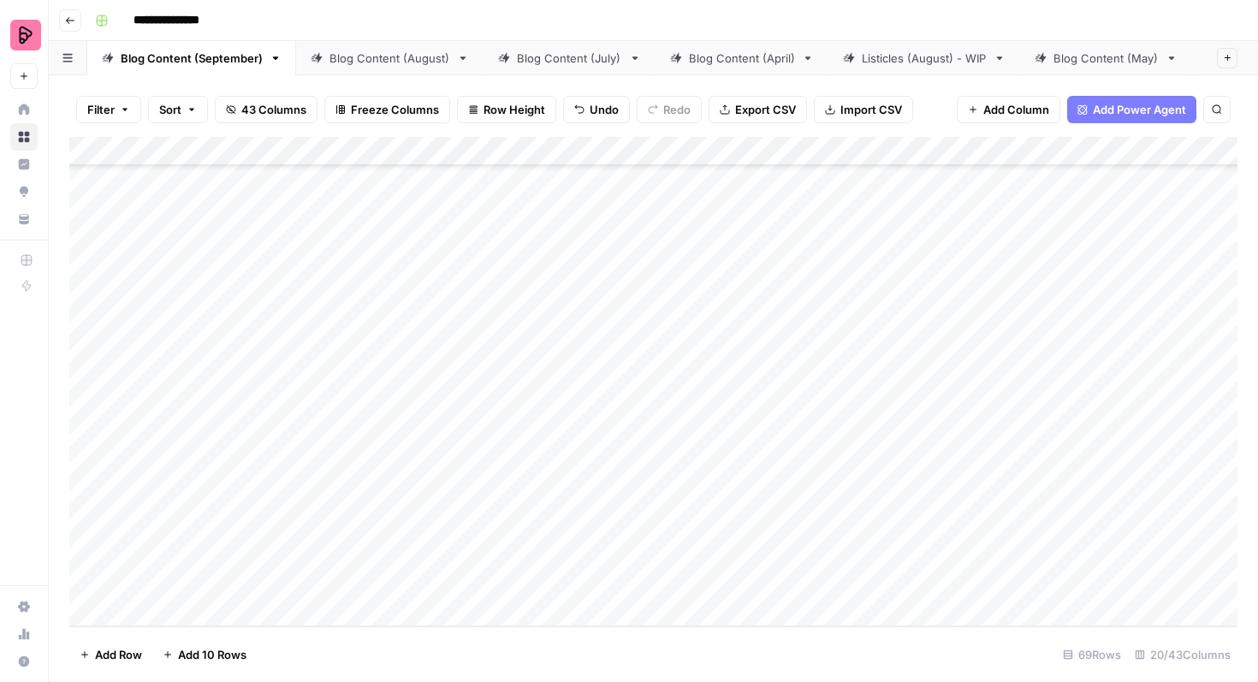
click at [763, 534] on div "Add Column" at bounding box center [653, 381] width 1168 height 489
click at [732, 483] on div "Add Column" at bounding box center [653, 381] width 1168 height 489
click at [727, 435] on div "Add Column" at bounding box center [653, 381] width 1168 height 489
type textarea "*****"
click at [582, 379] on div "Add Column" at bounding box center [653, 381] width 1168 height 489
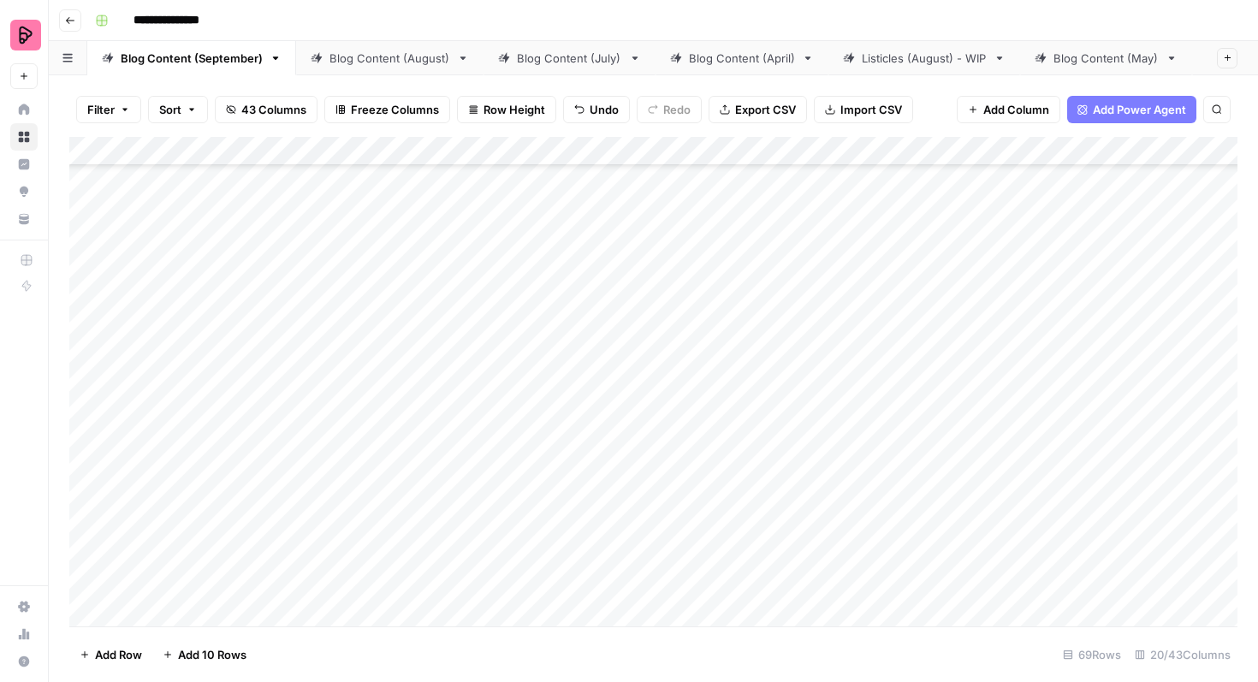
scroll to position [1566, 0]
click at [583, 396] on div "Add Column" at bounding box center [653, 381] width 1168 height 489
type textarea "**********"
click at [665, 465] on div "Add Column" at bounding box center [653, 381] width 1168 height 489
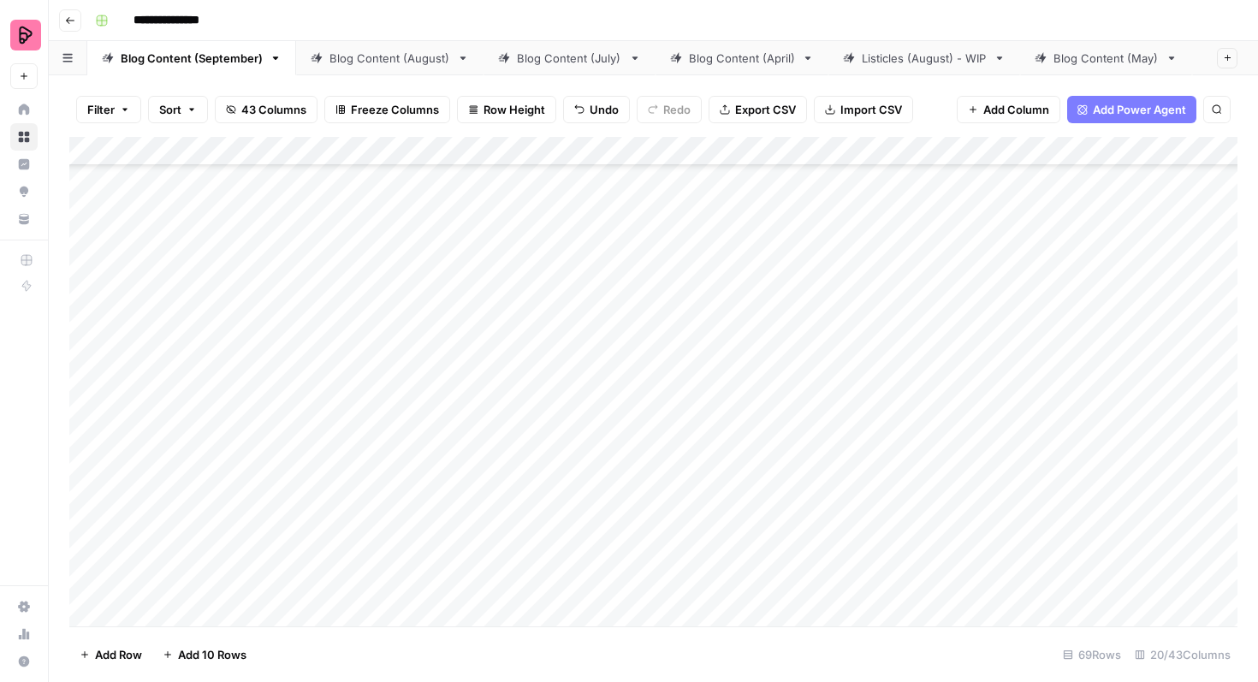
click at [569, 390] on div "Add Column" at bounding box center [653, 381] width 1168 height 489
click at [548, 384] on div "Add Column" at bounding box center [653, 381] width 1168 height 489
click at [544, 389] on textarea "**********" at bounding box center [670, 388] width 274 height 24
type textarea "**********"
click at [626, 444] on div "Add Column" at bounding box center [653, 381] width 1168 height 489
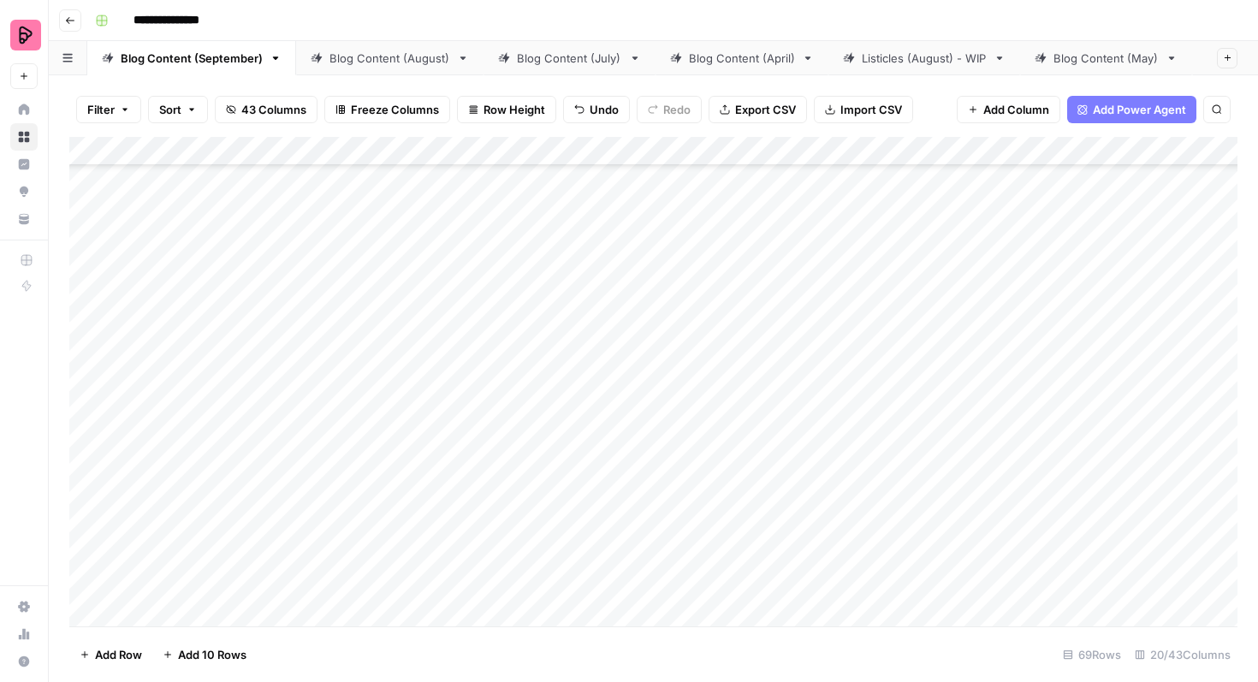
scroll to position [1678, 0]
click at [640, 281] on div "Add Column" at bounding box center [653, 381] width 1168 height 489
drag, startPoint x: 673, startPoint y: 307, endPoint x: 650, endPoint y: 562, distance: 256.0
click at [650, 562] on div "Add Column" at bounding box center [653, 381] width 1168 height 489
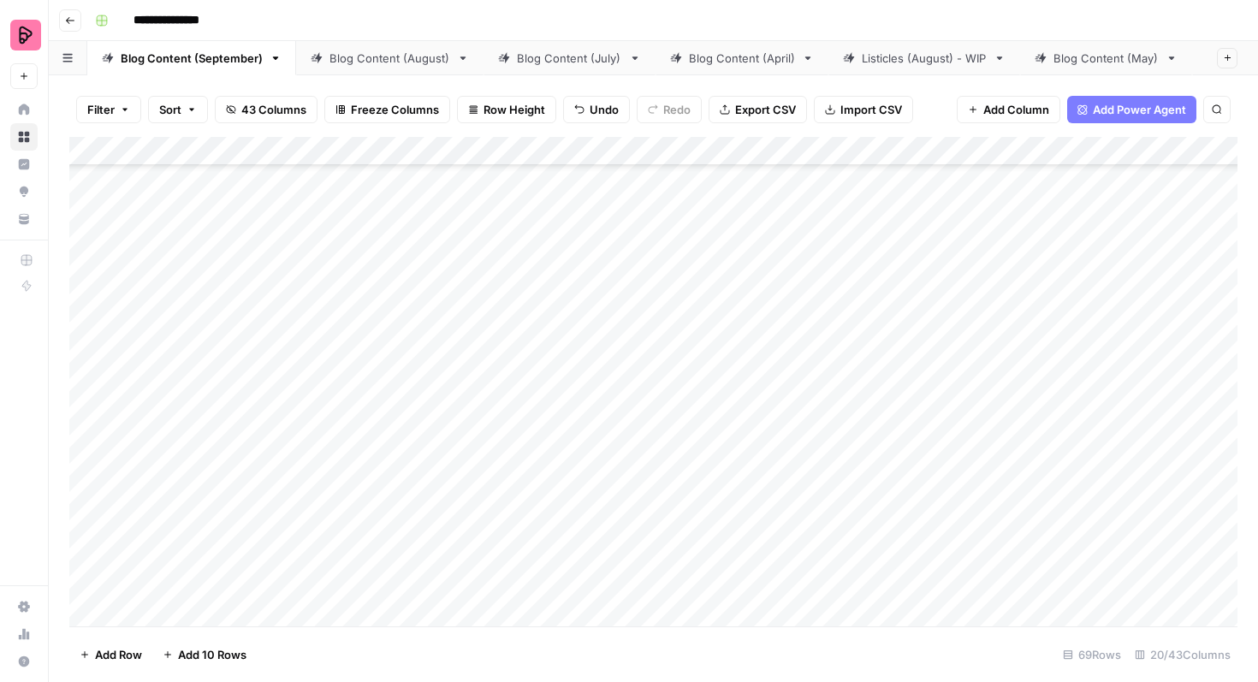
drag, startPoint x: 674, startPoint y: 255, endPoint x: 651, endPoint y: 575, distance: 320.8
click at [651, 576] on div "Add Column" at bounding box center [653, 381] width 1168 height 489
drag, startPoint x: 672, startPoint y: 328, endPoint x: 671, endPoint y: 446, distance: 118.1
click at [671, 447] on div "Add Column" at bounding box center [653, 381] width 1168 height 489
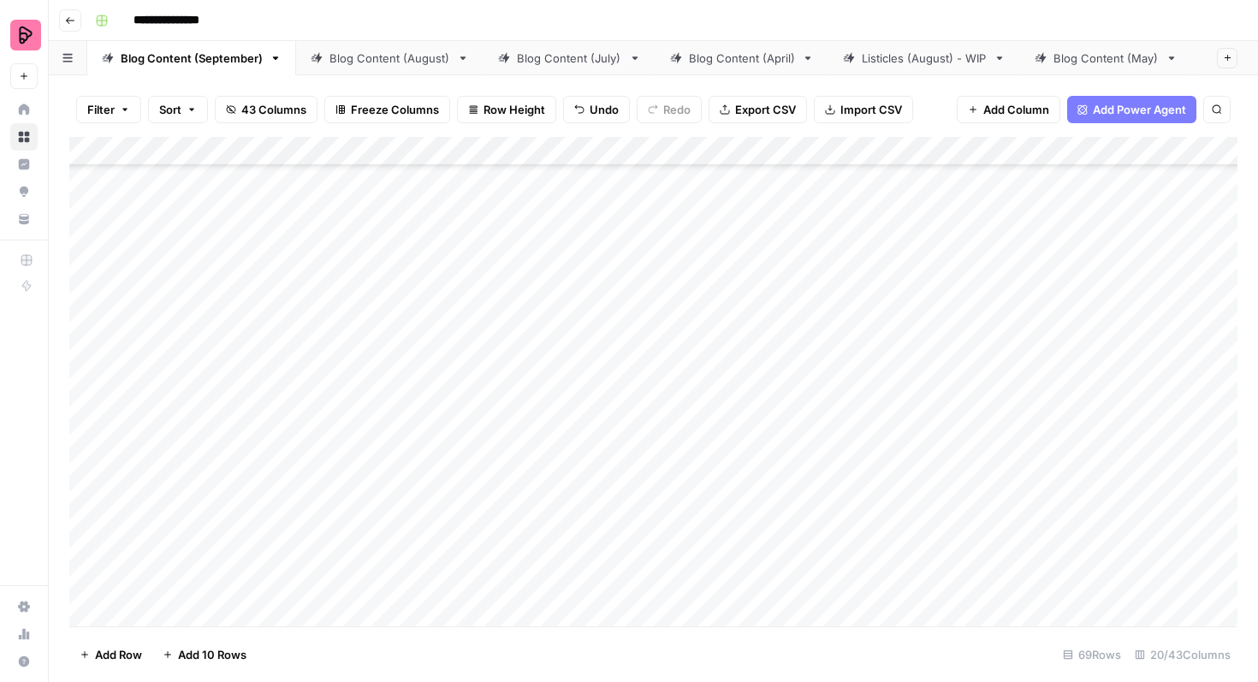
click at [689, 366] on div "Add Column" at bounding box center [653, 381] width 1168 height 489
click at [399, 62] on div "Blog Content (August)" at bounding box center [389, 58] width 121 height 17
click at [557, 62] on div "Blog Content (July)" at bounding box center [569, 58] width 105 height 17
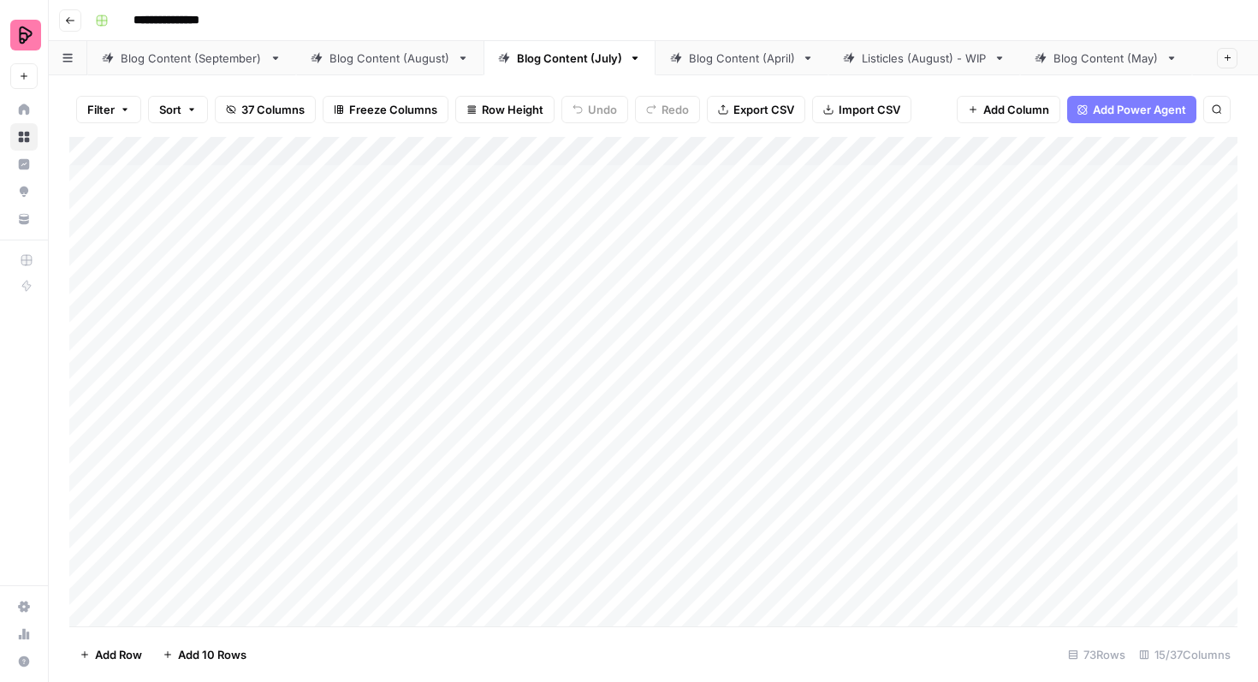
click at [383, 60] on div "Blog Content (August)" at bounding box center [389, 58] width 121 height 17
click at [238, 51] on div "Blog Content (September)" at bounding box center [192, 58] width 142 height 17
click at [349, 64] on div "Blog Content (August)" at bounding box center [389, 58] width 121 height 17
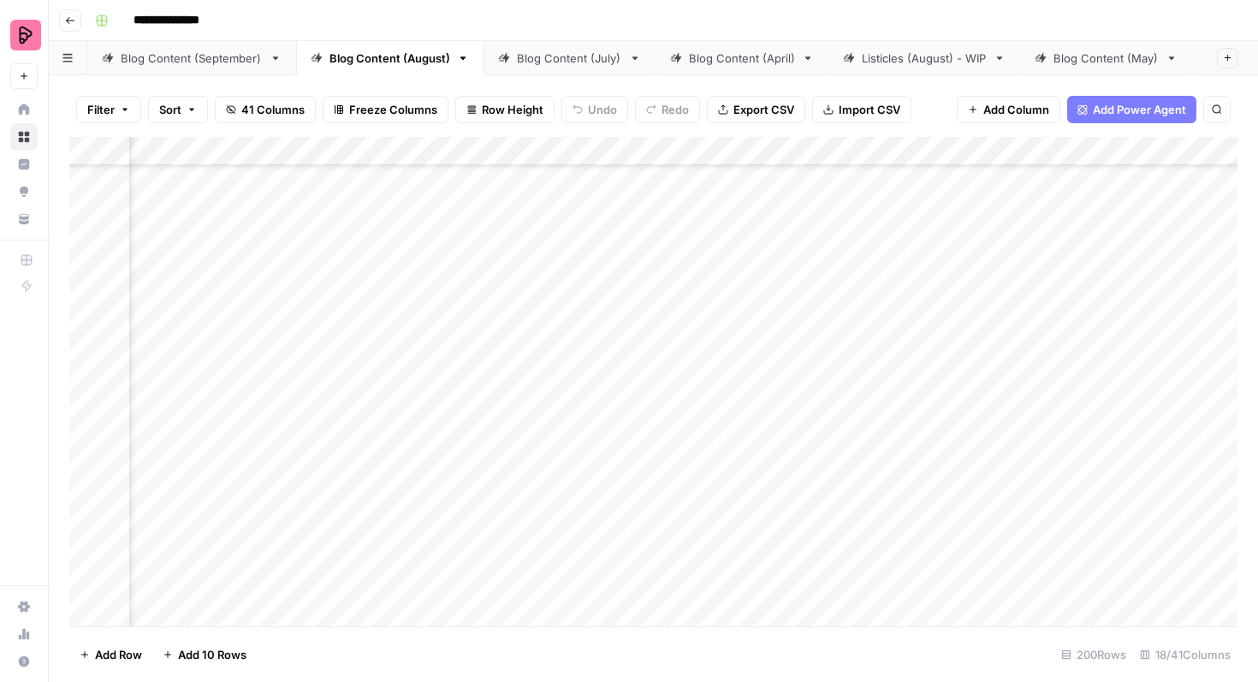
click at [524, 65] on div "Blog Content (July)" at bounding box center [569, 58] width 105 height 17
click at [417, 61] on div "Blog Content (August)" at bounding box center [389, 58] width 121 height 17
click at [202, 53] on div "Blog Content (September)" at bounding box center [192, 58] width 142 height 17
click at [699, 355] on div "Add Column" at bounding box center [653, 381] width 1168 height 489
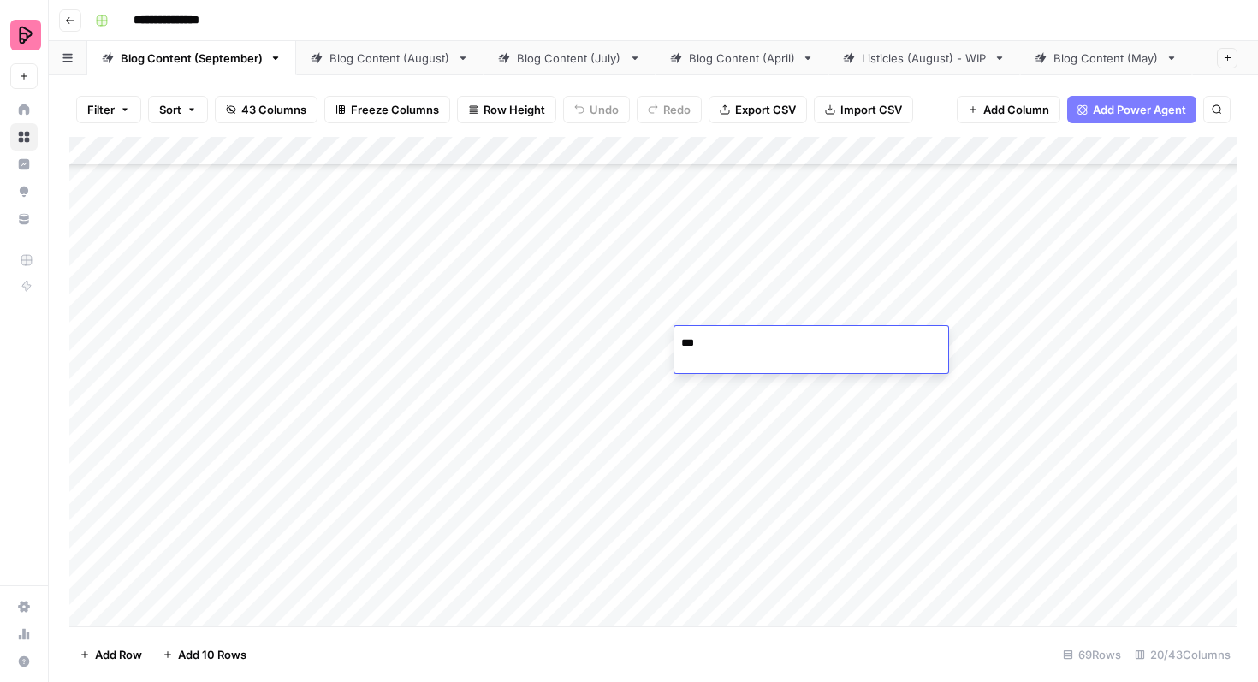
type textarea "****"
click at [626, 415] on div "Add Column" at bounding box center [653, 381] width 1168 height 489
click at [714, 371] on div "Add Column" at bounding box center [653, 381] width 1168 height 489
drag, startPoint x: 786, startPoint y: 370, endPoint x: 769, endPoint y: 593, distance: 223.1
click at [769, 593] on div "Add Column" at bounding box center [653, 381] width 1168 height 489
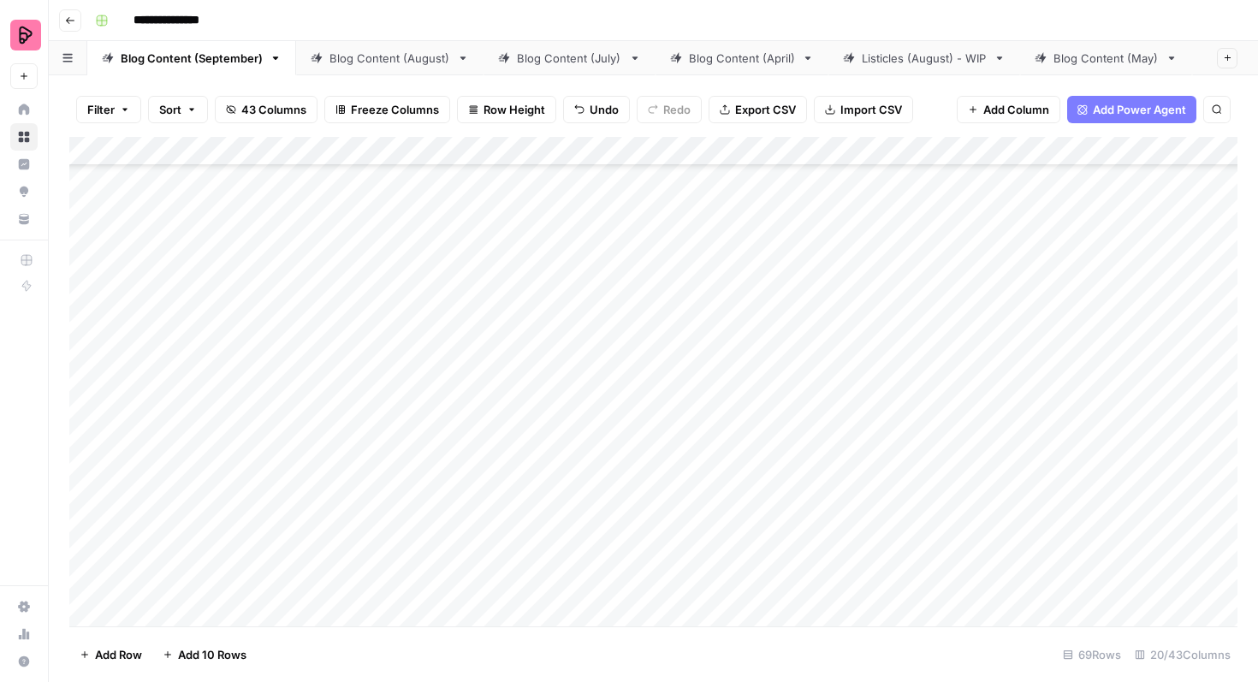
scroll to position [1394, 0]
drag, startPoint x: 786, startPoint y: 238, endPoint x: 743, endPoint y: 525, distance: 290.7
click at [743, 525] on div "Add Column" at bounding box center [653, 381] width 1168 height 489
click at [621, 424] on div "Add Column" at bounding box center [653, 381] width 1168 height 489
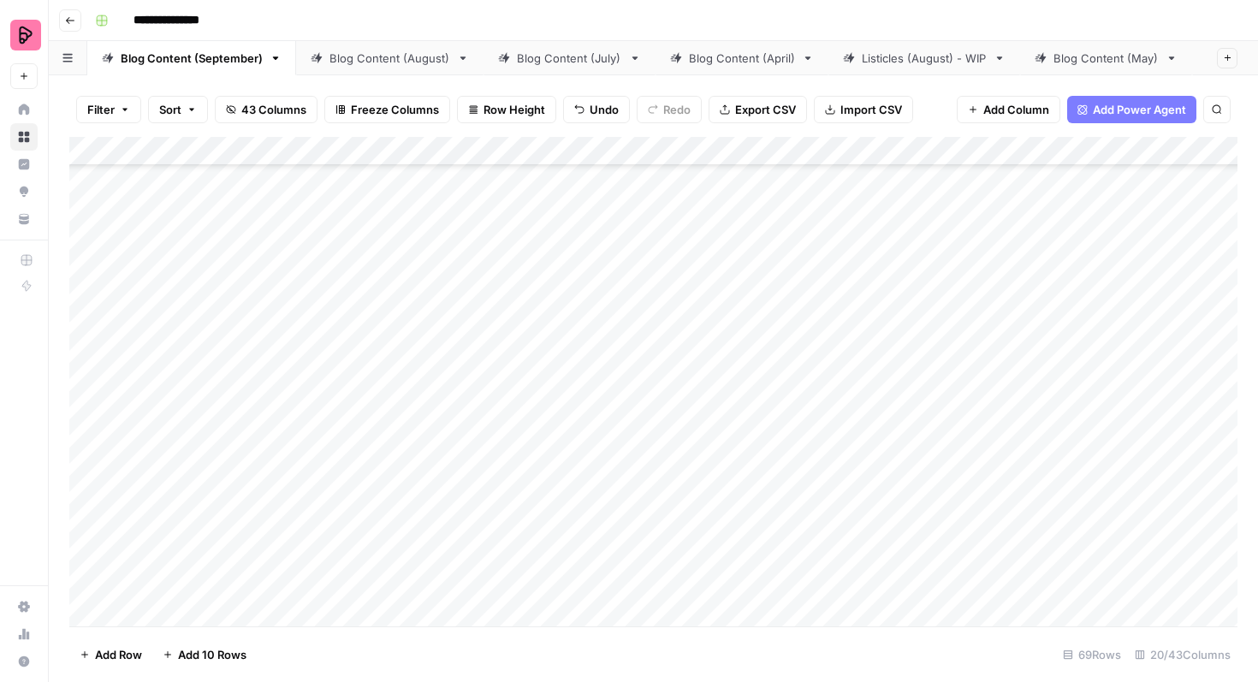
click at [614, 346] on div "Add Column" at bounding box center [653, 381] width 1168 height 489
click at [648, 376] on div "Add Column" at bounding box center [653, 381] width 1168 height 489
click at [585, 260] on div "Add Column" at bounding box center [653, 381] width 1168 height 489
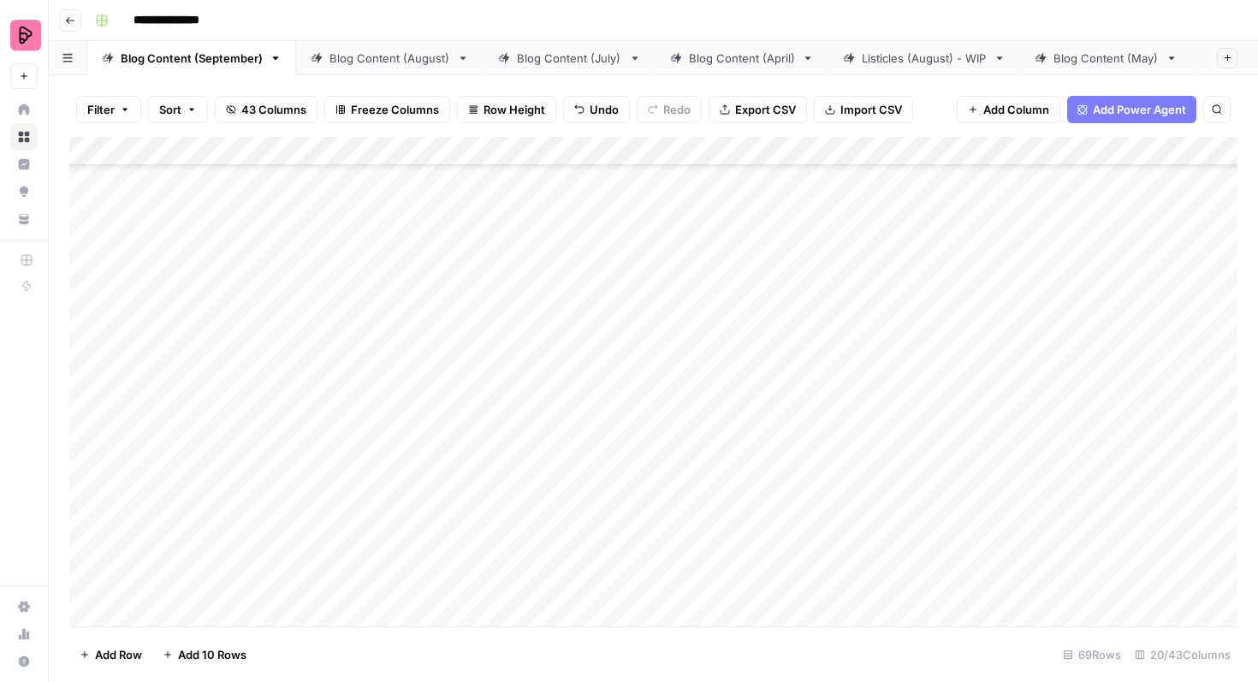
scroll to position [2637, 0]
click at [629, 487] on div "Add Column" at bounding box center [653, 381] width 1168 height 489
click at [712, 397] on div "Add Column" at bounding box center [653, 381] width 1168 height 489
type textarea "*****"
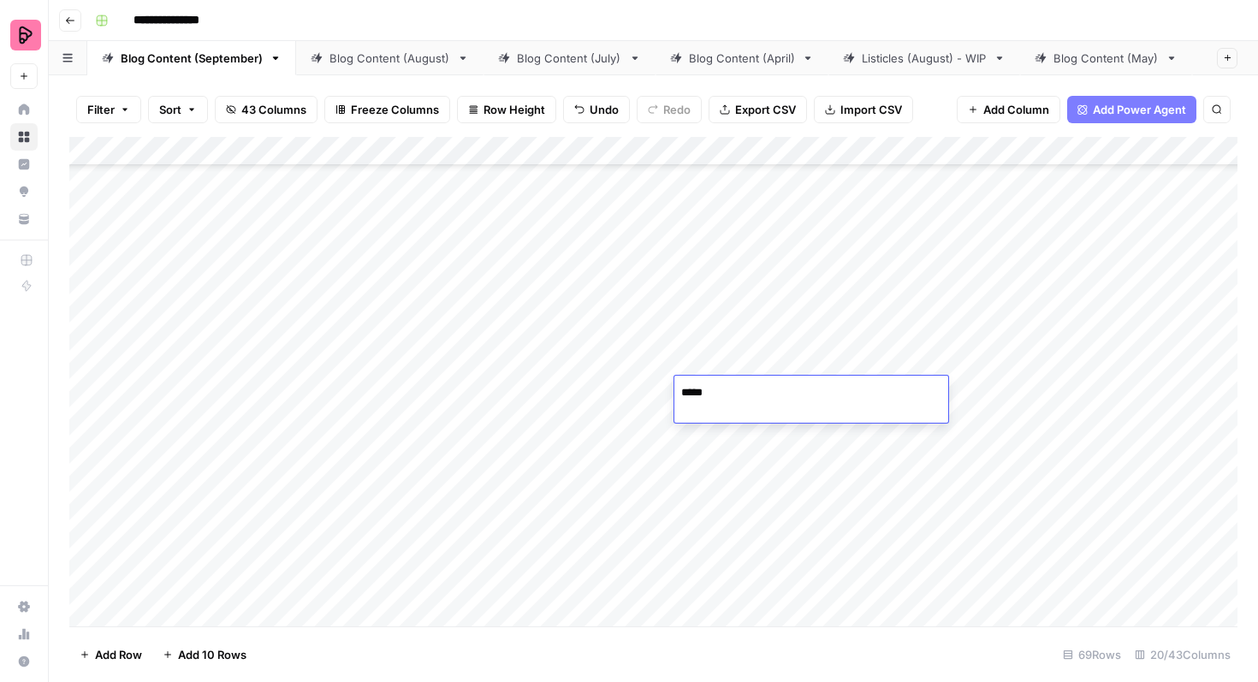
click at [701, 356] on div "Add Column" at bounding box center [653, 381] width 1168 height 489
click at [737, 181] on div "Add Column" at bounding box center [653, 381] width 1168 height 489
drag, startPoint x: 786, startPoint y: 196, endPoint x: 758, endPoint y: 430, distance: 236.1
click at [758, 430] on div "Add Column" at bounding box center [653, 381] width 1168 height 489
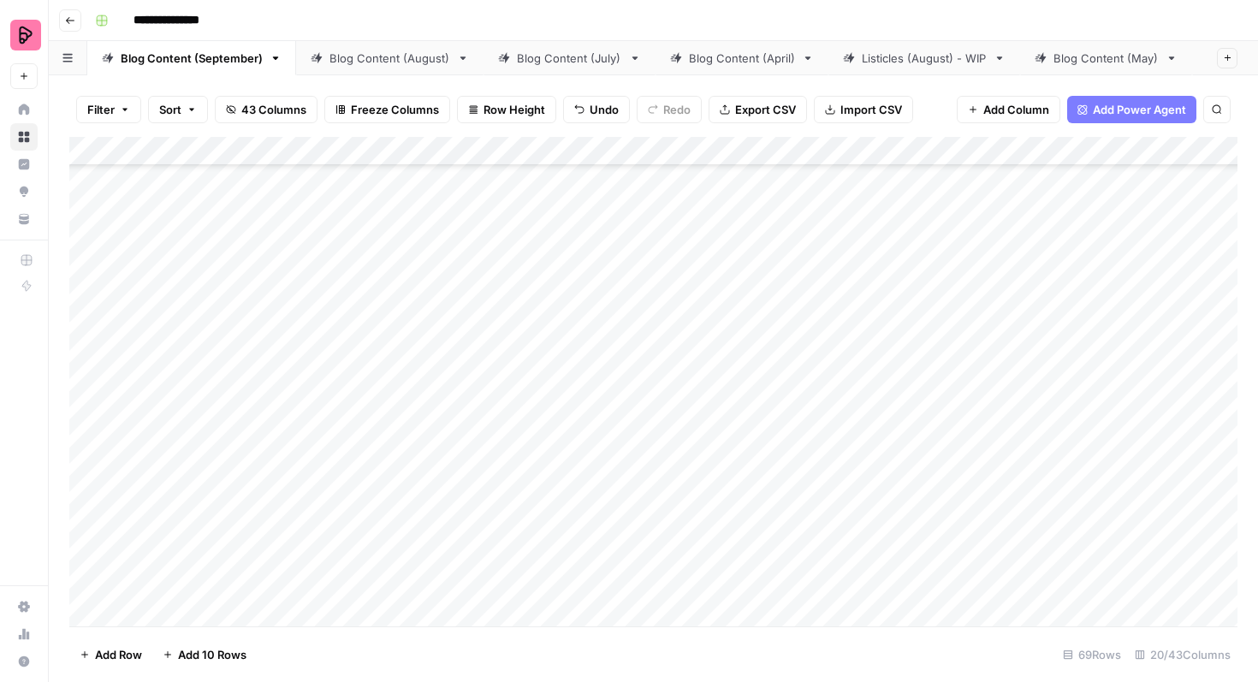
scroll to position [2637, 0]
click at [712, 483] on div "Add Column" at bounding box center [653, 381] width 1168 height 489
type textarea "****"
click at [752, 441] on div "Add Column" at bounding box center [653, 381] width 1168 height 489
click at [752, 490] on div "Add Column" at bounding box center [653, 381] width 1168 height 489
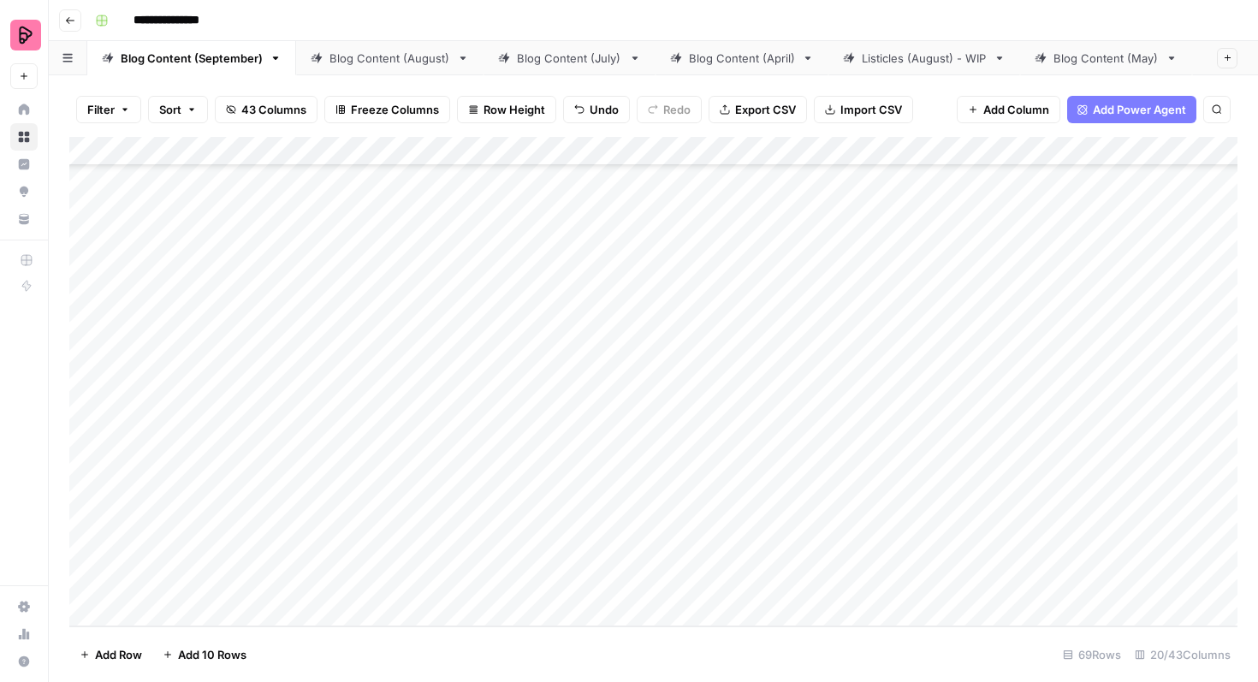
drag, startPoint x: 786, startPoint y: 506, endPoint x: 770, endPoint y: 577, distance: 72.8
click at [771, 578] on div "Add Column" at bounding box center [653, 381] width 1168 height 489
click at [729, 376] on div "Add Column" at bounding box center [653, 381] width 1168 height 489
type textarea "*****"
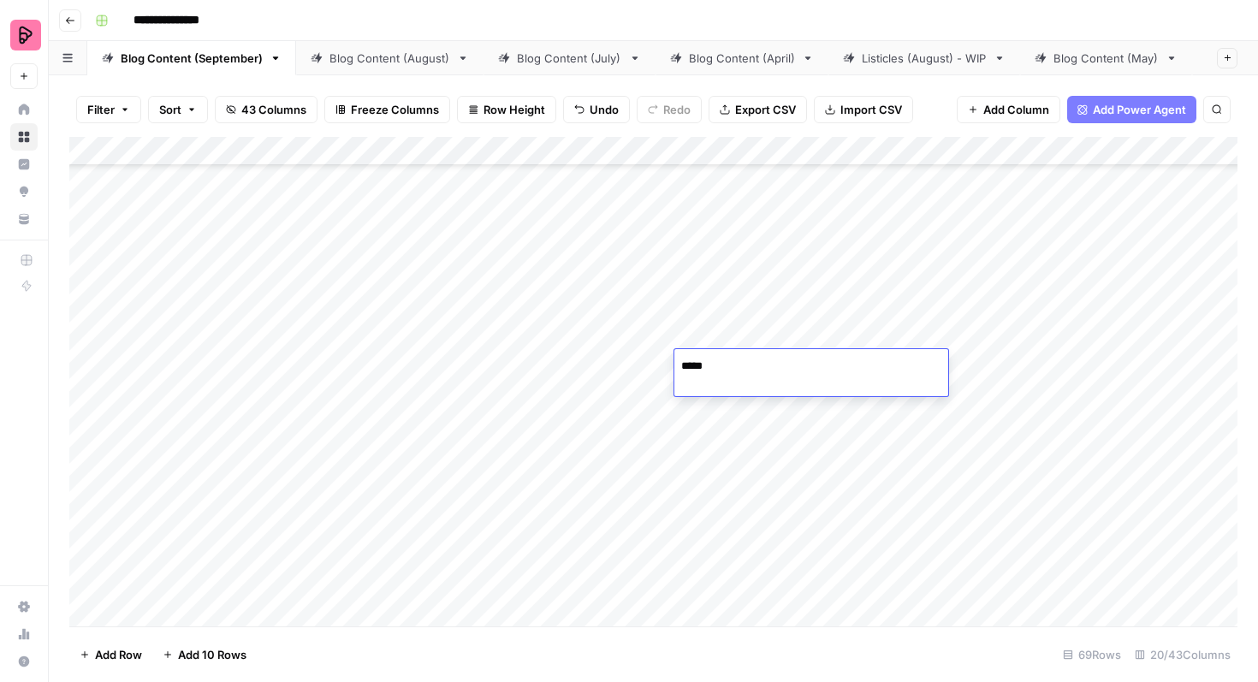
click at [725, 416] on div "Add Column" at bounding box center [653, 381] width 1168 height 489
click at [737, 361] on div "Add Column" at bounding box center [653, 381] width 1168 height 489
drag, startPoint x: 786, startPoint y: 393, endPoint x: 739, endPoint y: 603, distance: 215.6
click at [740, 604] on div "Add Column" at bounding box center [653, 381] width 1168 height 489
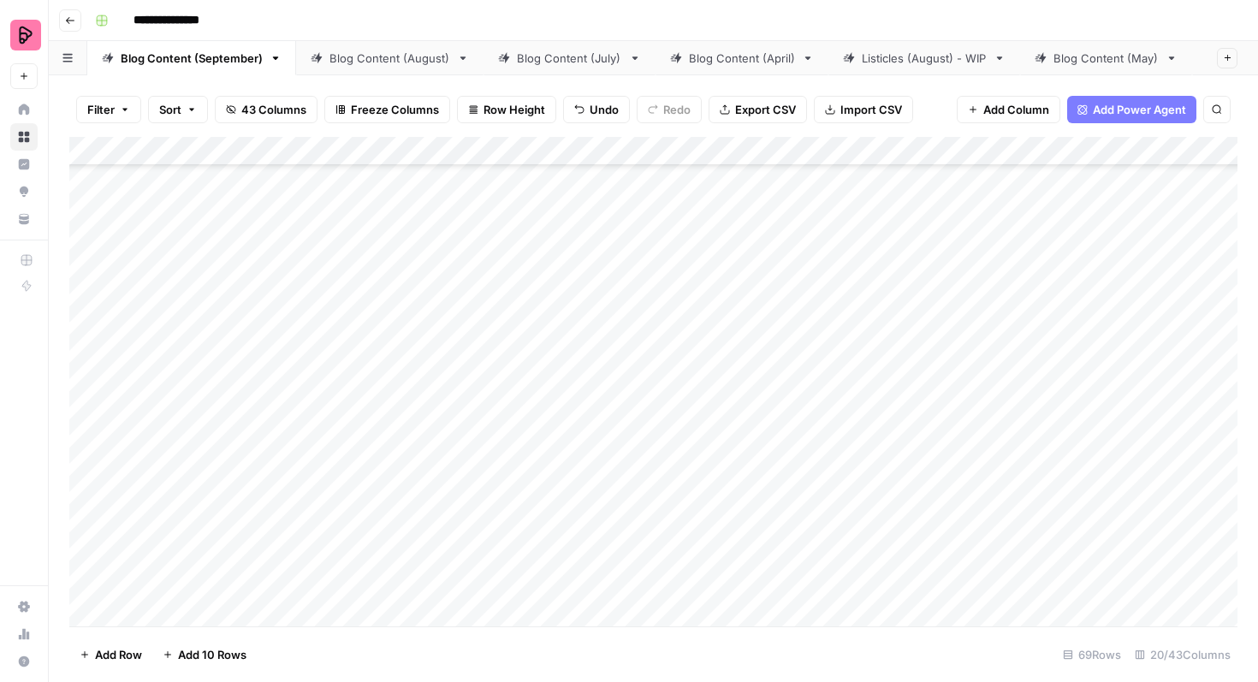
drag, startPoint x: 785, startPoint y: 338, endPoint x: 763, endPoint y: 529, distance: 192.1
click at [763, 529] on div "Add Column" at bounding box center [653, 381] width 1168 height 489
click at [709, 487] on div "Add Column" at bounding box center [653, 381] width 1168 height 489
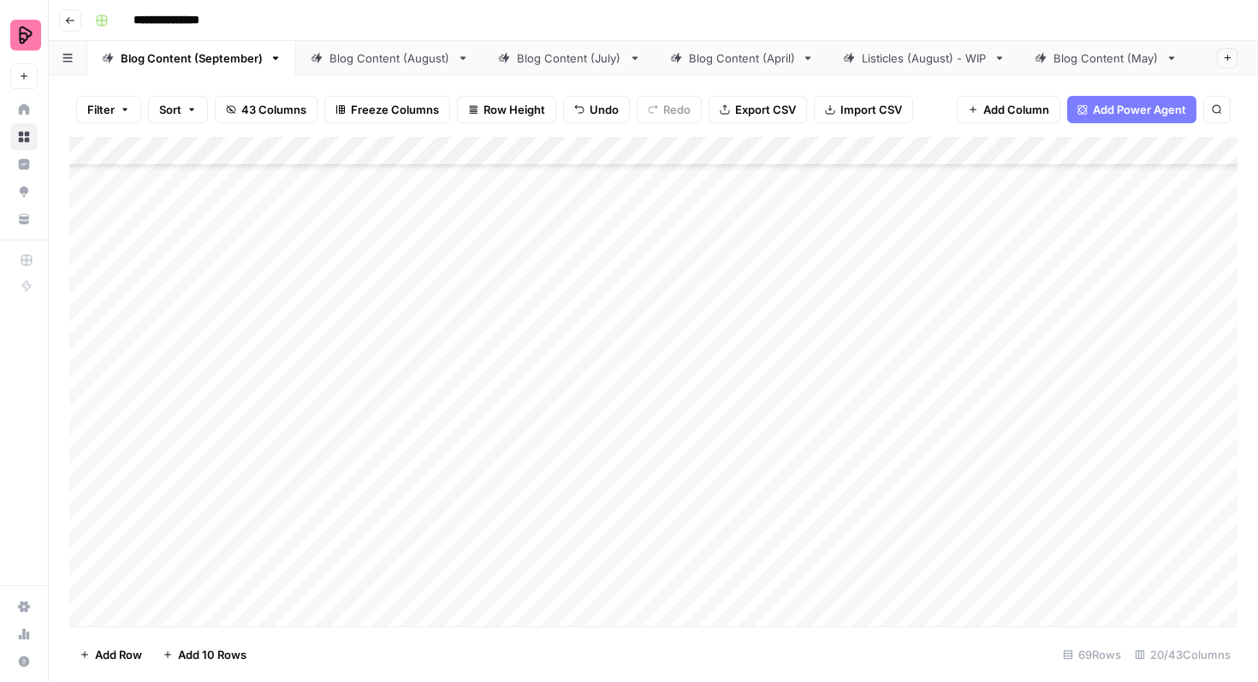
click at [727, 390] on div "Add Column" at bounding box center [653, 381] width 1168 height 489
click at [865, 330] on div "Add Column" at bounding box center [653, 381] width 1168 height 489
click at [864, 296] on div "Add Column" at bounding box center [653, 381] width 1168 height 489
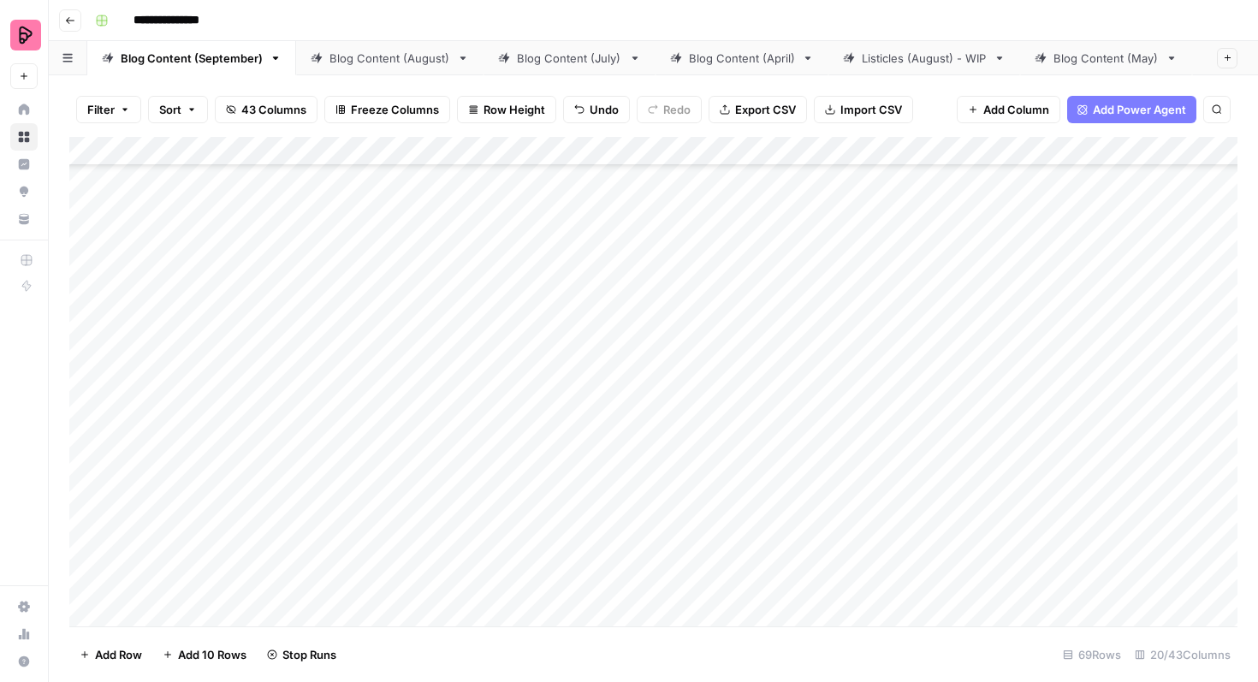
scroll to position [2098, 0]
click at [860, 351] on div "Add Column" at bounding box center [653, 381] width 1168 height 489
click at [856, 226] on div "Add Column" at bounding box center [653, 381] width 1168 height 489
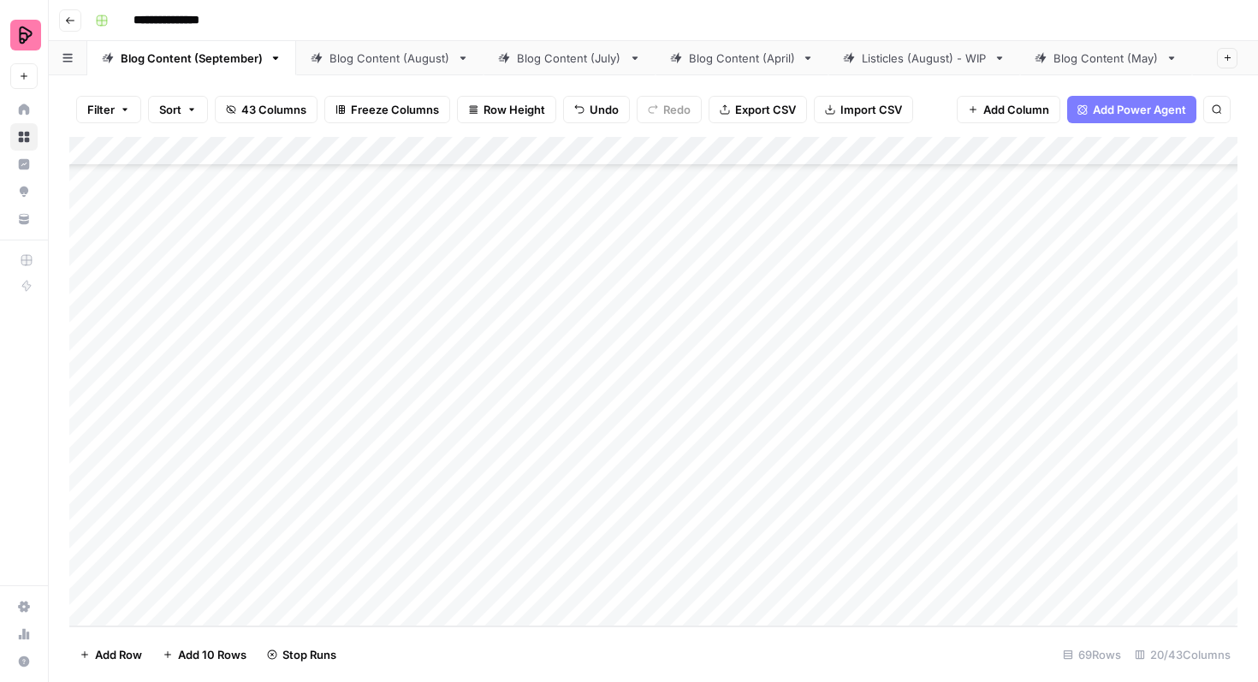
click at [856, 476] on div "Add Column" at bounding box center [653, 381] width 1168 height 489
click at [919, 238] on div "Add Column" at bounding box center [653, 381] width 1168 height 489
click at [912, 232] on div "Add Column" at bounding box center [653, 381] width 1168 height 489
click at [914, 280] on div "Add Column" at bounding box center [653, 381] width 1168 height 489
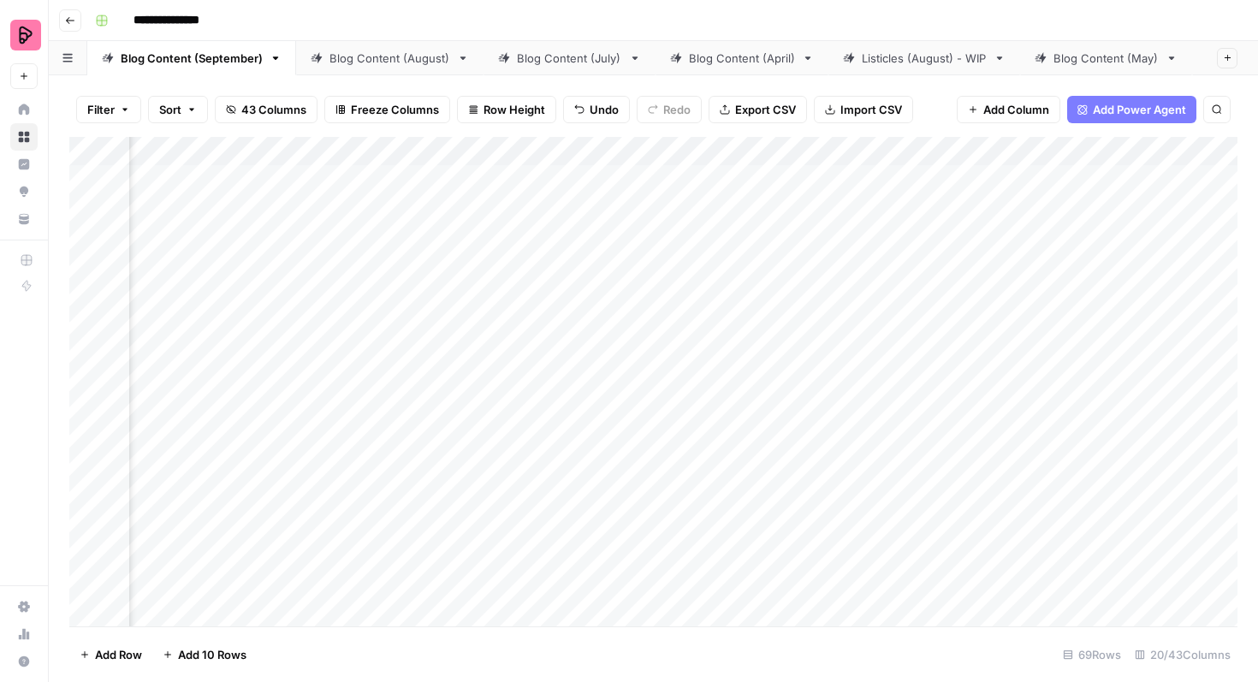
click at [907, 280] on div "Add Column" at bounding box center [653, 381] width 1168 height 489
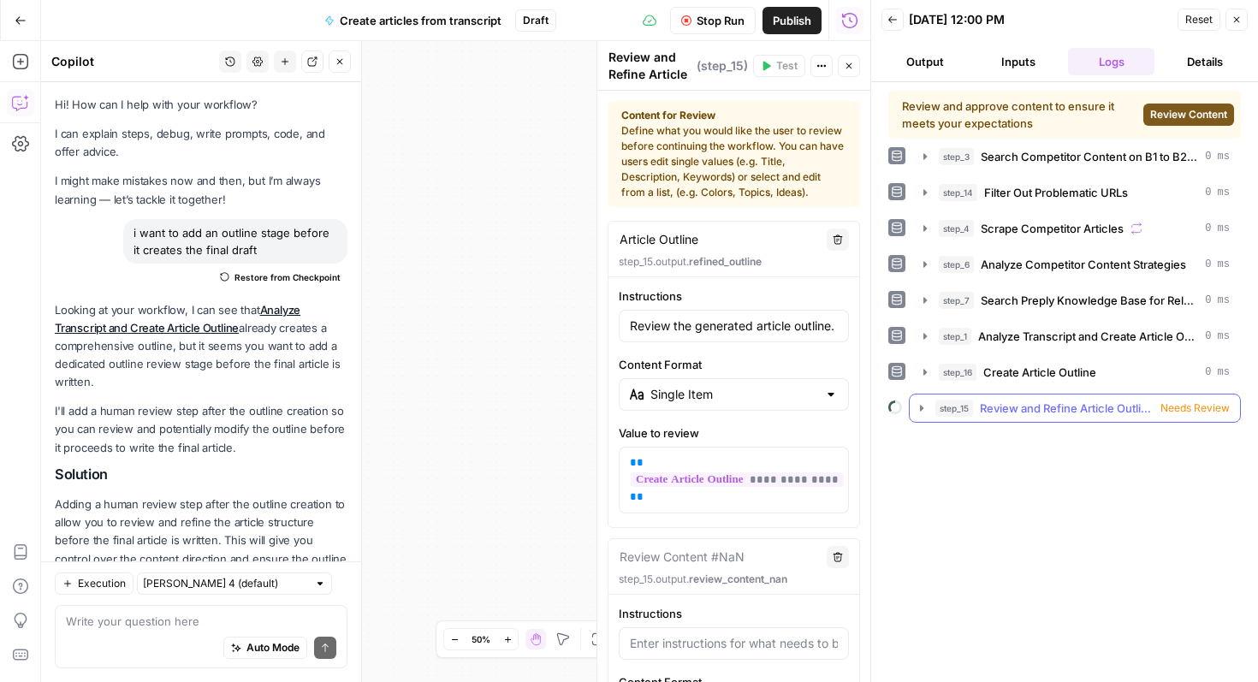
scroll to position [1170, 0]
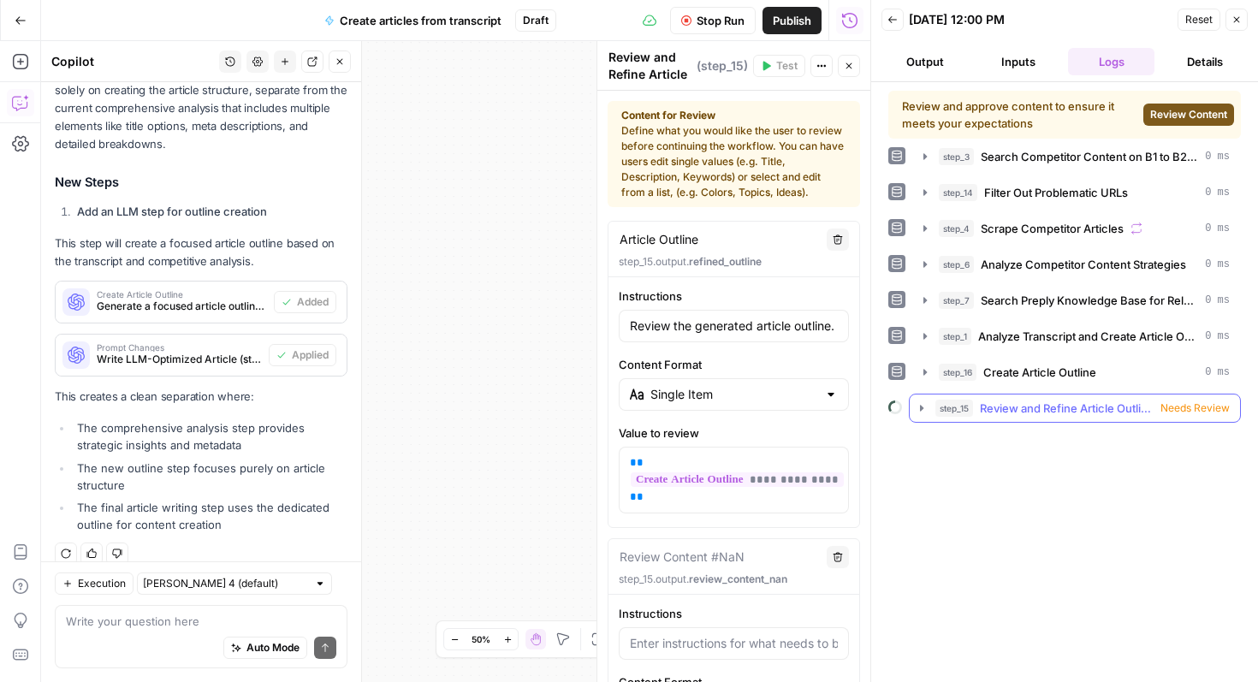
click at [1039, 408] on span "Review and Refine Article Outline" at bounding box center [1067, 408] width 174 height 17
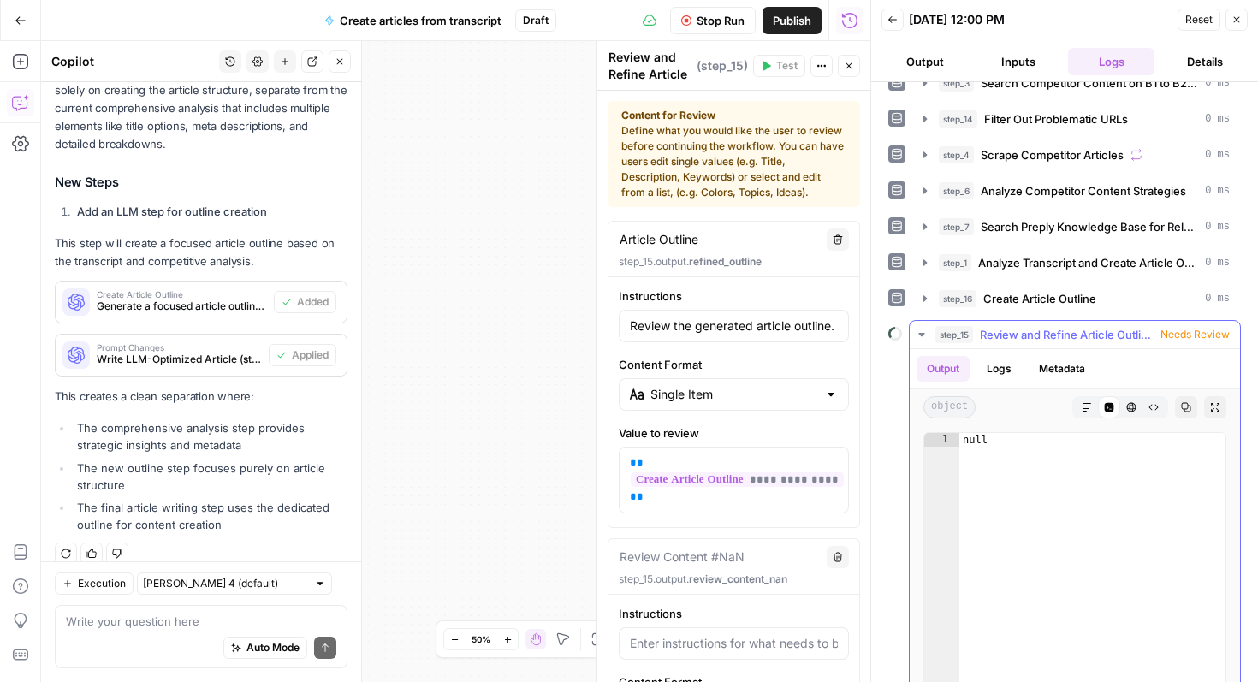
scroll to position [133, 0]
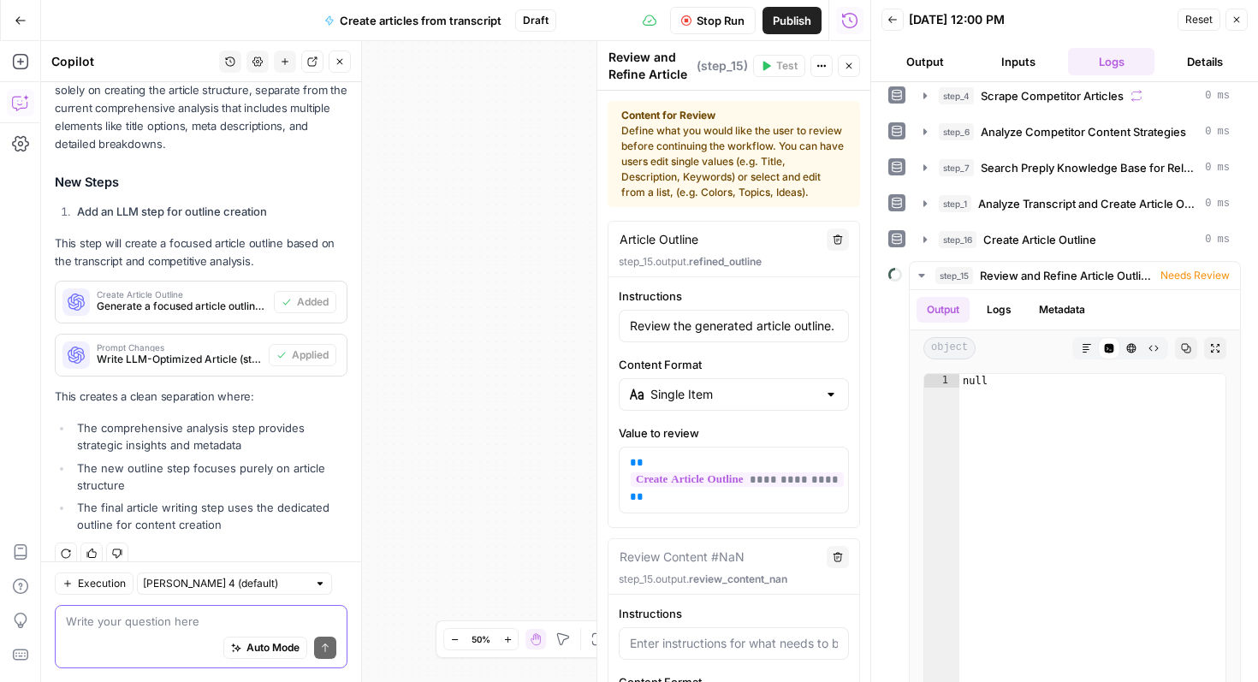
click at [168, 627] on textarea at bounding box center [201, 621] width 270 height 17
click at [709, 24] on span "Stop Run" at bounding box center [720, 20] width 48 height 17
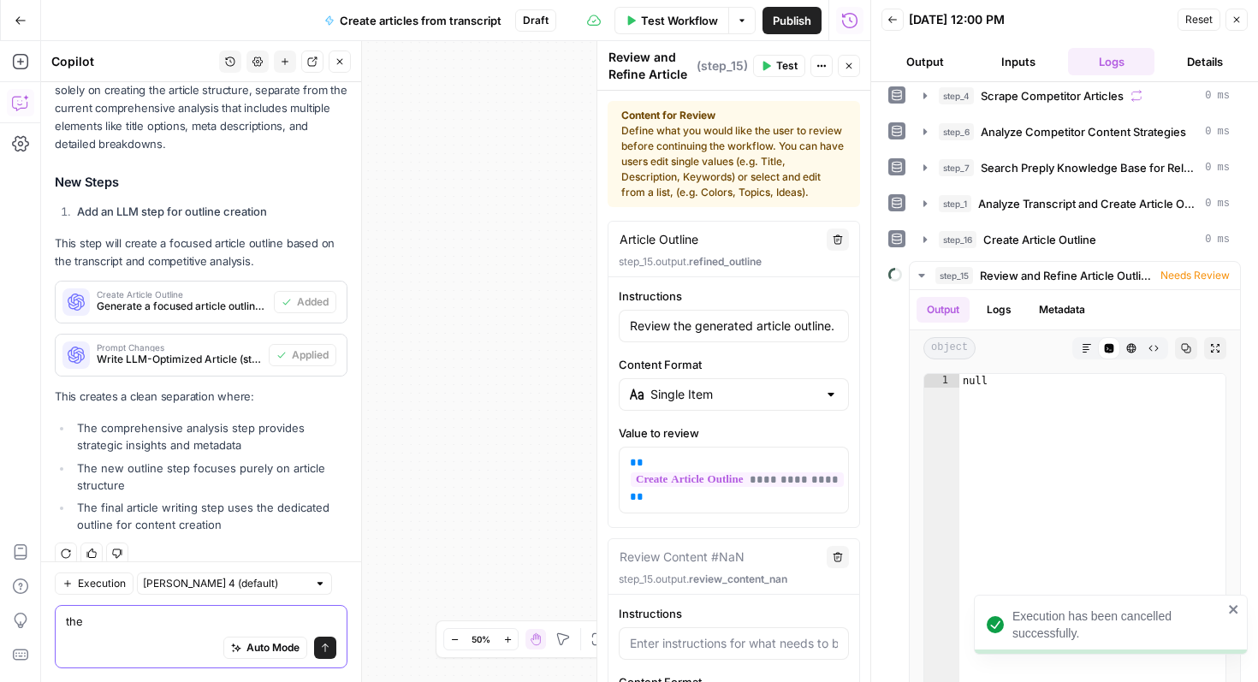
click at [119, 627] on textarea "the" at bounding box center [201, 621] width 270 height 17
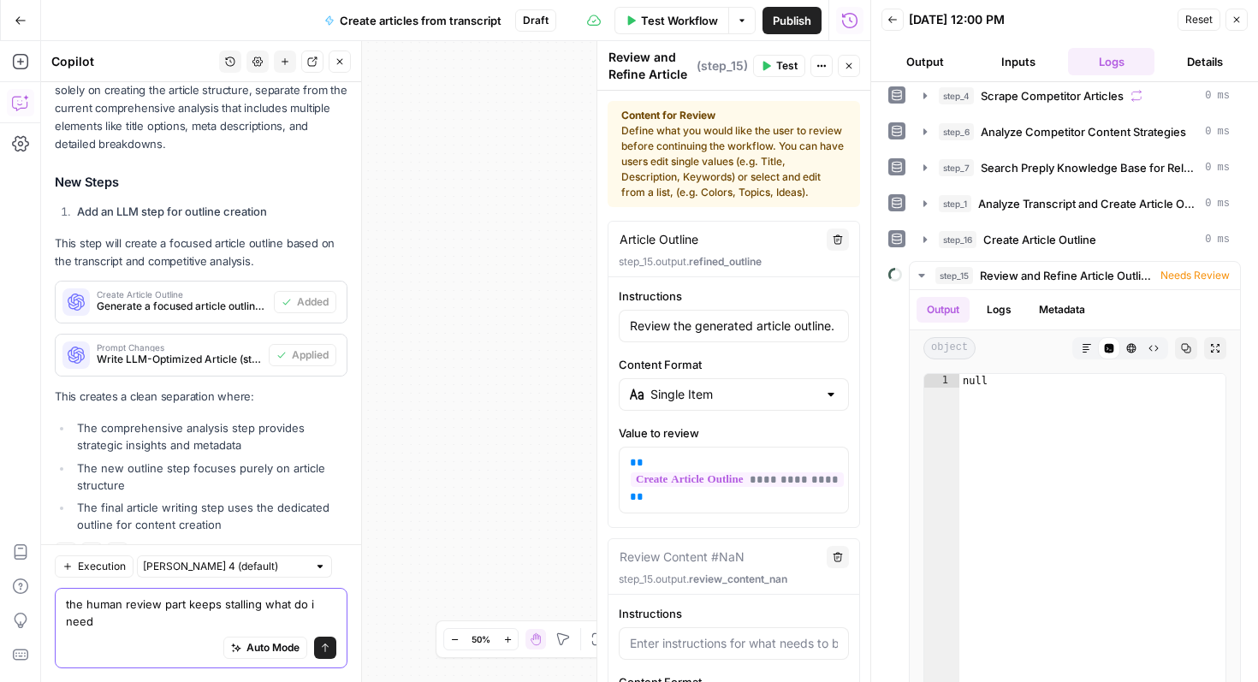
scroll to position [1187, 0]
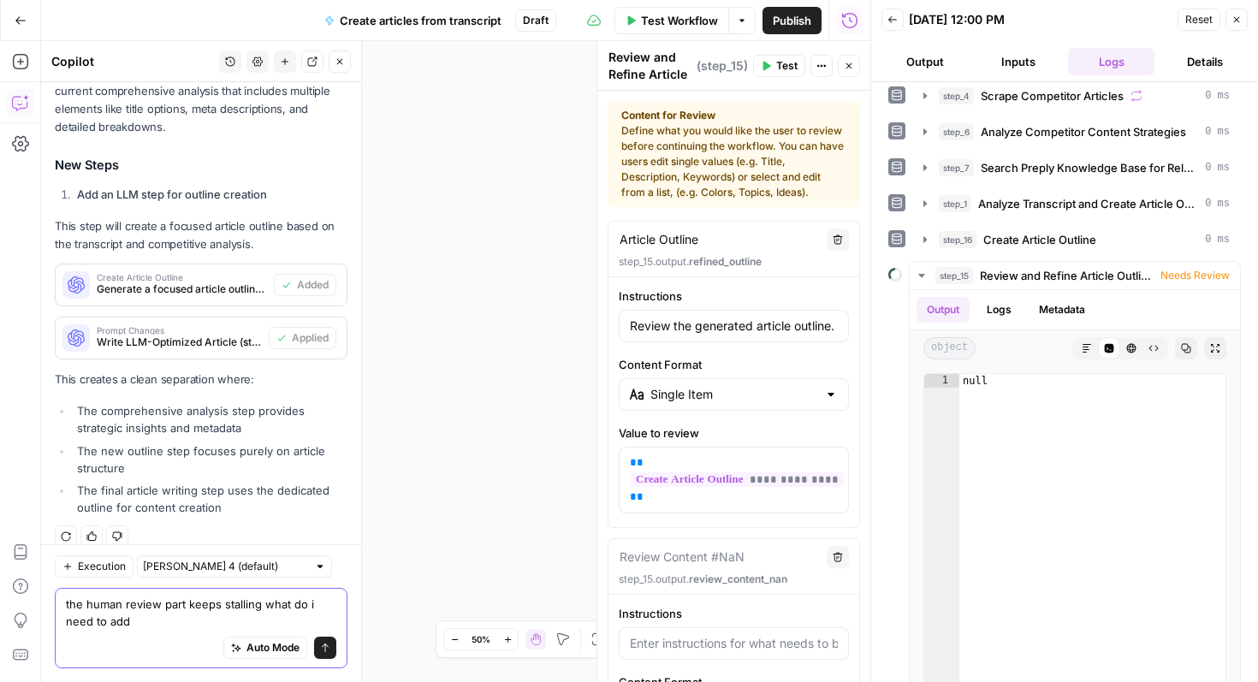
type textarea "the human review part keeps stalling what do i need to add?"
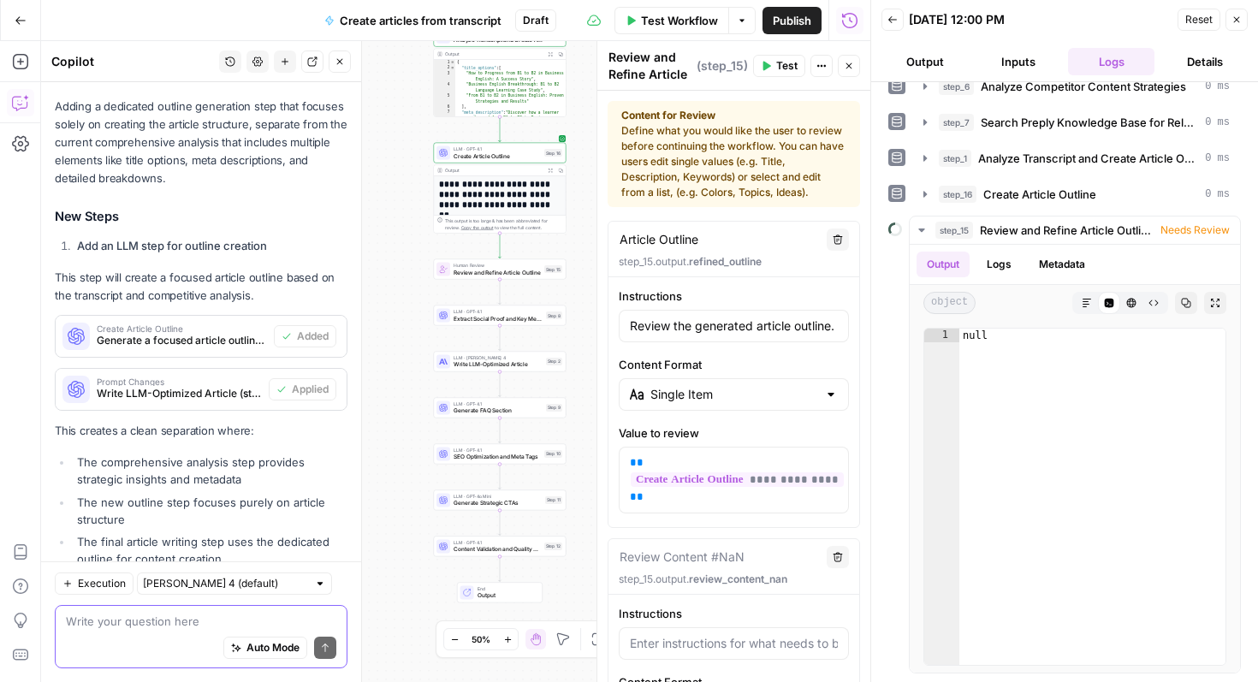
scroll to position [1693, 0]
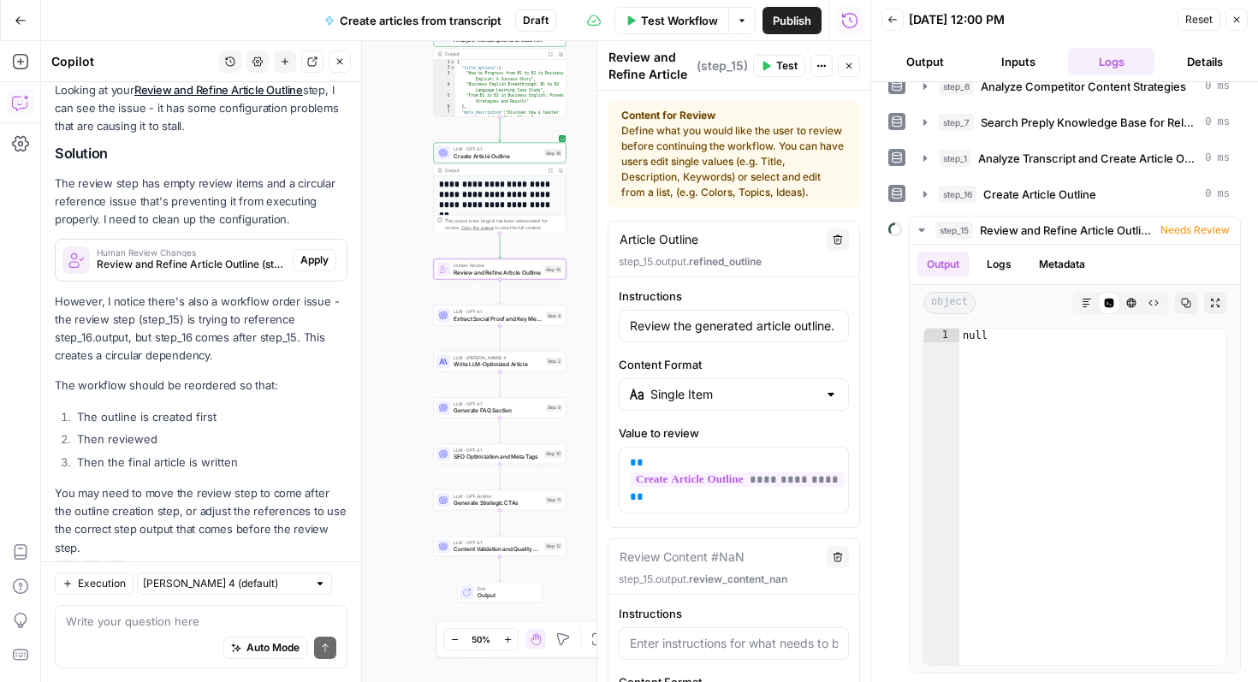
click at [323, 252] on span "Apply" at bounding box center [314, 259] width 28 height 15
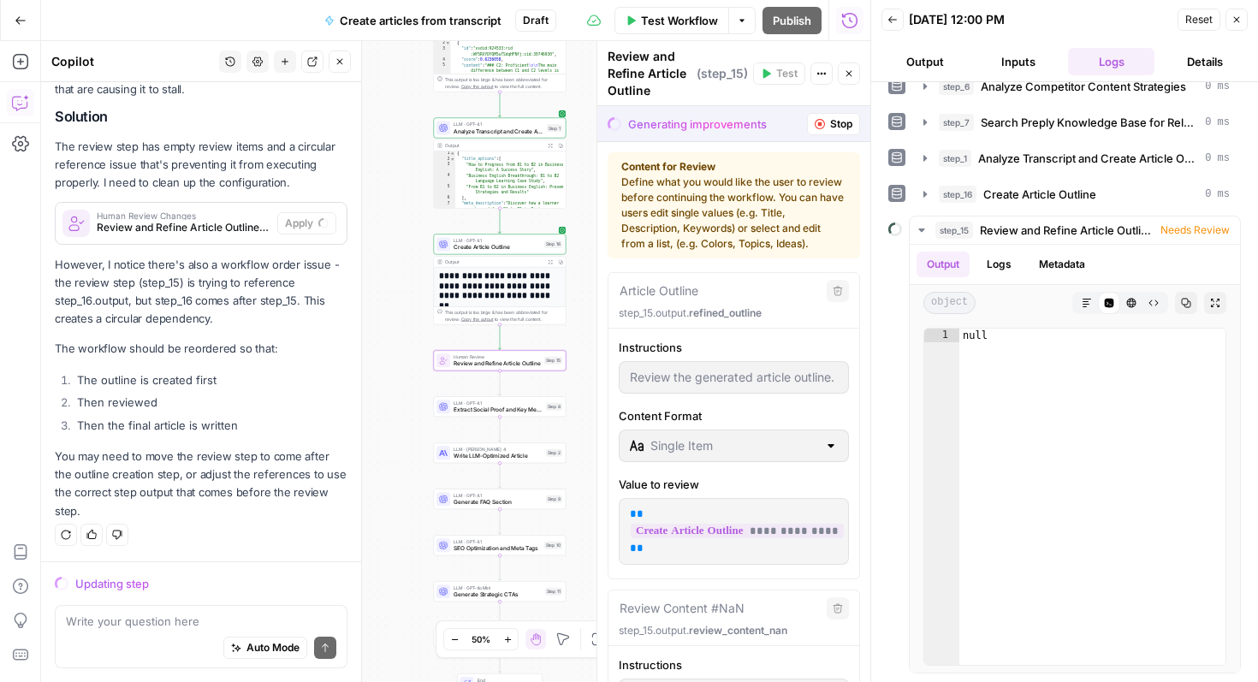
scroll to position [1638, 0]
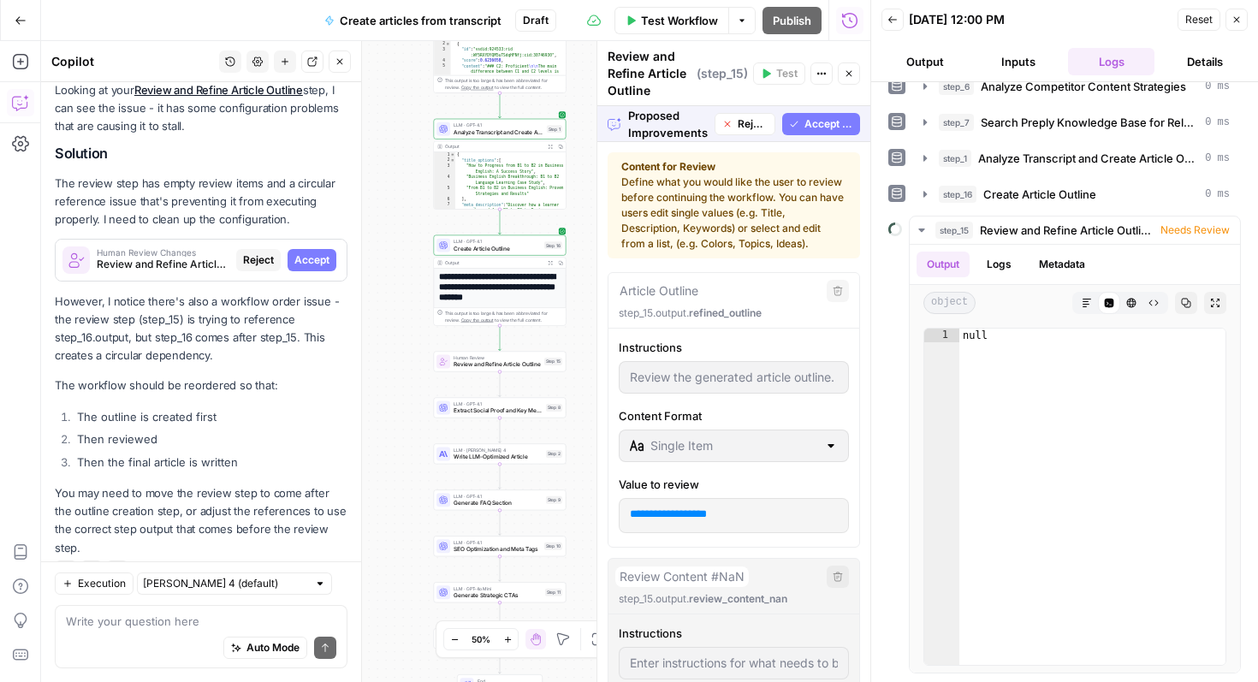
click at [814, 127] on span "Accept All" at bounding box center [828, 123] width 49 height 15
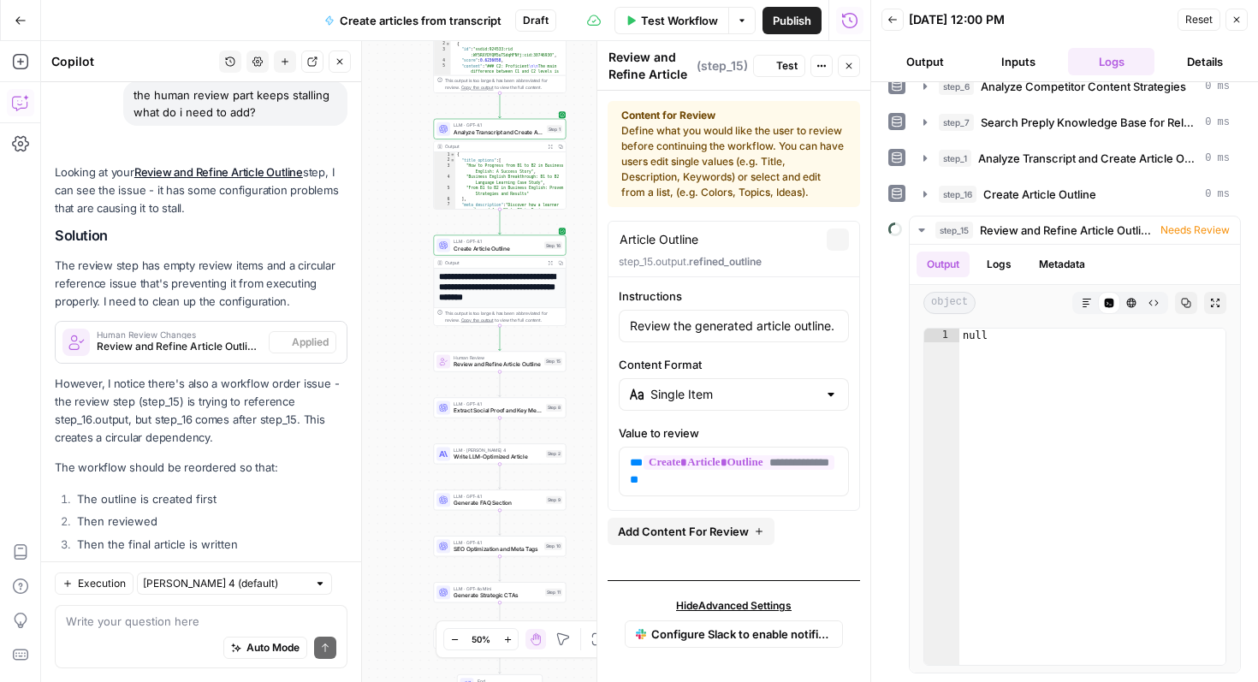
scroll to position [1720, 0]
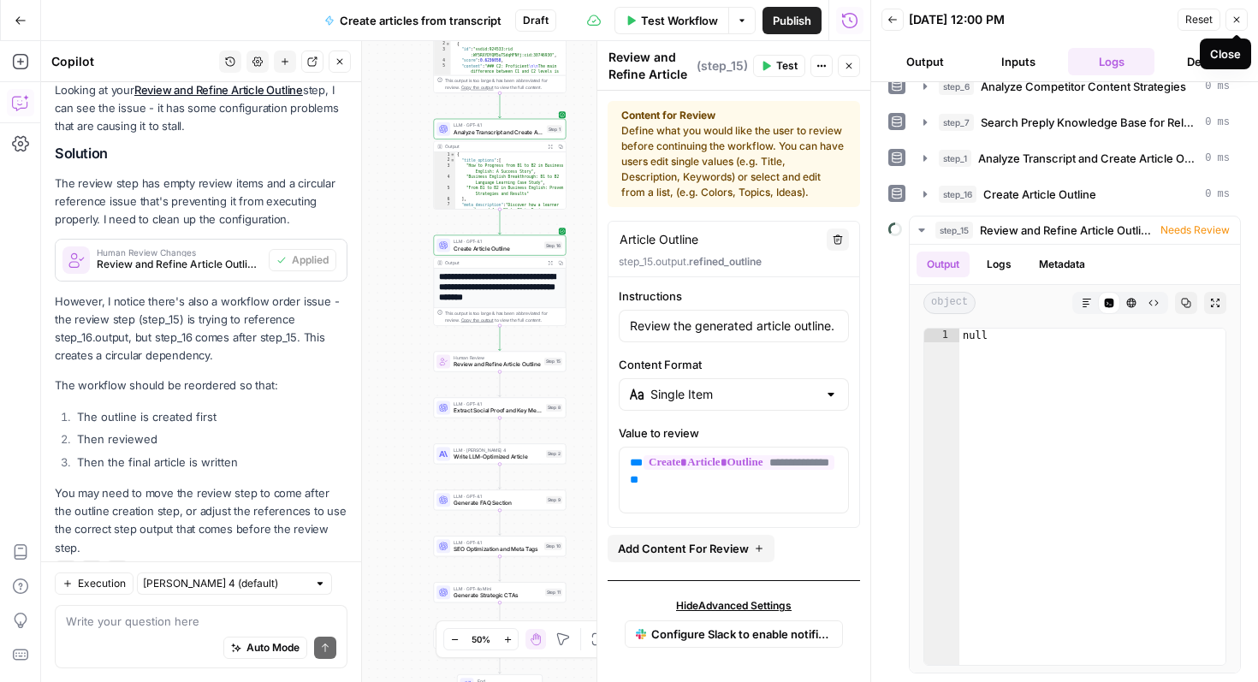
click at [1239, 17] on icon "button" at bounding box center [1237, 20] width 6 height 6
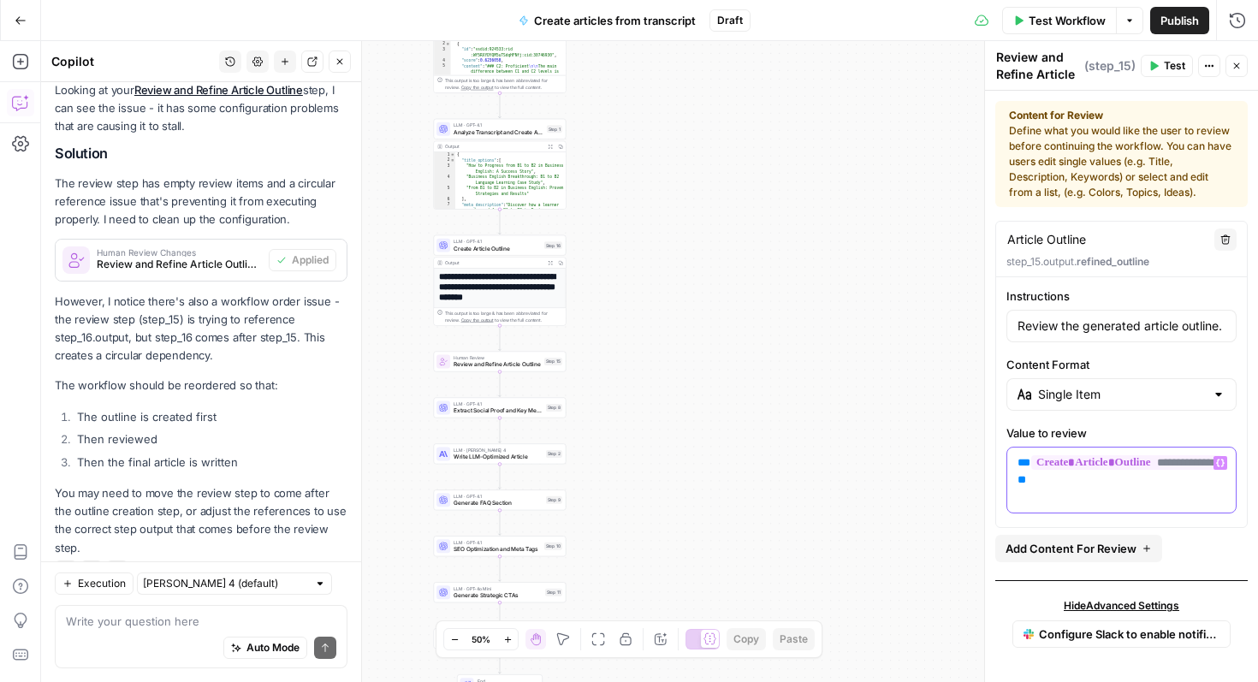
click at [1104, 501] on p "**********" at bounding box center [1121, 479] width 208 height 51
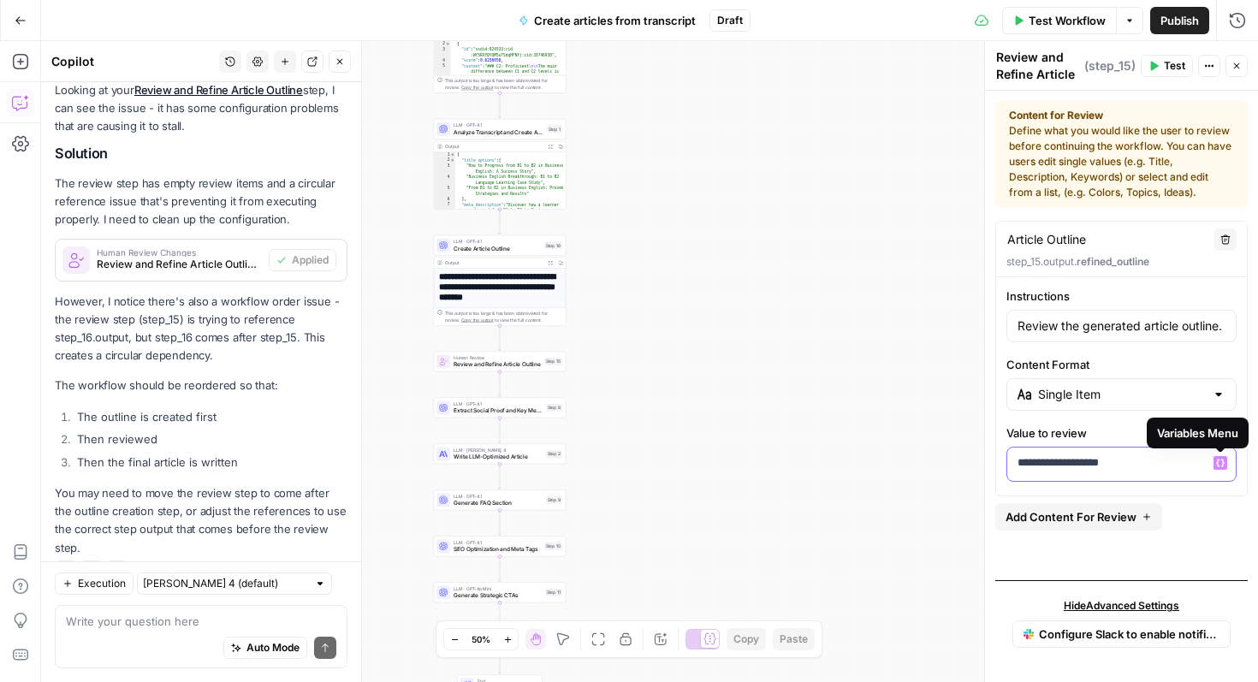
click at [1223, 460] on icon "button" at bounding box center [1220, 463] width 9 height 9
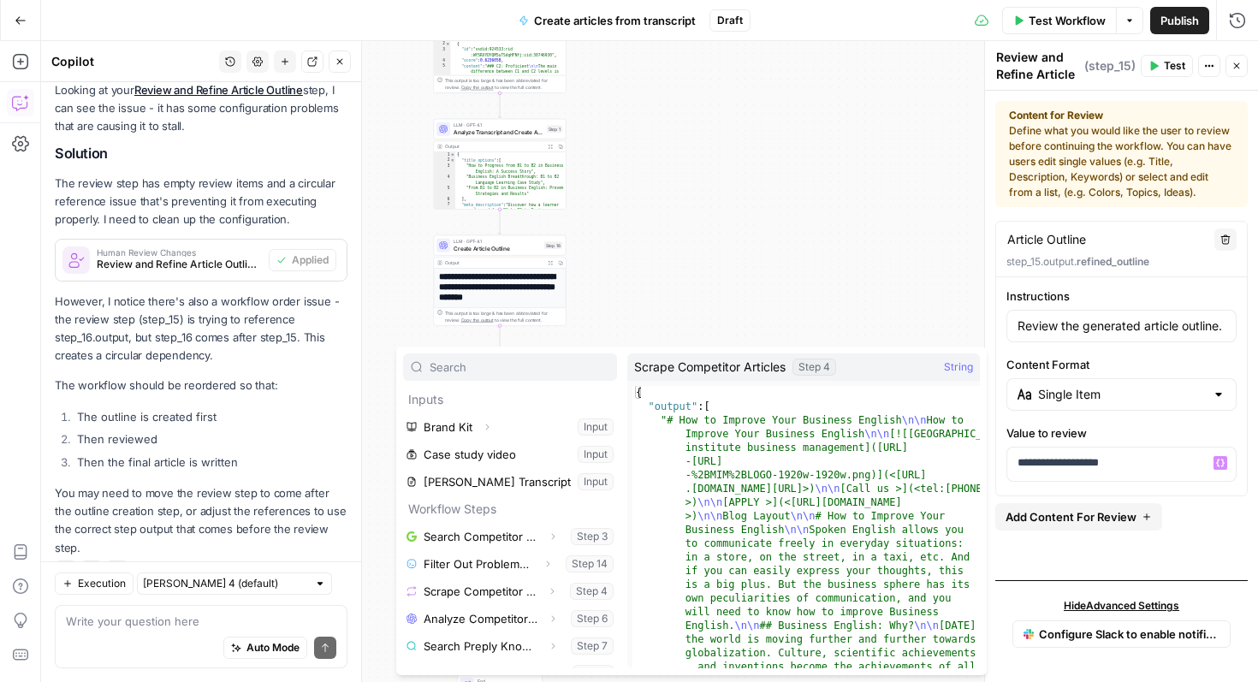
scroll to position [46, 0]
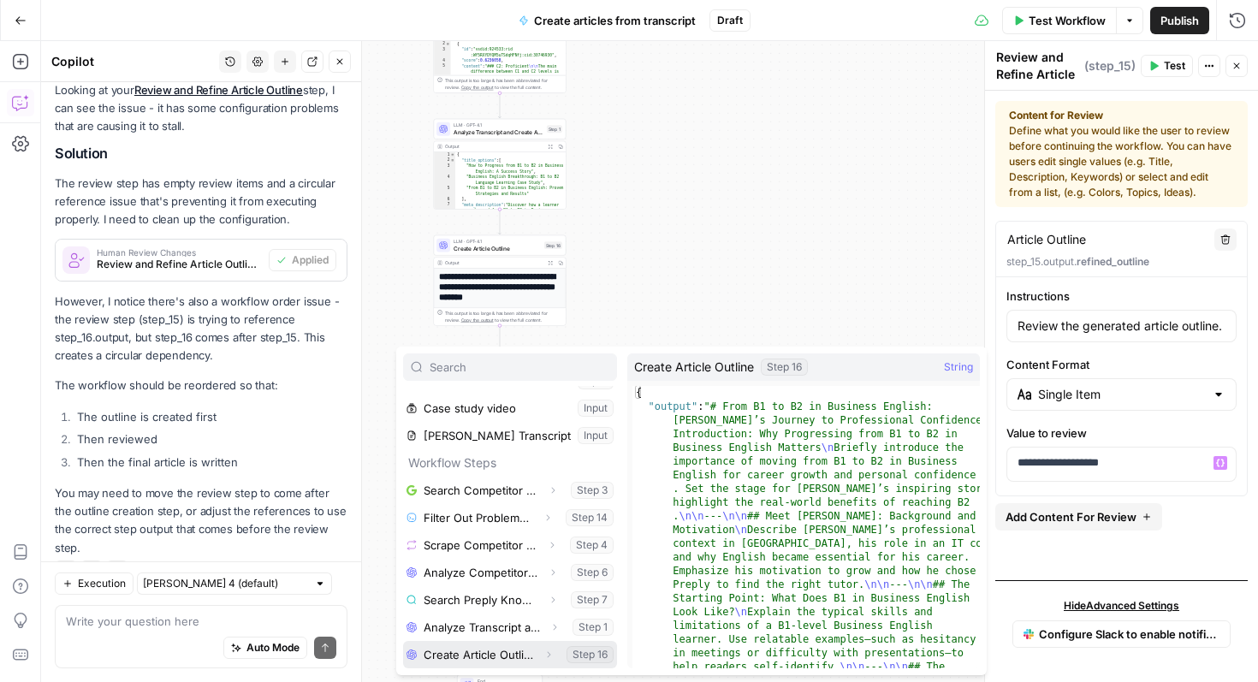
click at [492, 657] on button "Select variable Create Article Outline" at bounding box center [510, 654] width 214 height 27
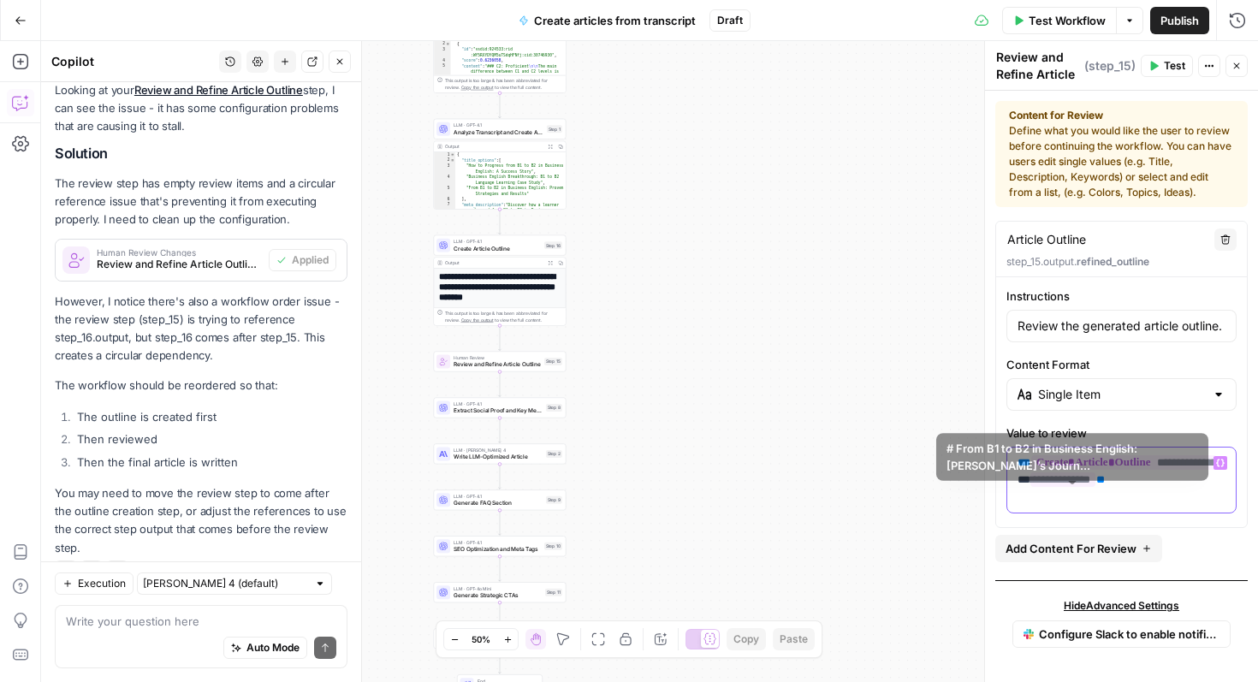
drag, startPoint x: 1149, startPoint y: 496, endPoint x: 1007, endPoint y: 478, distance: 143.1
click at [1007, 478] on div "**********" at bounding box center [1121, 479] width 228 height 65
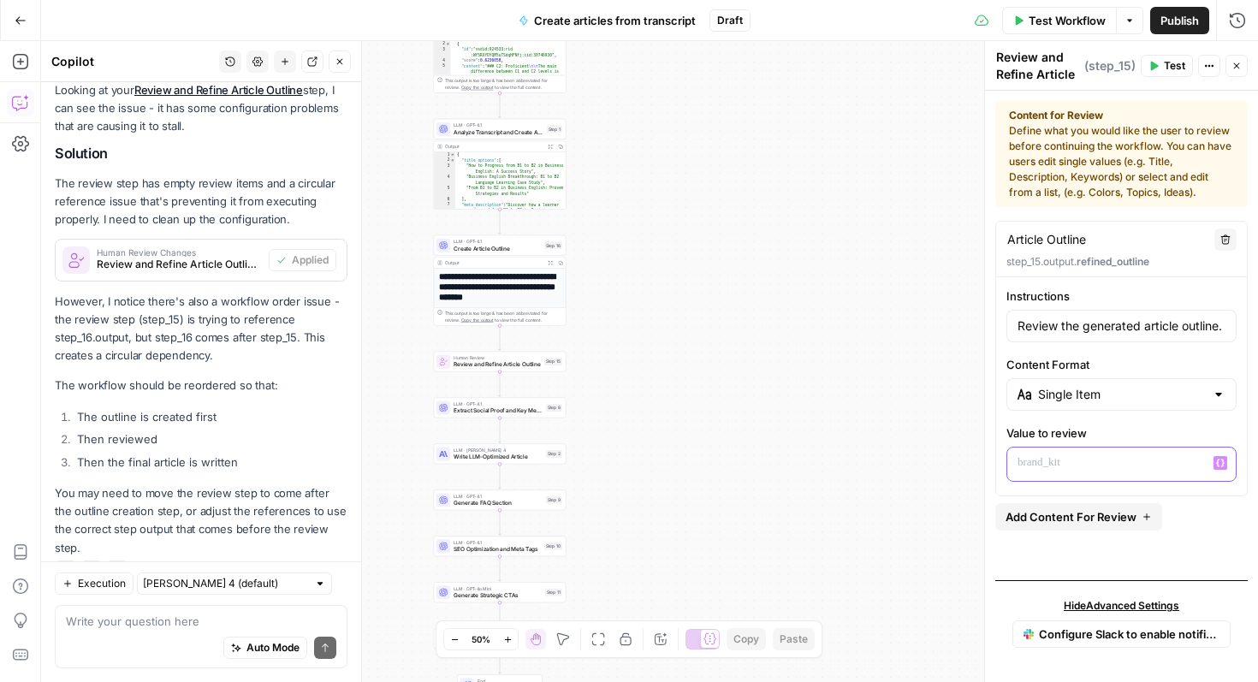
click at [1221, 460] on icon "button" at bounding box center [1220, 463] width 9 height 9
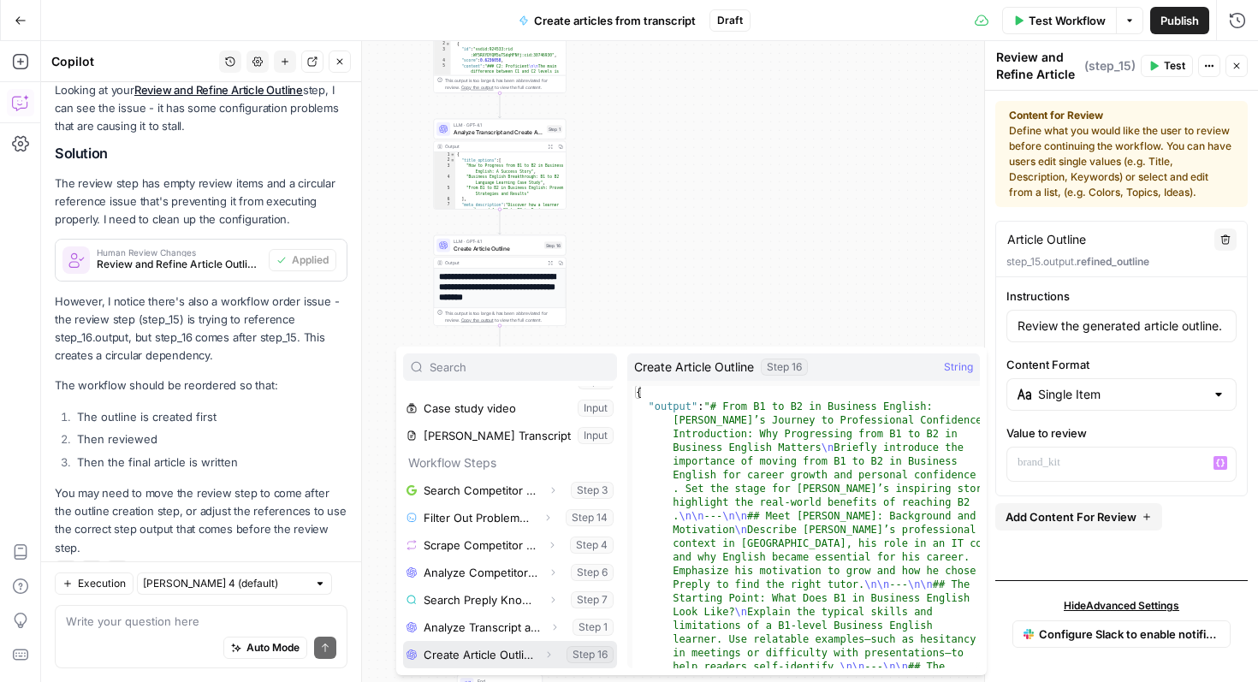
click at [518, 657] on button "Select variable Create Article Outline" at bounding box center [510, 654] width 214 height 27
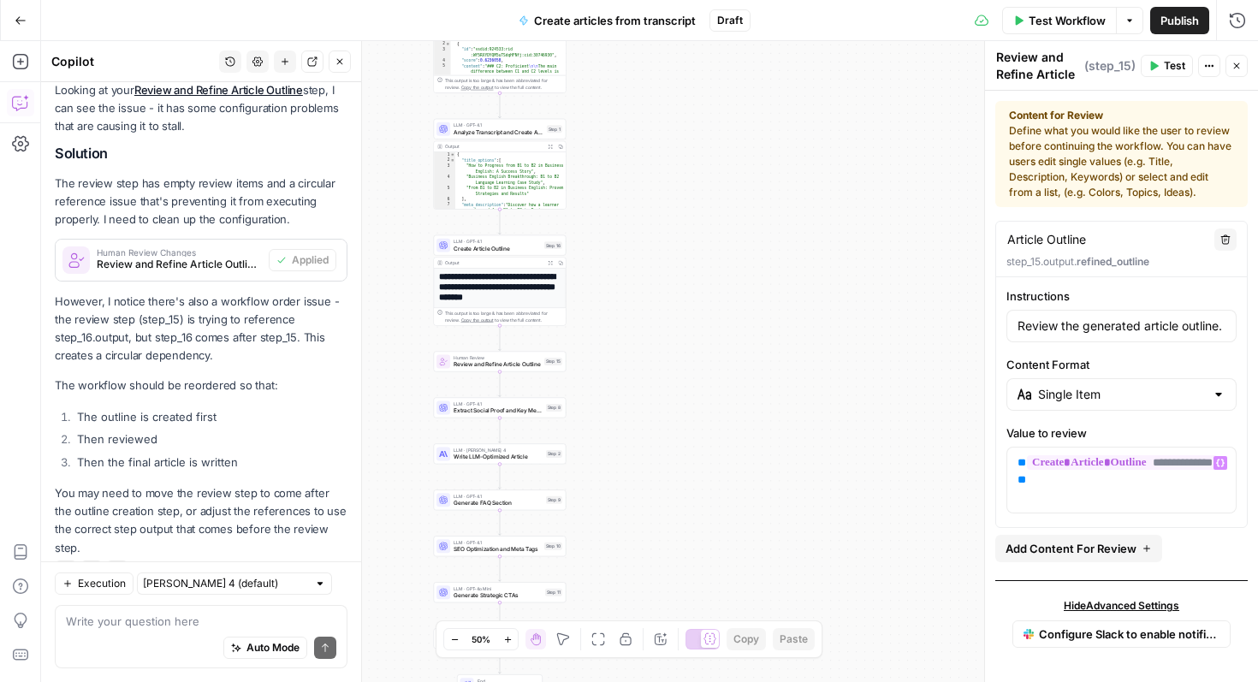
click at [1163, 68] on button "Test" at bounding box center [1166, 66] width 52 height 22
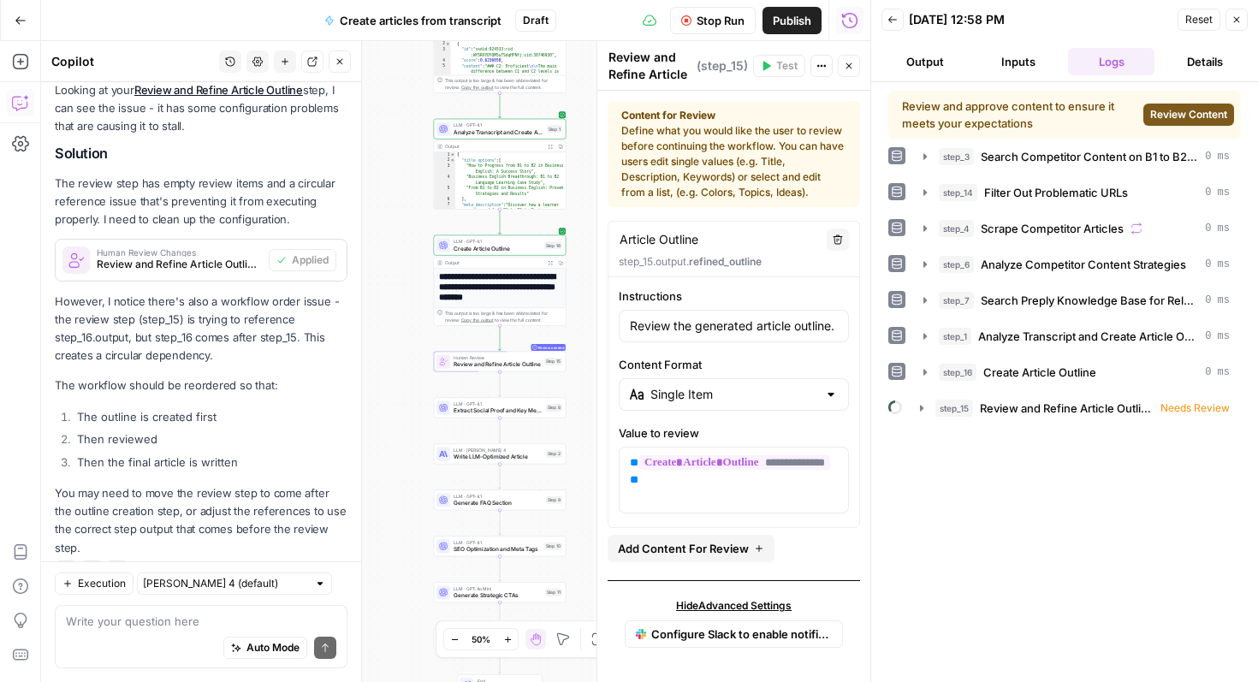
click at [1187, 114] on span "Review Content" at bounding box center [1188, 114] width 77 height 15
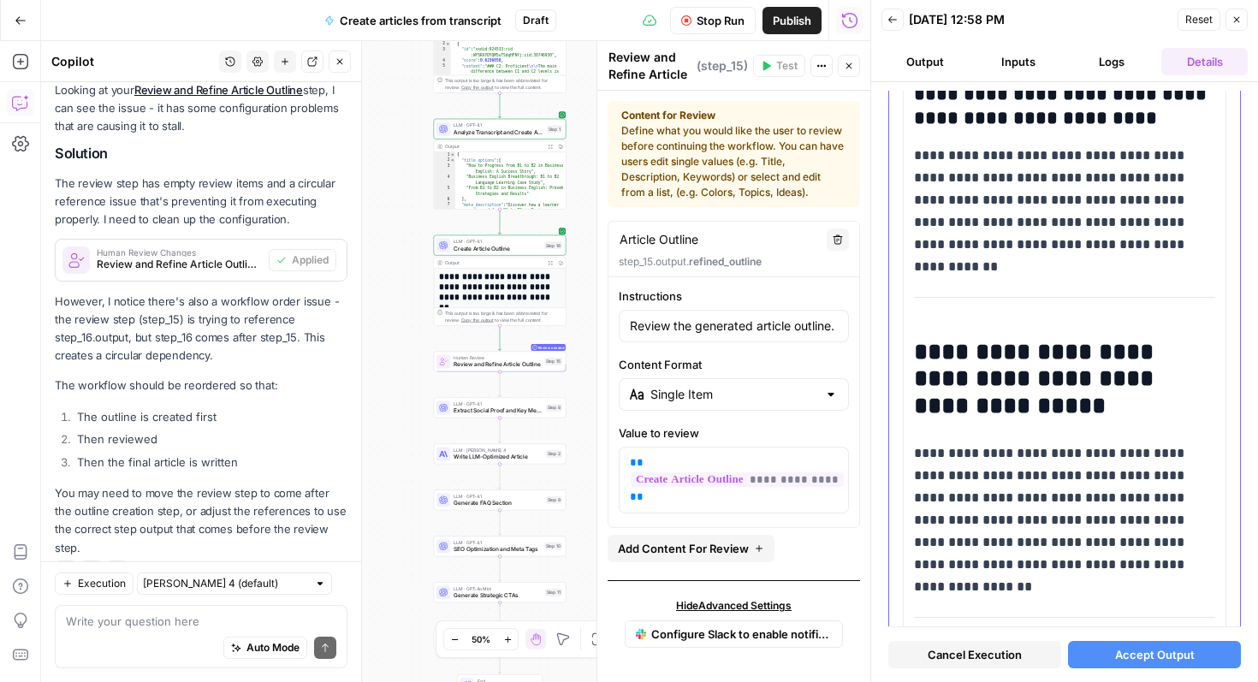
scroll to position [1957, 0]
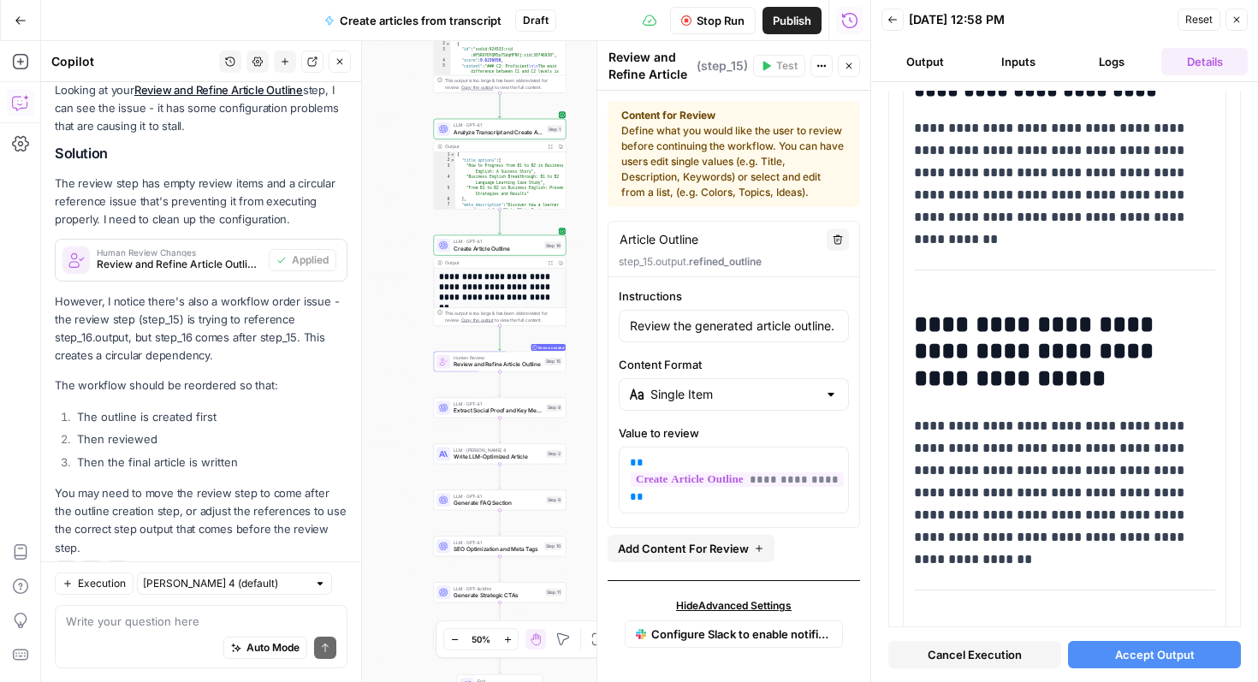
click at [1238, 30] on button "Close" at bounding box center [1236, 20] width 22 height 22
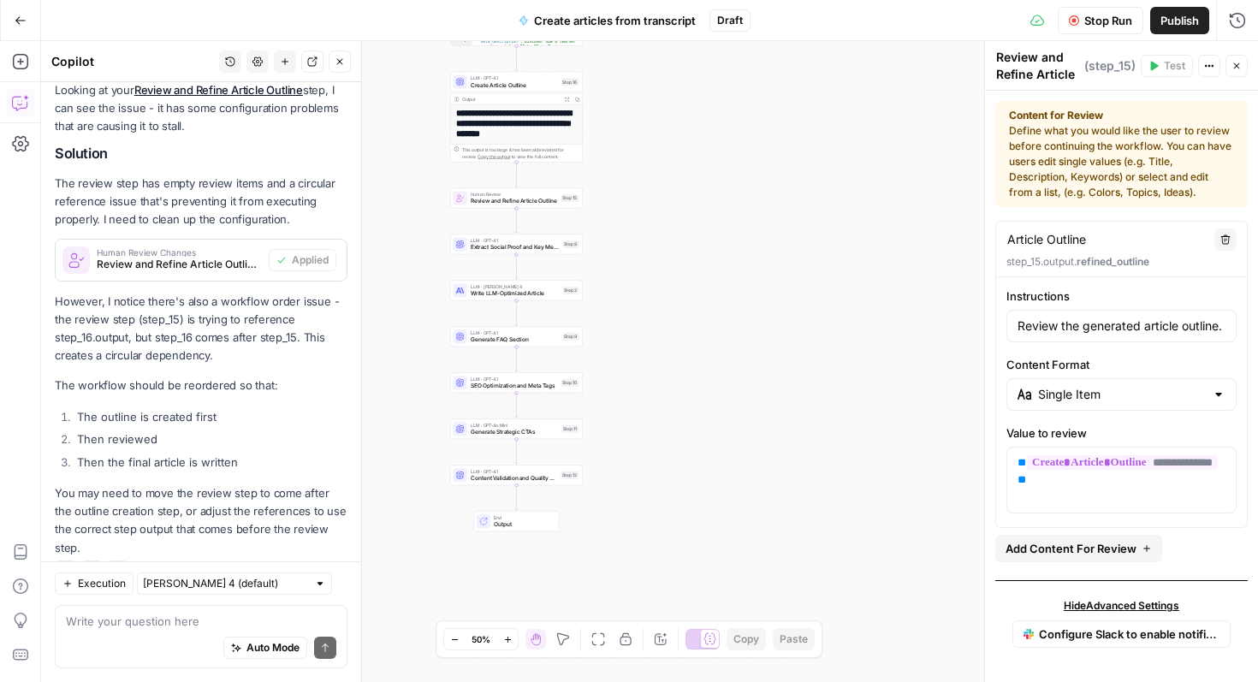
click at [1105, 27] on span "Stop Run" at bounding box center [1108, 20] width 48 height 17
click at [547, 294] on span "Write LLM-Optimized Article" at bounding box center [515, 293] width 89 height 9
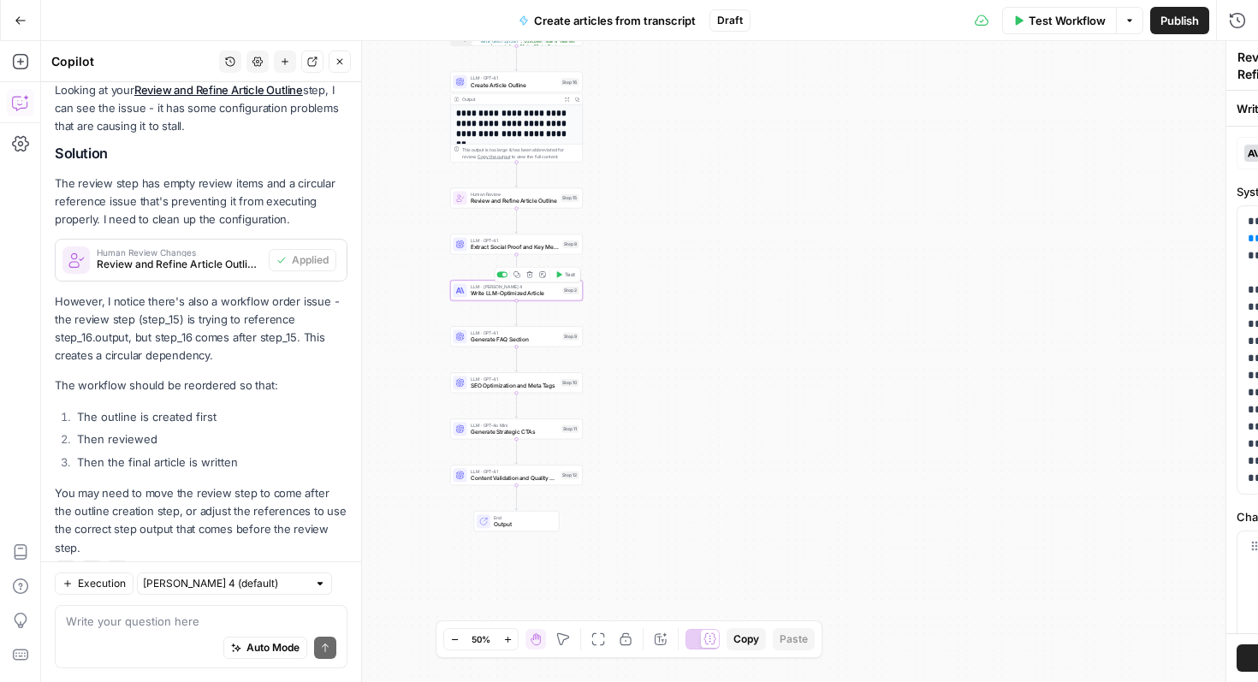
type textarea "Write LLM-Optimized Article"
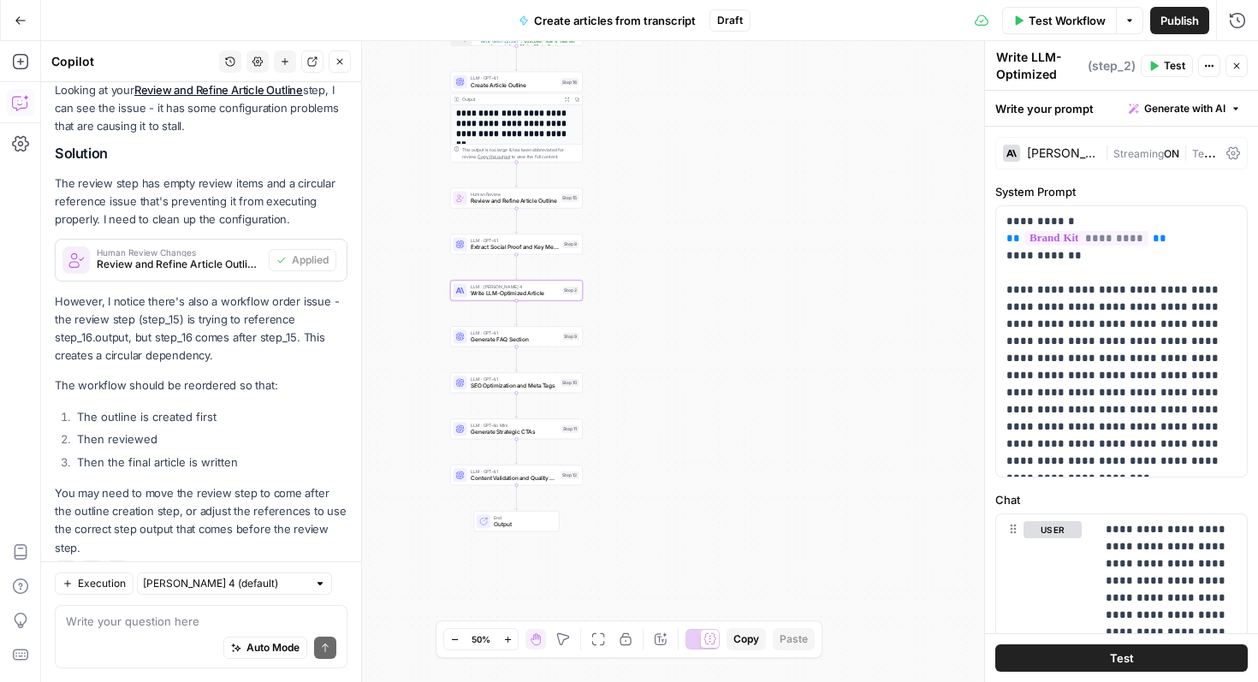
click at [1159, 66] on button "Test" at bounding box center [1166, 66] width 52 height 22
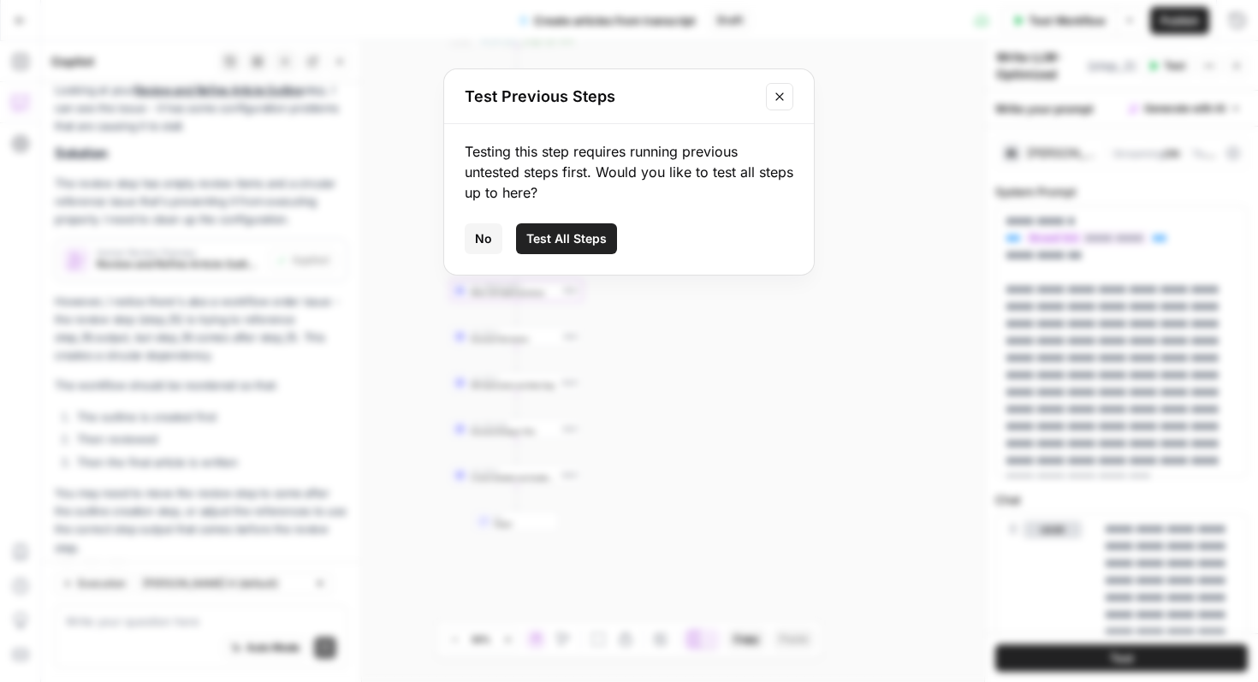
click at [577, 240] on span "Test All Steps" at bounding box center [566, 238] width 80 height 17
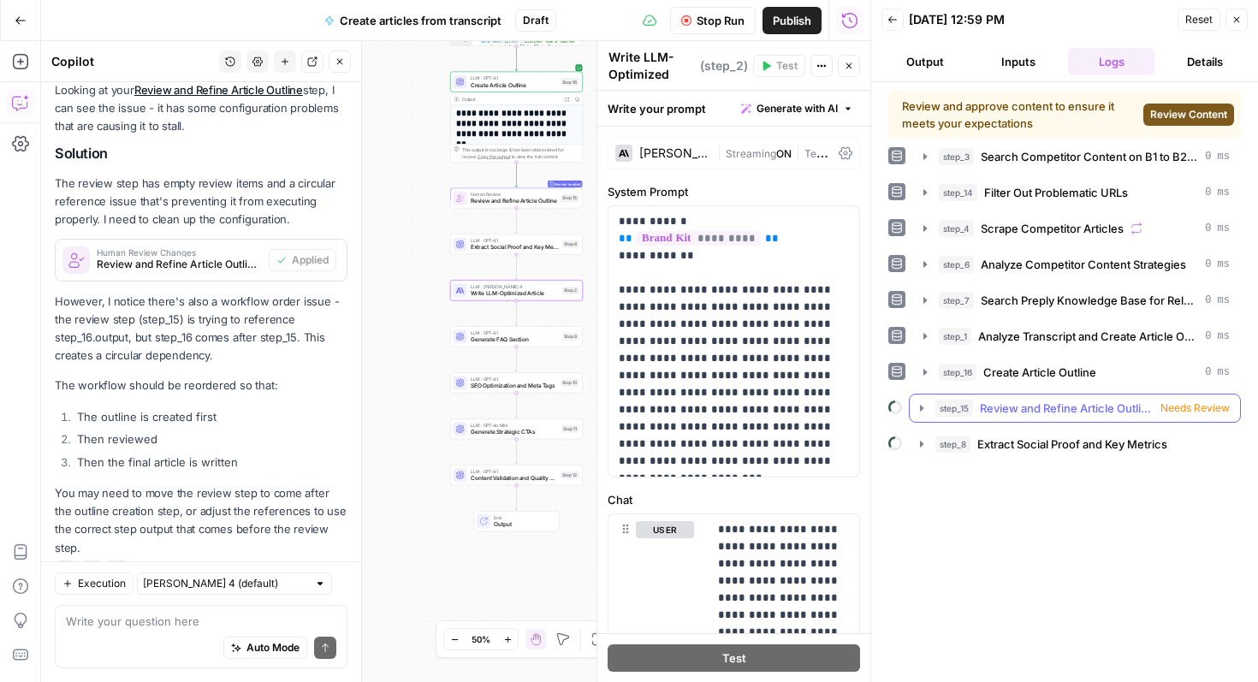
click at [1166, 402] on span "Needs Review" at bounding box center [1194, 407] width 69 height 15
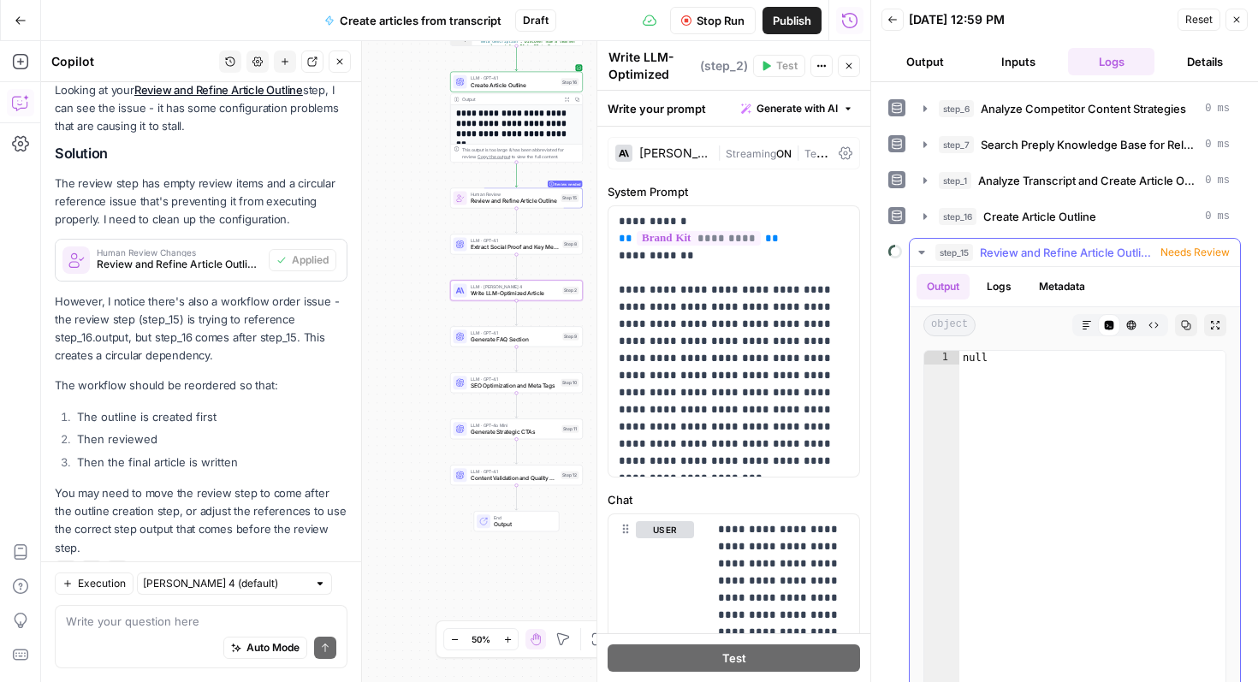
scroll to position [157, 0]
click at [999, 287] on button "Logs" at bounding box center [998, 285] width 45 height 26
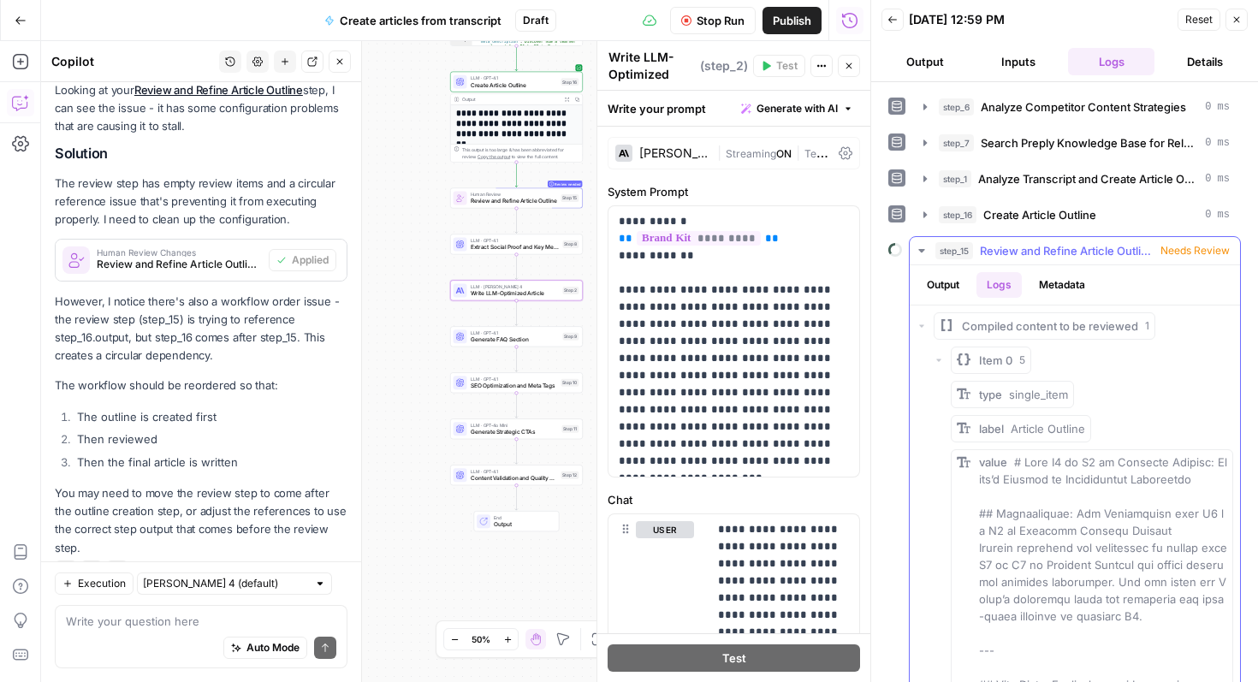
click at [1063, 284] on button "Metadata" at bounding box center [1061, 285] width 67 height 26
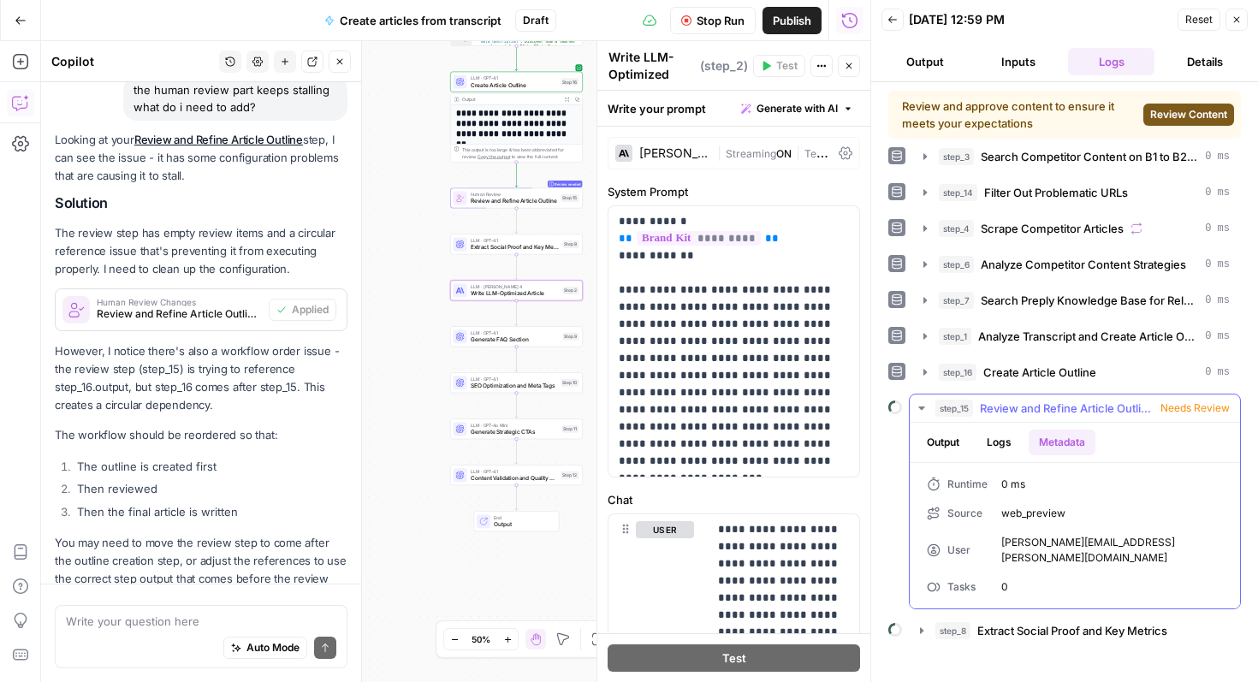
scroll to position [1720, 0]
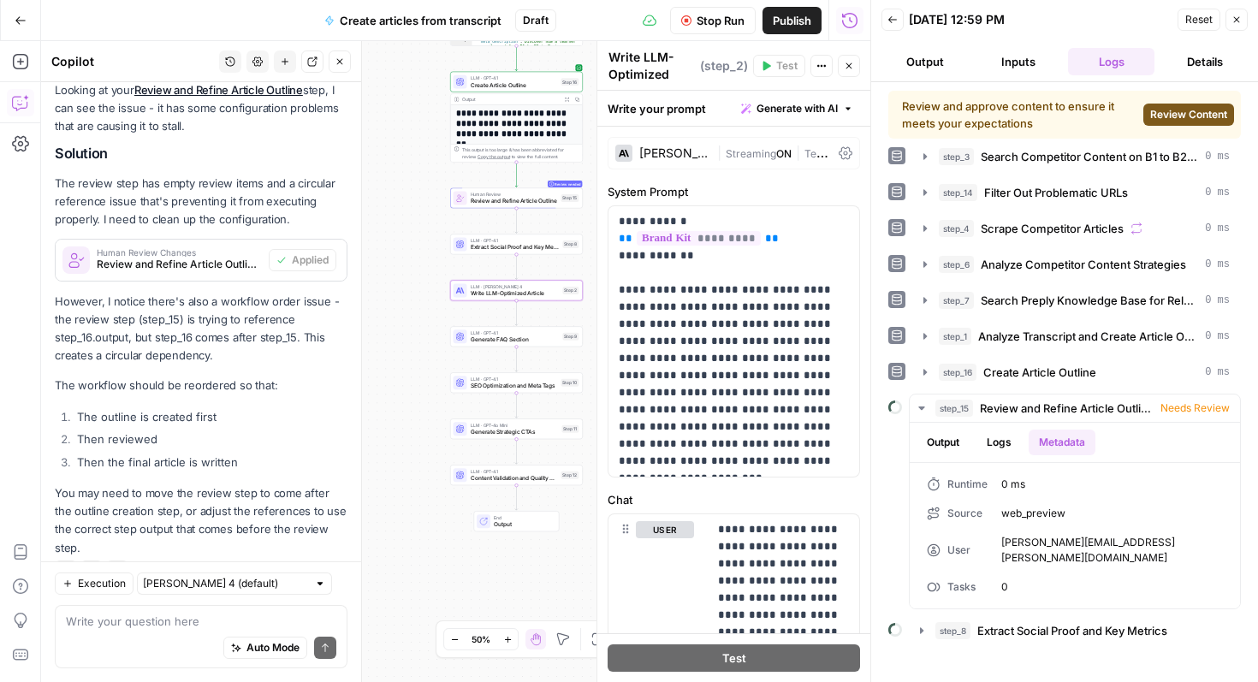
click at [1181, 110] on span "Review Content" at bounding box center [1188, 114] width 77 height 15
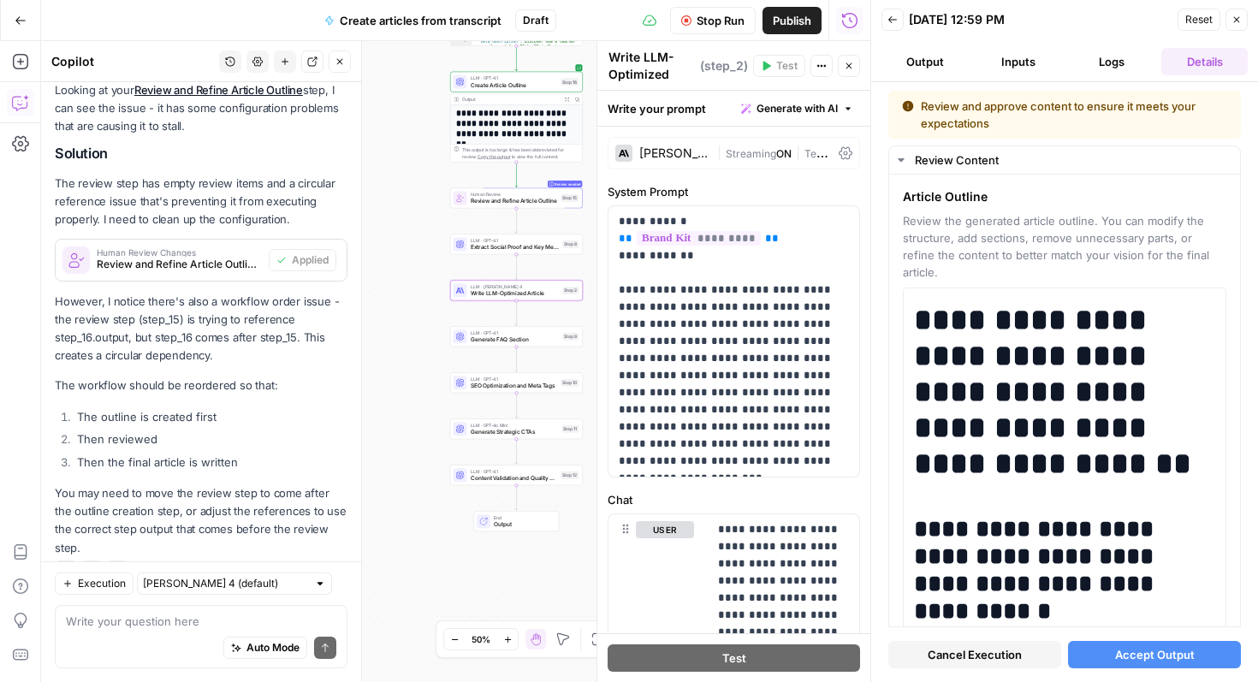
click at [1165, 658] on span "Accept Output" at bounding box center [1155, 654] width 80 height 17
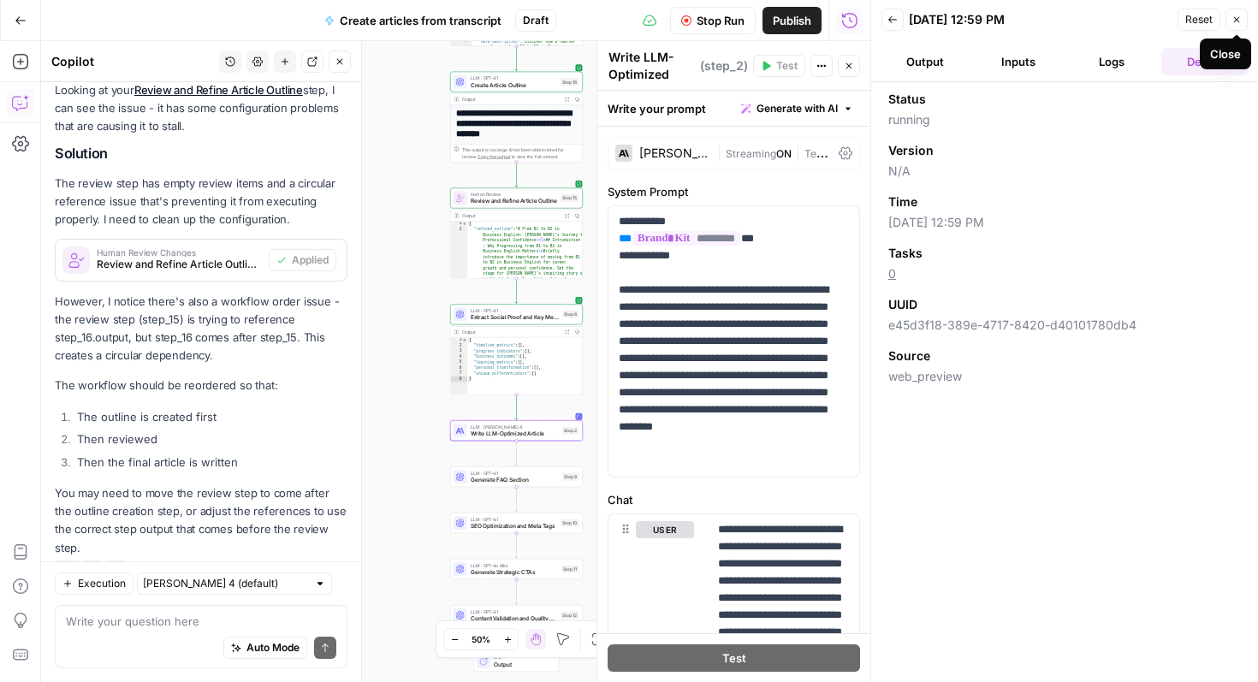
click at [1234, 17] on icon "button" at bounding box center [1236, 20] width 10 height 10
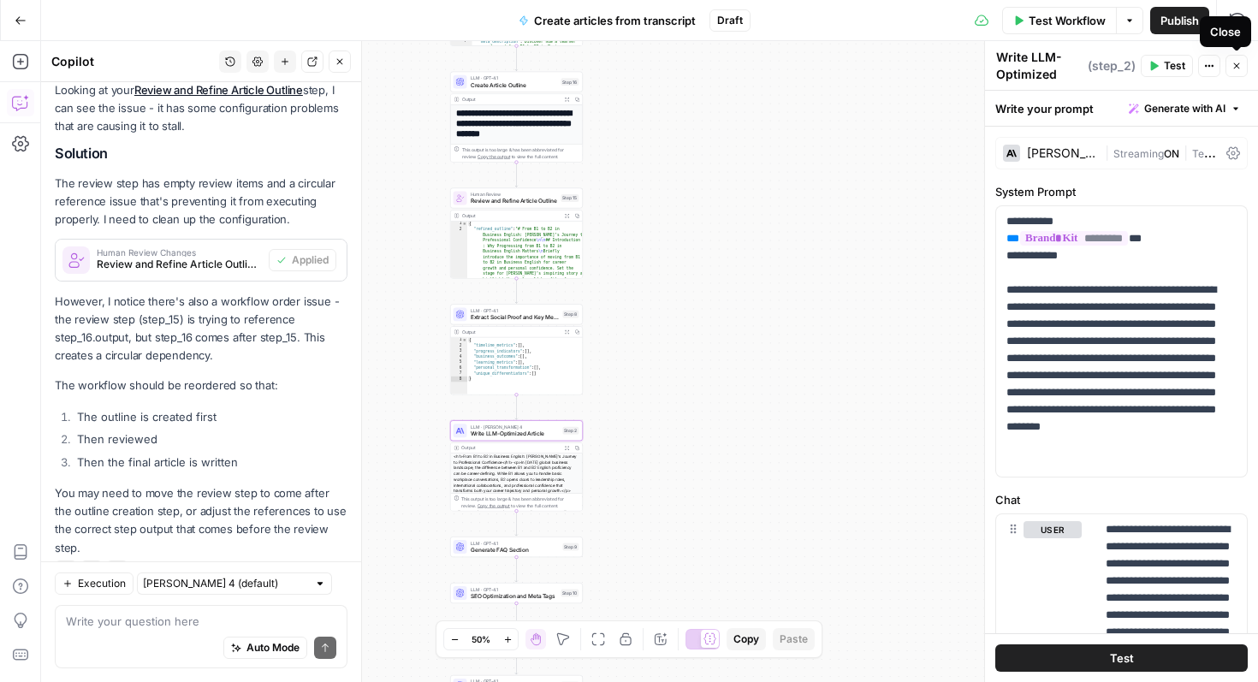
click at [1236, 69] on icon "button" at bounding box center [1236, 66] width 10 height 10
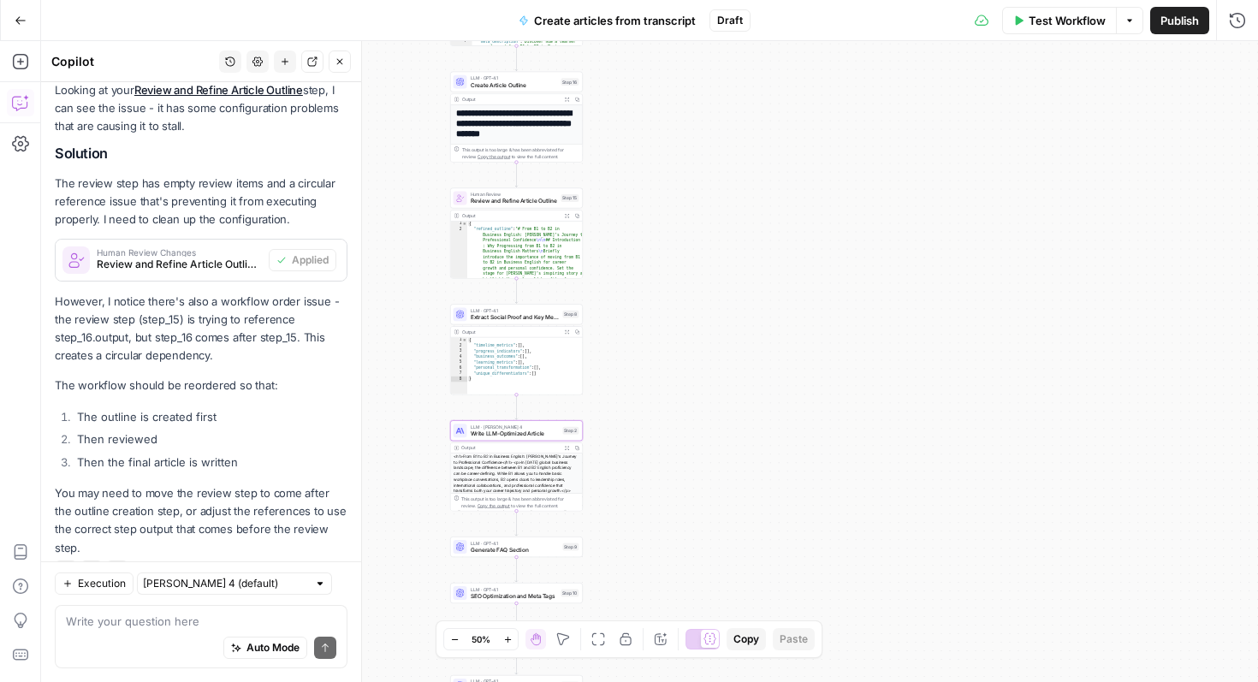
click at [541, 471] on div "<h1>From B1 to B2 in Business English: Enric's Journey to Professional Confiden…" at bounding box center [517, 502] width 132 height 98
click at [548, 434] on span "Write LLM-Optimized Article" at bounding box center [515, 433] width 89 height 9
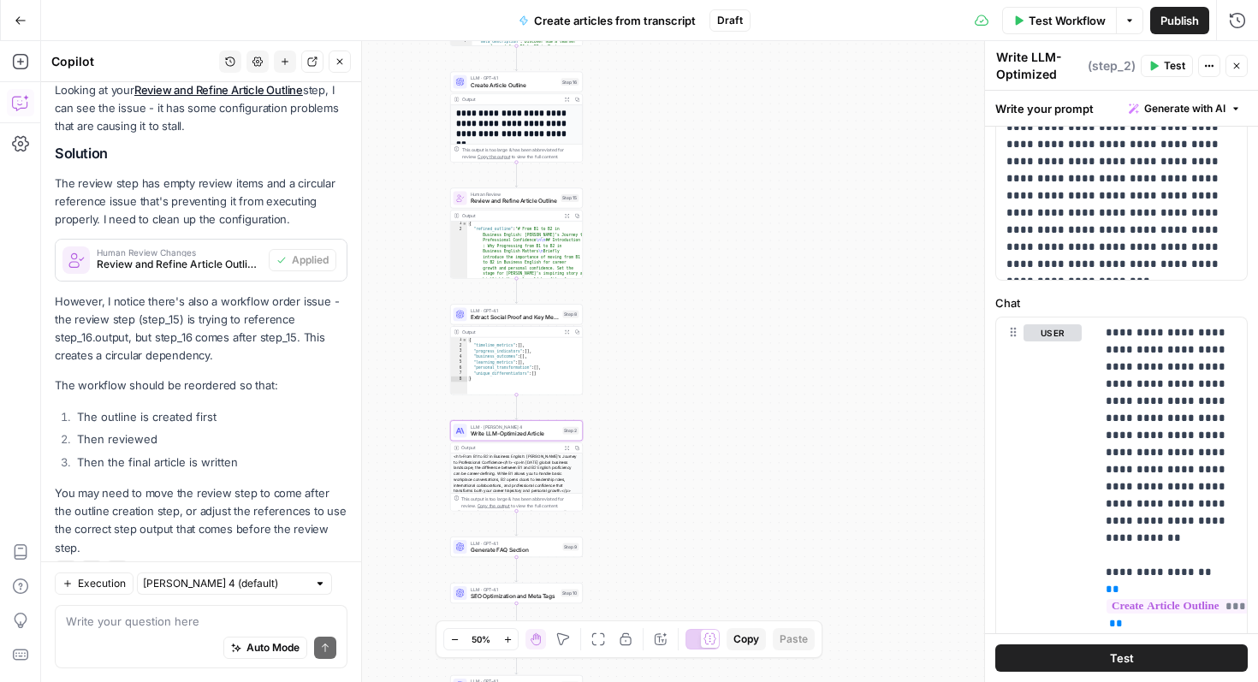
scroll to position [304, 0]
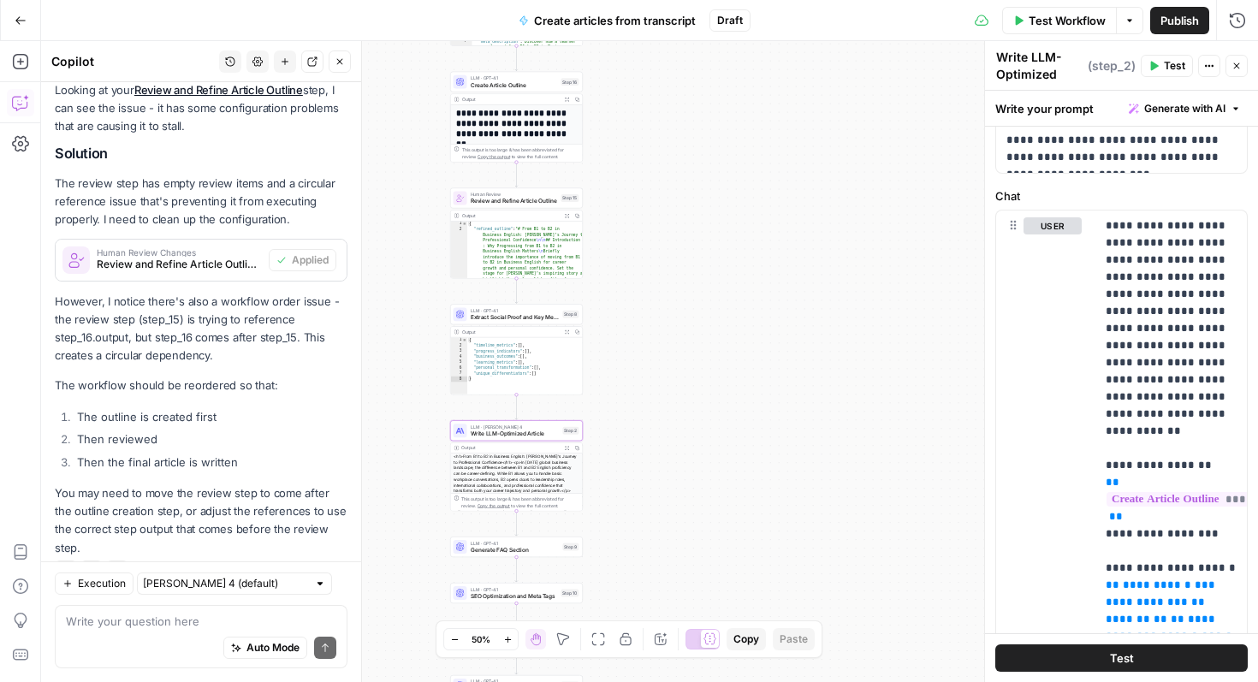
click at [483, 505] on span "Copy the output" at bounding box center [493, 505] width 33 height 5
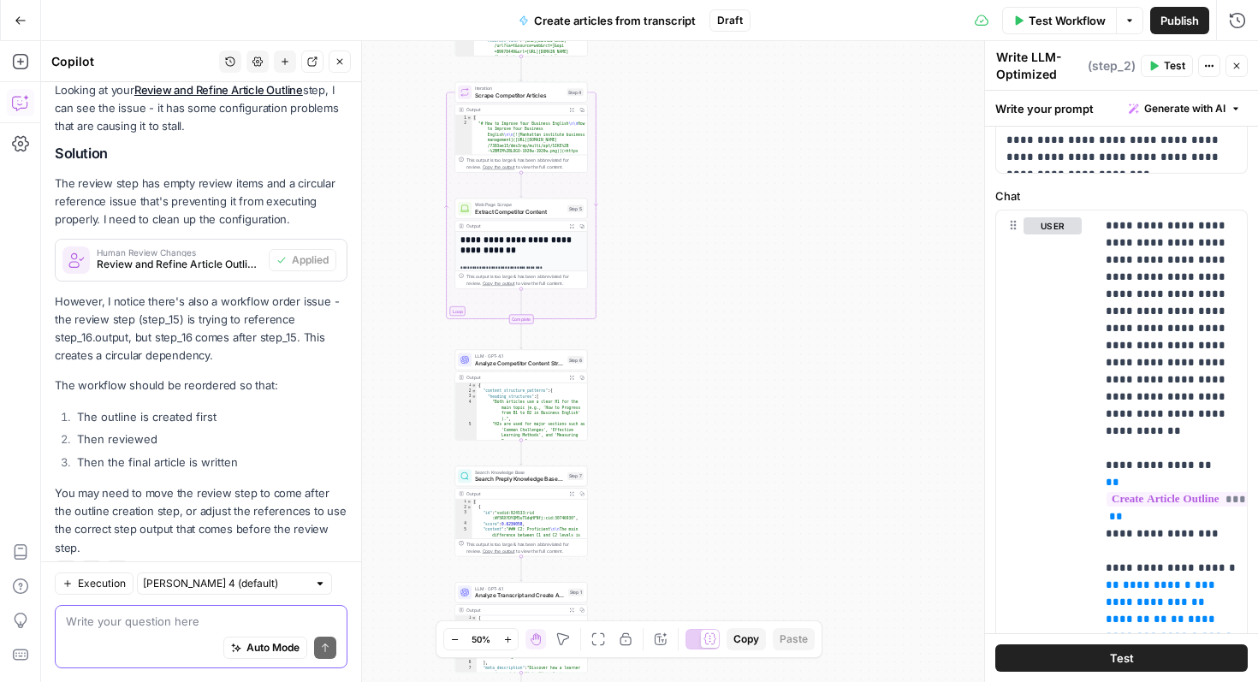
click at [196, 622] on textarea at bounding box center [201, 621] width 270 height 17
type textarea "should i add a semrush step? what are my options?"
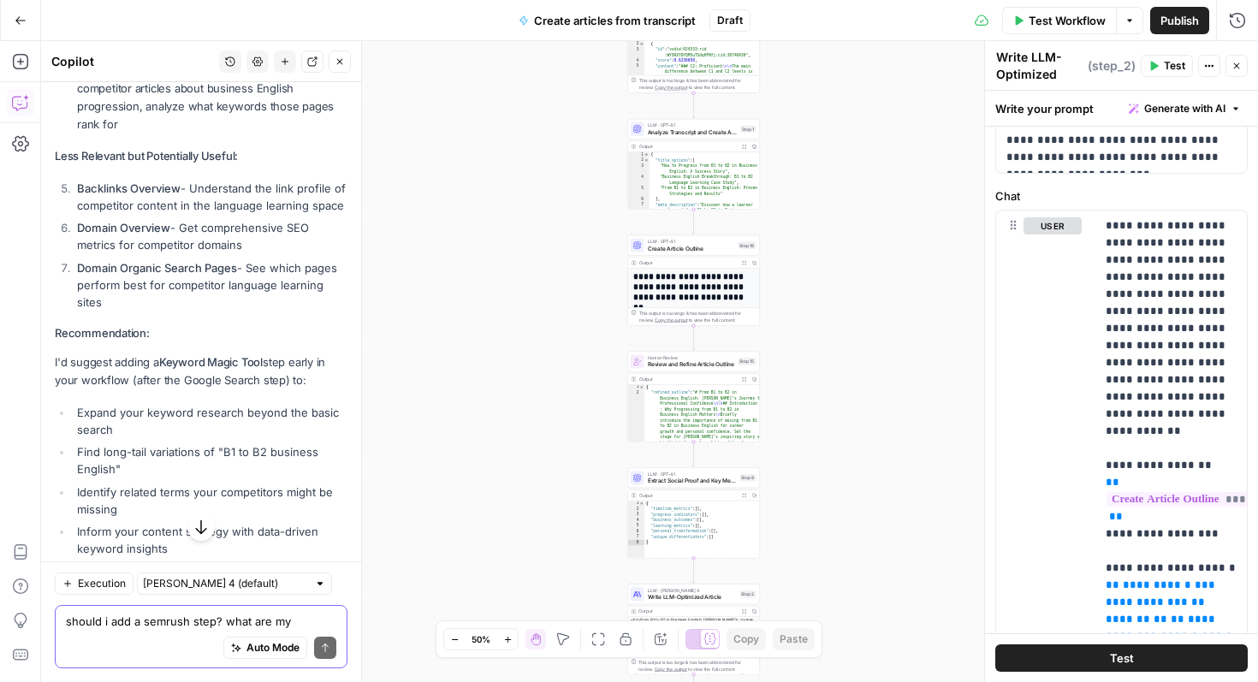
scroll to position [2791, 0]
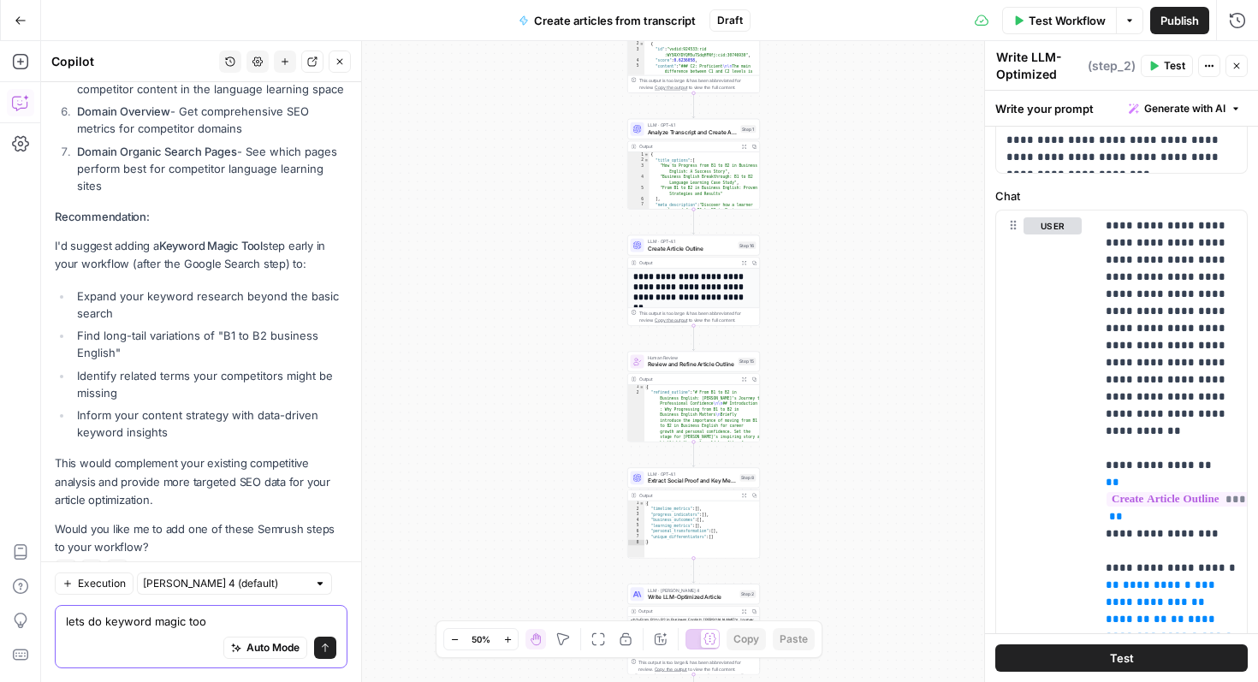
type textarea "lets do keyword magic tool"
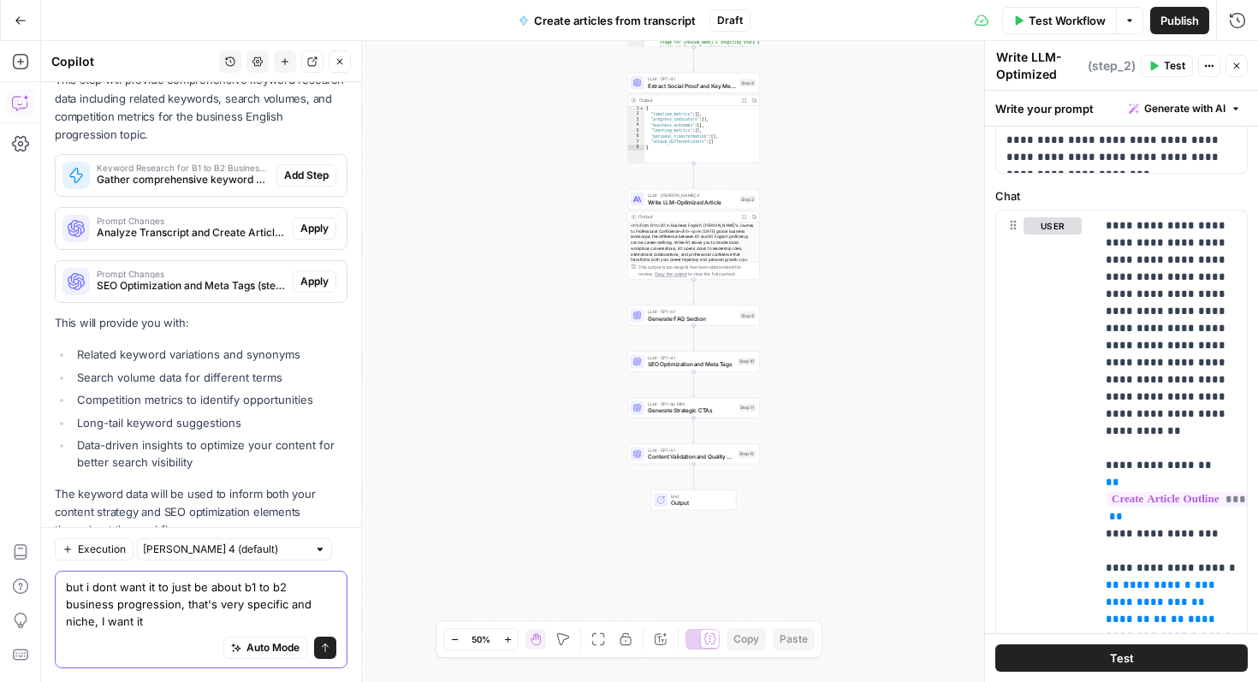
scroll to position [3522, 0]
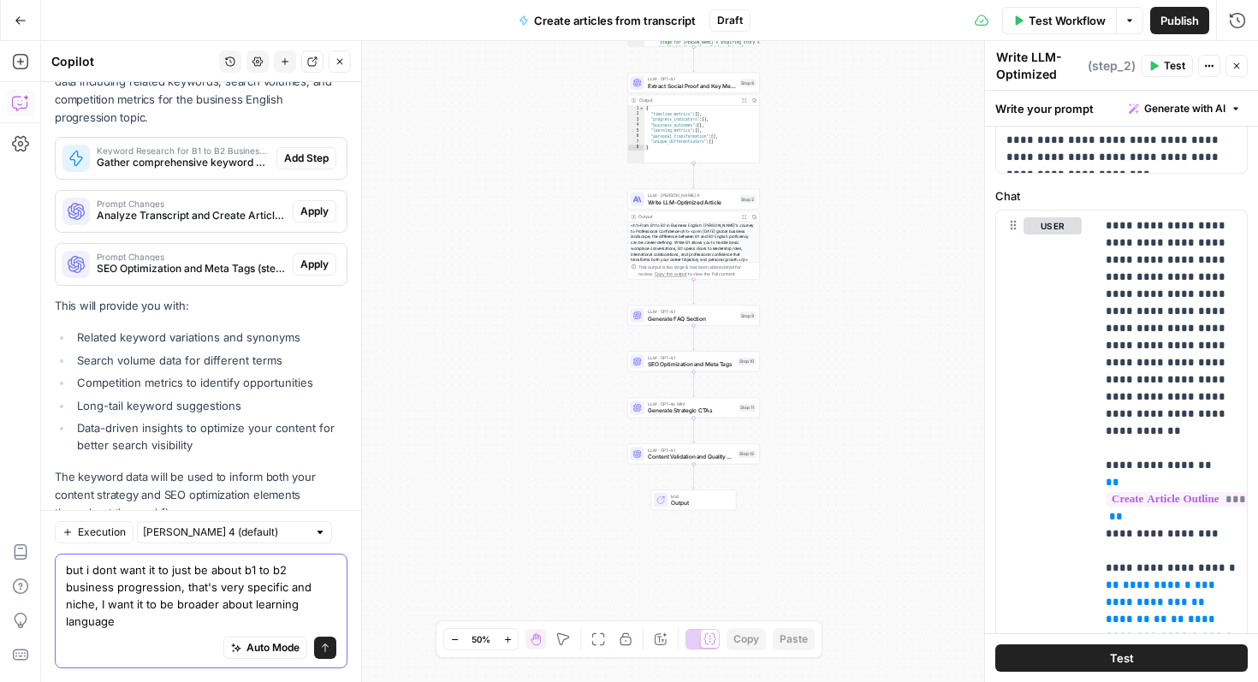
type textarea "but i dont want it to just be about b1 to b2 business progression, that's very …"
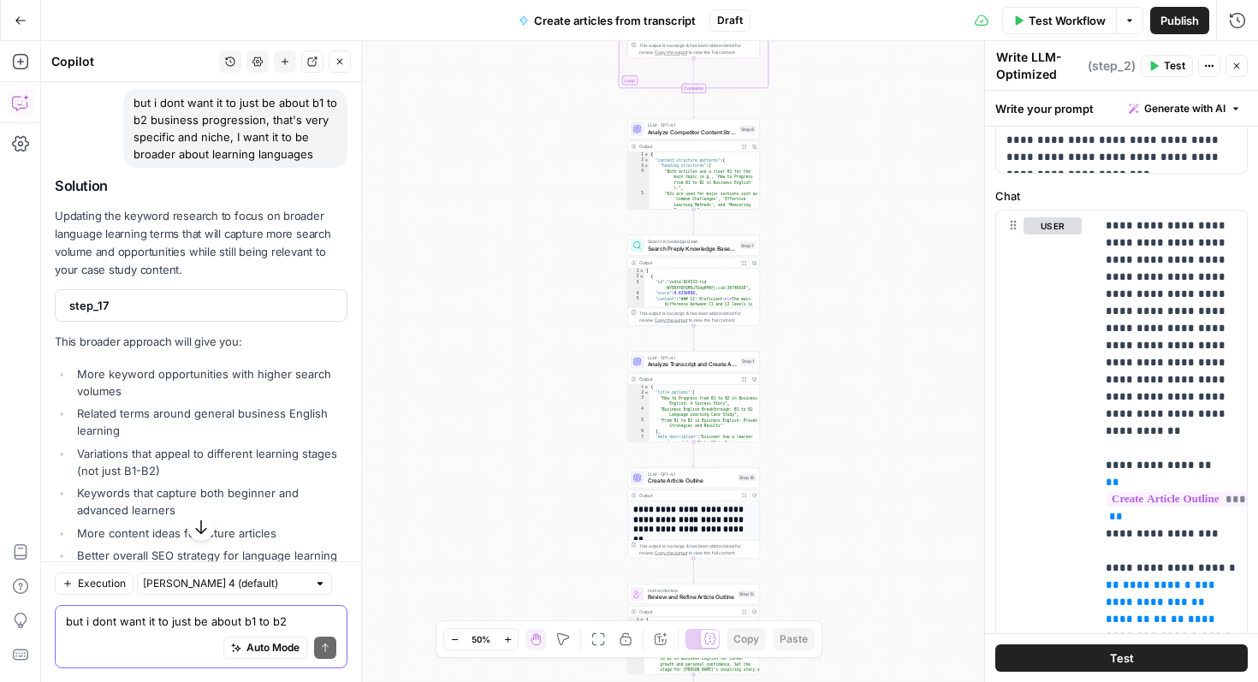
scroll to position [3957, 0]
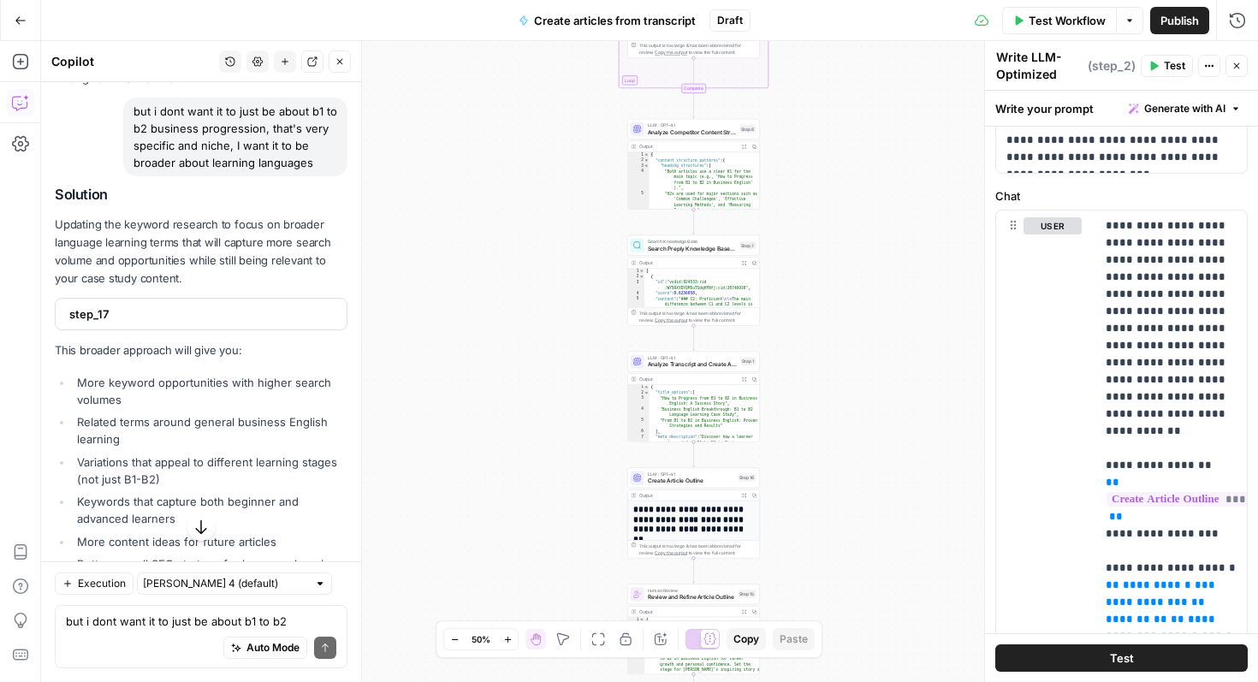
click at [232, 305] on span "step_17" at bounding box center [199, 313] width 260 height 17
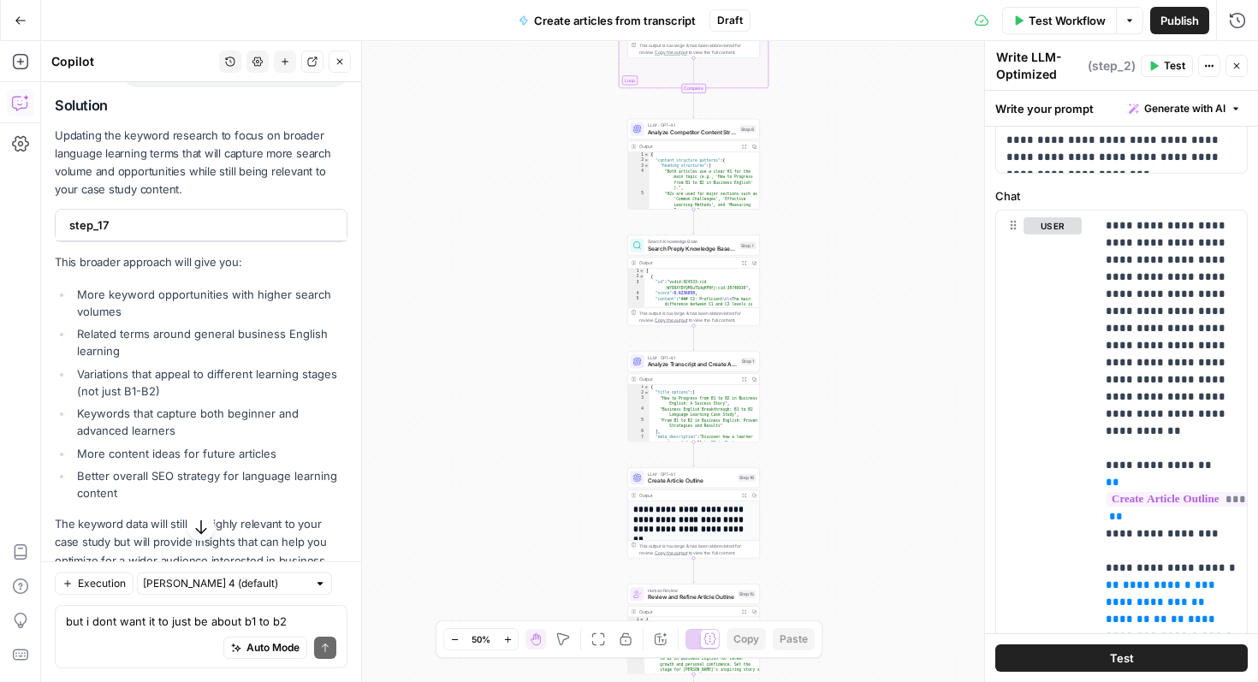
scroll to position [4076, 0]
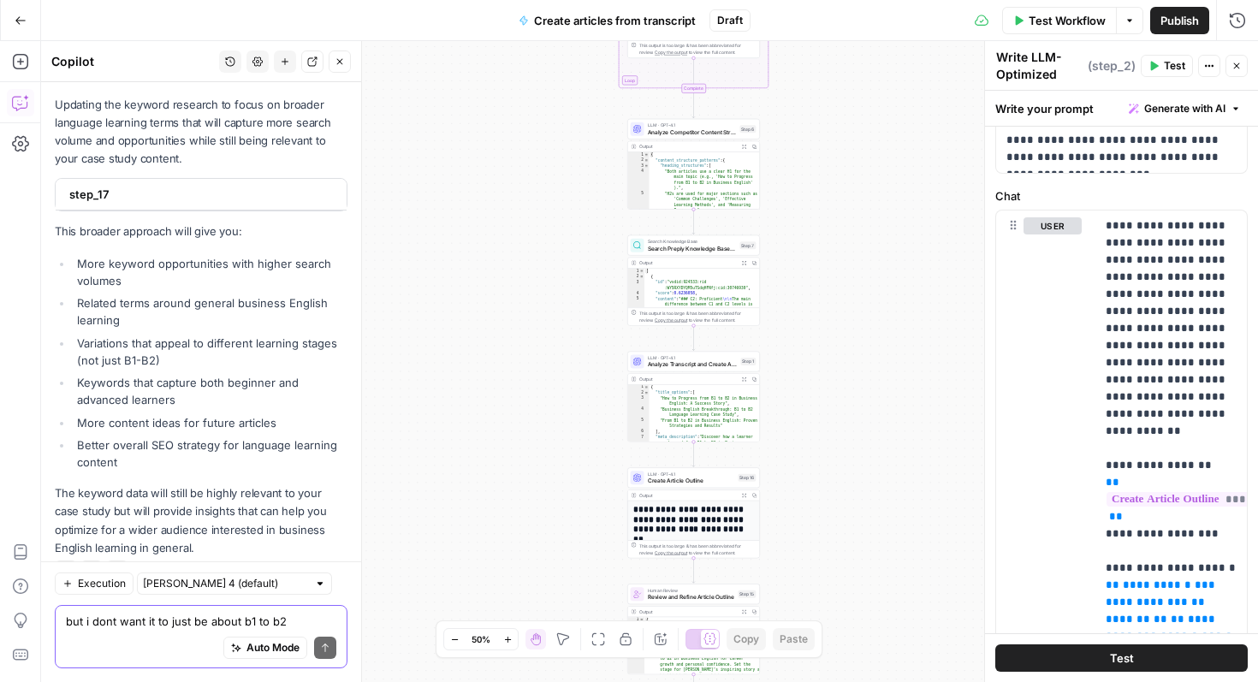
click at [136, 623] on textarea "but i dont want it to just be about b1 to b2 business progression, that's very …" at bounding box center [201, 621] width 270 height 17
type textarea "ok lets do that"
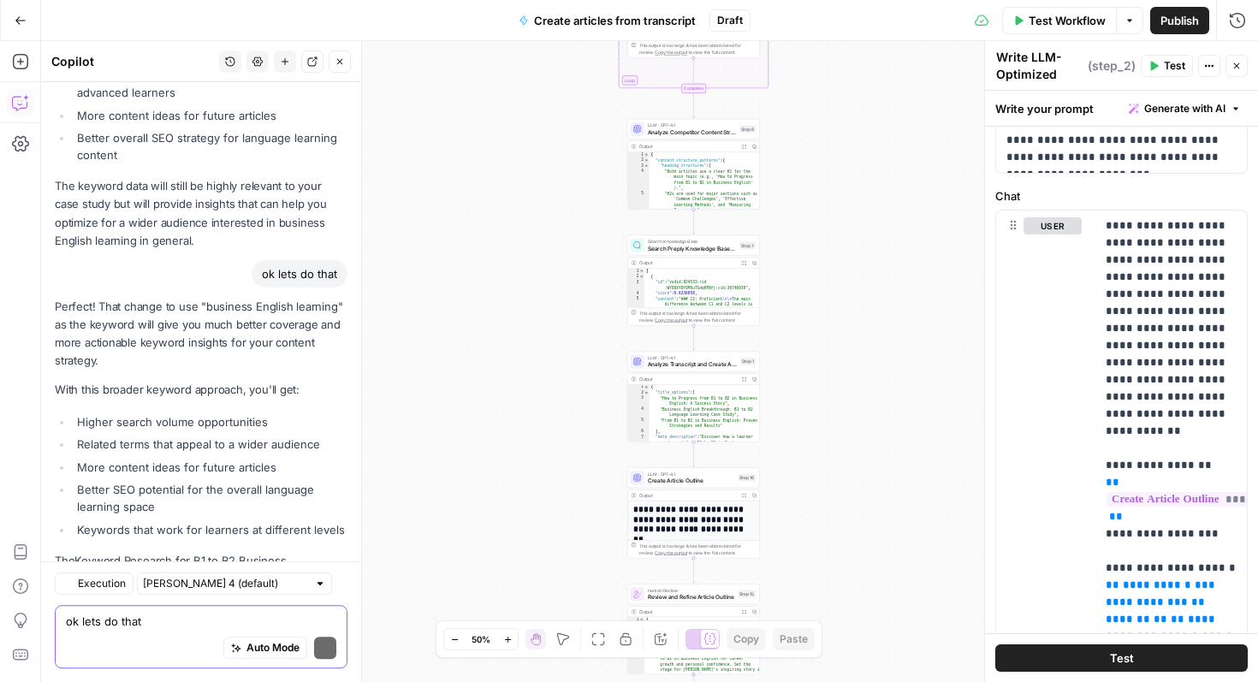
scroll to position [4535, 0]
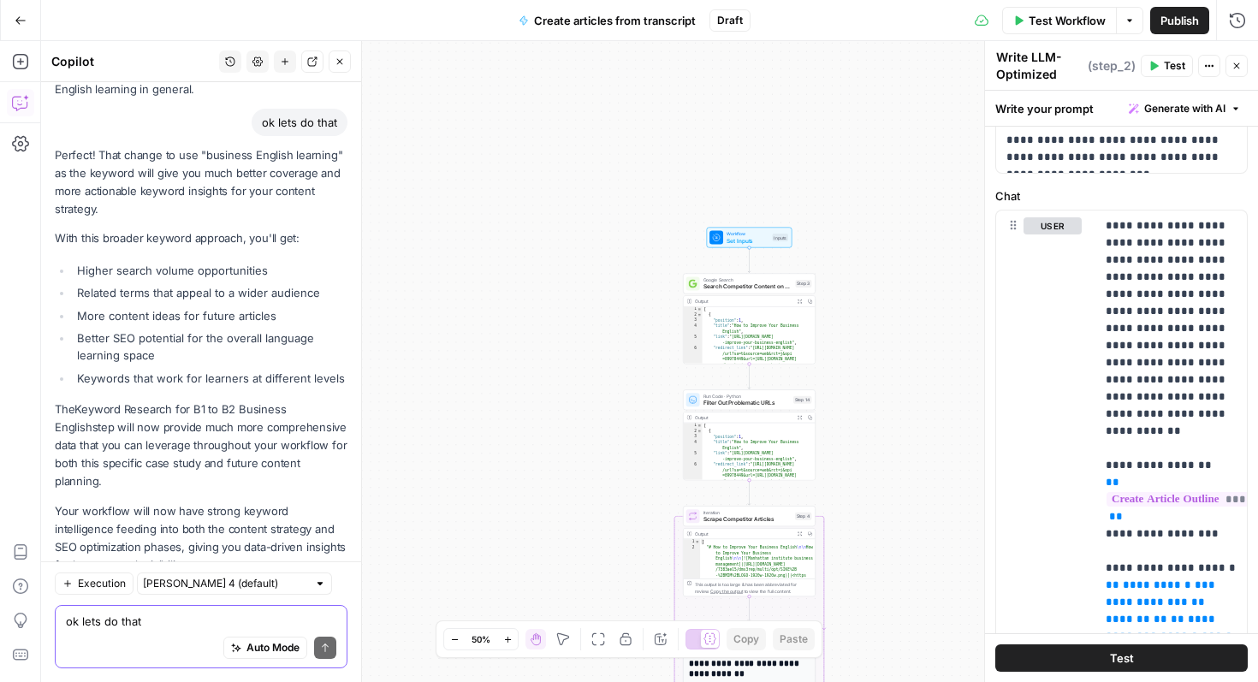
click at [224, 617] on textarea "ok lets do that" at bounding box center [201, 621] width 270 height 17
type textarea "is the semrush step added in now?"
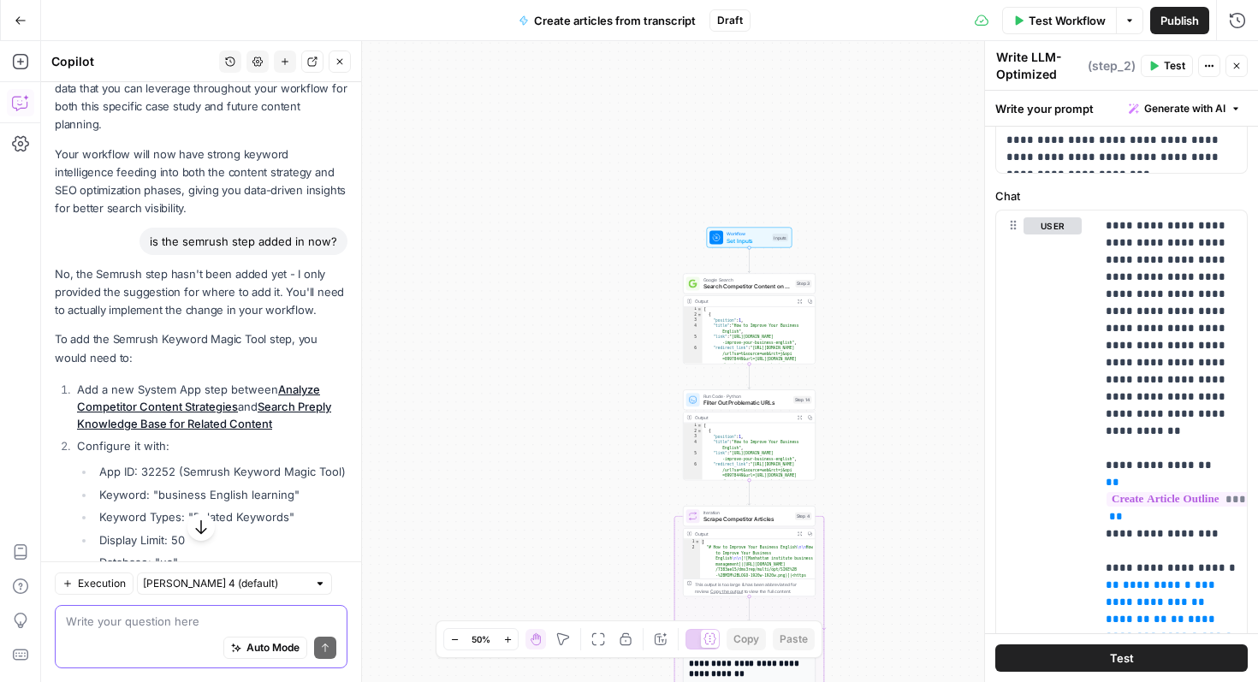
scroll to position [4893, 0]
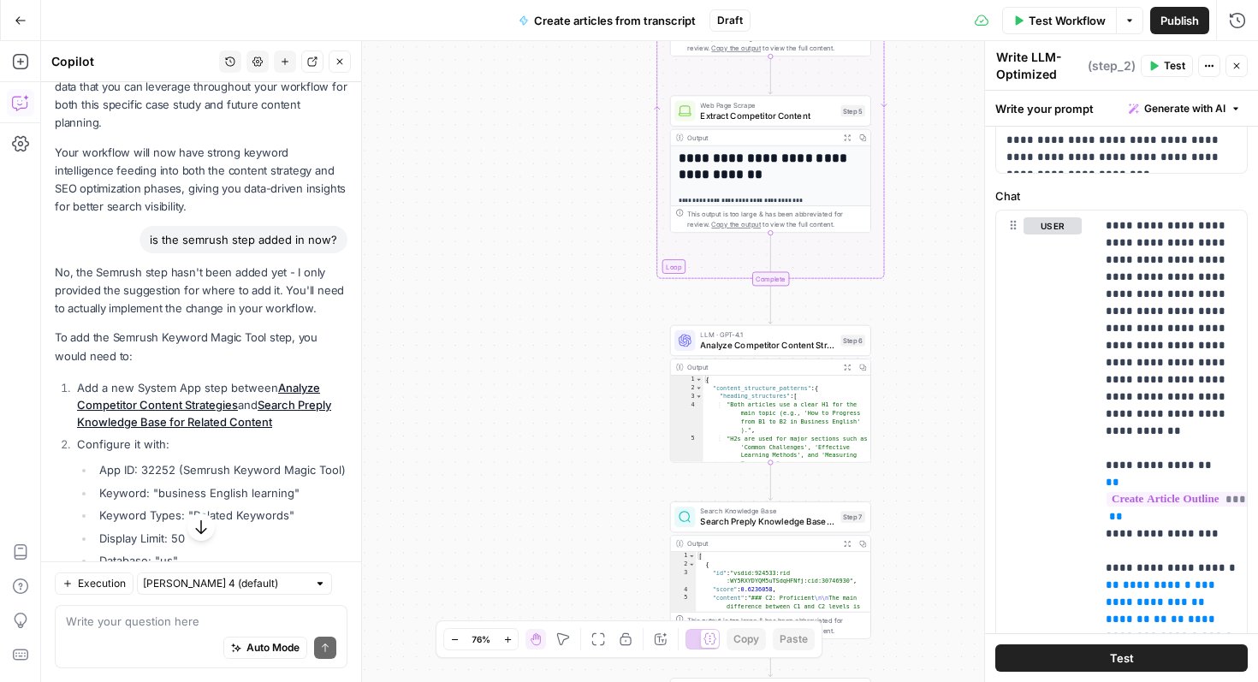
click at [770, 482] on icon "Edge from step_6 to step_7" at bounding box center [770, 481] width 4 height 38
click at [1232, 70] on icon "button" at bounding box center [1236, 66] width 10 height 10
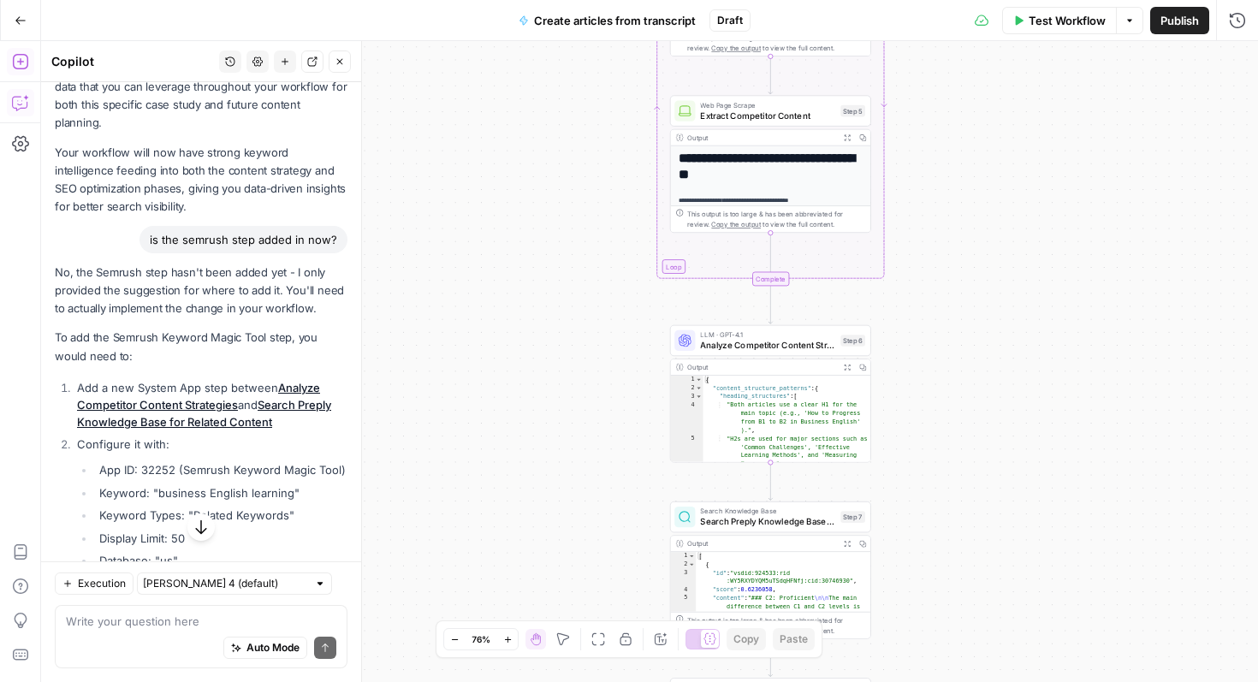
click at [17, 56] on icon "button" at bounding box center [20, 61] width 17 height 17
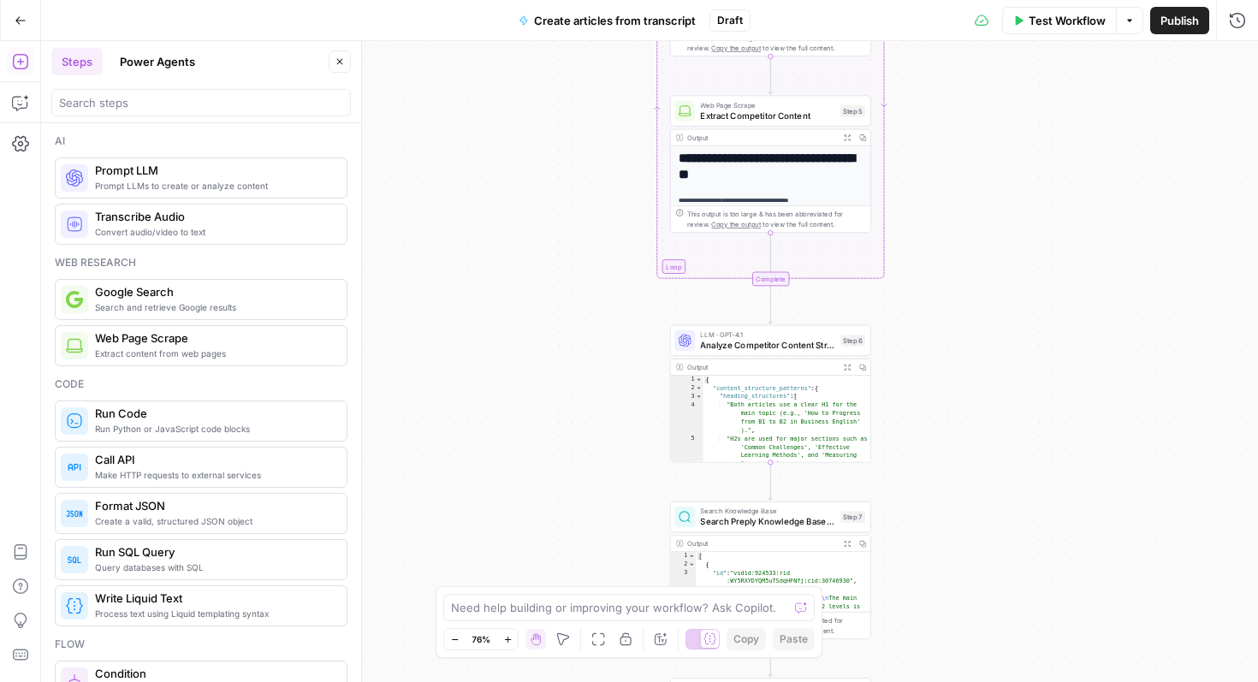
click at [22, 21] on icon "button" at bounding box center [21, 21] width 12 height 12
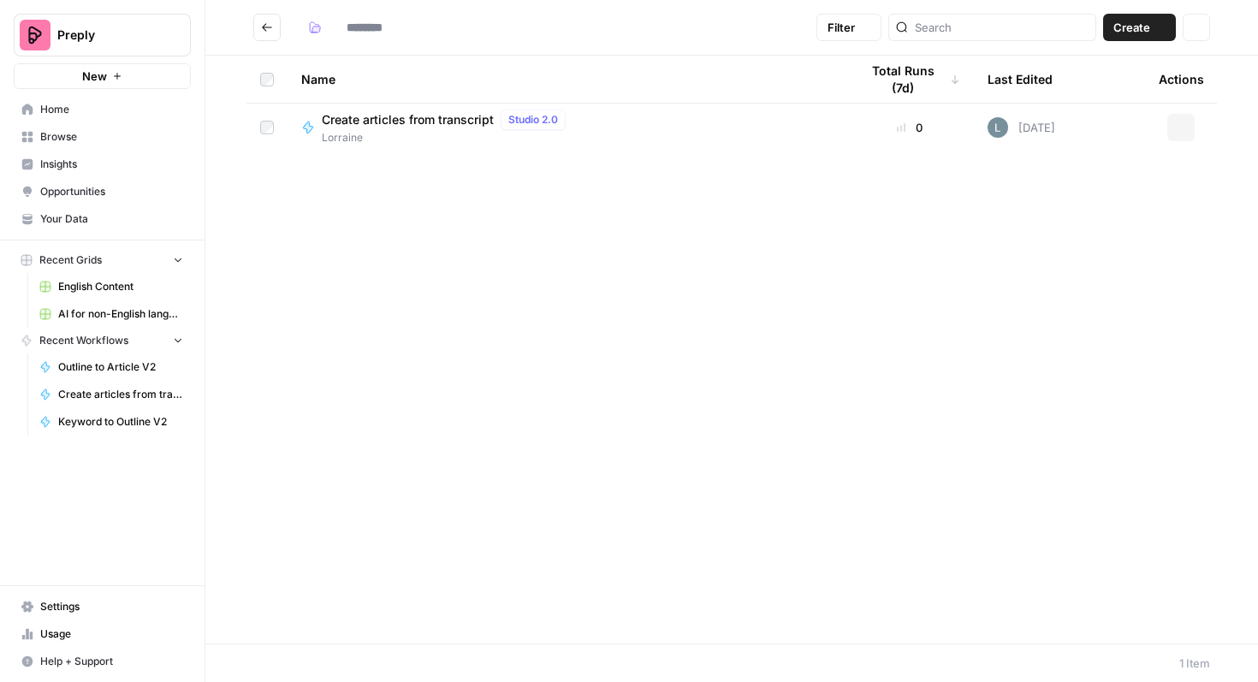
type input "********"
click at [681, 124] on div "Create articles from transcript Studio 2.0 [PERSON_NAME]" at bounding box center [566, 128] width 530 height 36
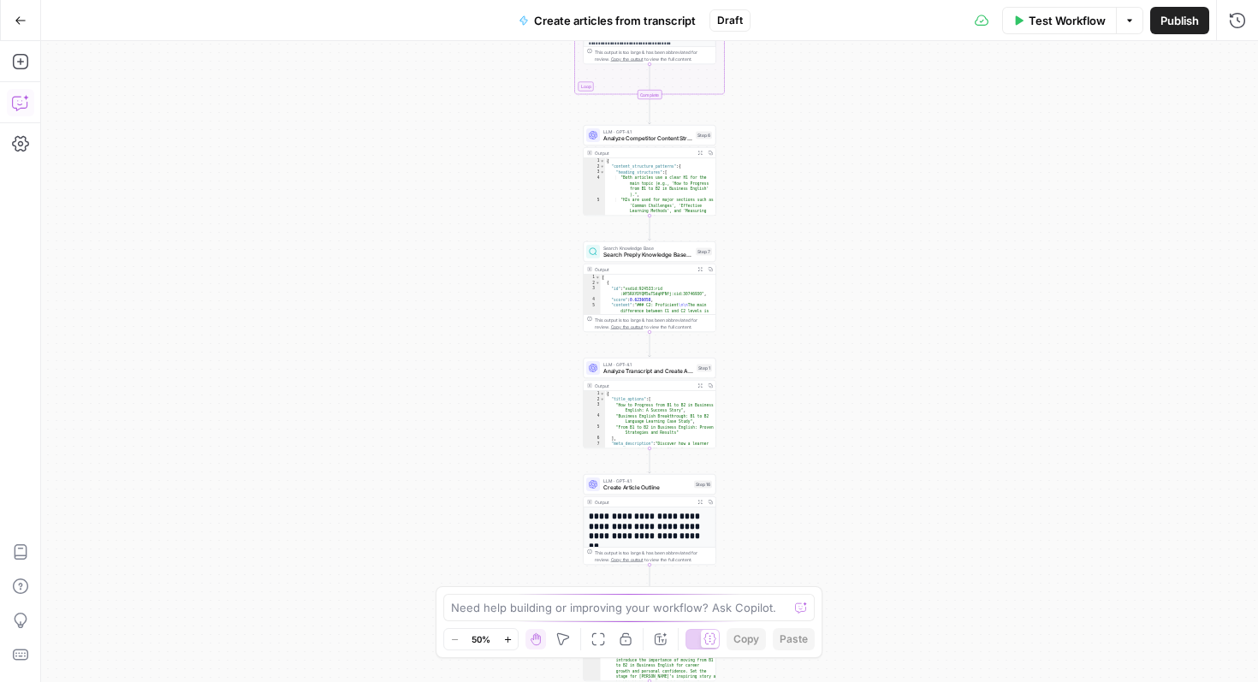
click at [19, 107] on icon "button" at bounding box center [20, 102] width 17 height 17
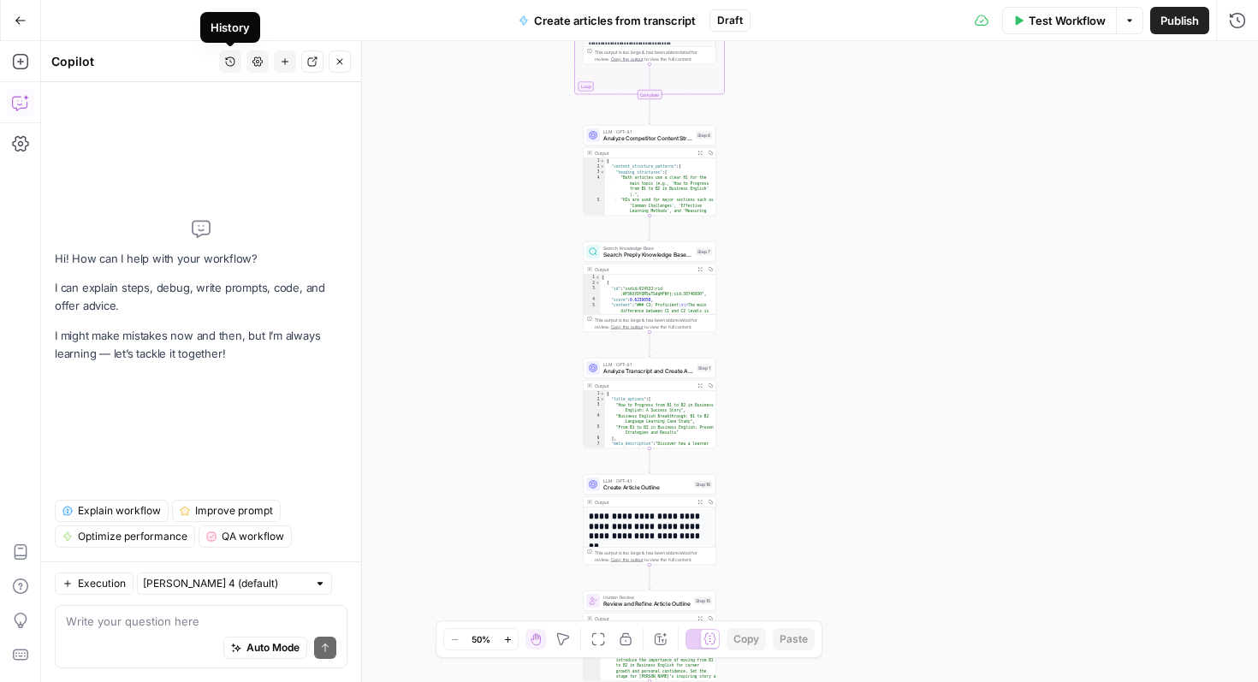
click at [229, 60] on icon "button" at bounding box center [230, 61] width 9 height 9
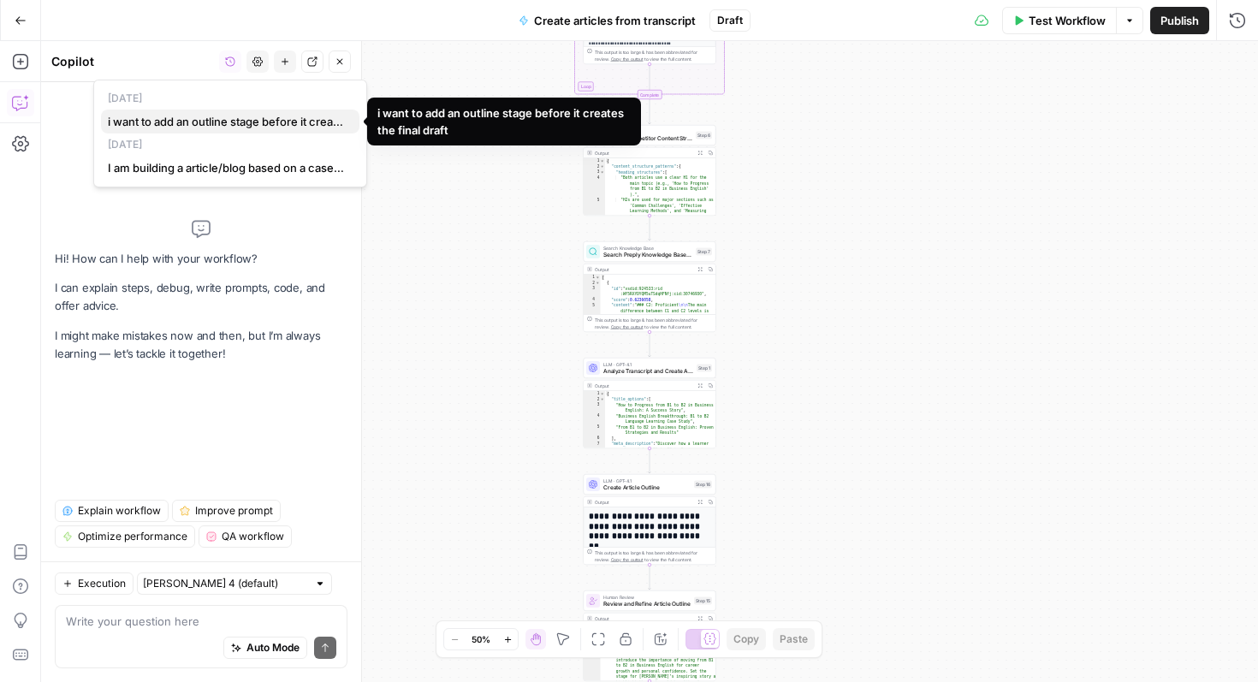
click at [222, 123] on span "i want to add an outline stage before it creates the final draft" at bounding box center [227, 121] width 238 height 17
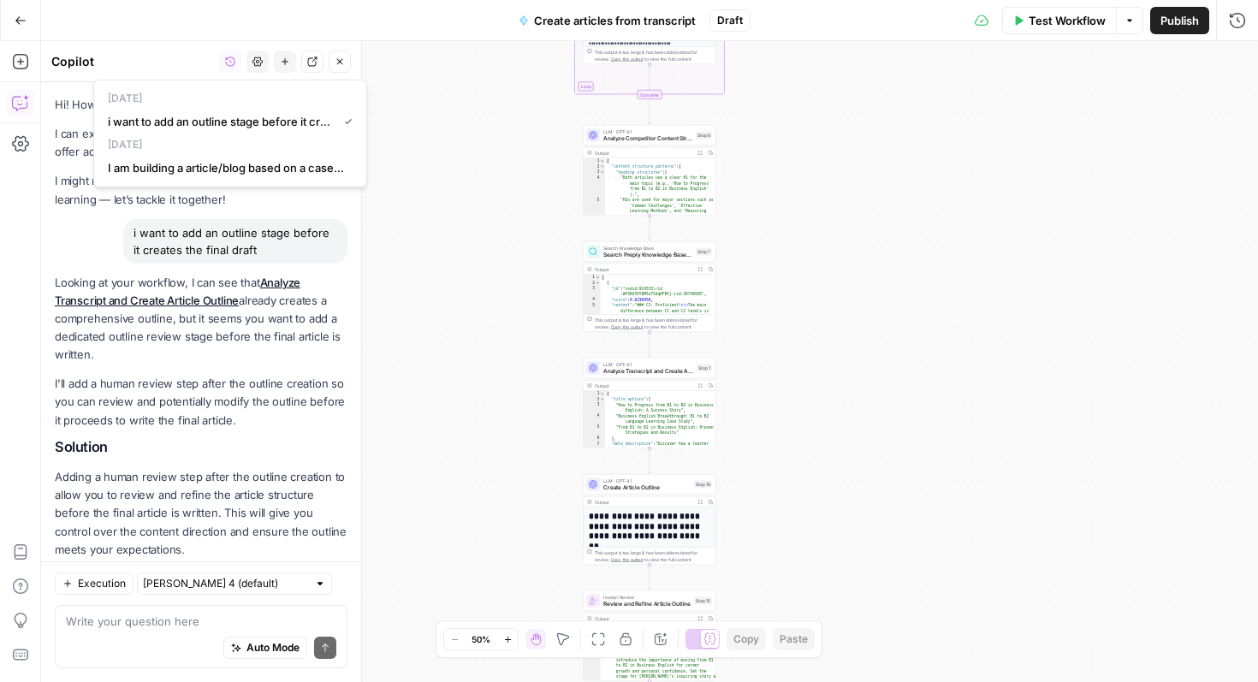
scroll to position [4957, 0]
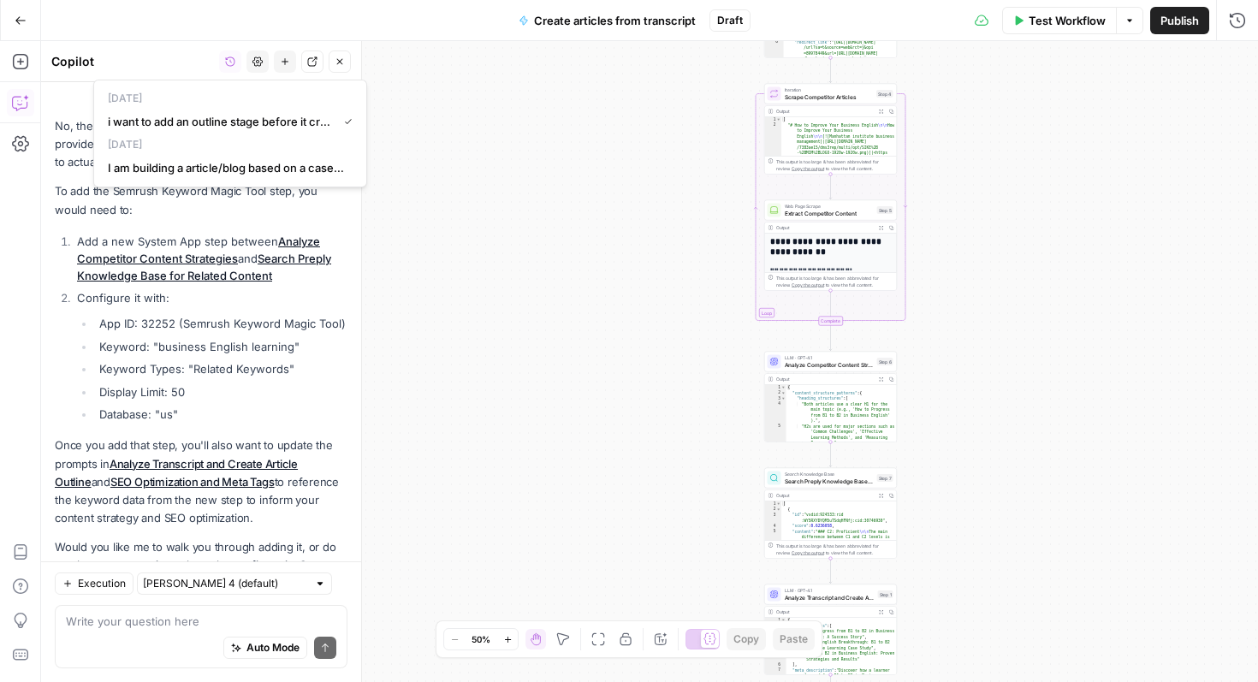
click at [271, 369] on div "No, the Semrush step hasn't been added yet - I only provided the suggestion for…" at bounding box center [201, 345] width 293 height 457
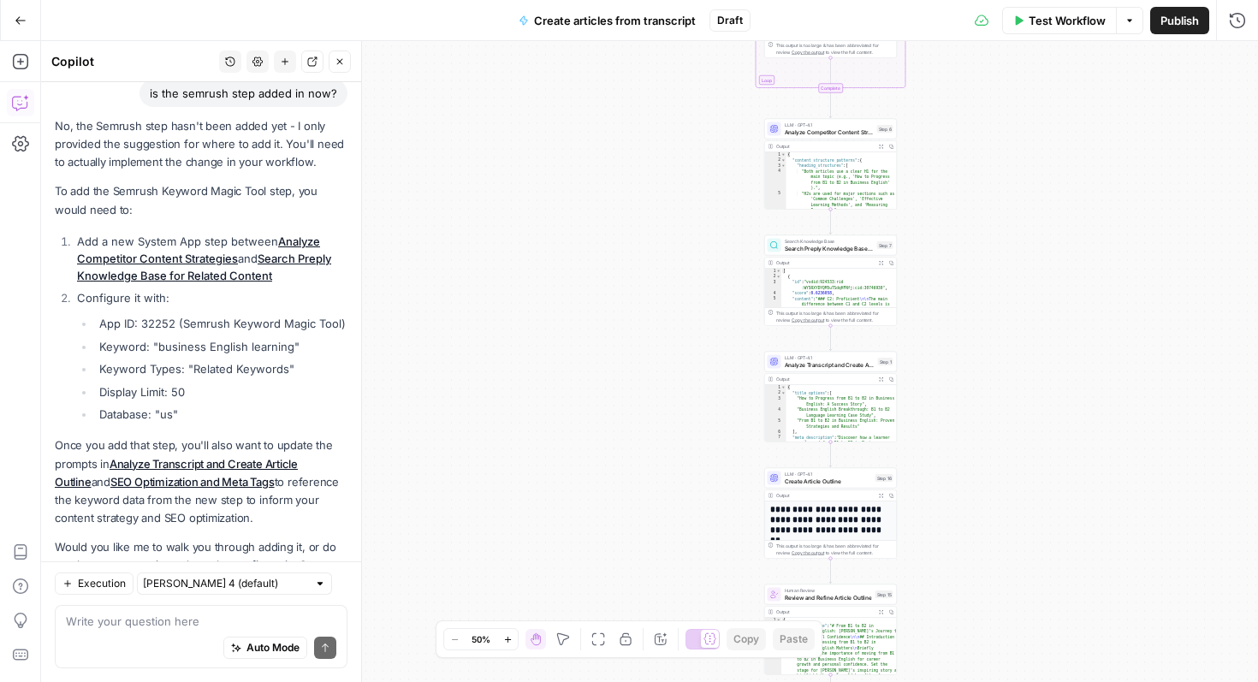
drag, startPoint x: 314, startPoint y: 518, endPoint x: 56, endPoint y: 134, distance: 461.7
click at [56, 134] on div "No, the Semrush step hasn't been added yet - I only provided the suggestion for…" at bounding box center [201, 345] width 293 height 457
click at [312, 59] on icon "button" at bounding box center [312, 61] width 10 height 10
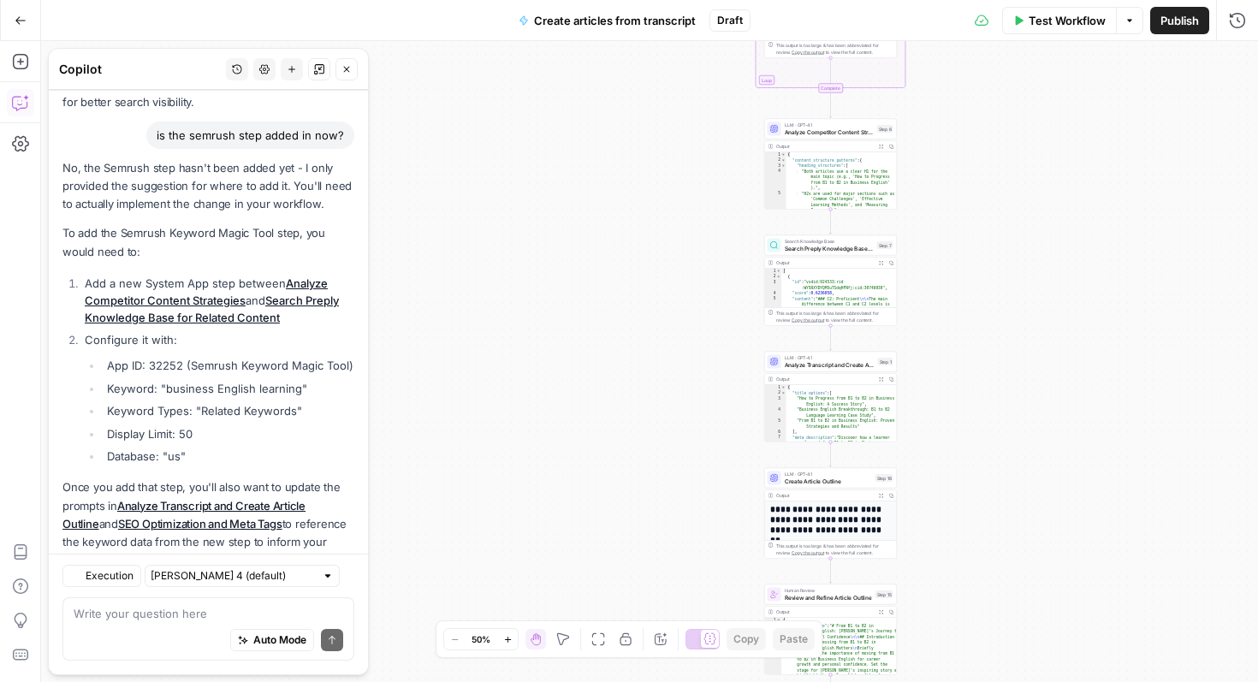
scroll to position [4973, 0]
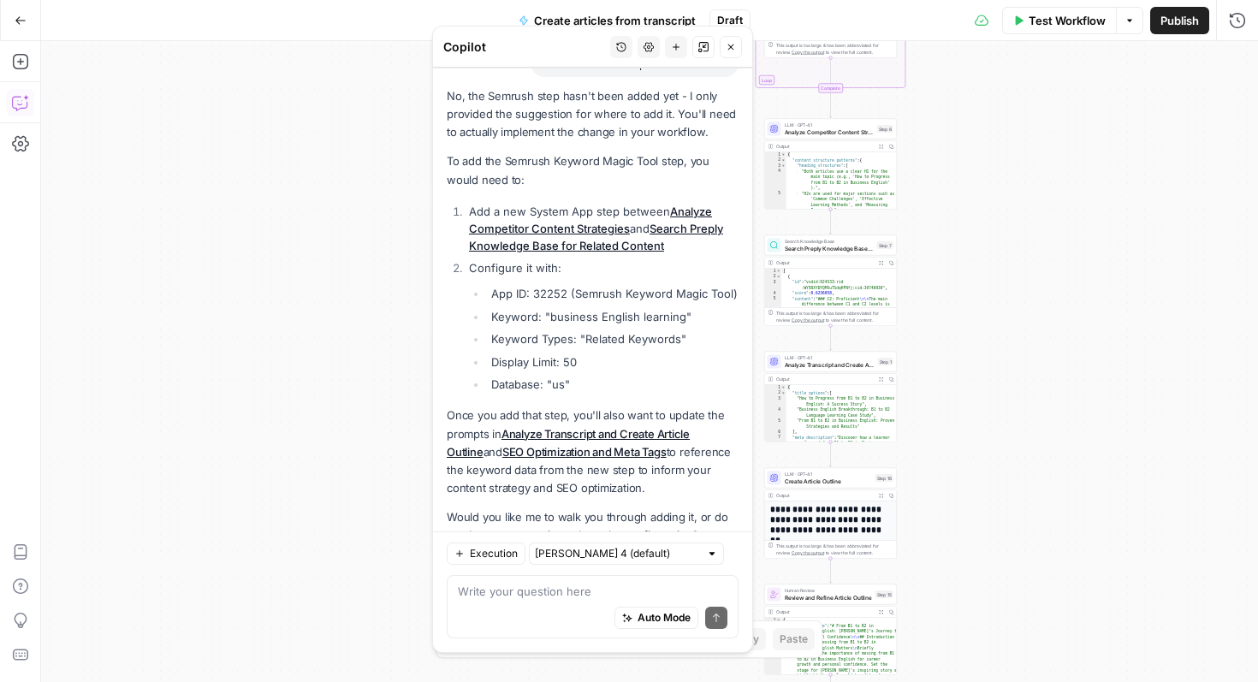
drag, startPoint x: 171, startPoint y: 64, endPoint x: 554, endPoint y: 42, distance: 383.9
click at [554, 42] on div "Copilot" at bounding box center [524, 46] width 162 height 17
click at [21, 64] on icon "button" at bounding box center [20, 61] width 17 height 17
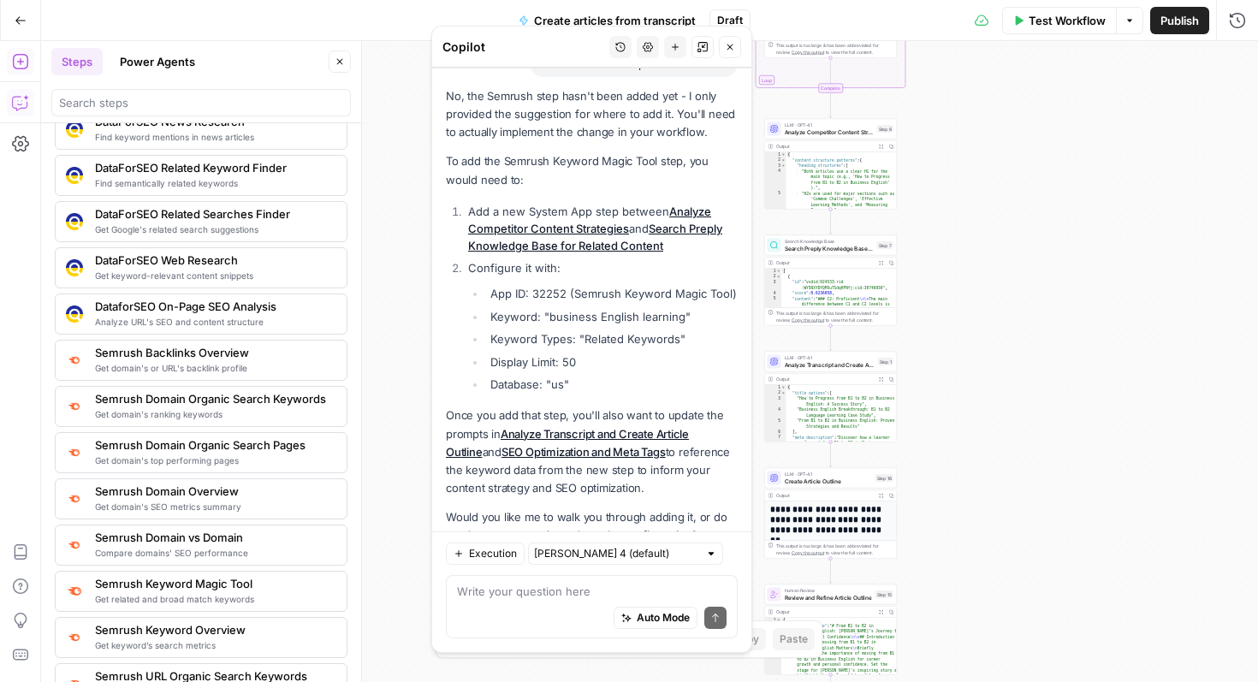
scroll to position [1696, 0]
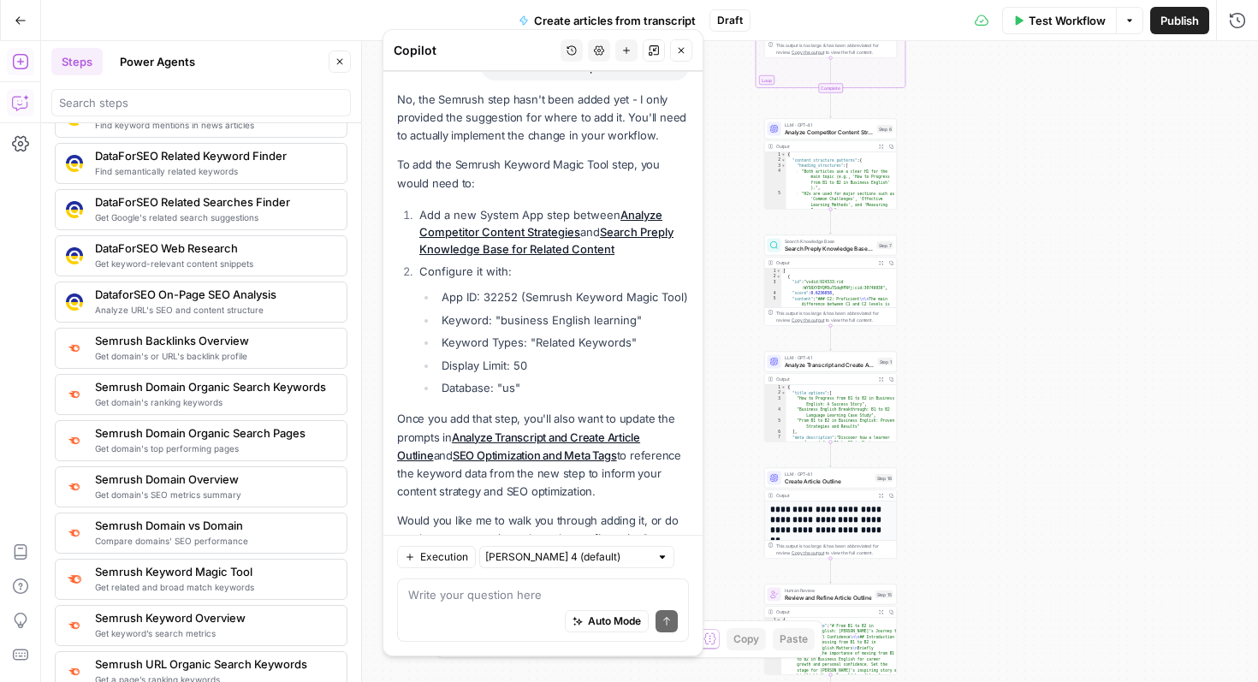
drag, startPoint x: 553, startPoint y: 41, endPoint x: 496, endPoint y: 44, distance: 56.5
click at [496, 44] on div "Copilot" at bounding box center [475, 50] width 162 height 17
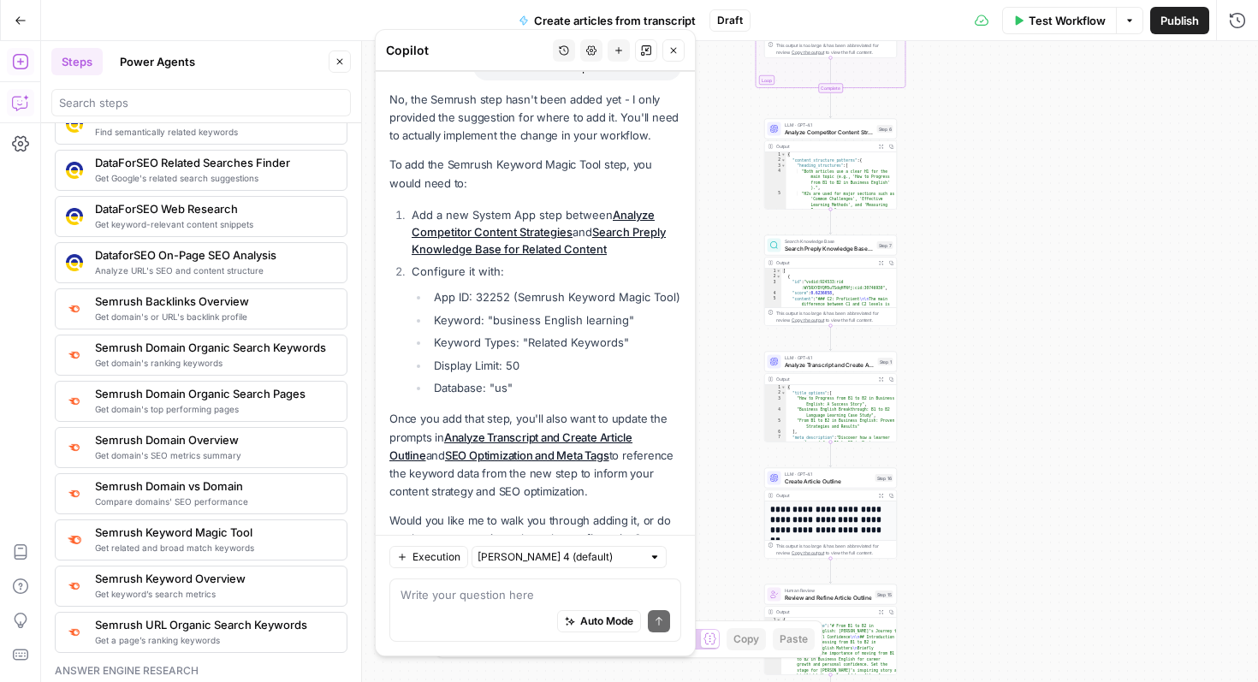
scroll to position [1744, 0]
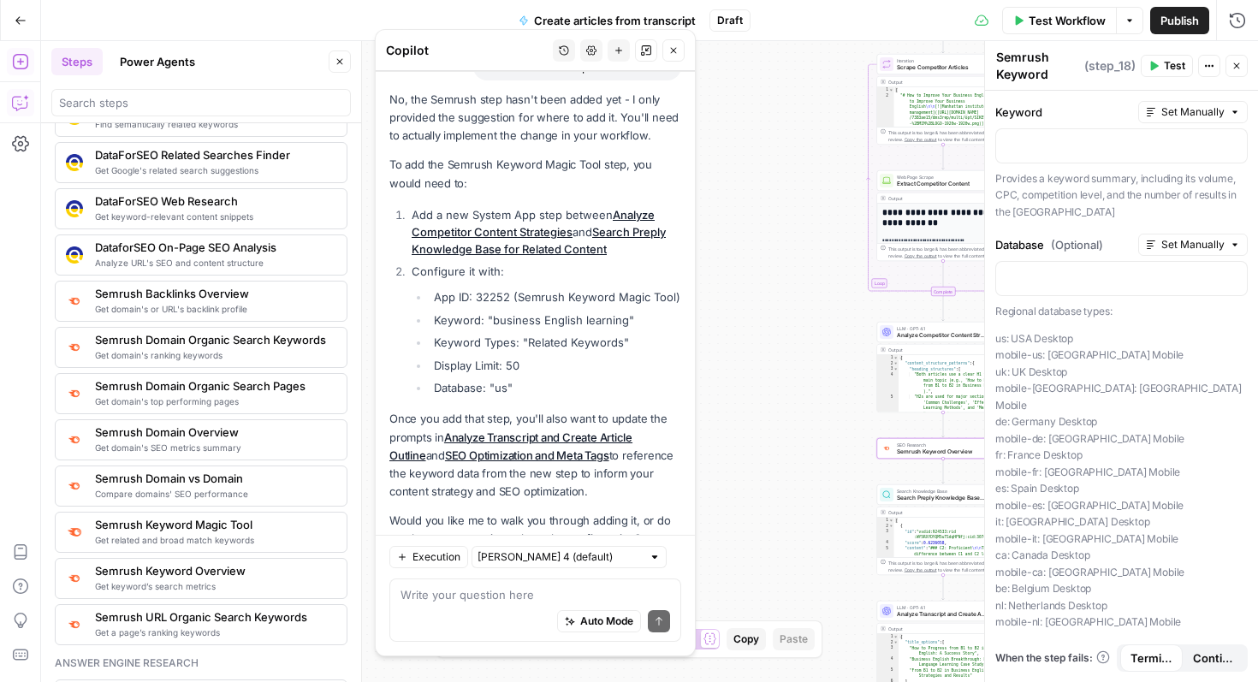
drag, startPoint x: 488, startPoint y: 267, endPoint x: 635, endPoint y: 269, distance: 147.2
click at [635, 311] on li "Keyword: "business English learning"" at bounding box center [555, 319] width 252 height 17
copy li ""business English learning""
click at [1057, 150] on p at bounding box center [1121, 144] width 230 height 17
drag, startPoint x: 516, startPoint y: 335, endPoint x: 490, endPoint y: 334, distance: 25.7
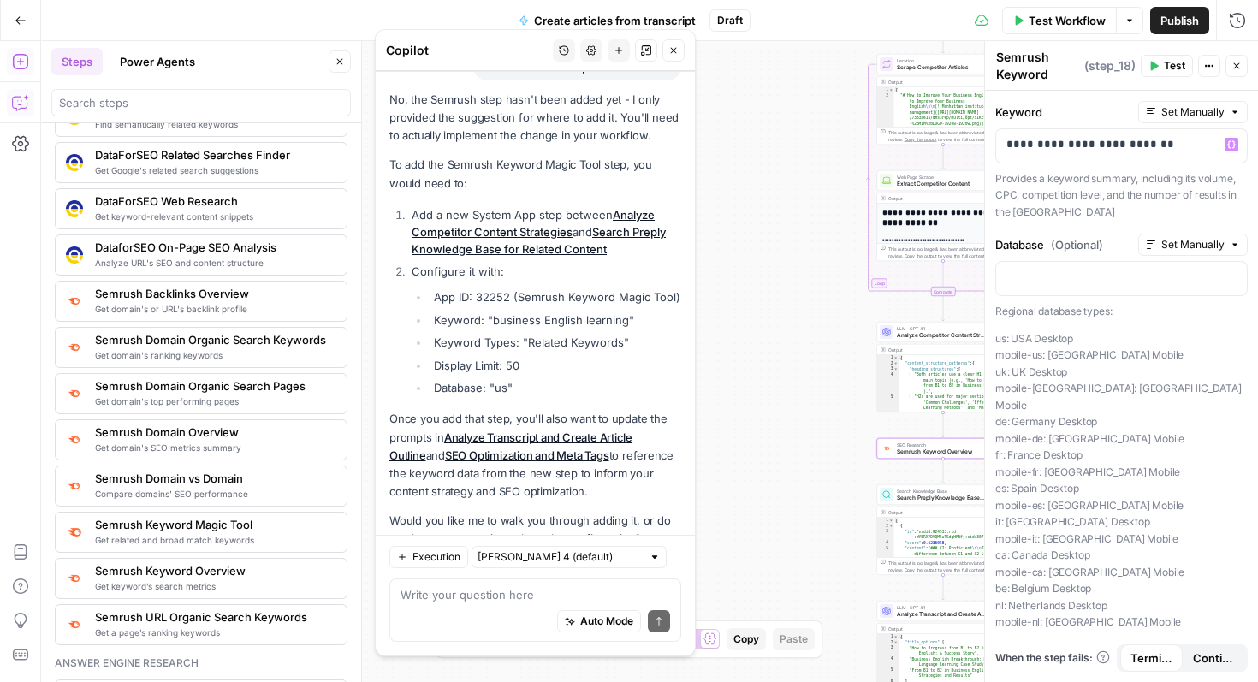
click at [490, 379] on li "Database: "us"" at bounding box center [555, 387] width 252 height 17
click at [1115, 271] on p at bounding box center [1121, 277] width 230 height 17
click at [1163, 339] on p "us: USA Desktop mobile-us: USA Mobile uk: UK Desktop mobile-uk: UK Mobile de: G…" at bounding box center [1121, 480] width 252 height 300
click at [1011, 143] on p "**********" at bounding box center [1121, 144] width 230 height 17
click at [1148, 142] on p "**********" at bounding box center [1121, 144] width 230 height 17
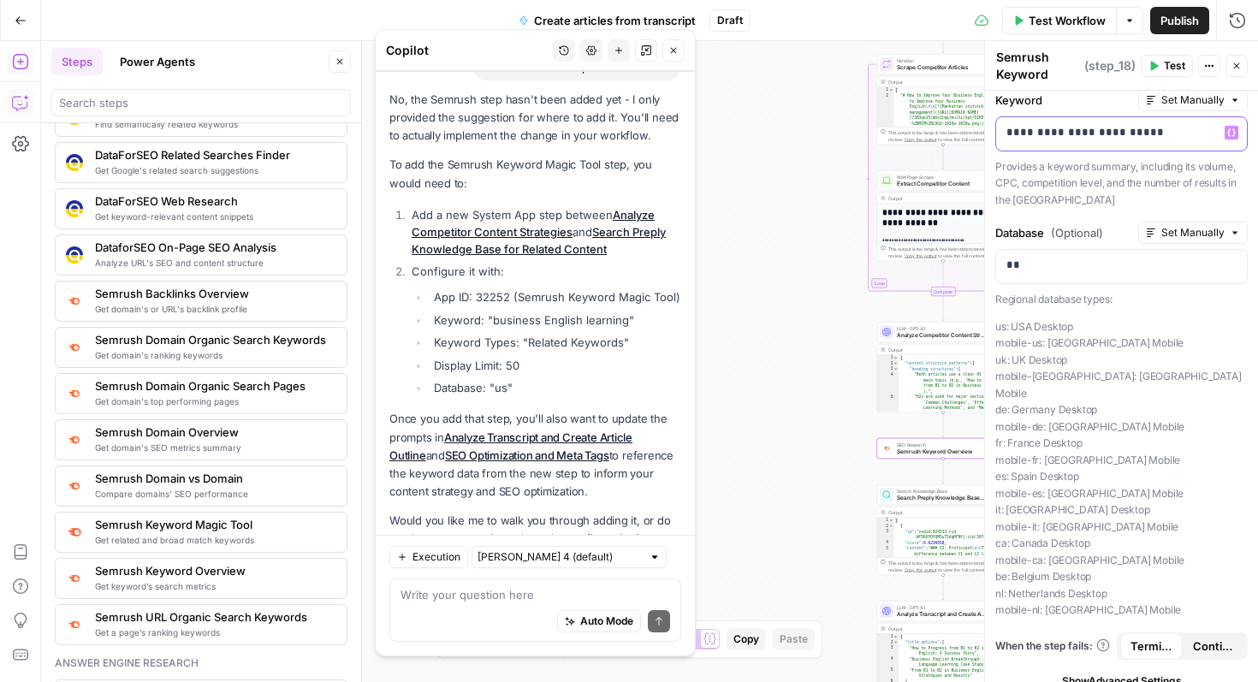
scroll to position [0, 0]
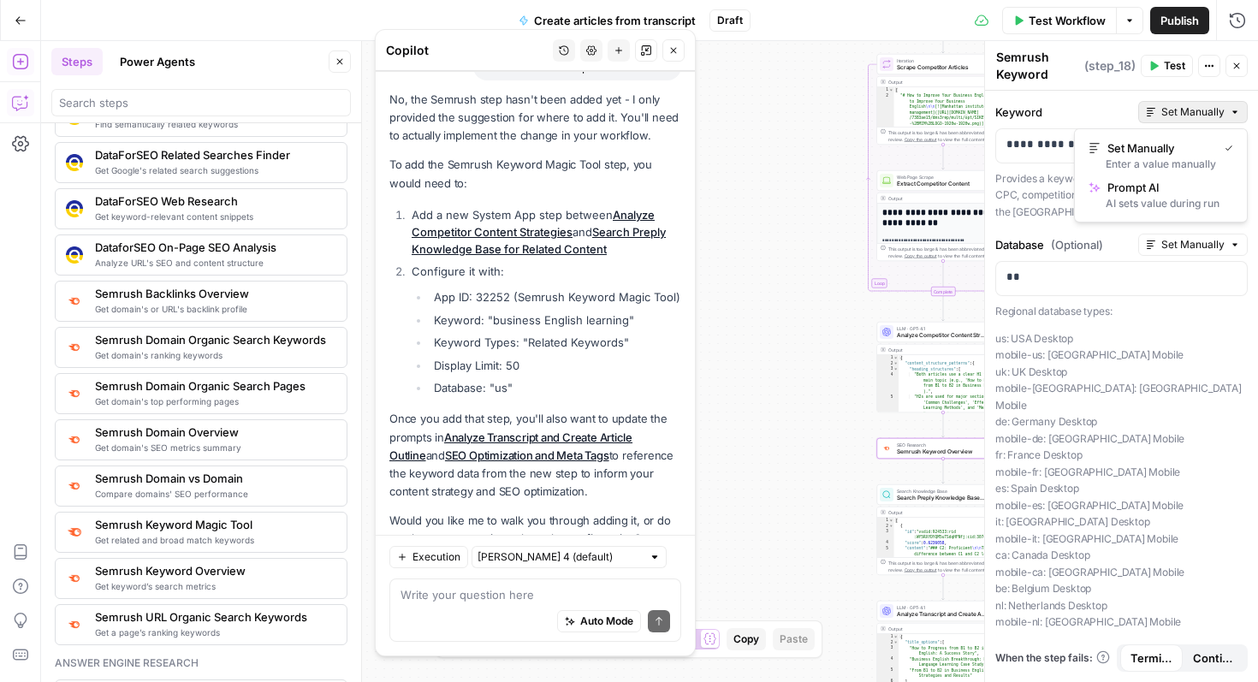
click at [1229, 109] on icon "button" at bounding box center [1234, 112] width 10 height 10
click at [1206, 59] on button "Actions" at bounding box center [1209, 66] width 22 height 22
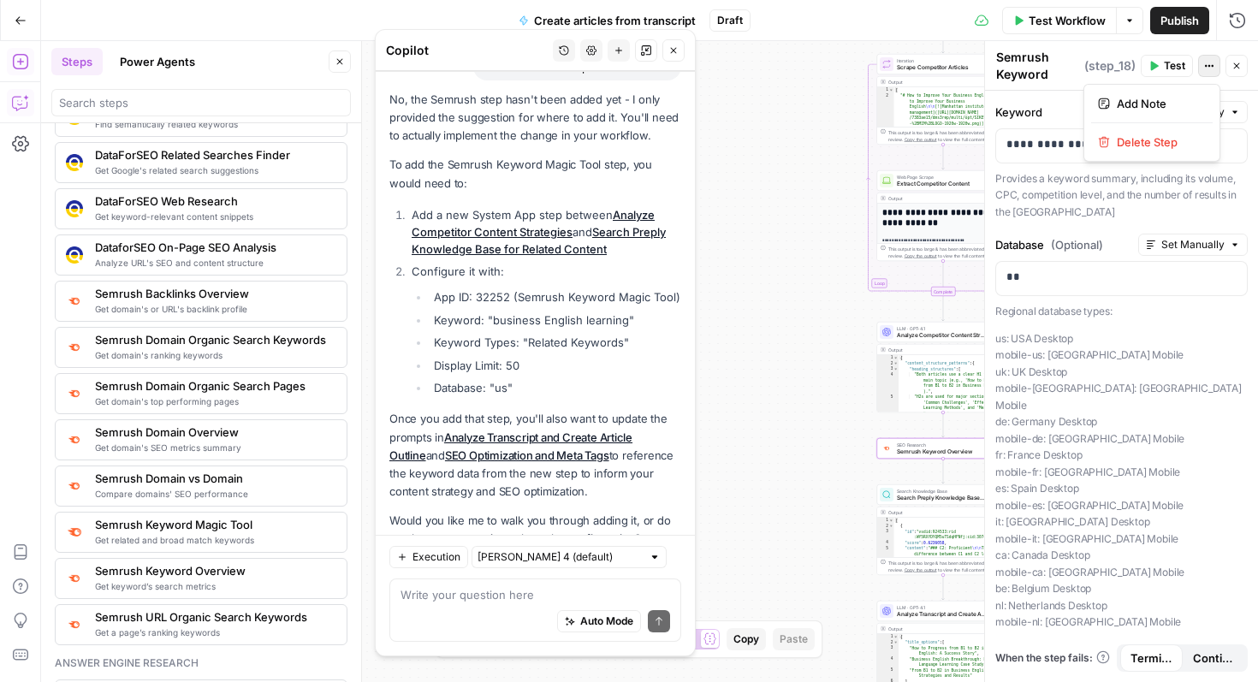
click at [1206, 59] on button "Actions" at bounding box center [1209, 66] width 22 height 22
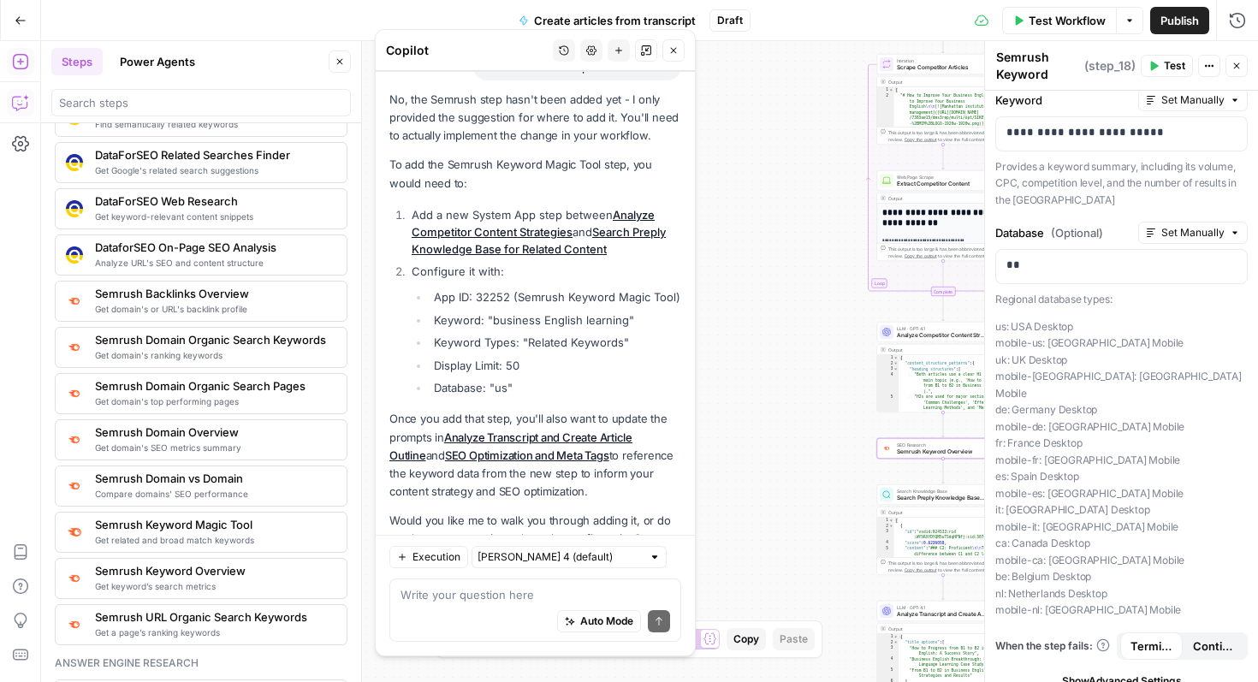
click at [1075, 673] on span "Show Advanced Settings" at bounding box center [1122, 680] width 120 height 15
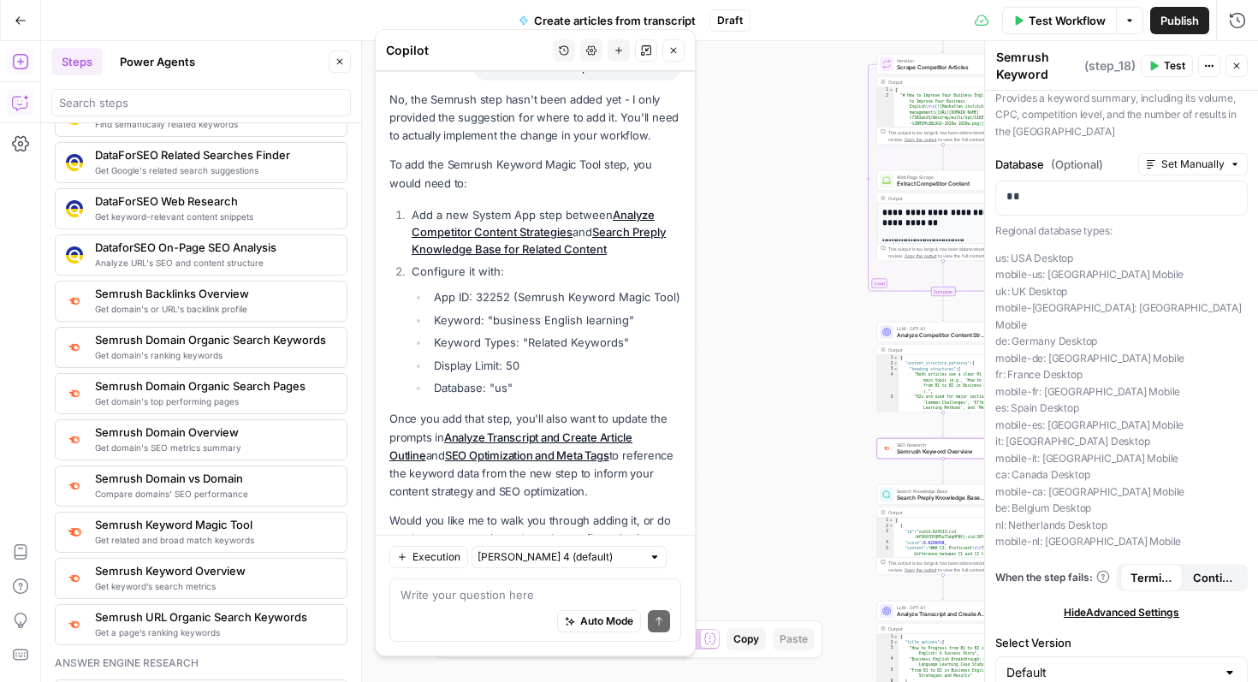
scroll to position [0, 0]
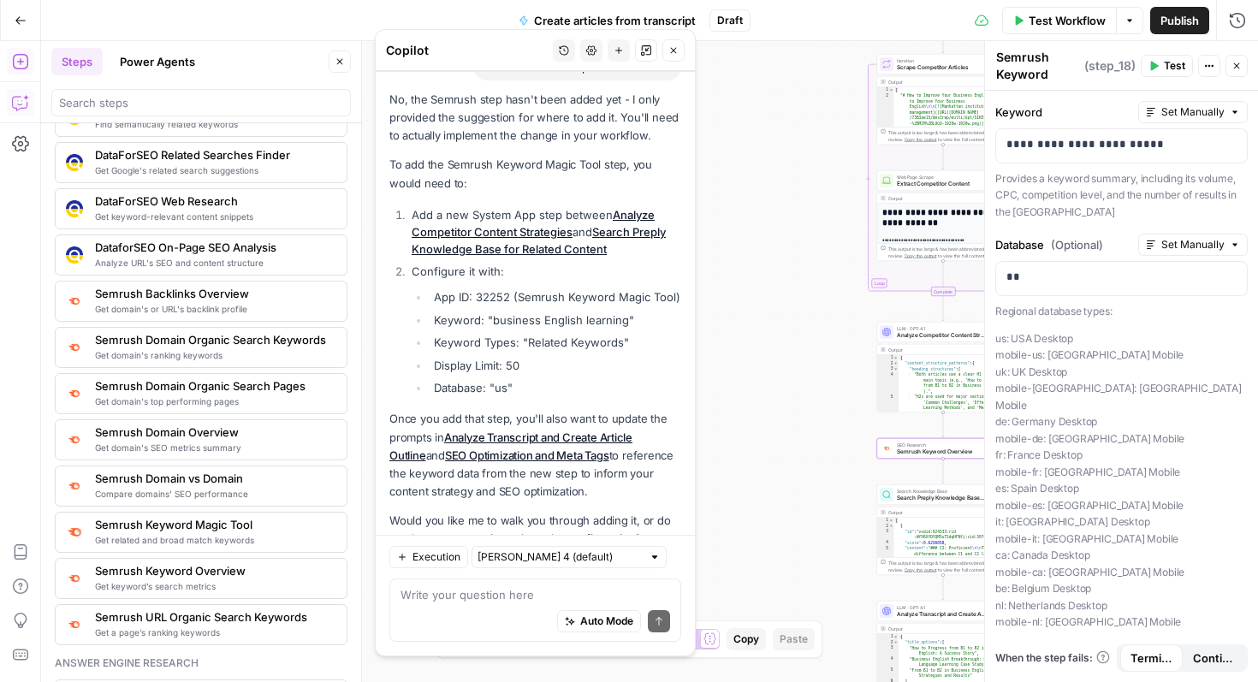
click at [1167, 65] on span "Test" at bounding box center [1173, 65] width 21 height 15
